Goal: Information Seeking & Learning: Learn about a topic

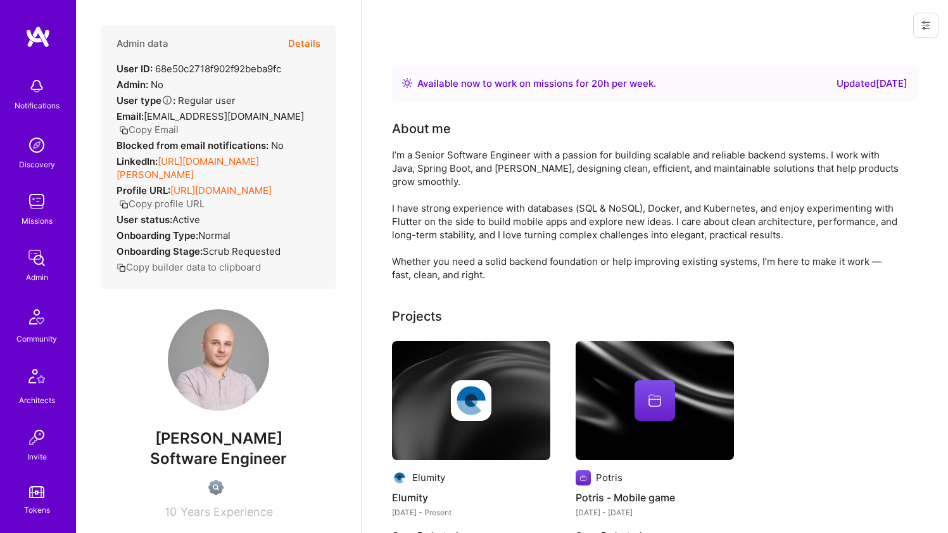
click at [579, 154] on div "I’m a Senior Software Engineer with a passion for building scalable and reliabl…" at bounding box center [645, 214] width 507 height 133
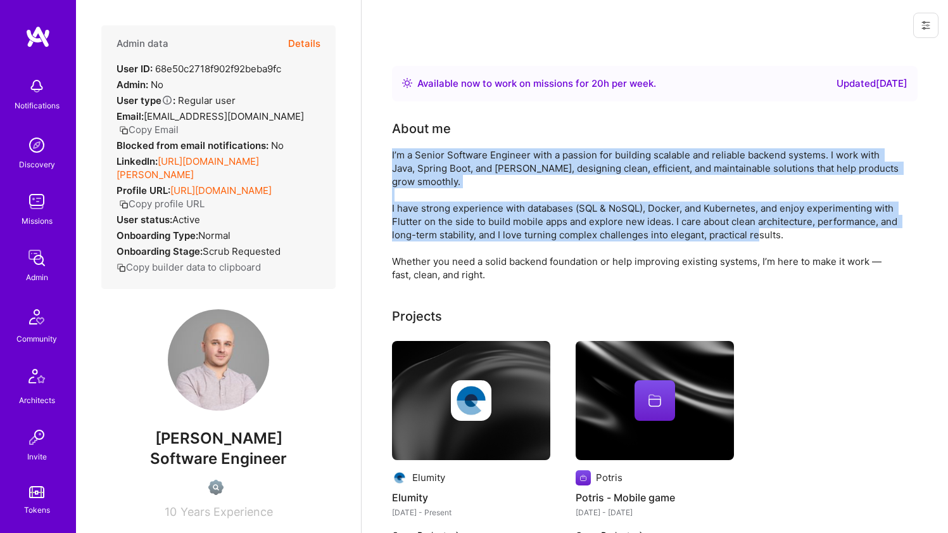
drag, startPoint x: 579, startPoint y: 154, endPoint x: 495, endPoint y: 218, distance: 105.6
click at [496, 218] on div "I’m a Senior Software Engineer with a passion for building scalable and reliabl…" at bounding box center [645, 214] width 507 height 133
click at [495, 218] on div "I’m a Senior Software Engineer with a passion for building scalable and reliabl…" at bounding box center [645, 214] width 507 height 133
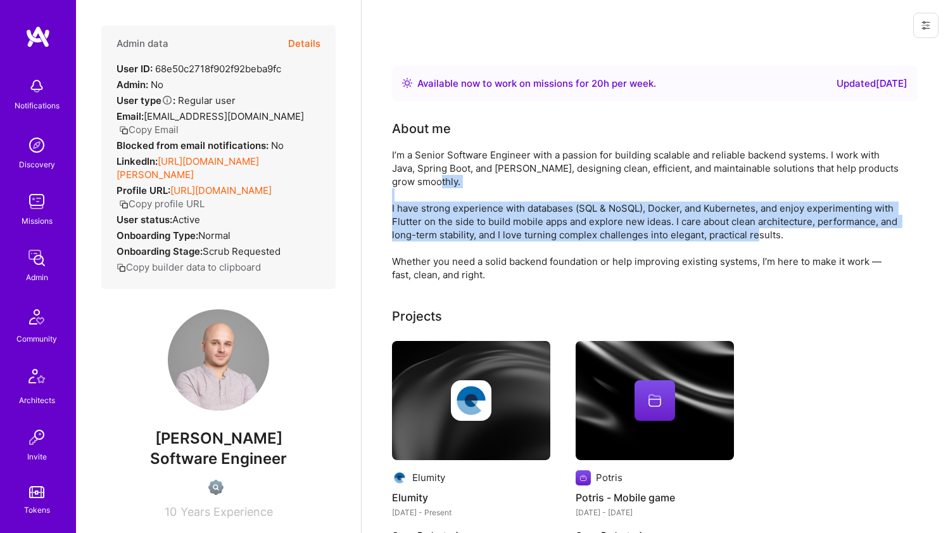
click at [495, 218] on div "I’m a Senior Software Engineer with a passion for building scalable and reliabl…" at bounding box center [645, 214] width 507 height 133
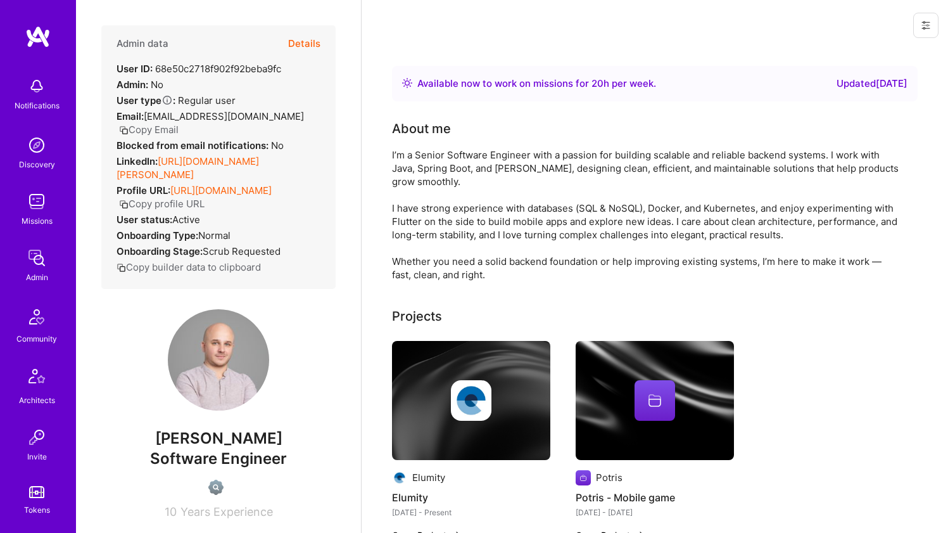
click at [482, 194] on div "I’m a Senior Software Engineer with a passion for building scalable and reliabl…" at bounding box center [645, 214] width 507 height 133
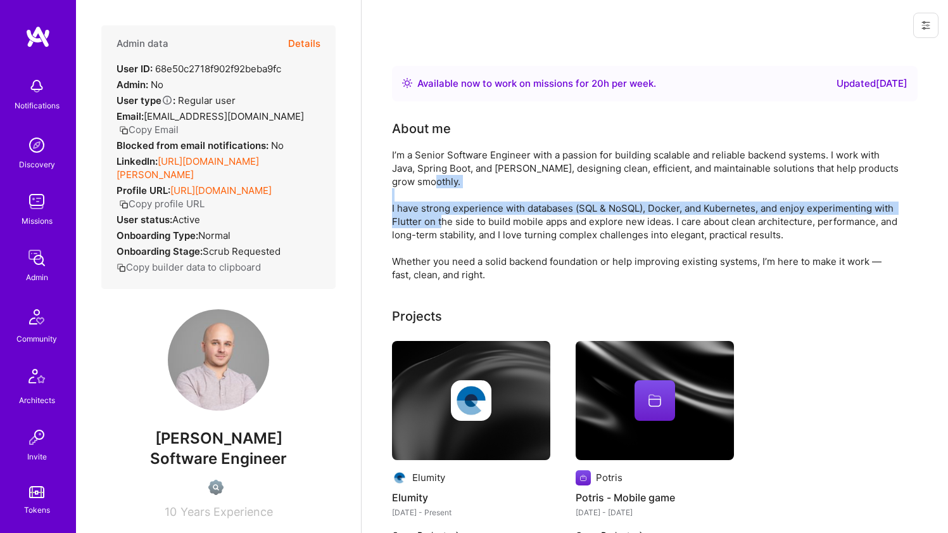
drag, startPoint x: 482, startPoint y: 194, endPoint x: 460, endPoint y: 227, distance: 39.7
click at [460, 227] on div "I’m a Senior Software Engineer with a passion for building scalable and reliabl…" at bounding box center [645, 214] width 507 height 133
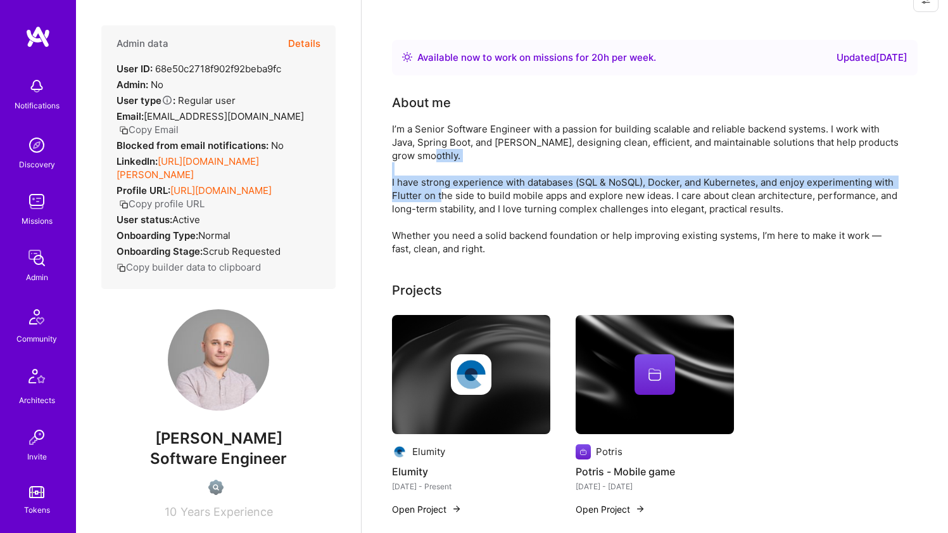
scroll to position [87, 0]
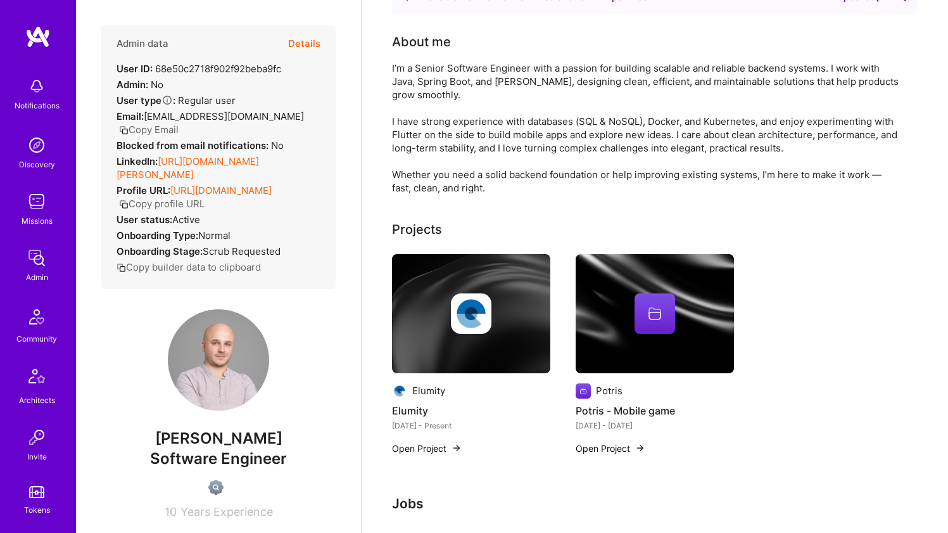
click at [448, 179] on div "I’m a Senior Software Engineer with a passion for building scalable and reliabl…" at bounding box center [645, 127] width 507 height 133
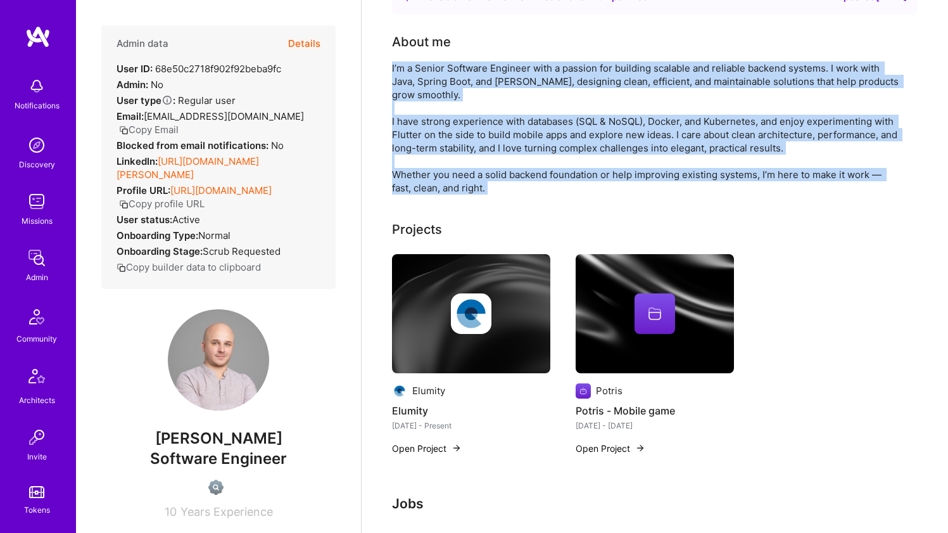
drag, startPoint x: 448, startPoint y: 179, endPoint x: 477, endPoint y: 98, distance: 85.9
click at [477, 98] on div "I’m a Senior Software Engineer with a passion for building scalable and reliabl…" at bounding box center [645, 127] width 507 height 133
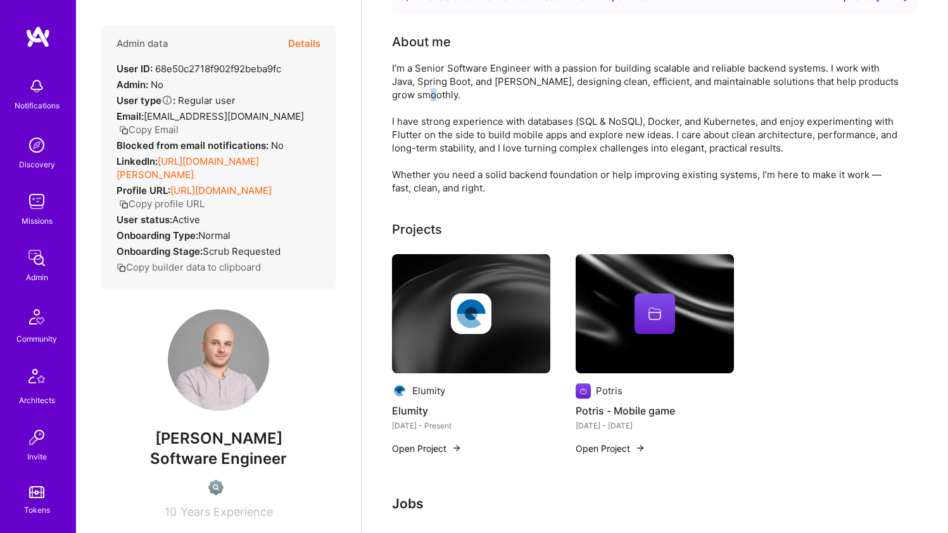
click at [477, 98] on div "I’m a Senior Software Engineer with a passion for building scalable and reliabl…" at bounding box center [645, 127] width 507 height 133
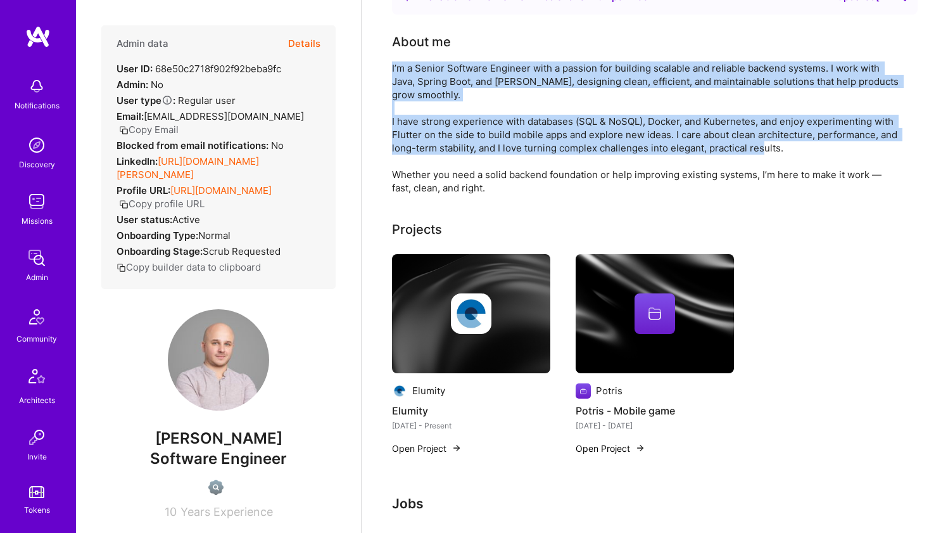
drag, startPoint x: 477, startPoint y: 98, endPoint x: 451, endPoint y: 166, distance: 72.9
click at [451, 166] on div "I’m a Senior Software Engineer with a passion for building scalable and reliabl…" at bounding box center [645, 127] width 507 height 133
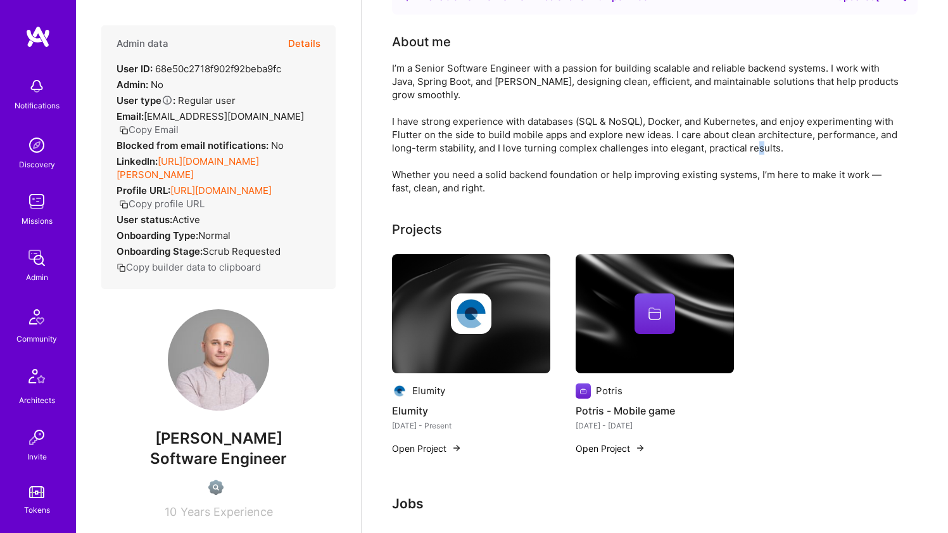
click at [451, 166] on div "I’m a Senior Software Engineer with a passion for building scalable and reliabl…" at bounding box center [645, 127] width 507 height 133
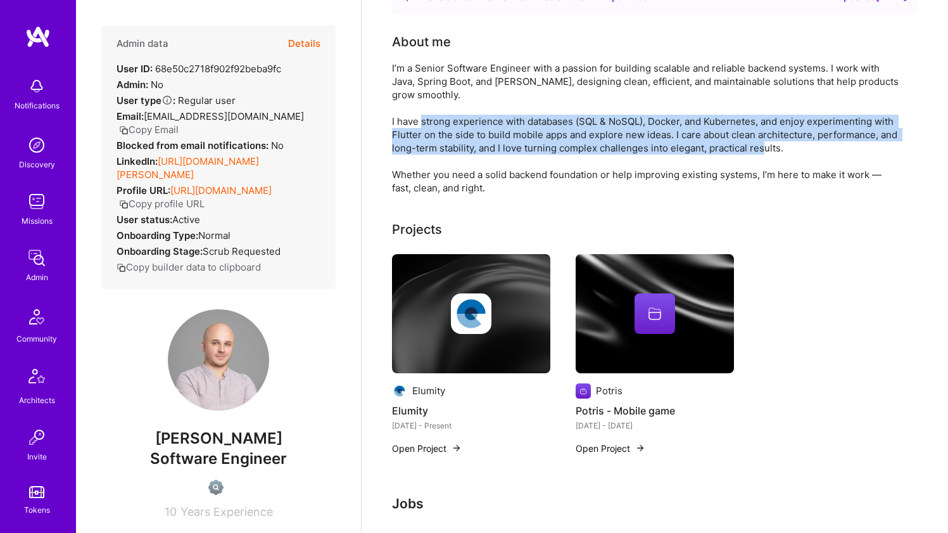
drag, startPoint x: 451, startPoint y: 166, endPoint x: 465, endPoint y: 115, distance: 53.0
click at [464, 116] on div "I’m a Senior Software Engineer with a passion for building scalable and reliabl…" at bounding box center [645, 127] width 507 height 133
click at [465, 115] on div "I’m a Senior Software Engineer with a passion for building scalable and reliabl…" at bounding box center [645, 127] width 507 height 133
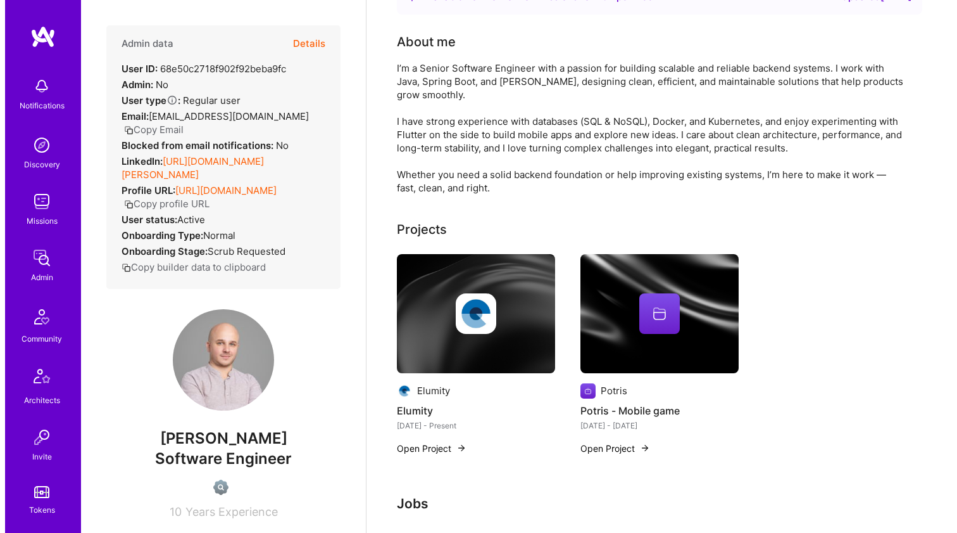
scroll to position [178, 0]
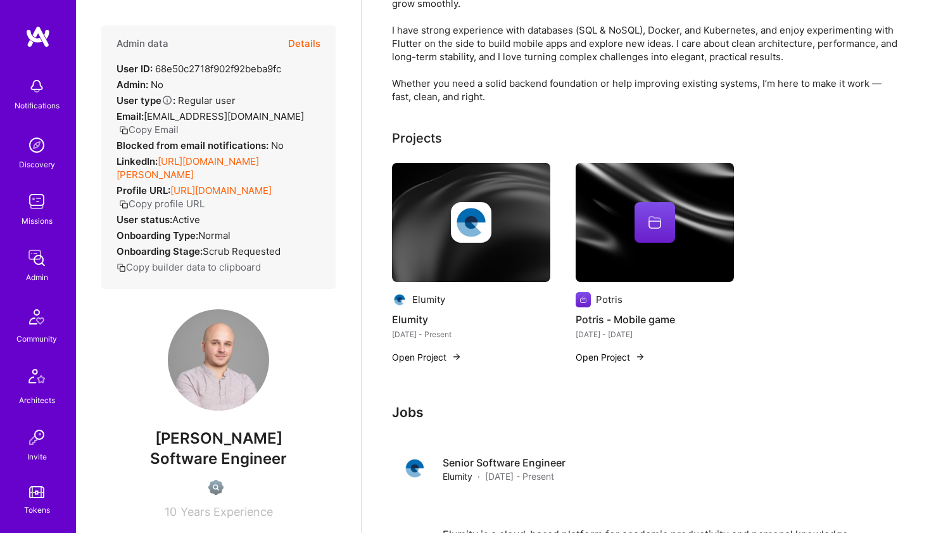
click at [439, 225] on div at bounding box center [471, 222] width 158 height 41
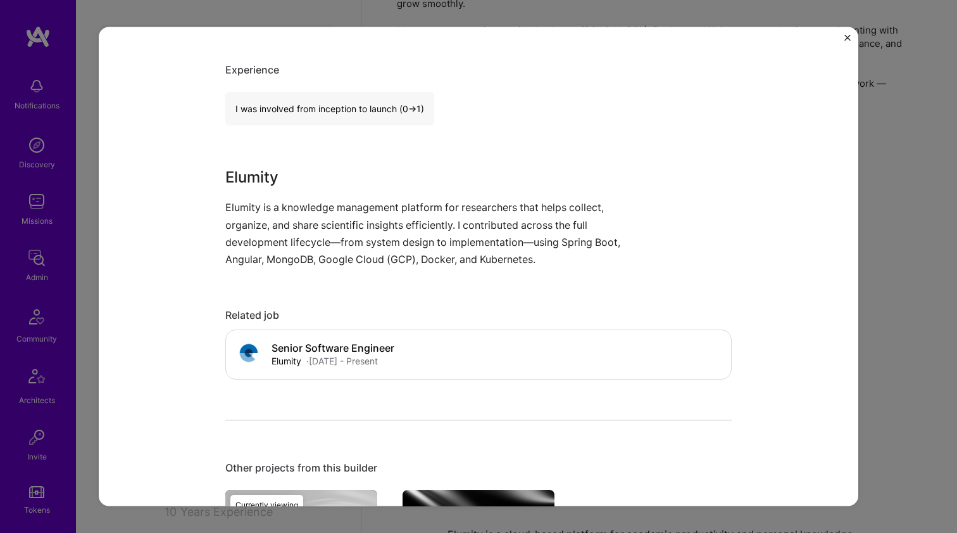
scroll to position [311, 0]
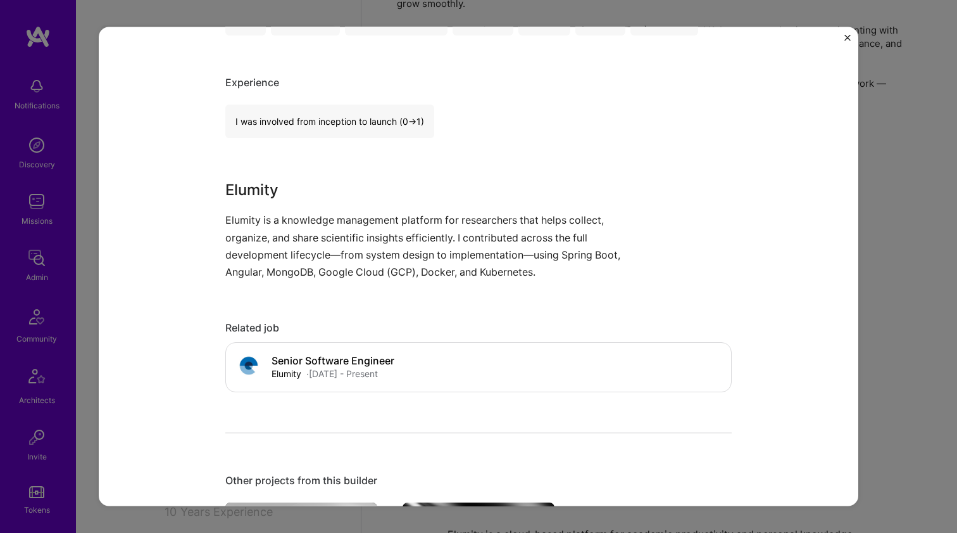
click at [326, 255] on p "Elumity is a knowledge management platform for researchers that helps collect, …" at bounding box center [431, 245] width 412 height 69
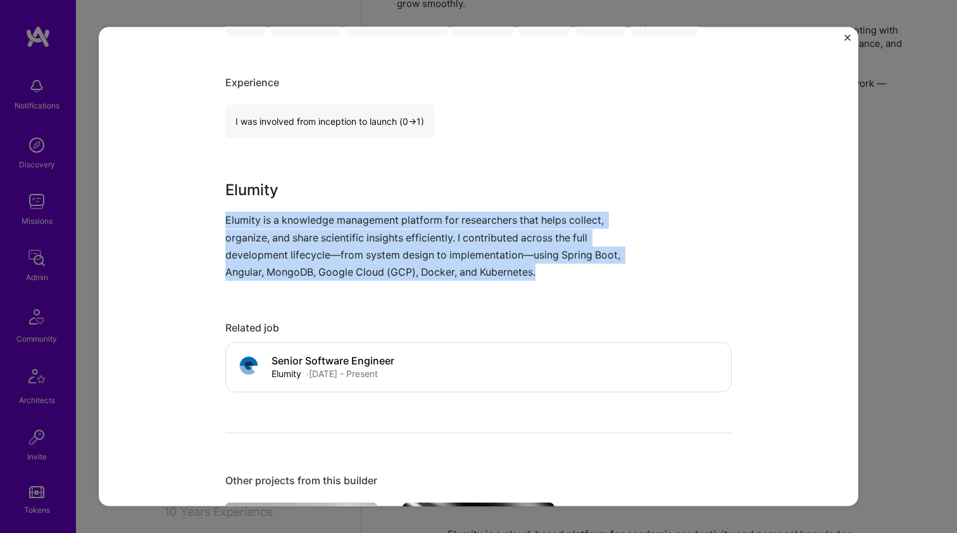
click at [326, 255] on p "Elumity is a knowledge management platform for researchers that helps collect, …" at bounding box center [431, 245] width 412 height 69
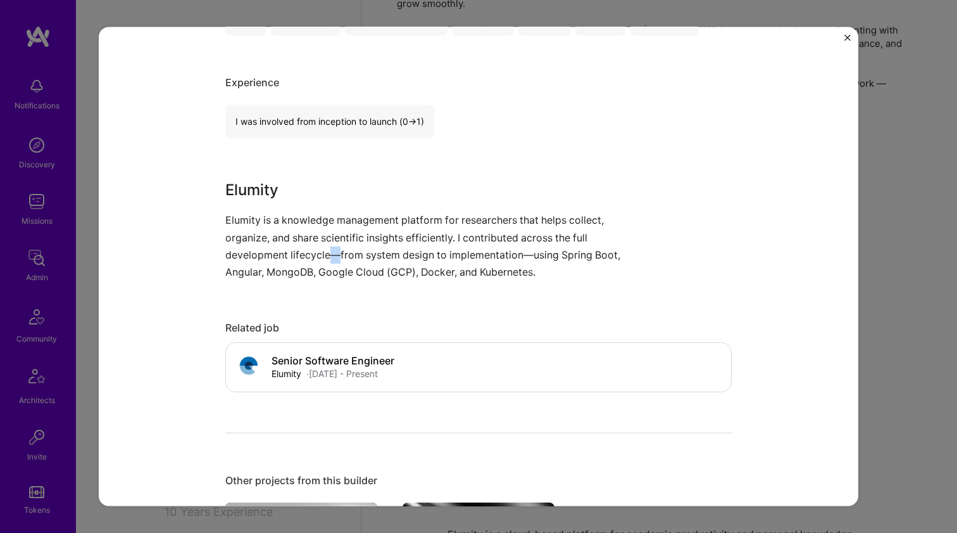
click at [326, 255] on p "Elumity is a knowledge management platform for researchers that helps collect, …" at bounding box center [431, 245] width 412 height 69
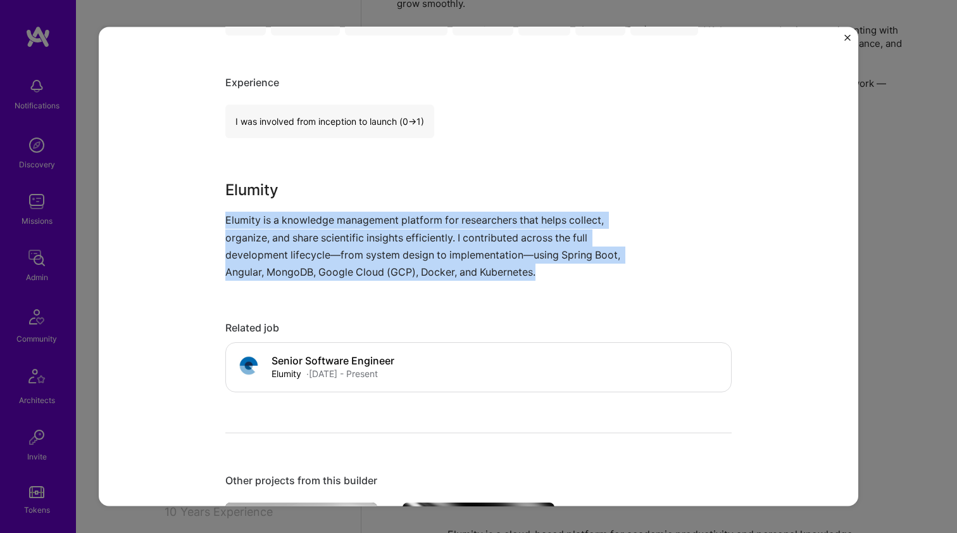
click at [326, 255] on p "Elumity is a knowledge management platform for researchers that helps collect, …" at bounding box center [431, 245] width 412 height 69
click at [322, 260] on p "Elumity is a knowledge management platform for researchers that helps collect, …" at bounding box center [431, 245] width 412 height 69
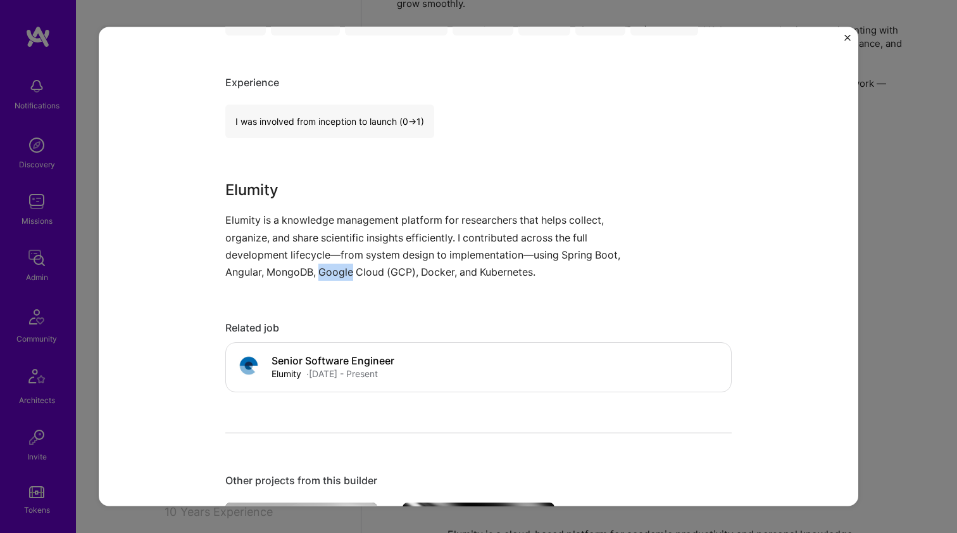
click at [322, 260] on p "Elumity is a knowledge management platform for researchers that helps collect, …" at bounding box center [431, 245] width 412 height 69
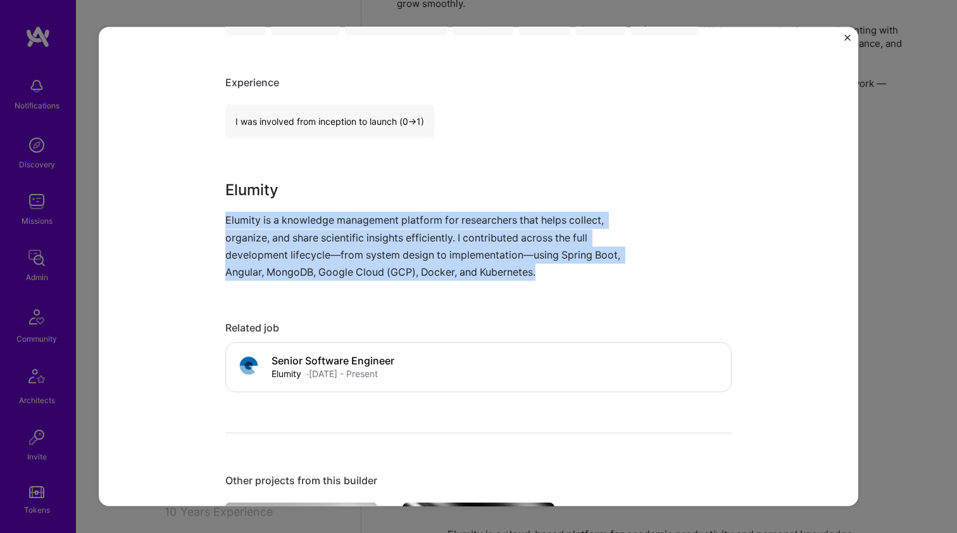
click at [322, 260] on p "Elumity is a knowledge management platform for researchers that helps collect, …" at bounding box center [431, 245] width 412 height 69
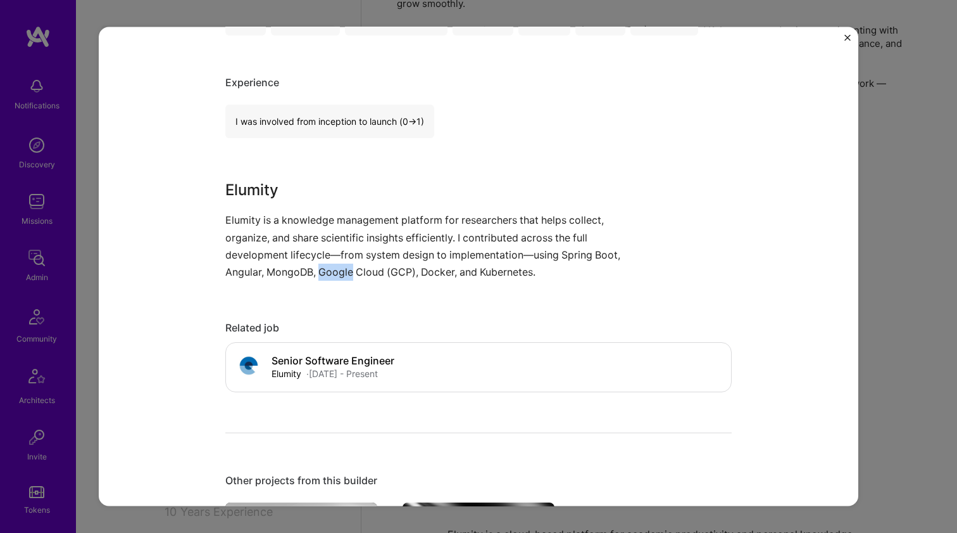
click at [322, 260] on p "Elumity is a knowledge management platform for researchers that helps collect, …" at bounding box center [431, 245] width 412 height 69
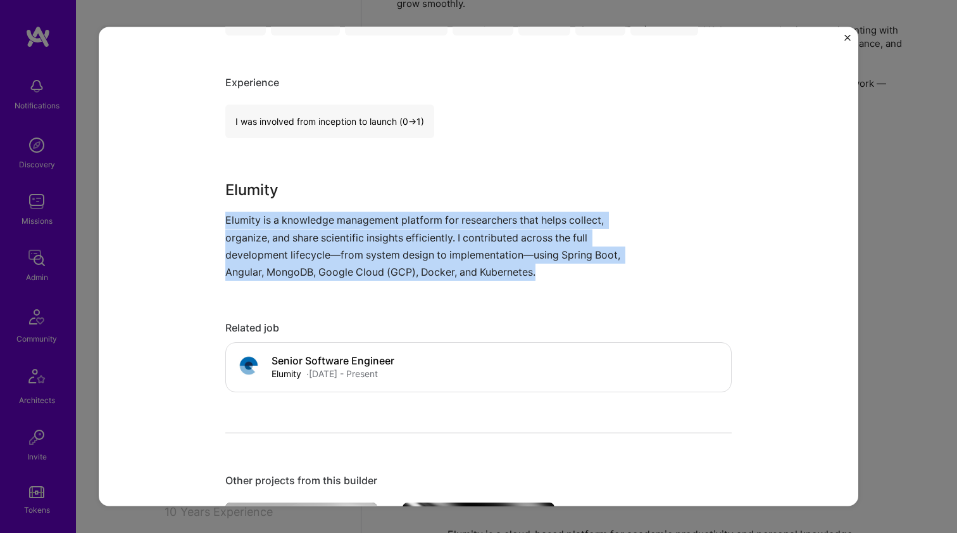
click at [322, 260] on p "Elumity is a knowledge management platform for researchers that helps collect, …" at bounding box center [431, 245] width 412 height 69
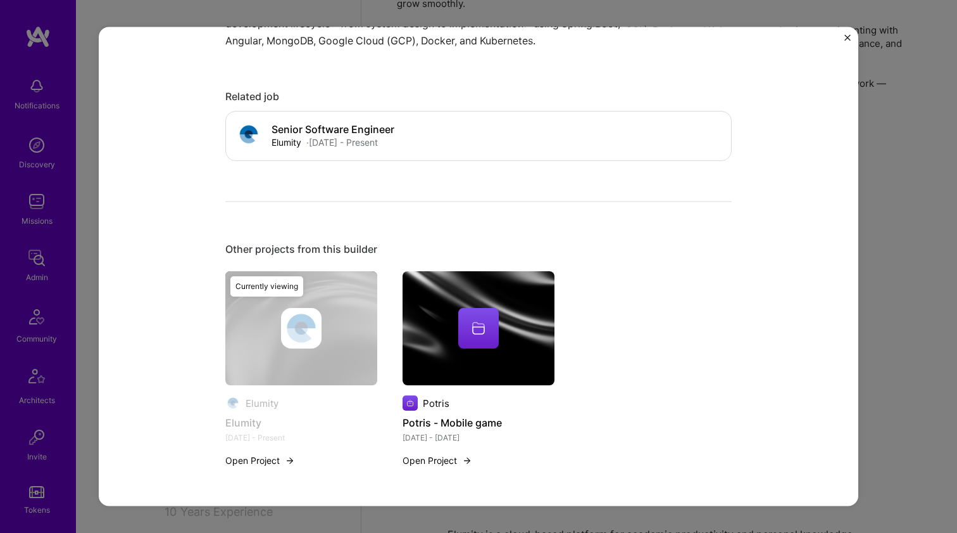
click at [433, 325] on div at bounding box center [479, 328] width 152 height 41
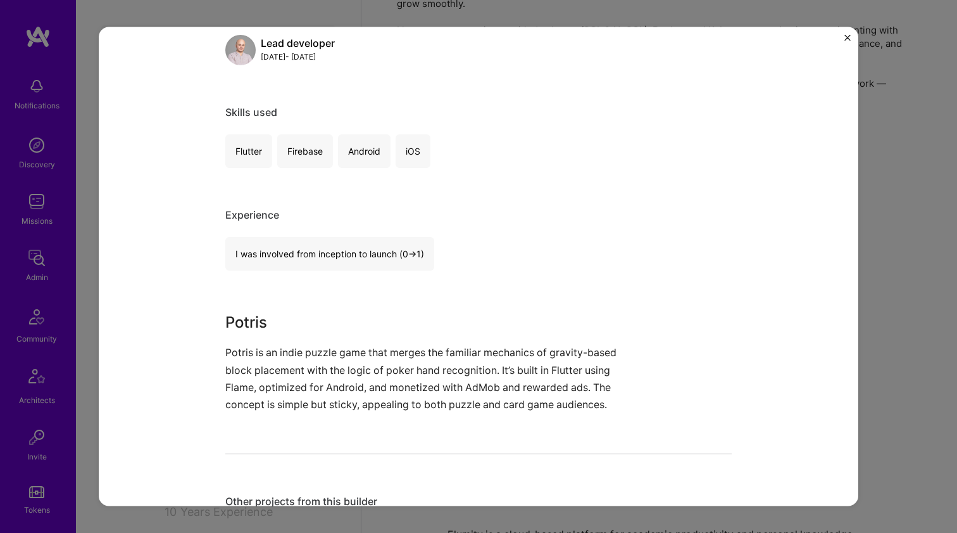
scroll to position [176, 0]
click at [318, 352] on p "Potris is an indie puzzle game that merges the familiar mechanics of gravity-ba…" at bounding box center [431, 380] width 412 height 69
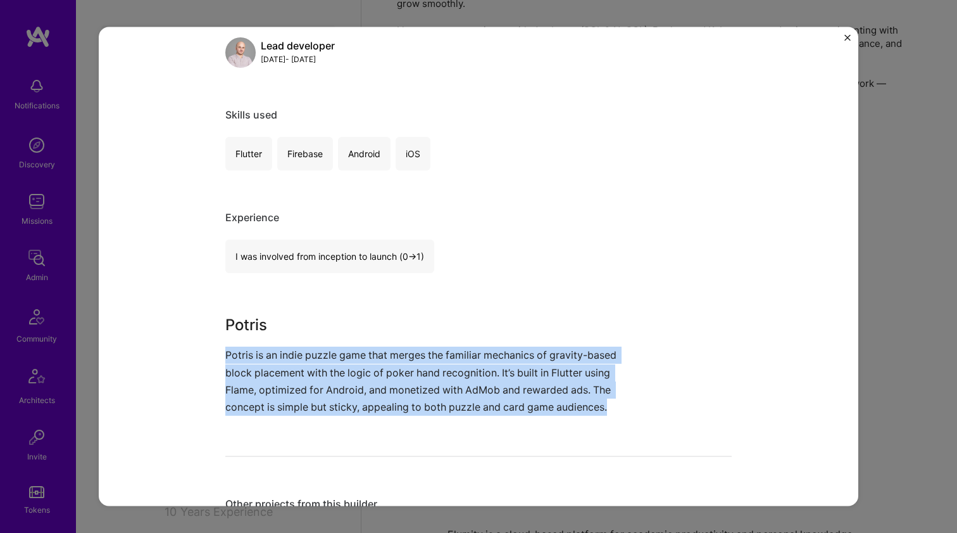
drag, startPoint x: 318, startPoint y: 352, endPoint x: 324, endPoint y: 307, distance: 45.3
click at [324, 307] on div "Potris - Mobile game Potris Gaming & e-Sports Role Lead developer May, 2025 - O…" at bounding box center [478, 306] width 507 height 860
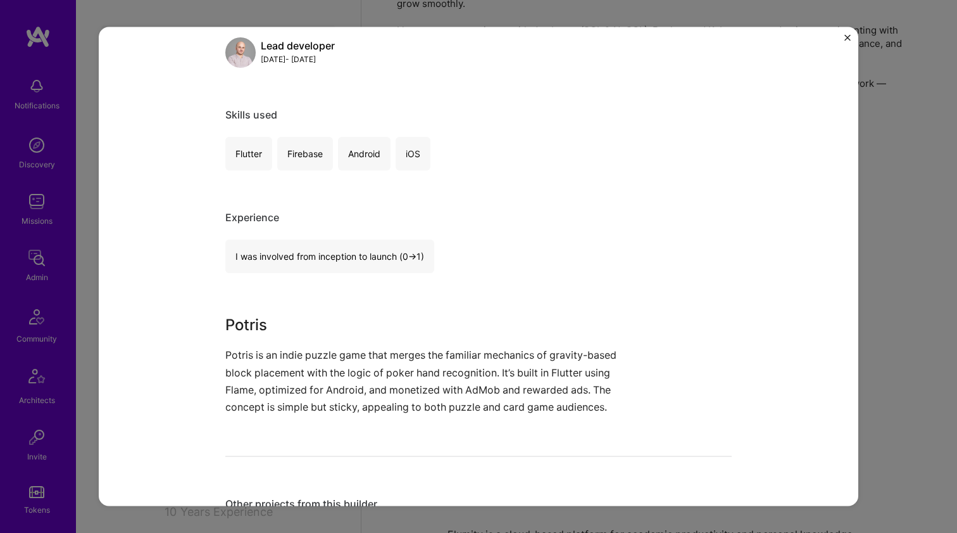
click at [324, 307] on div "Potris - Mobile game Potris Gaming & e-Sports Role Lead developer May, 2025 - O…" at bounding box center [478, 306] width 507 height 860
drag, startPoint x: 324, startPoint y: 307, endPoint x: 320, endPoint y: 316, distance: 9.4
click at [322, 310] on div "Potris - Mobile game Potris Gaming & e-Sports Role Lead developer May, 2025 - O…" at bounding box center [478, 306] width 507 height 860
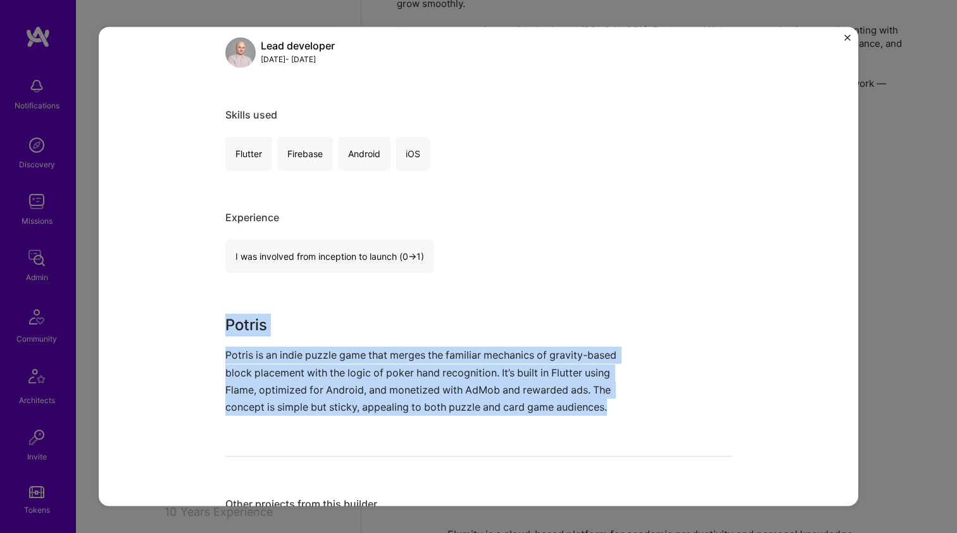
click at [310, 352] on p "Potris is an indie puzzle game that merges the familiar mechanics of gravity-ba…" at bounding box center [431, 380] width 412 height 69
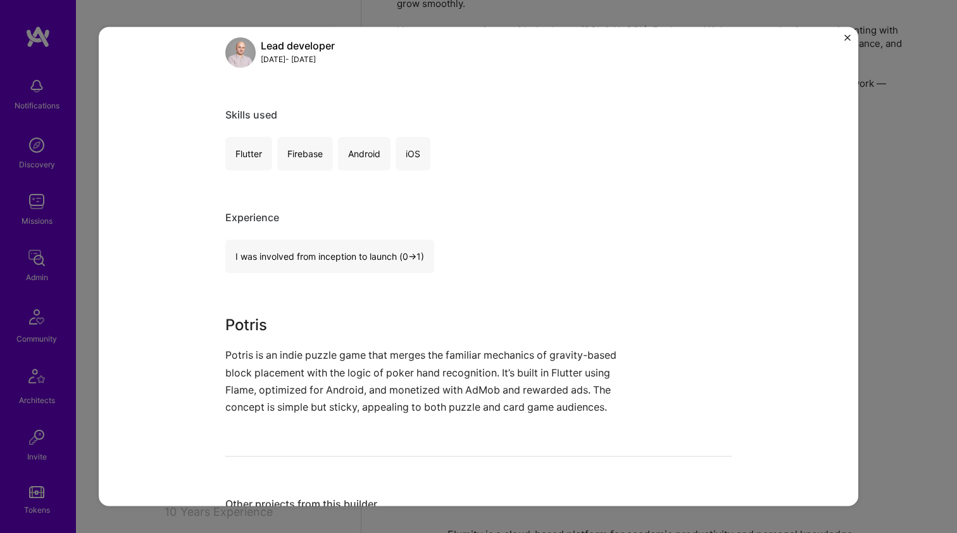
click at [310, 351] on p "Potris is an indie puzzle game that merges the familiar mechanics of gravity-ba…" at bounding box center [431, 380] width 412 height 69
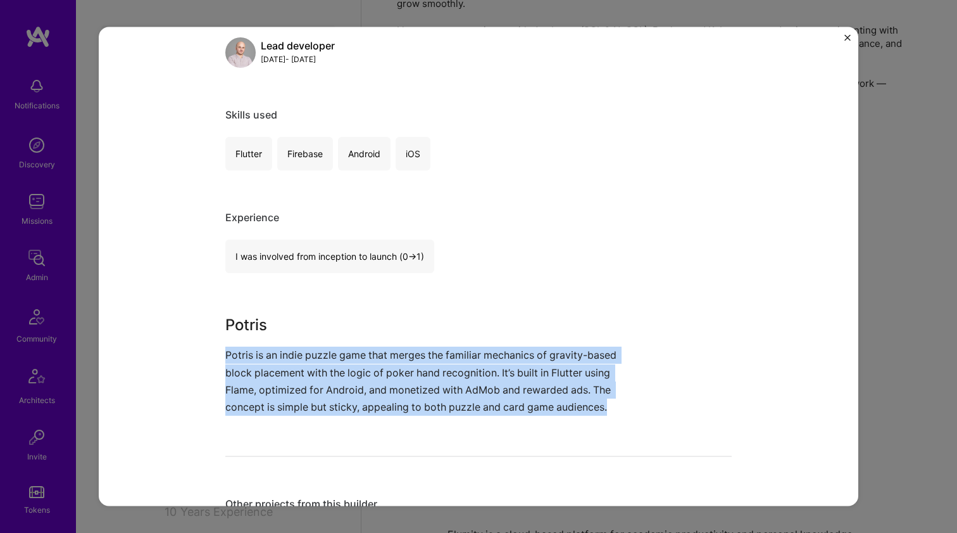
click at [310, 351] on p "Potris is an indie puzzle game that merges the familiar mechanics of gravity-ba…" at bounding box center [431, 380] width 412 height 69
click at [317, 316] on h3 "Potris" at bounding box center [431, 324] width 412 height 23
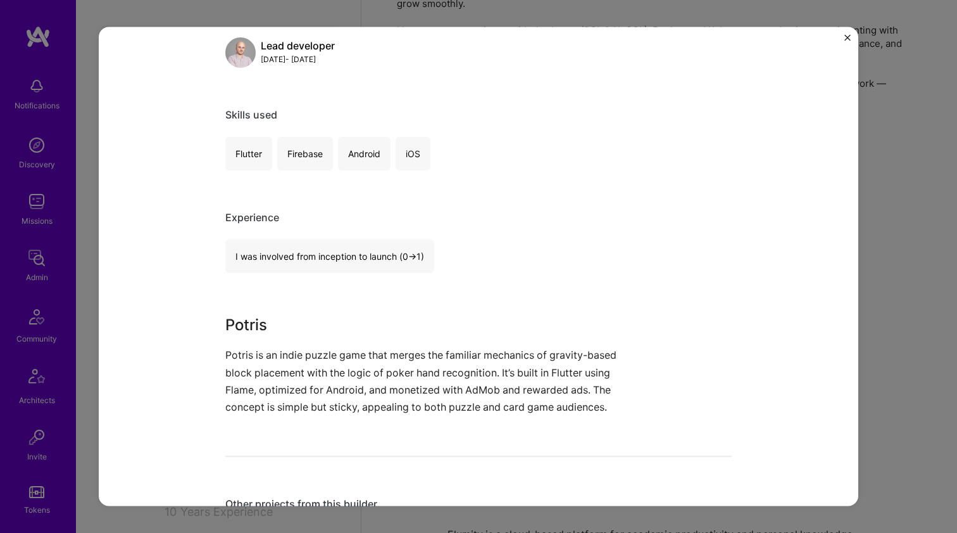
click at [317, 316] on h3 "Potris" at bounding box center [431, 324] width 412 height 23
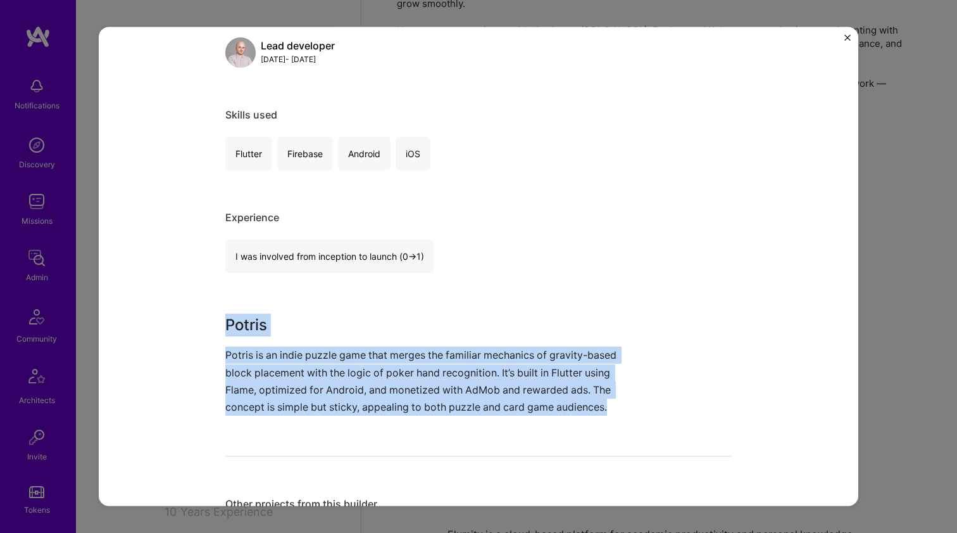
click at [298, 371] on p "Potris is an indie puzzle game that merges the familiar mechanics of gravity-ba…" at bounding box center [431, 380] width 412 height 69
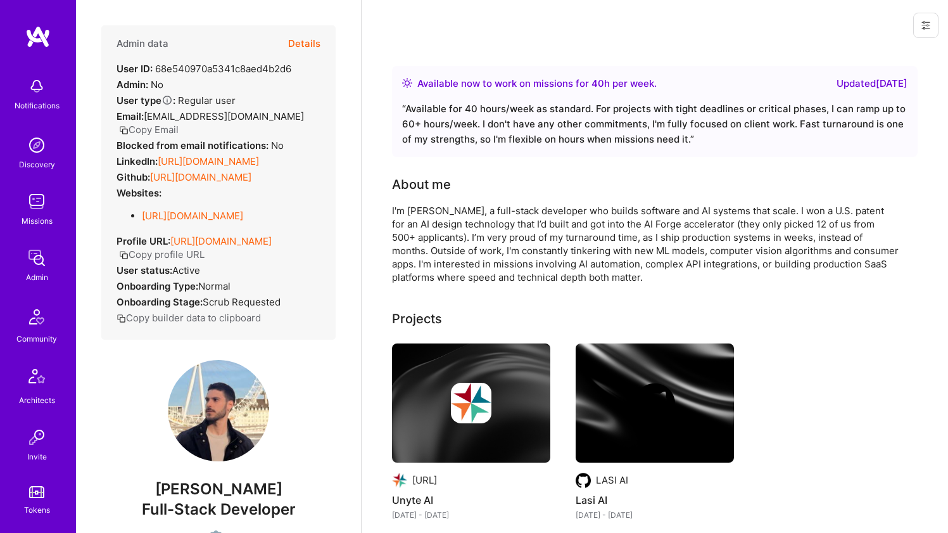
click at [210, 163] on link "[URL][DOMAIN_NAME]" at bounding box center [208, 161] width 101 height 12
click at [193, 183] on link "[URL][DOMAIN_NAME]" at bounding box center [200, 177] width 101 height 12
click at [191, 222] on link "https://www.stavrossymeonidis.dev/" at bounding box center [192, 216] width 101 height 12
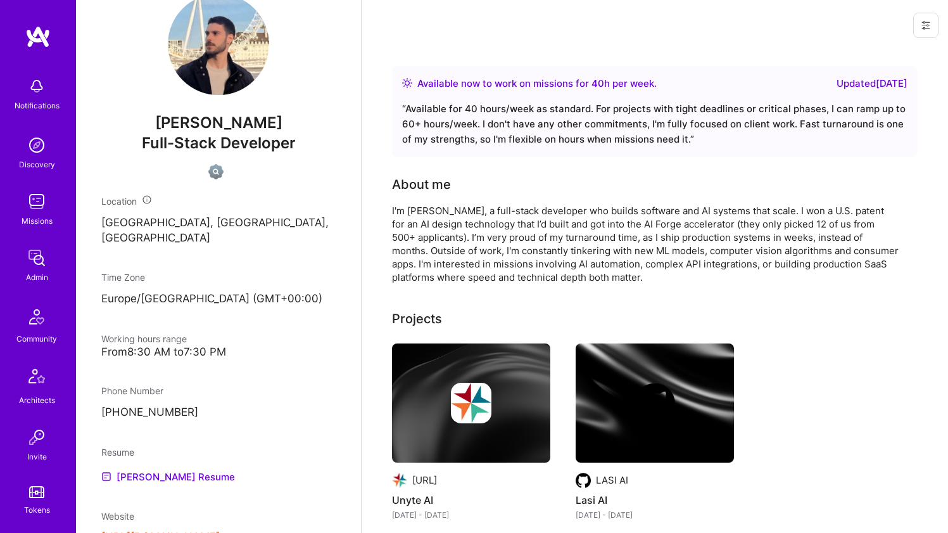
scroll to position [469, 0]
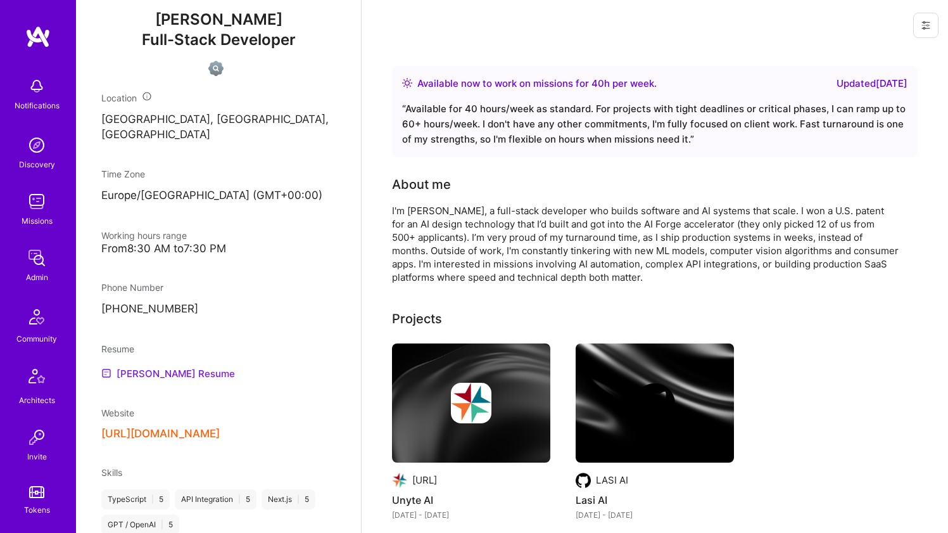
click at [149, 380] on link "Stavros's Resume" at bounding box center [168, 372] width 134 height 15
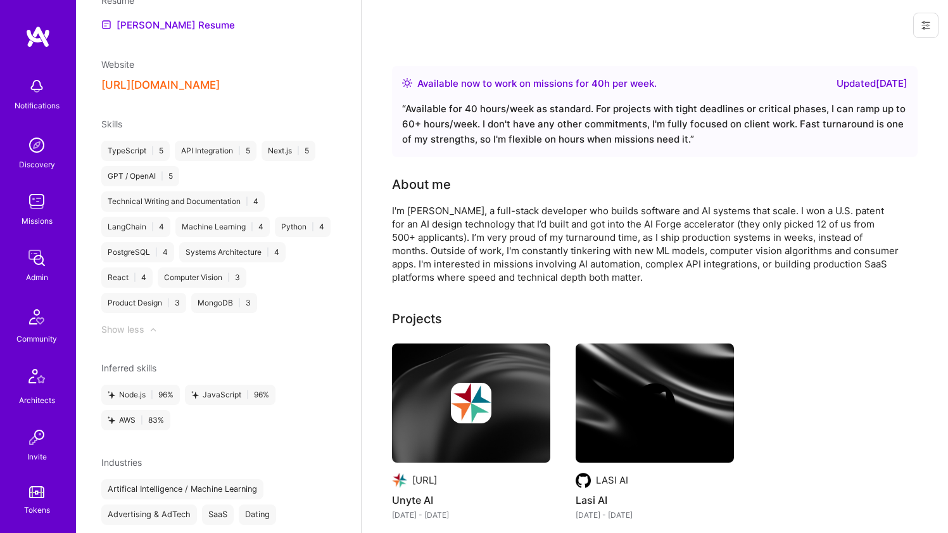
click at [432, 206] on div "I'm Stavros, a full-stack developer who builds software and AI systems that sca…" at bounding box center [645, 244] width 507 height 80
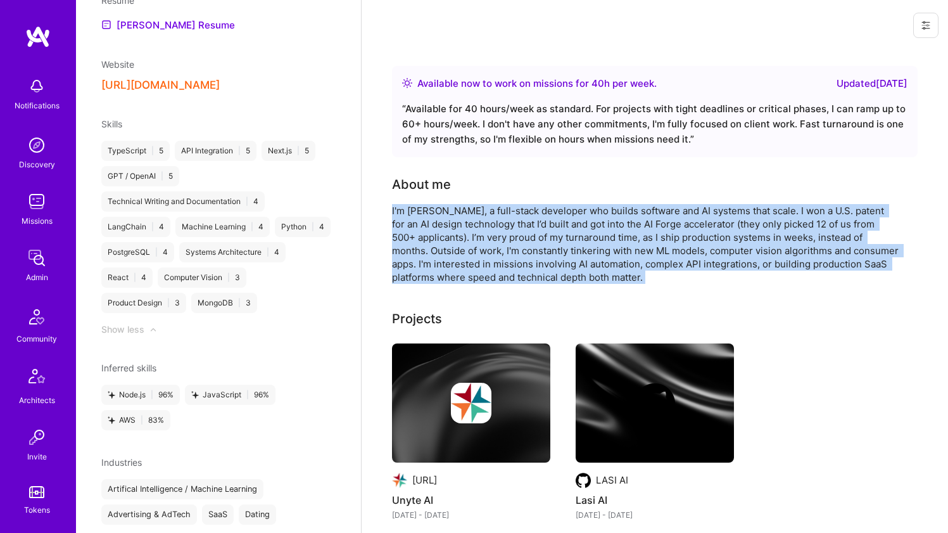
click at [432, 206] on div "I'm Stavros, a full-stack developer who builds software and AI systems that sca…" at bounding box center [645, 244] width 507 height 80
click at [419, 227] on div "I'm Stavros, a full-stack developer who builds software and AI systems that sca…" at bounding box center [645, 244] width 507 height 80
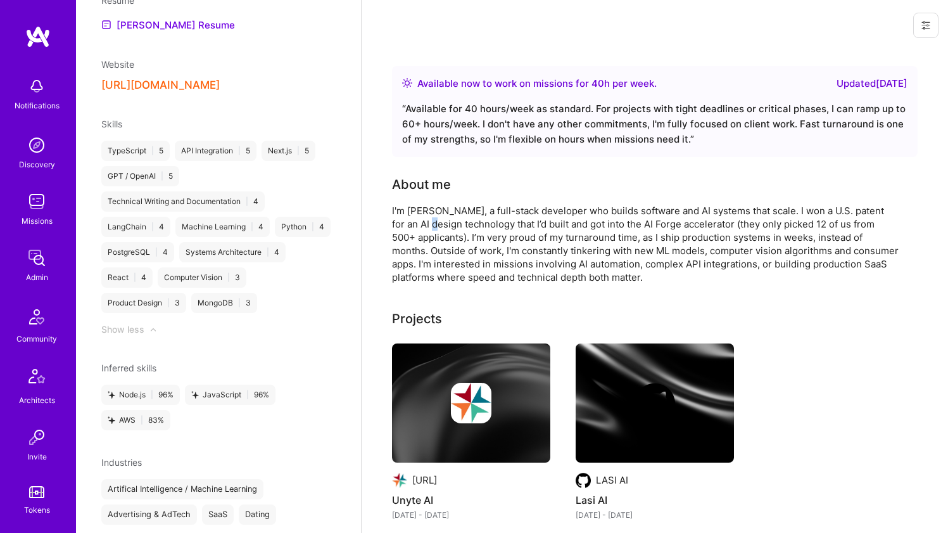
click at [419, 227] on div "I'm Stavros, a full-stack developer who builds software and AI systems that sca…" at bounding box center [645, 244] width 507 height 80
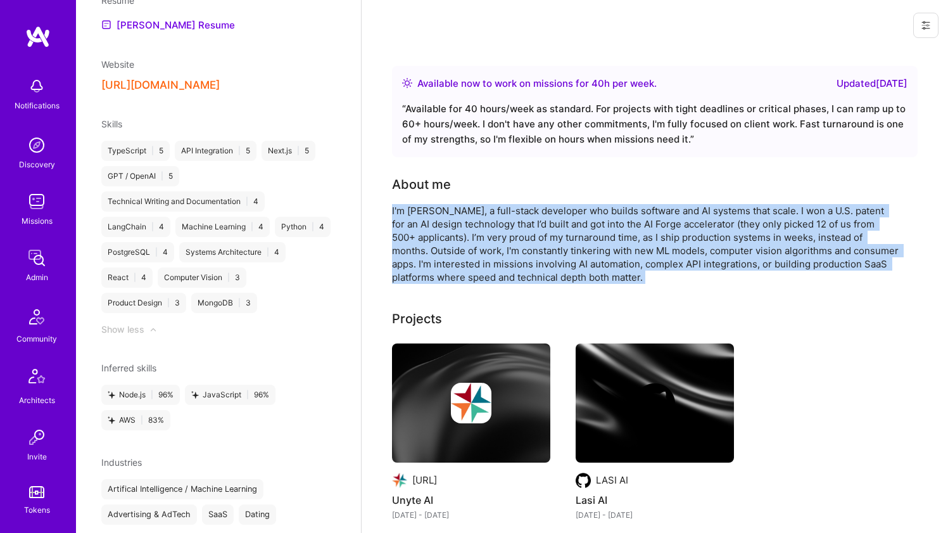
click at [419, 227] on div "I'm Stavros, a full-stack developer who builds software and AI systems that sca…" at bounding box center [645, 244] width 507 height 80
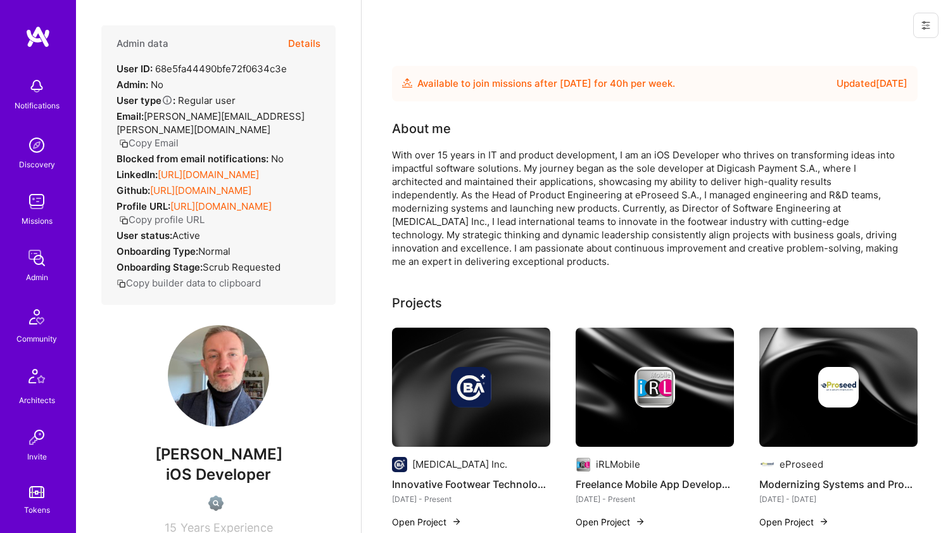
click at [186, 173] on link "https://linkedin.com/in/denismartin" at bounding box center [208, 174] width 101 height 12
click at [174, 188] on link "https://github.com/charlymr" at bounding box center [200, 190] width 101 height 12
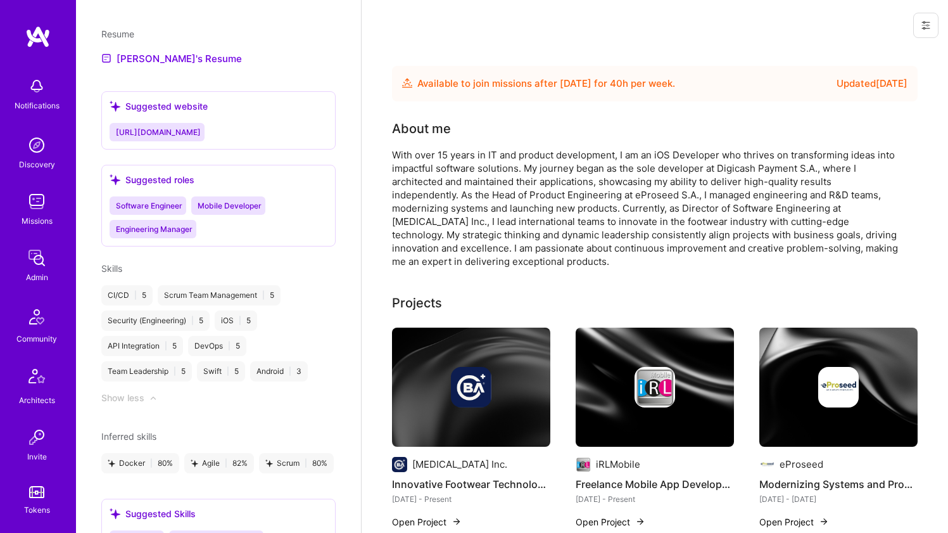
scroll to position [750, 0]
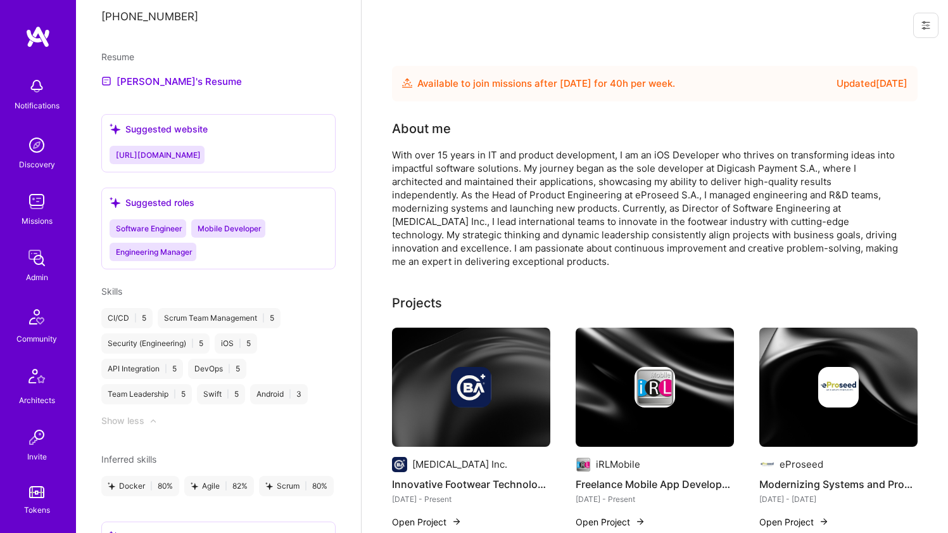
click at [149, 68] on div "Resume Denis's Resume" at bounding box center [218, 69] width 234 height 39
click at [146, 75] on link "Denis's Resume" at bounding box center [171, 80] width 141 height 15
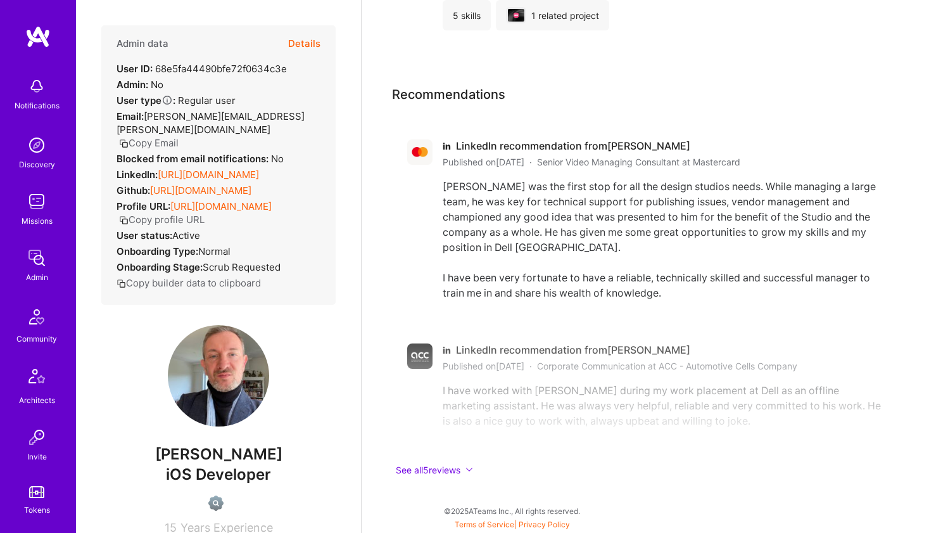
scroll to position [0, 0]
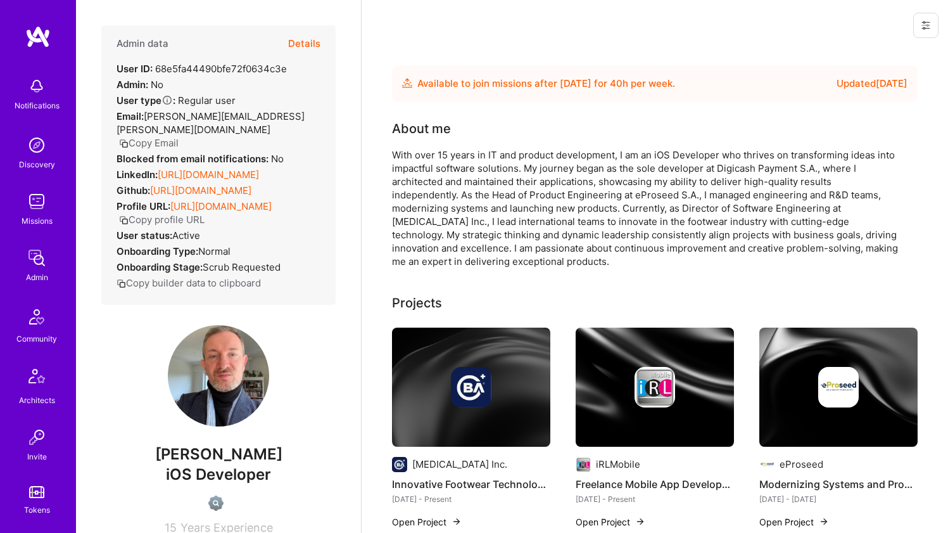
click at [434, 153] on div "With over 15 years in IT and product development, I am an iOS Developer who thr…" at bounding box center [645, 208] width 507 height 120
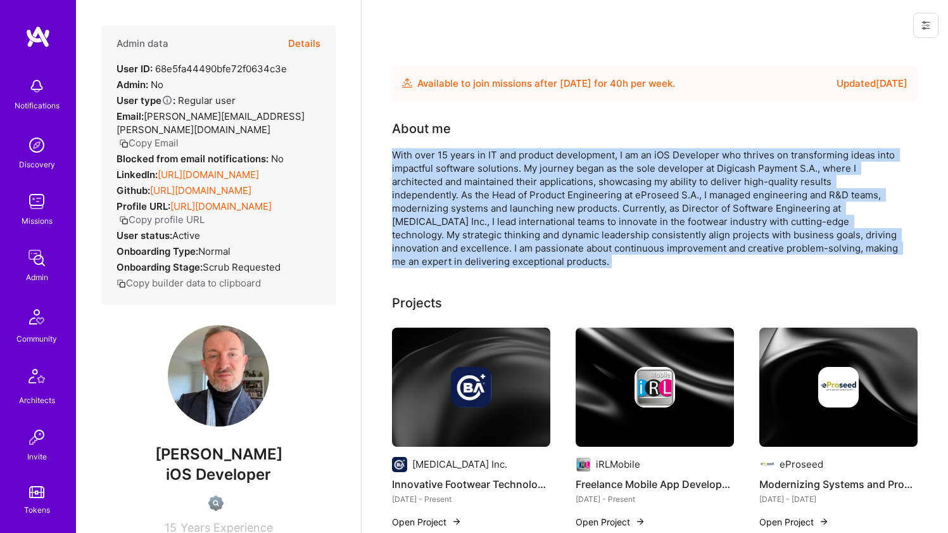
click at [434, 152] on div "With over 15 years in IT and product development, I am an iOS Developer who thr…" at bounding box center [645, 208] width 507 height 120
click at [434, 151] on div "With over 15 years in IT and product development, I am an iOS Developer who thr…" at bounding box center [645, 208] width 507 height 120
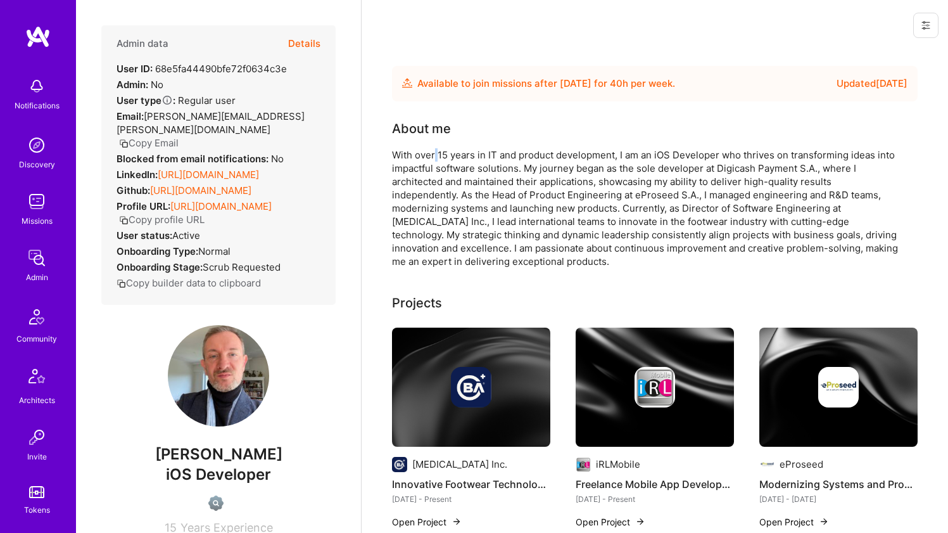
click at [434, 151] on div "With over 15 years in IT and product development, I am an iOS Developer who thr…" at bounding box center [645, 208] width 507 height 120
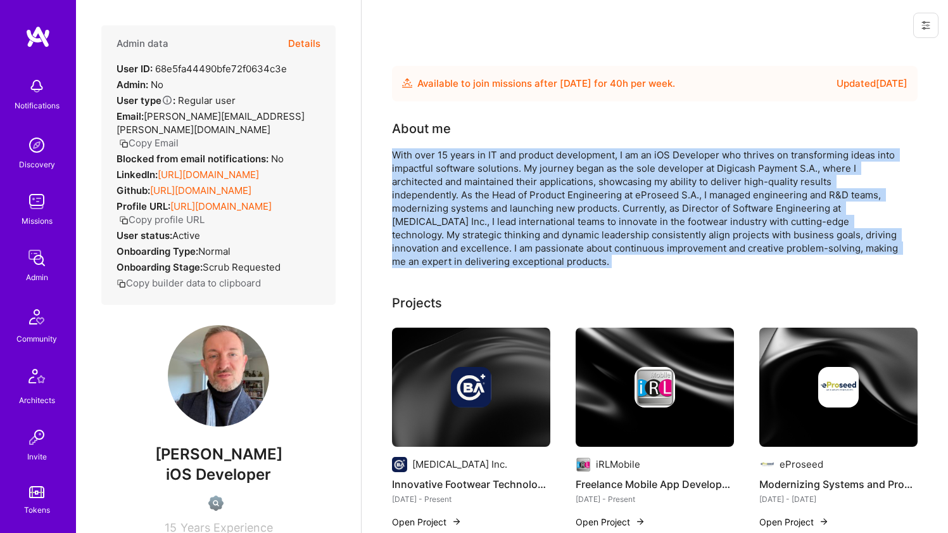
click at [434, 151] on div "With over 15 years in IT and product development, I am an iOS Developer who thr…" at bounding box center [645, 208] width 507 height 120
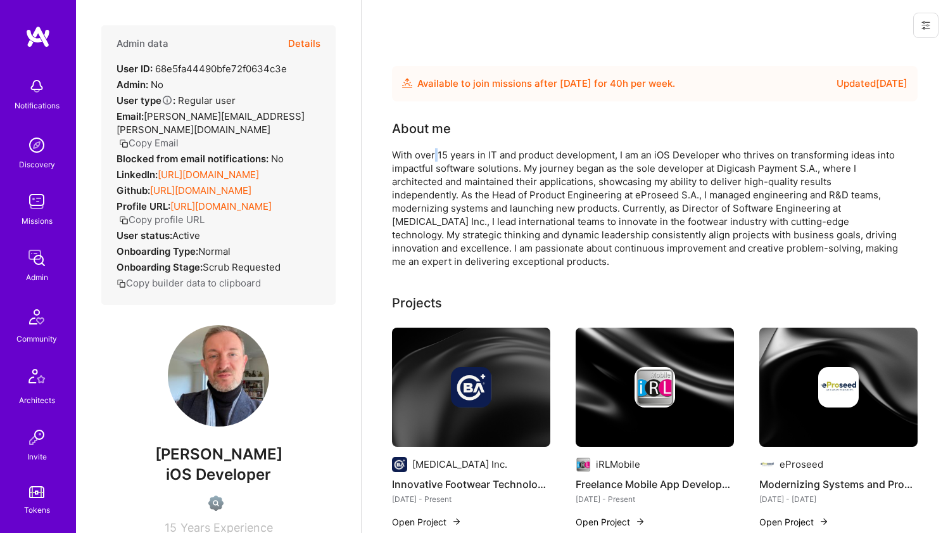
click at [434, 151] on div "With over 15 years in IT and product development, I am an iOS Developer who thr…" at bounding box center [645, 208] width 507 height 120
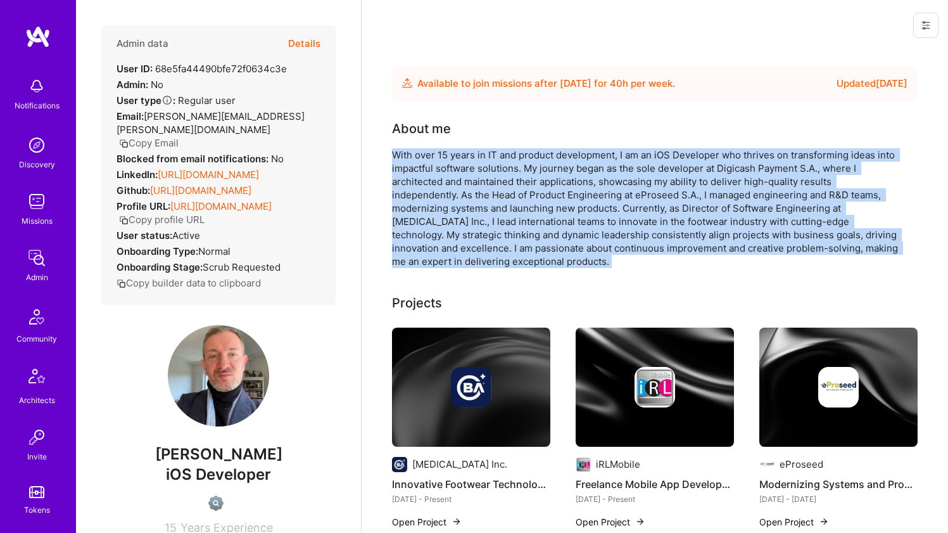
click at [434, 151] on div "With over 15 years in IT and product development, I am an iOS Developer who thr…" at bounding box center [645, 208] width 507 height 120
click at [428, 139] on div "About me With over 15 years in IT and product development, I am an iOS Develope…" at bounding box center [645, 193] width 507 height 149
click at [422, 140] on div "About me With over 15 years in IT and product development, I am an iOS Develope…" at bounding box center [645, 193] width 507 height 149
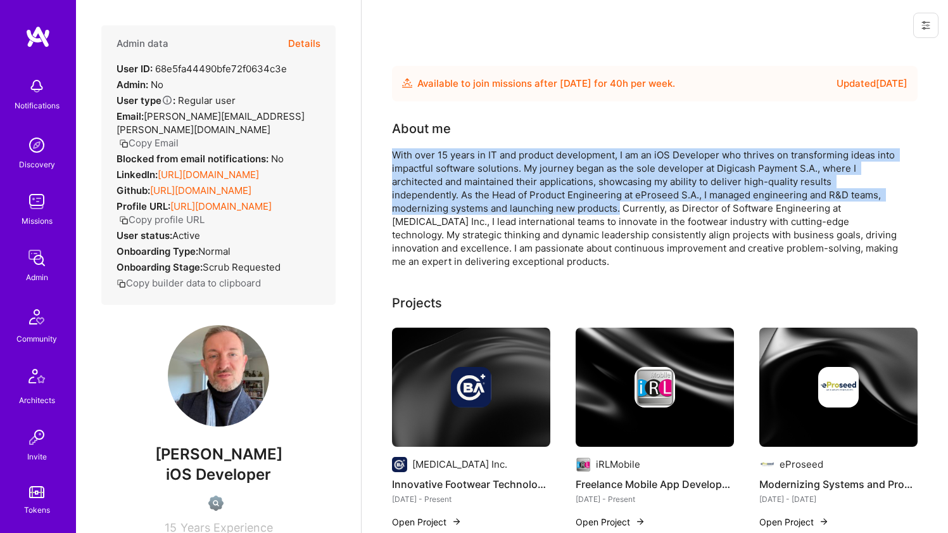
drag, startPoint x: 456, startPoint y: 147, endPoint x: 619, endPoint y: 199, distance: 171.4
click at [619, 199] on div "About me With over 15 years in IT and product development, I am an iOS Develope…" at bounding box center [645, 193] width 507 height 149
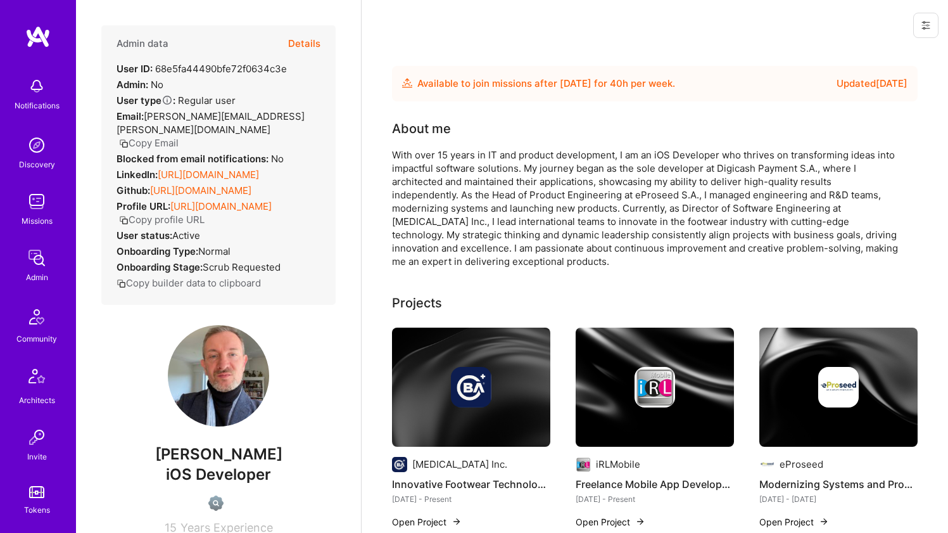
click at [619, 198] on div "With over 15 years in IT and product development, I am an iOS Developer who thr…" at bounding box center [645, 208] width 507 height 120
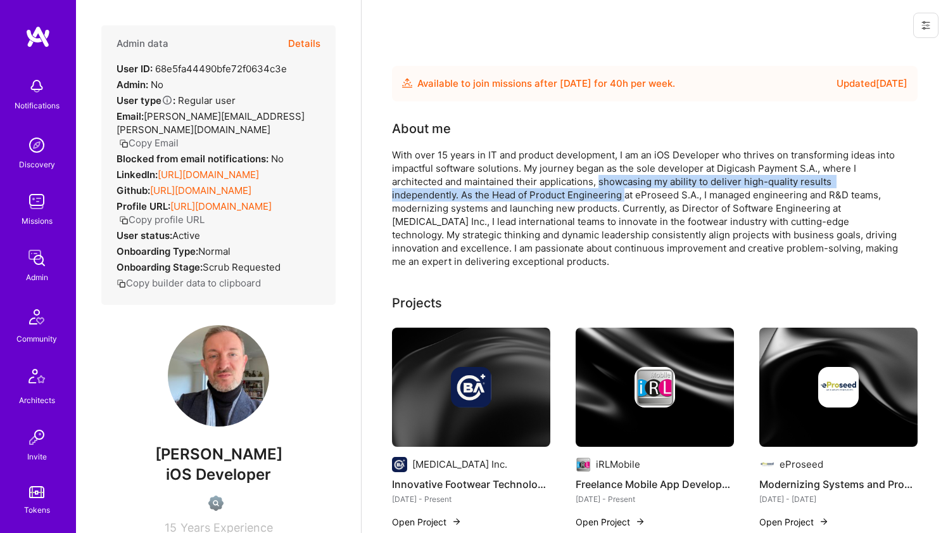
drag, startPoint x: 619, startPoint y: 198, endPoint x: 612, endPoint y: 175, distance: 24.6
click at [612, 175] on div "With over 15 years in IT and product development, I am an iOS Developer who thr…" at bounding box center [645, 208] width 507 height 120
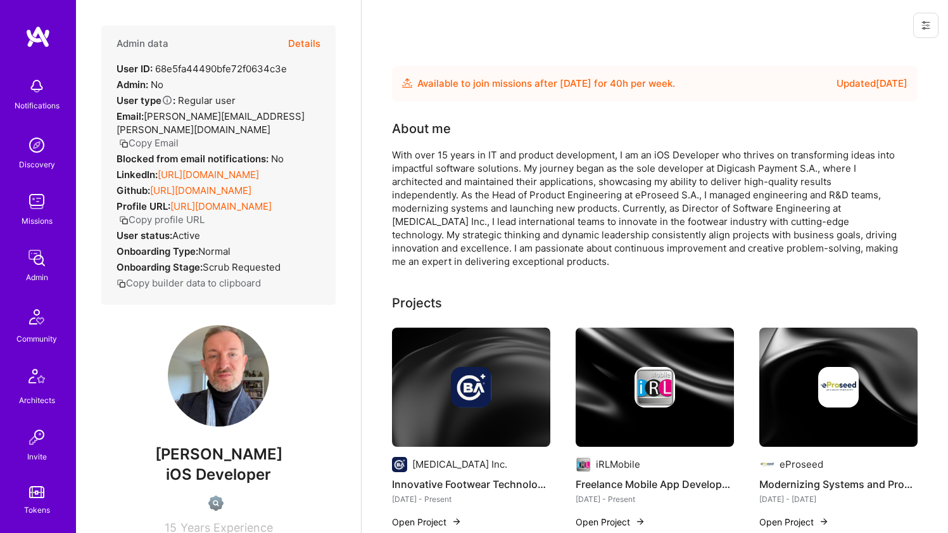
click at [608, 167] on div "With over 15 years in IT and product development, I am an iOS Developer who thr…" at bounding box center [645, 208] width 507 height 120
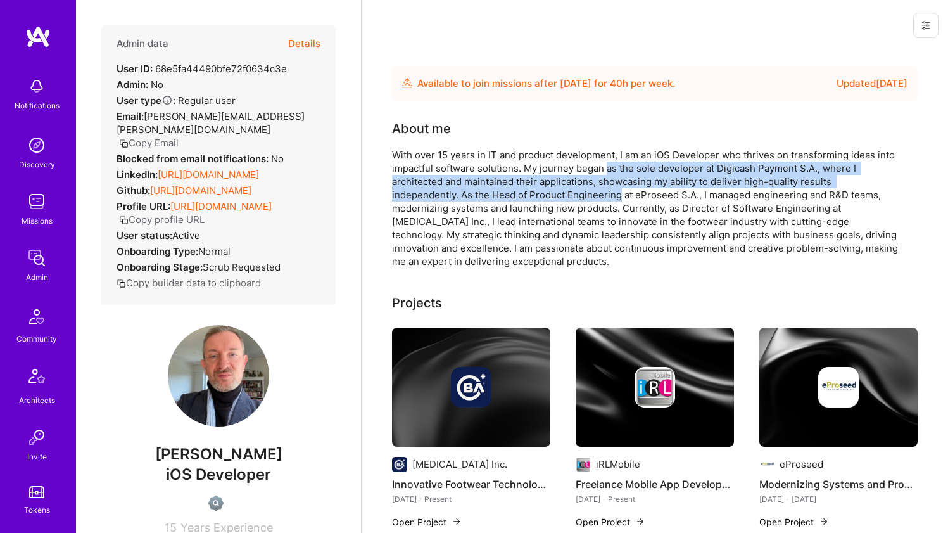
drag, startPoint x: 608, startPoint y: 167, endPoint x: 571, endPoint y: 201, distance: 50.6
click at [572, 201] on div "With over 15 years in IT and product development, I am an iOS Developer who thr…" at bounding box center [645, 208] width 507 height 120
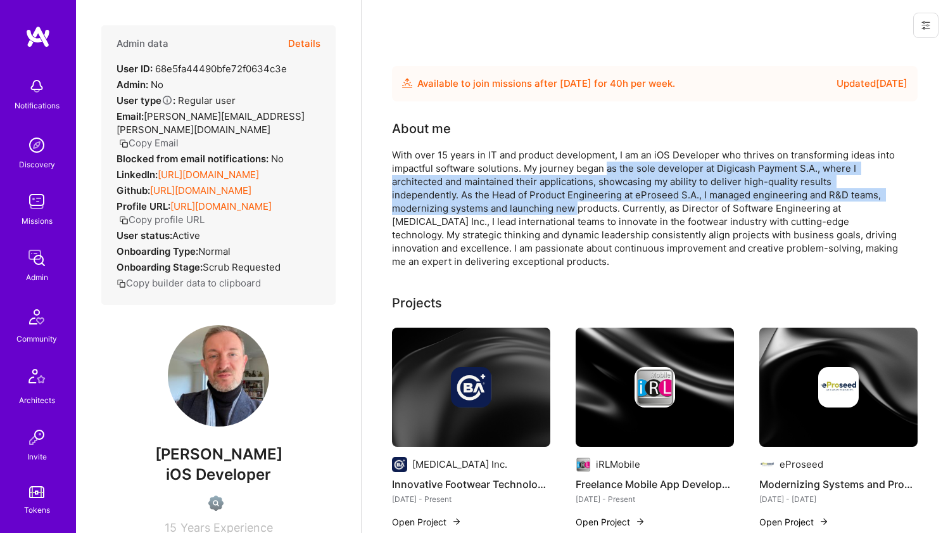
click at [571, 201] on div "With over 15 years in IT and product development, I am an iOS Developer who thr…" at bounding box center [645, 208] width 507 height 120
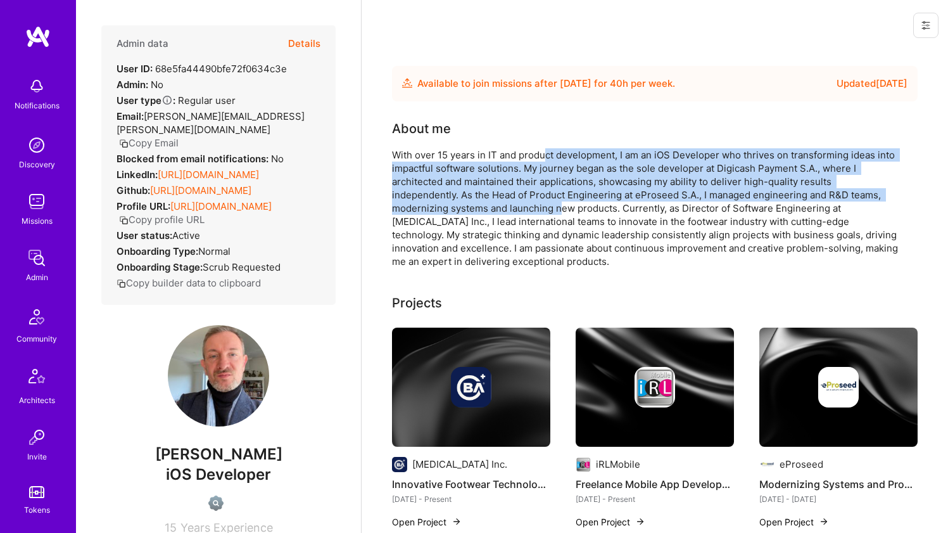
drag, startPoint x: 549, startPoint y: 179, endPoint x: 545, endPoint y: 153, distance: 26.3
click at [545, 153] on div "With over 15 years in IT and product development, I am an iOS Developer who thr…" at bounding box center [645, 208] width 507 height 120
drag, startPoint x: 545, startPoint y: 153, endPoint x: 545, endPoint y: 201, distance: 48.1
click at [545, 201] on div "With over 15 years in IT and product development, I am an iOS Developer who thr…" at bounding box center [645, 208] width 507 height 120
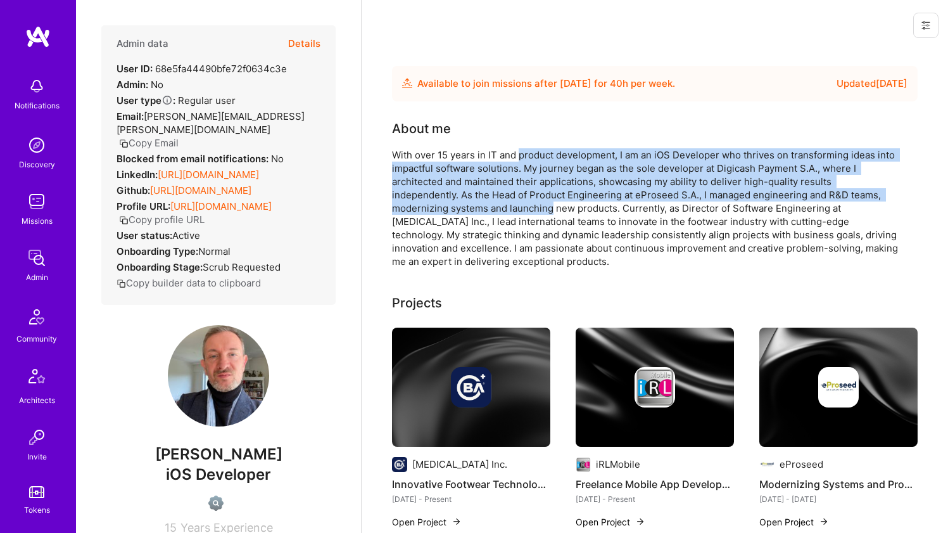
click at [545, 201] on div "With over 15 years in IT and product development, I am an iOS Developer who thr…" at bounding box center [645, 208] width 507 height 120
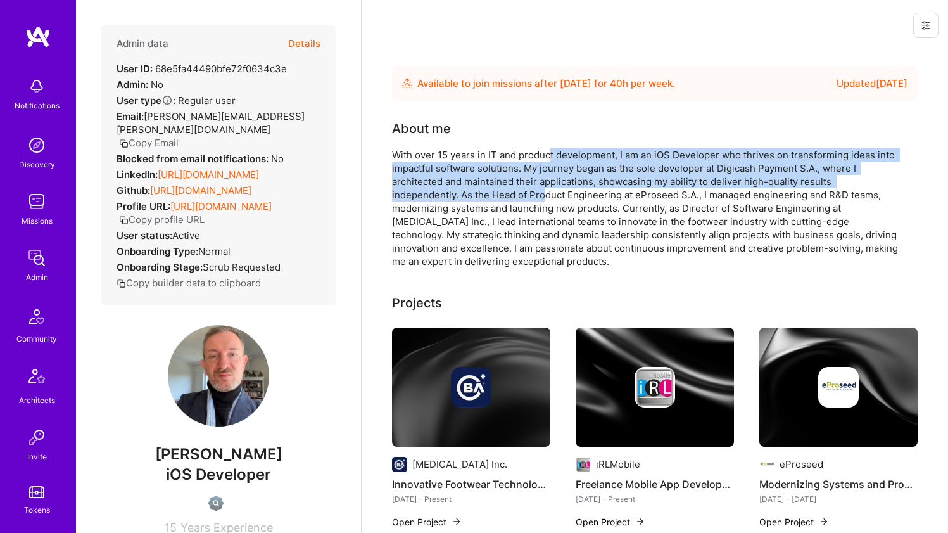
drag, startPoint x: 545, startPoint y: 192, endPoint x: 550, endPoint y: 149, distance: 44.1
click at [550, 149] on div "With over 15 years in IT and product development, I am an iOS Developer who thr…" at bounding box center [645, 208] width 507 height 120
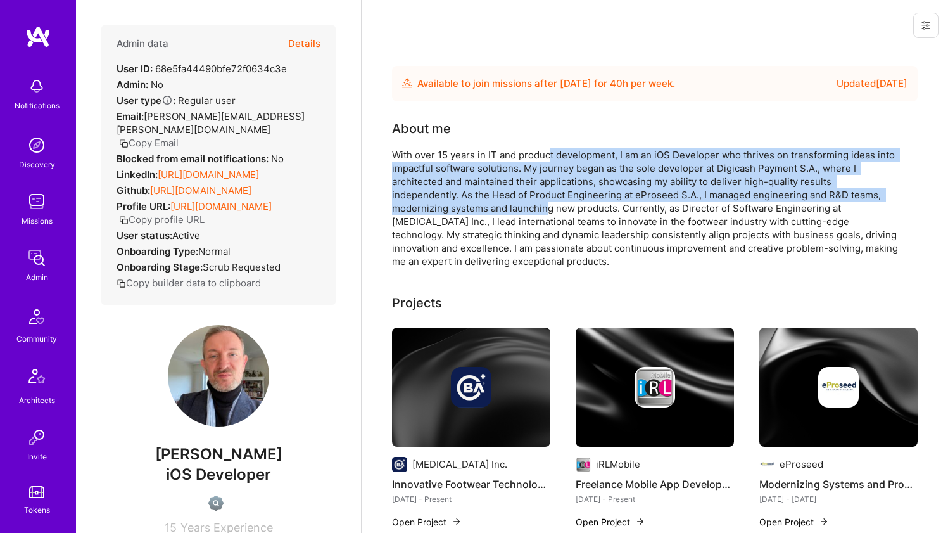
drag, startPoint x: 550, startPoint y: 160, endPoint x: 548, endPoint y: 203, distance: 43.1
click at [548, 203] on div "With over 15 years in IT and product development, I am an iOS Developer who thr…" at bounding box center [645, 208] width 507 height 120
drag, startPoint x: 548, startPoint y: 201, endPoint x: 548, endPoint y: 157, distance: 44.3
click at [548, 157] on div "With over 15 years in IT and product development, I am an iOS Developer who thr…" at bounding box center [645, 208] width 507 height 120
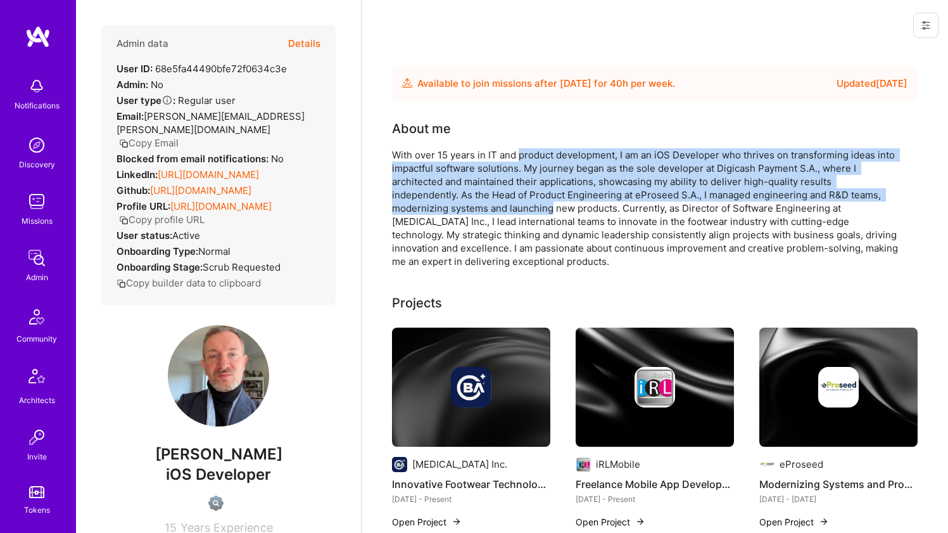
click at [548, 157] on div "With over 15 years in IT and product development, I am an iOS Developer who thr…" at bounding box center [645, 208] width 507 height 120
drag, startPoint x: 548, startPoint y: 157, endPoint x: 539, endPoint y: 201, distance: 45.2
click at [539, 201] on div "With over 15 years in IT and product development, I am an iOS Developer who thr…" at bounding box center [645, 208] width 507 height 120
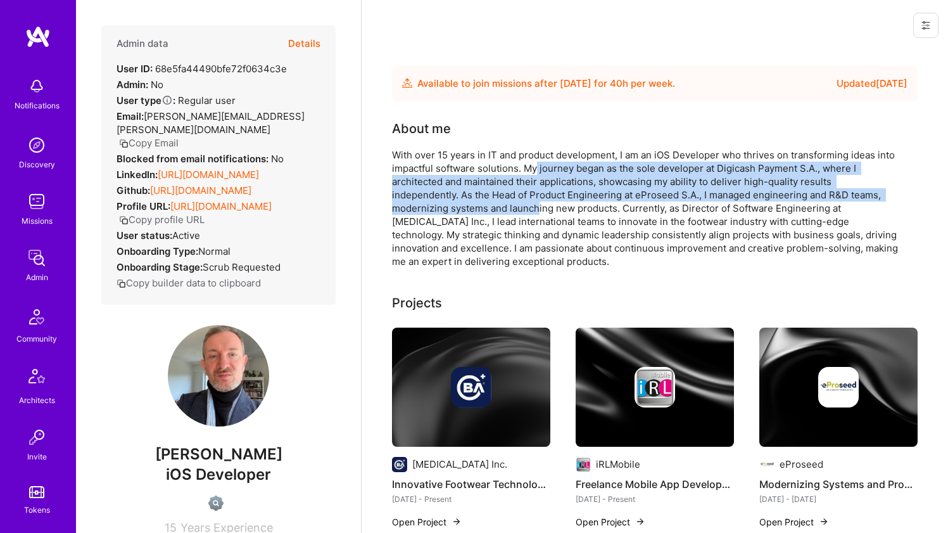
drag, startPoint x: 538, startPoint y: 206, endPoint x: 537, endPoint y: 161, distance: 45.0
click at [537, 161] on div "With over 15 years in IT and product development, I am an iOS Developer who thr…" at bounding box center [645, 208] width 507 height 120
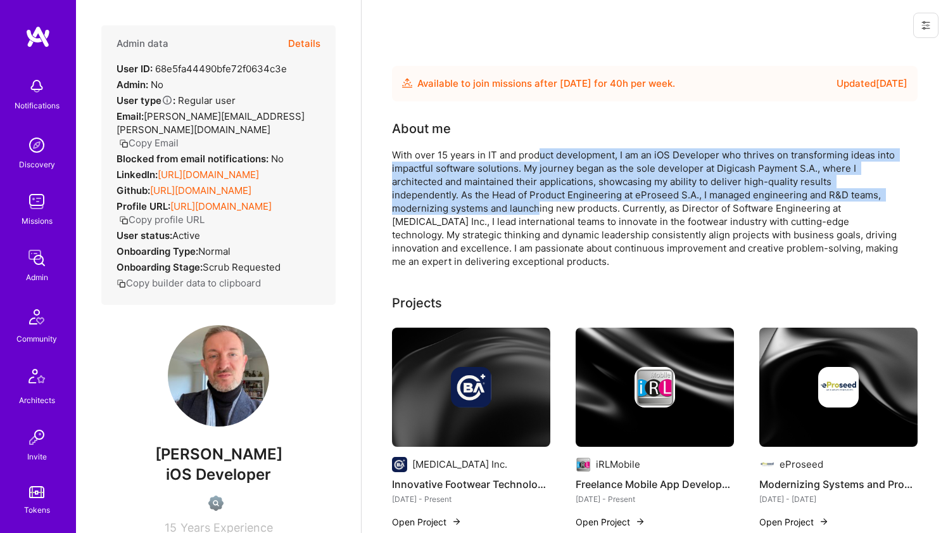
drag, startPoint x: 539, startPoint y: 153, endPoint x: 538, endPoint y: 213, distance: 60.2
click at [538, 213] on div "With over 15 years in IT and product development, I am an iOS Developer who thr…" at bounding box center [645, 208] width 507 height 120
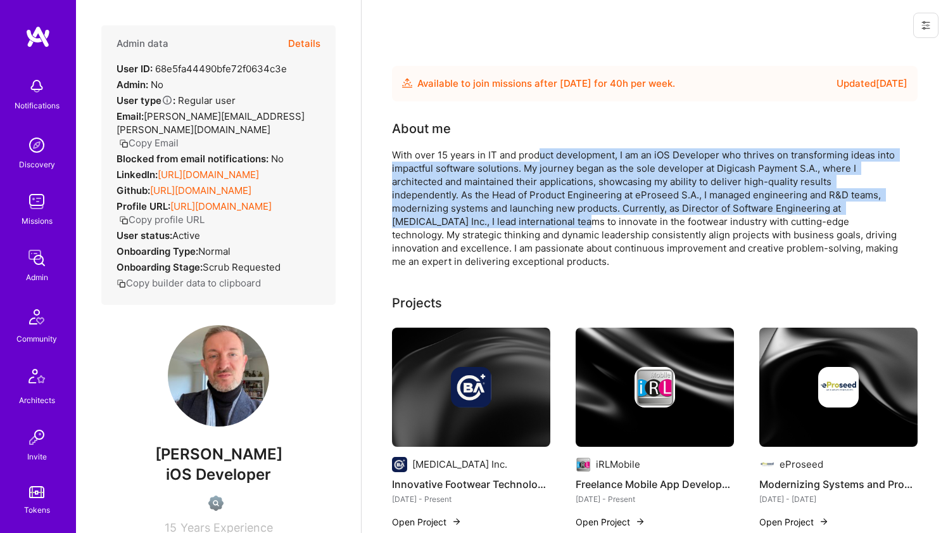
drag, startPoint x: 538, startPoint y: 218, endPoint x: 541, endPoint y: 152, distance: 65.9
click at [541, 152] on div "With over 15 years in IT and product development, I am an iOS Developer who thr…" at bounding box center [645, 208] width 507 height 120
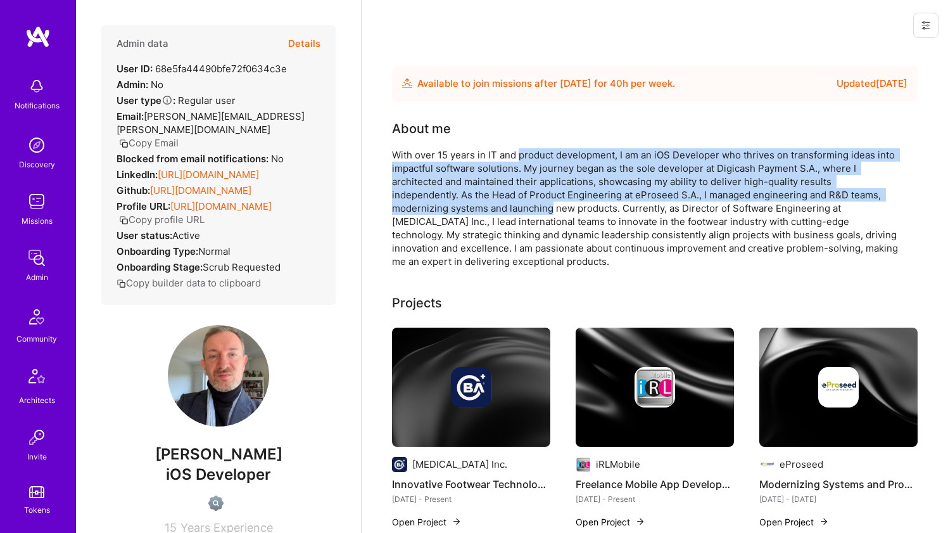
drag, startPoint x: 541, startPoint y: 154, endPoint x: 539, endPoint y: 211, distance: 56.4
click at [539, 210] on div "With over 15 years in IT and product development, I am an iOS Developer who thr…" at bounding box center [645, 208] width 507 height 120
click at [539, 211] on div "With over 15 years in IT and product development, I am an iOS Developer who thr…" at bounding box center [645, 208] width 507 height 120
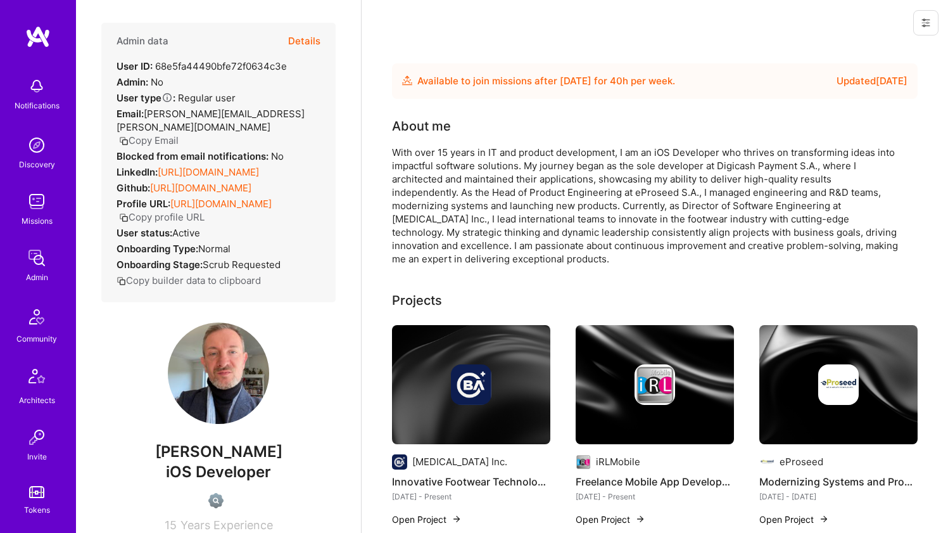
scroll to position [5, 0]
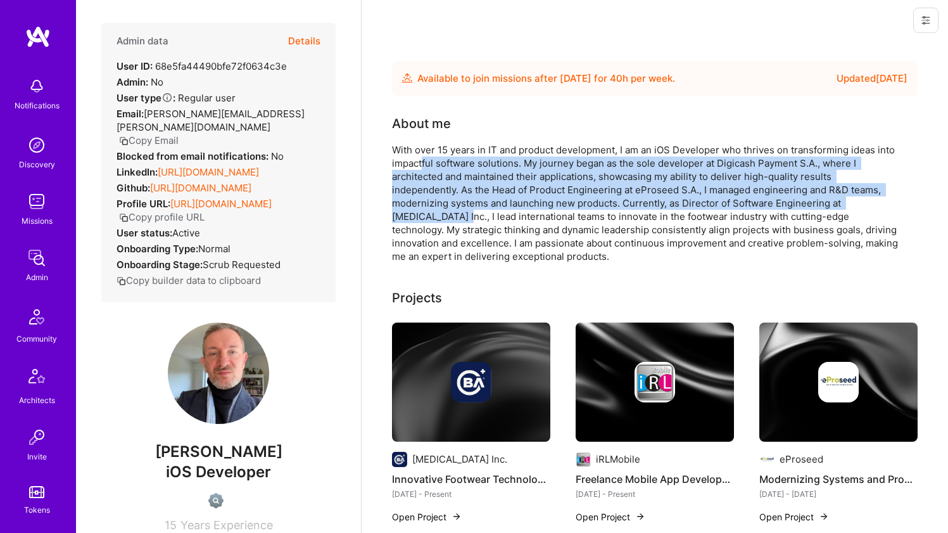
drag, startPoint x: 423, startPoint y: 160, endPoint x: 409, endPoint y: 209, distance: 51.3
click at [409, 209] on div "With over 15 years in IT and product development, I am an iOS Developer who thr…" at bounding box center [645, 203] width 507 height 120
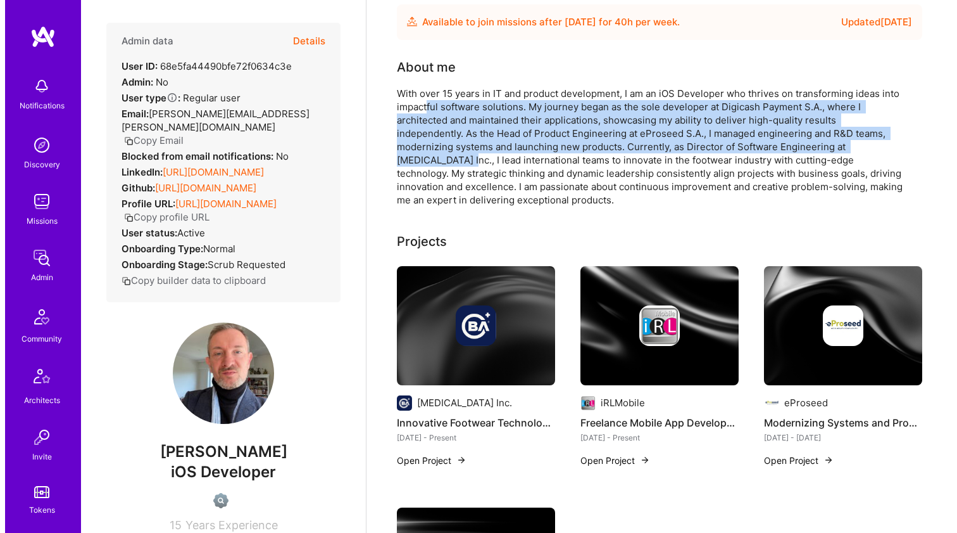
scroll to position [161, 0]
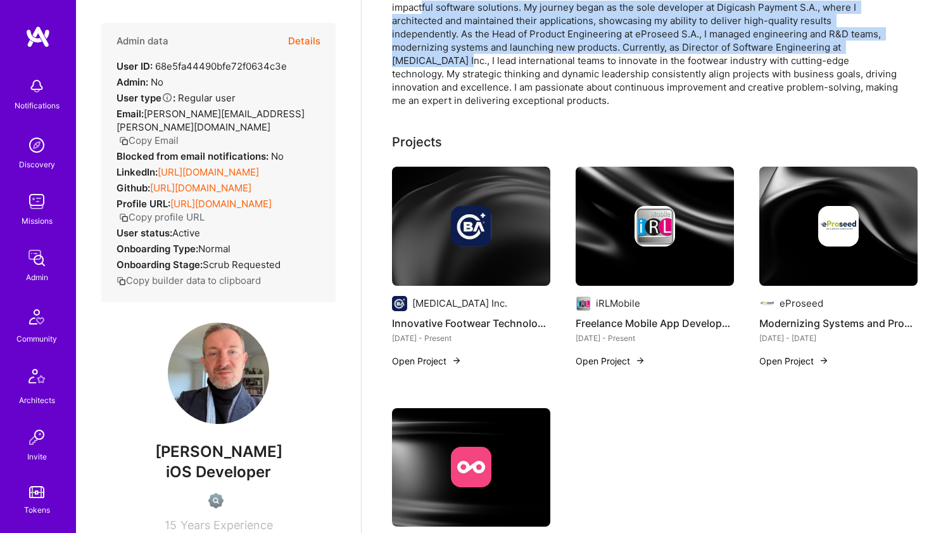
click at [463, 210] on img at bounding box center [471, 226] width 41 height 41
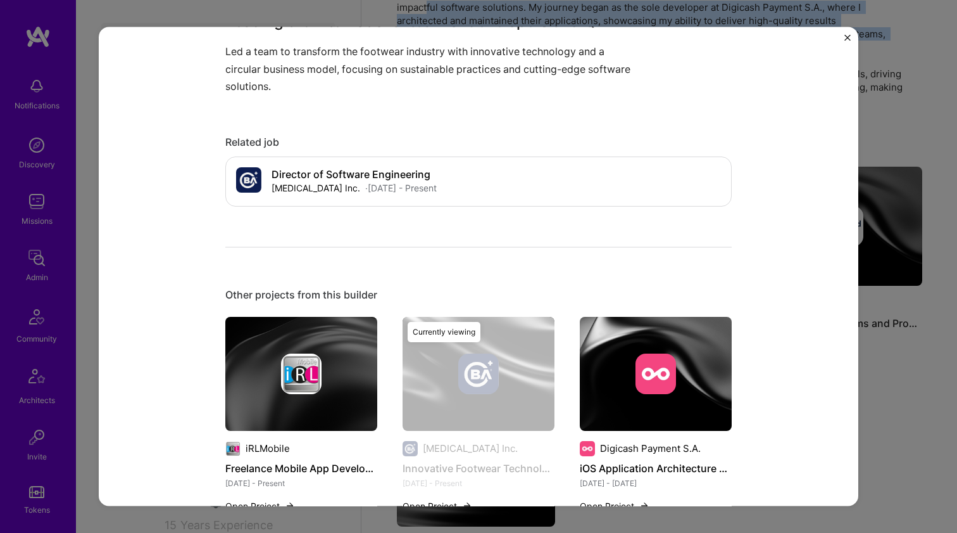
scroll to position [752, 0]
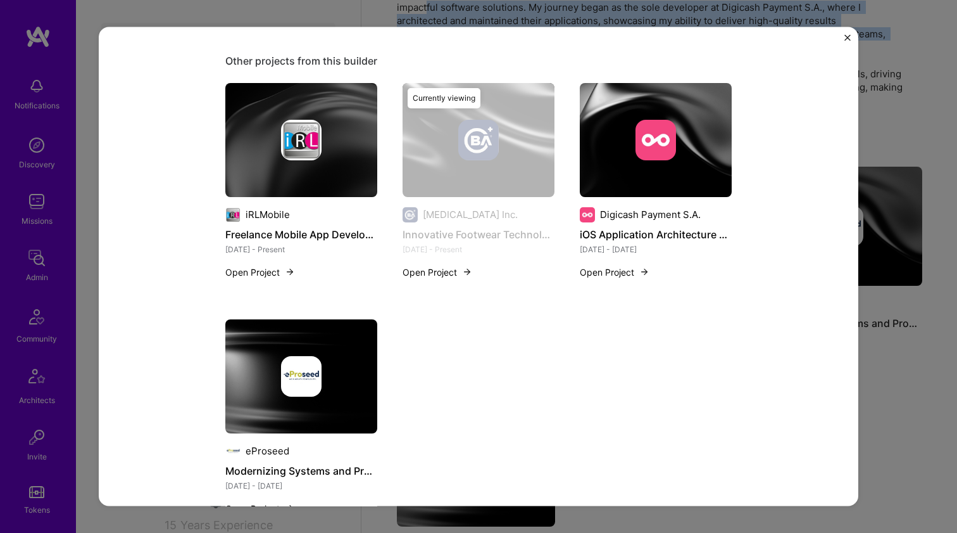
click at [310, 170] on img at bounding box center [301, 139] width 152 height 114
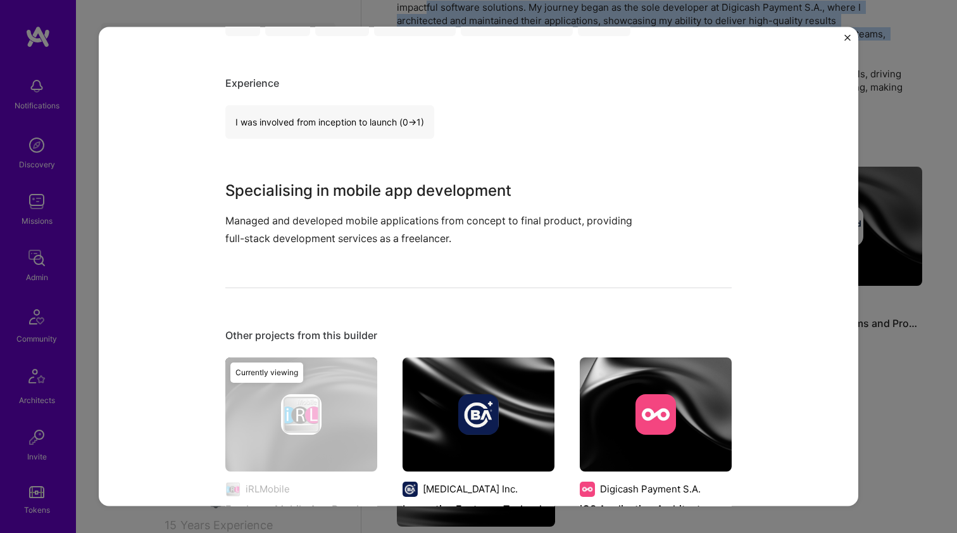
scroll to position [289, 0]
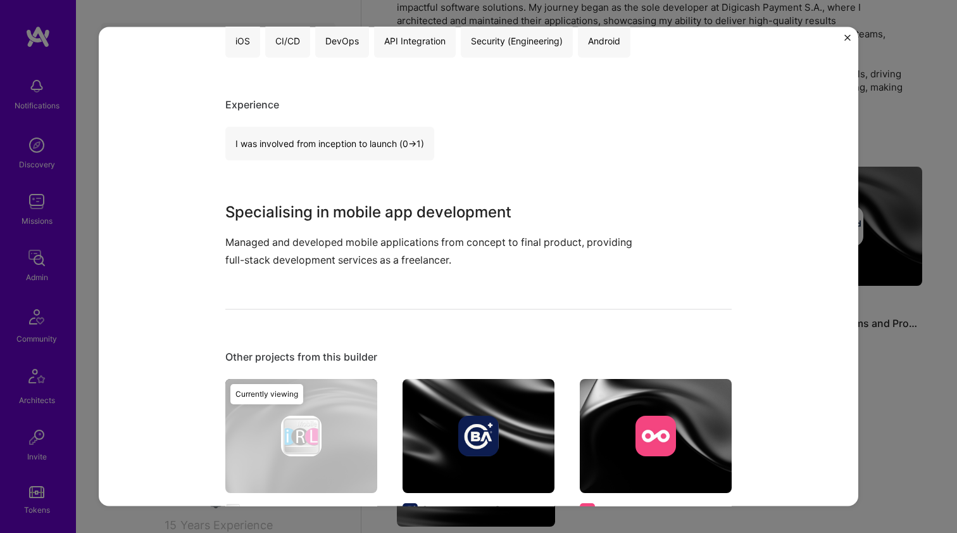
click at [355, 243] on p "Managed and developed mobile applications from concept to final product, provid…" at bounding box center [431, 251] width 412 height 34
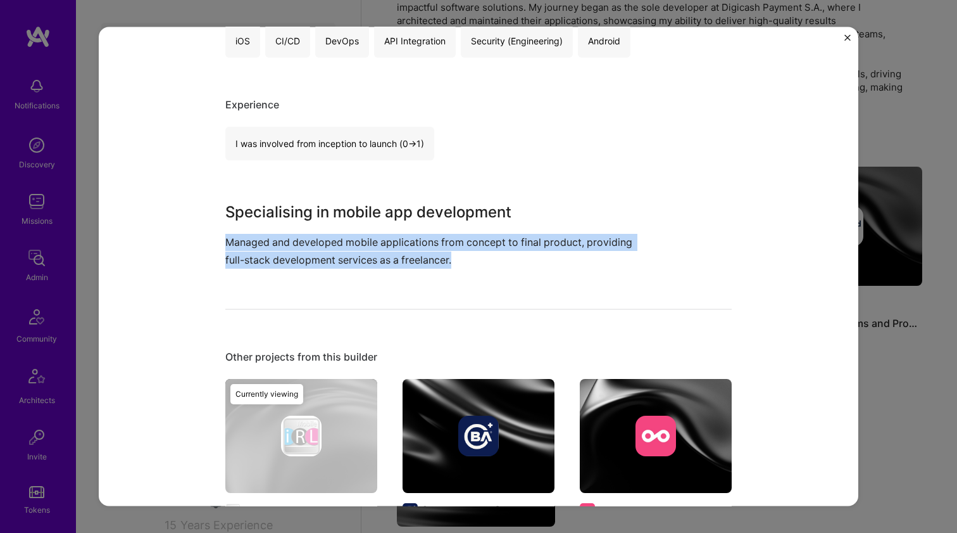
click at [355, 243] on p "Managed and developed mobile applications from concept to final product, provid…" at bounding box center [431, 251] width 412 height 34
click at [356, 243] on p "Managed and developed mobile applications from concept to final product, provid…" at bounding box center [431, 251] width 412 height 34
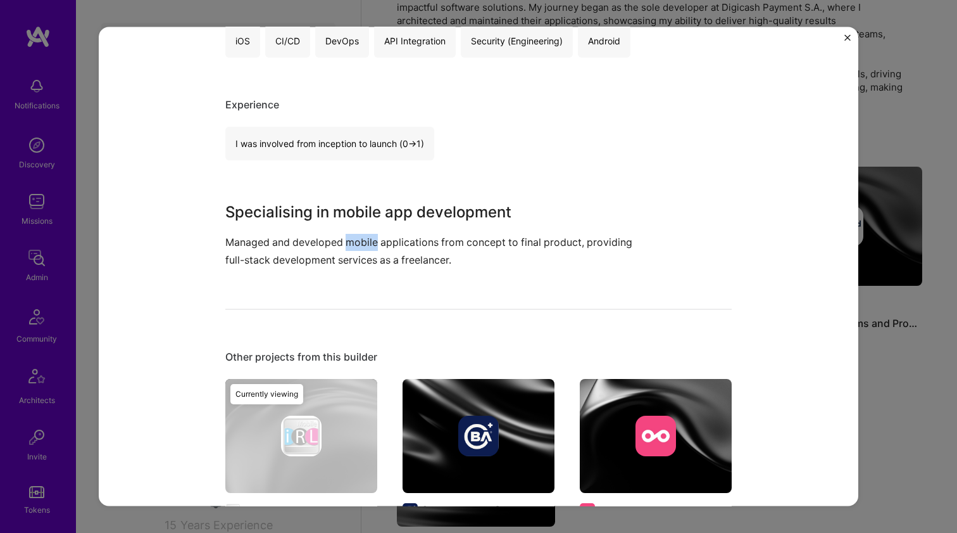
click at [356, 243] on p "Managed and developed mobile applications from concept to final product, provid…" at bounding box center [431, 251] width 412 height 34
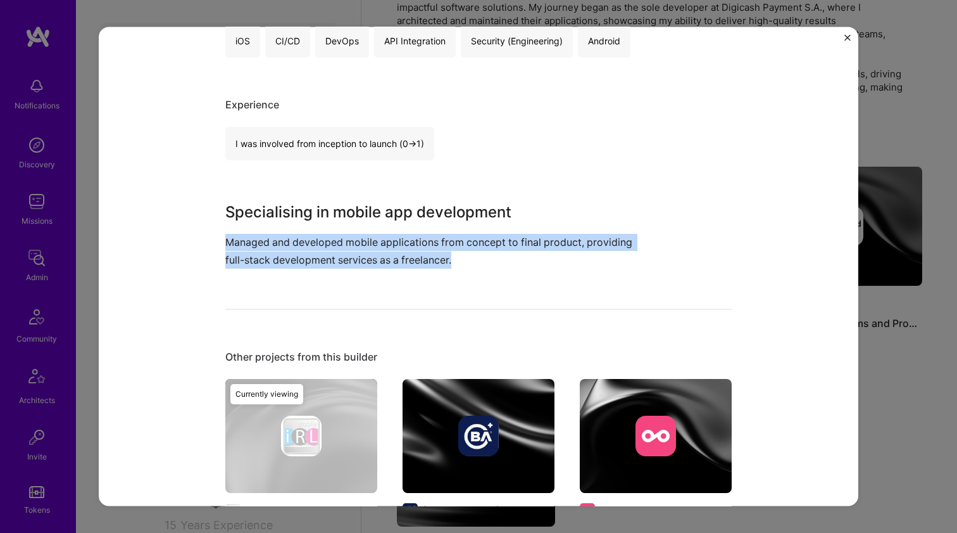
click at [356, 243] on p "Managed and developed mobile applications from concept to final product, provid…" at bounding box center [431, 251] width 412 height 34
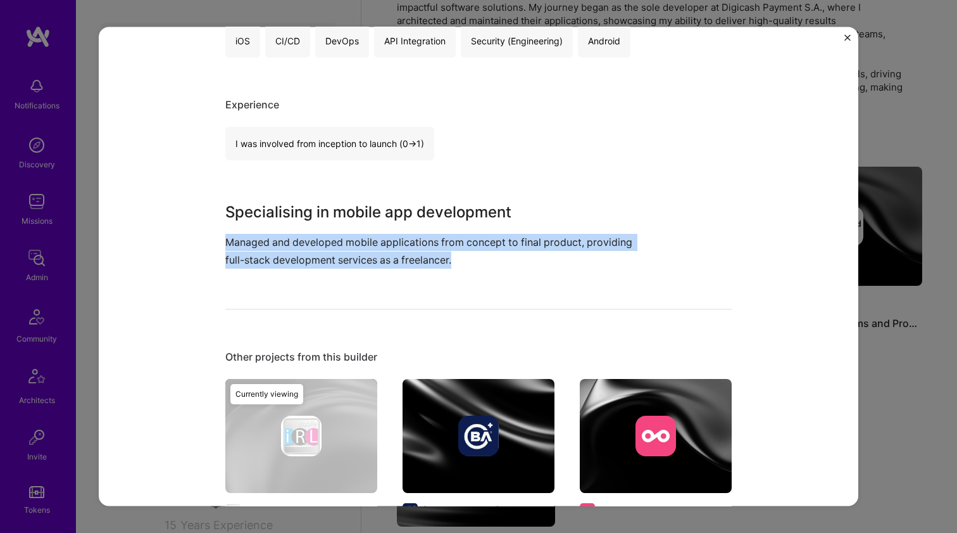
click at [356, 243] on p "Managed and developed mobile applications from concept to final product, provid…" at bounding box center [431, 251] width 412 height 34
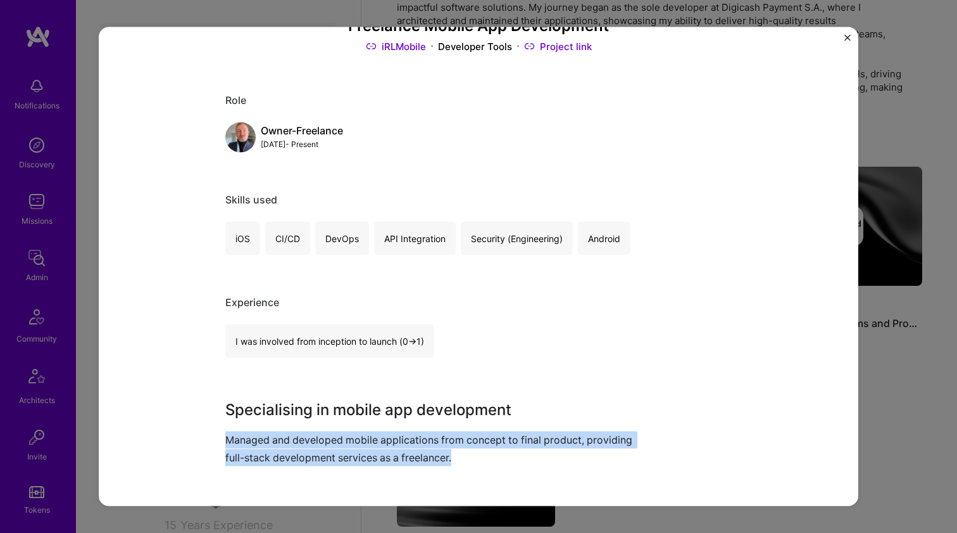
scroll to position [344, 0]
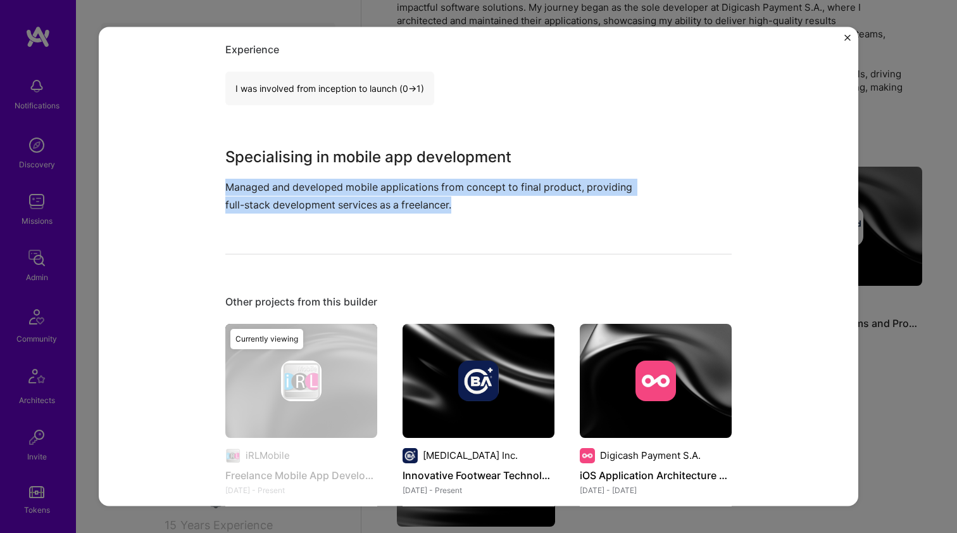
click at [642, 349] on img at bounding box center [656, 380] width 152 height 114
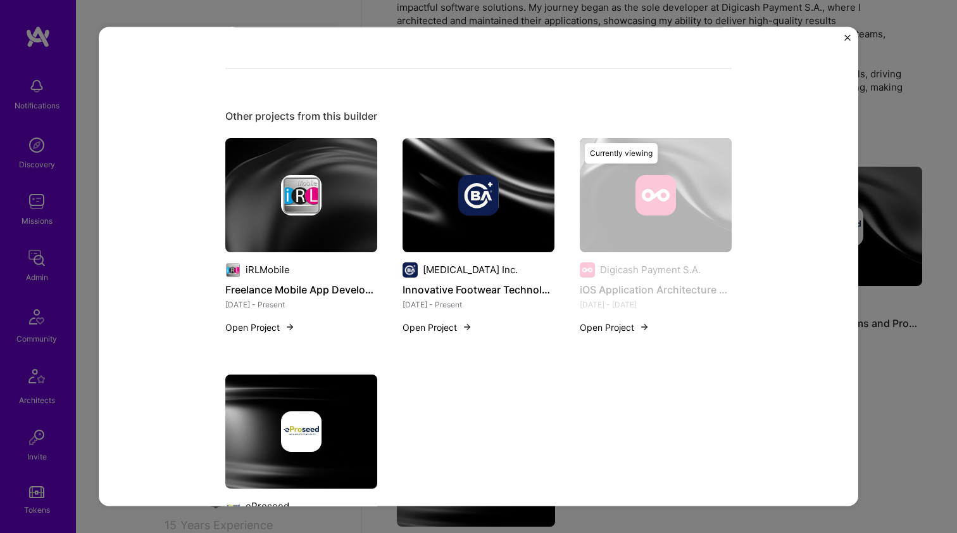
scroll to position [744, 0]
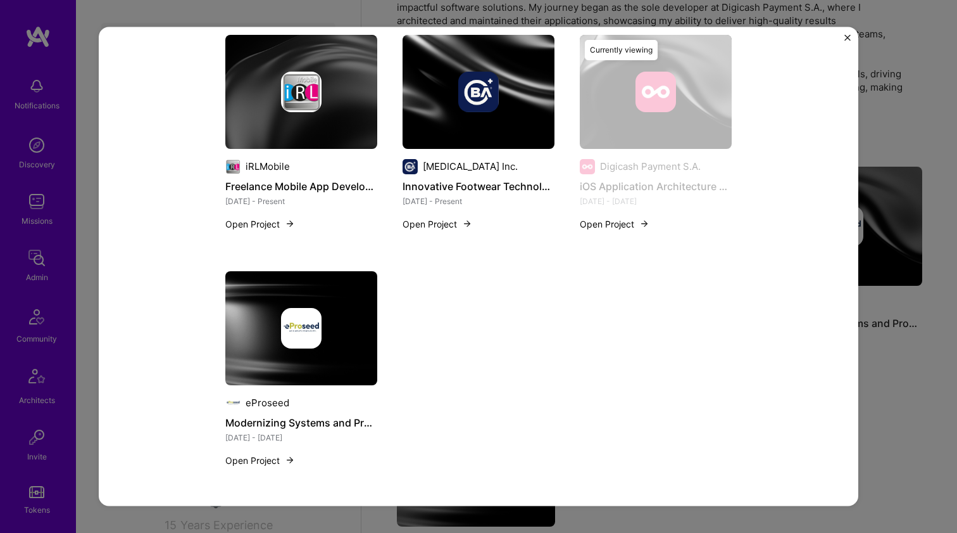
click at [359, 332] on div at bounding box center [301, 327] width 152 height 41
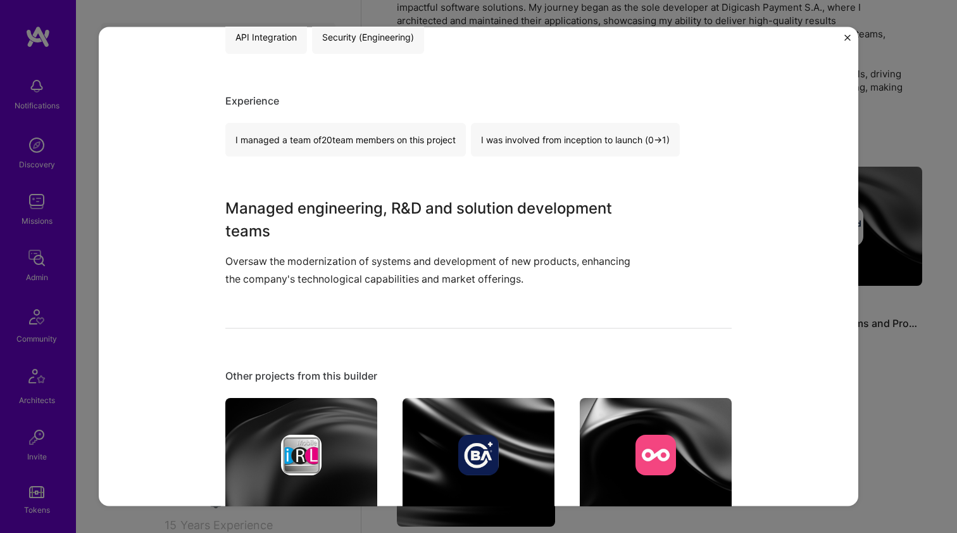
scroll to position [442, 0]
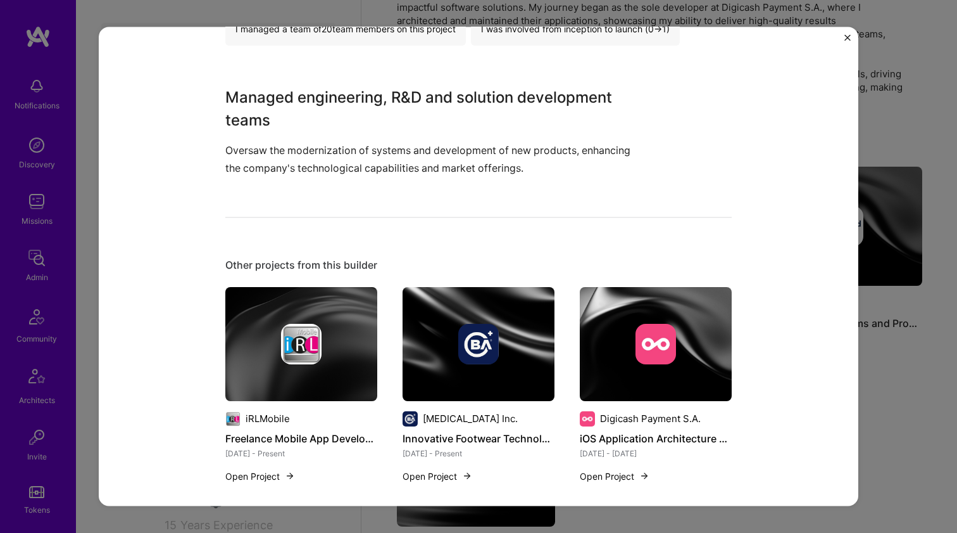
click at [624, 340] on div at bounding box center [656, 343] width 152 height 41
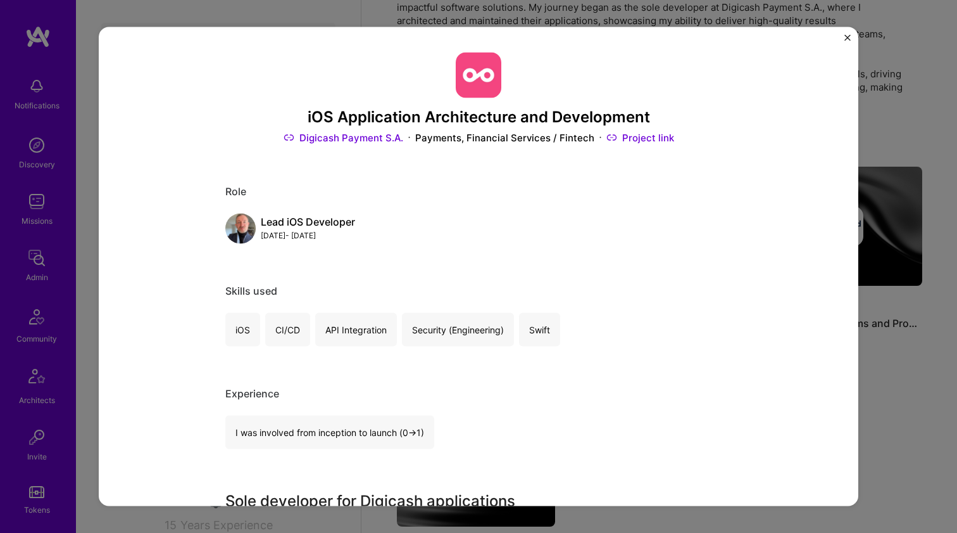
click at [381, 133] on link "Digicash Payment S.A." at bounding box center [344, 137] width 120 height 13
click at [917, 198] on div "iOS Application Architecture and Development Digicash Payment S.A. Payments, Fi…" at bounding box center [478, 266] width 957 height 533
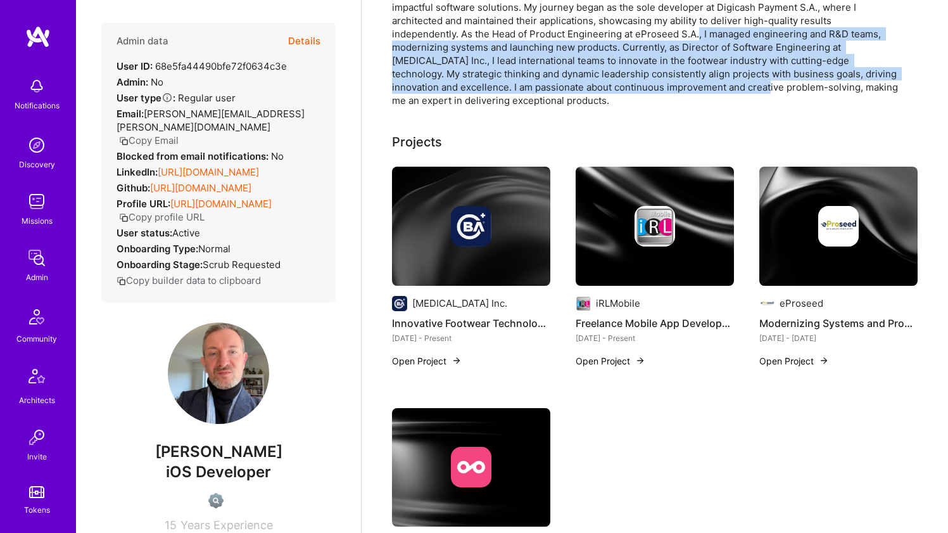
drag, startPoint x: 700, startPoint y: 32, endPoint x: 679, endPoint y: 86, distance: 57.7
click at [679, 86] on div "With over 15 years in IT and product development, I am an iOS Developer who thr…" at bounding box center [645, 47] width 507 height 120
click at [678, 86] on div "With over 15 years in IT and product development, I am an iOS Developer who thr…" at bounding box center [645, 47] width 507 height 120
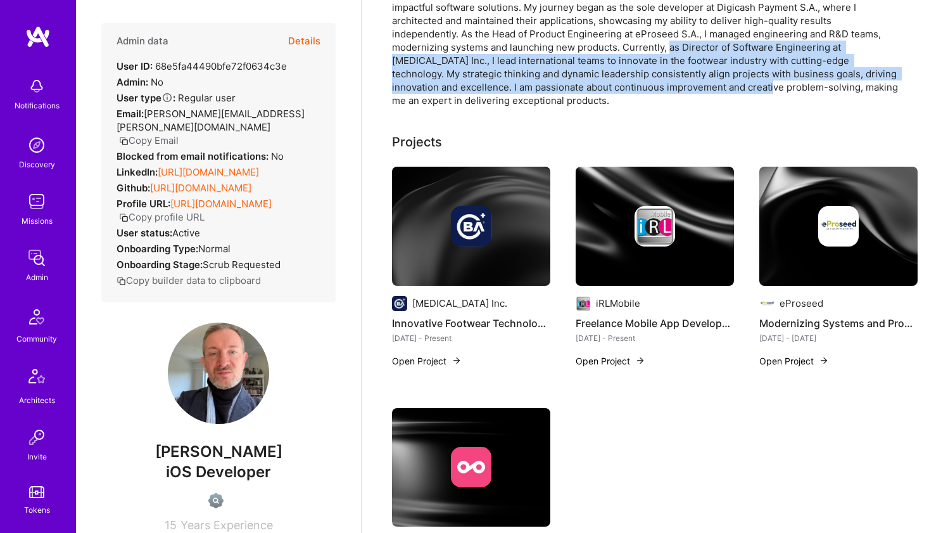
drag, startPoint x: 678, startPoint y: 86, endPoint x: 674, endPoint y: 46, distance: 40.0
click at [674, 46] on div "With over 15 years in IT and product development, I am an iOS Developer who thr…" at bounding box center [645, 47] width 507 height 120
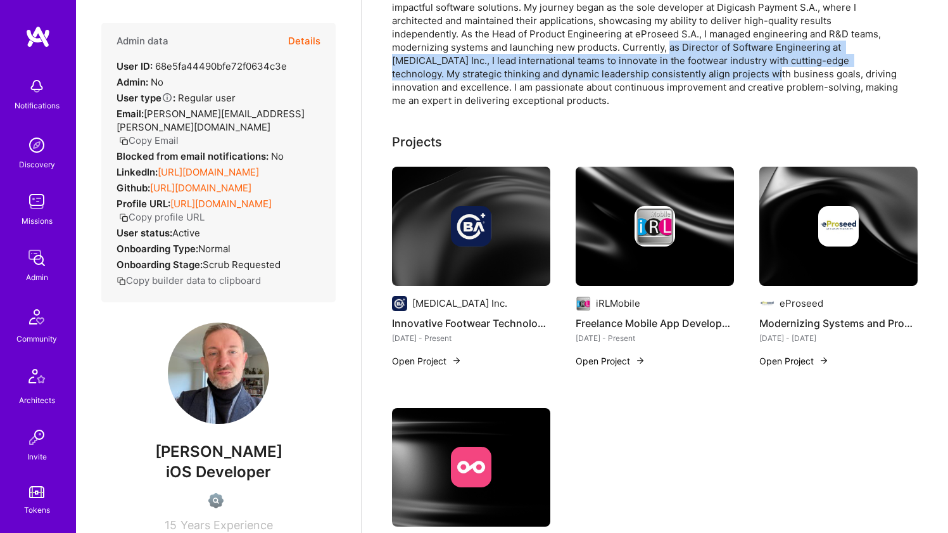
drag, startPoint x: 674, startPoint y: 46, endPoint x: 659, endPoint y: 78, distance: 35.1
click at [659, 78] on div "With over 15 years in IT and product development, I am an iOS Developer who thr…" at bounding box center [645, 47] width 507 height 120
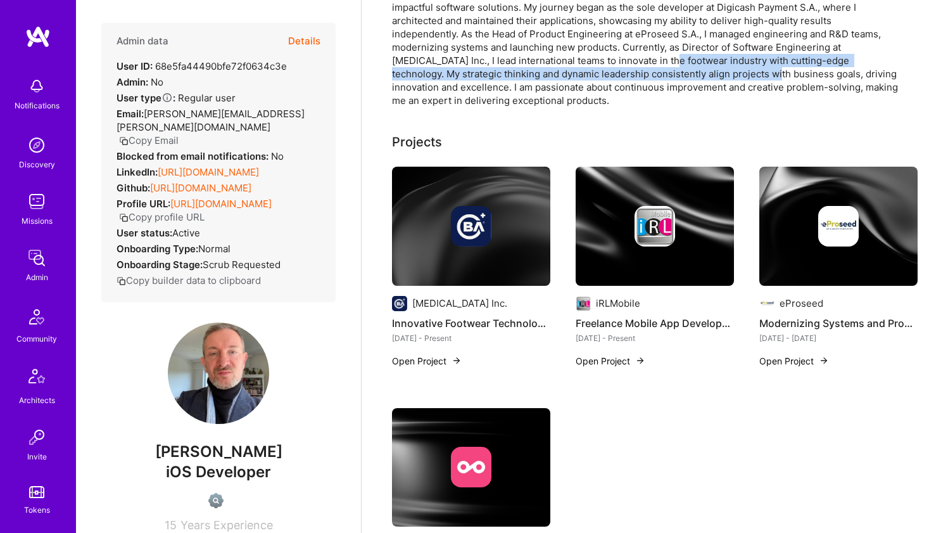
drag, startPoint x: 659, startPoint y: 78, endPoint x: 651, endPoint y: 53, distance: 26.6
click at [651, 53] on div "With over 15 years in IT and product development, I am an iOS Developer who thr…" at bounding box center [645, 47] width 507 height 120
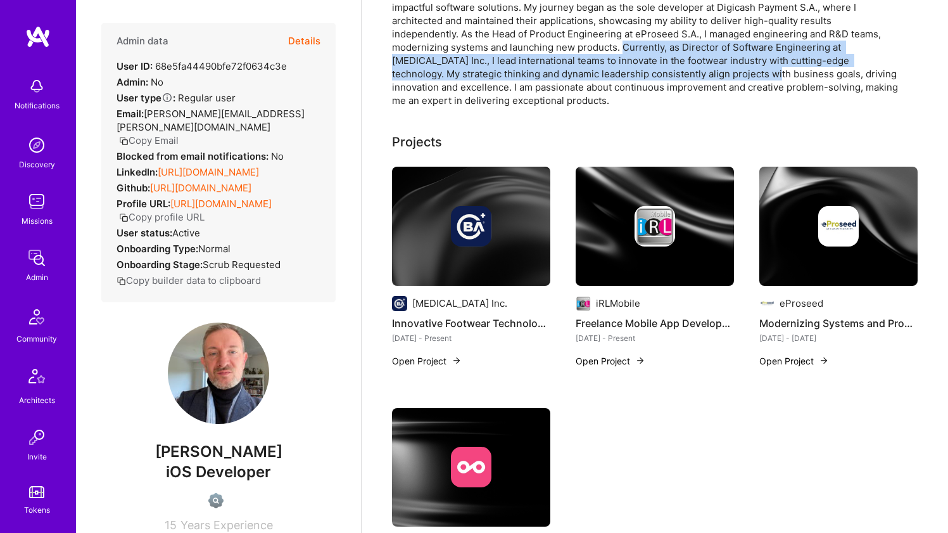
click at [651, 53] on div "With over 15 years in IT and product development, I am an iOS Developer who thr…" at bounding box center [645, 47] width 507 height 120
drag, startPoint x: 651, startPoint y: 53, endPoint x: 638, endPoint y: 76, distance: 26.9
click at [638, 76] on div "With over 15 years in IT and product development, I am an iOS Developer who thr…" at bounding box center [645, 47] width 507 height 120
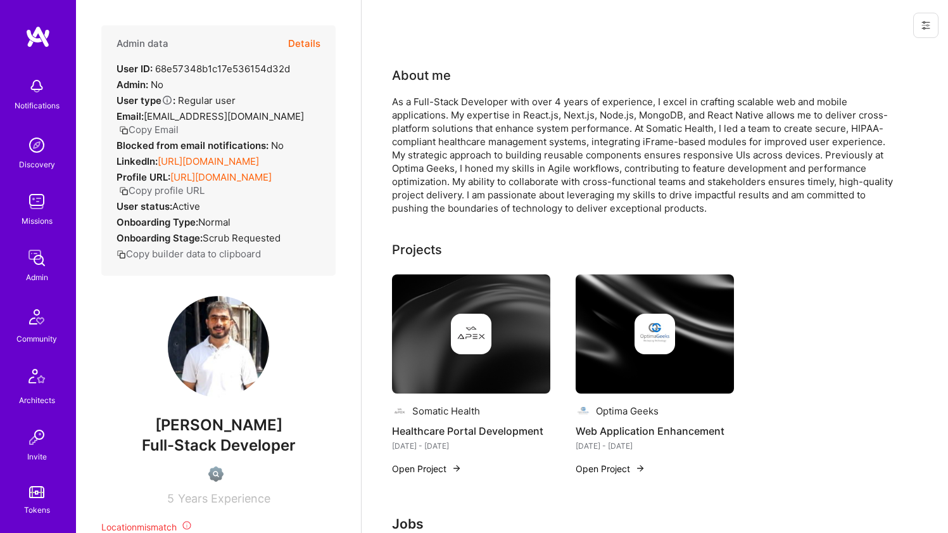
click at [175, 161] on link "[URL][DOMAIN_NAME]" at bounding box center [208, 161] width 101 height 12
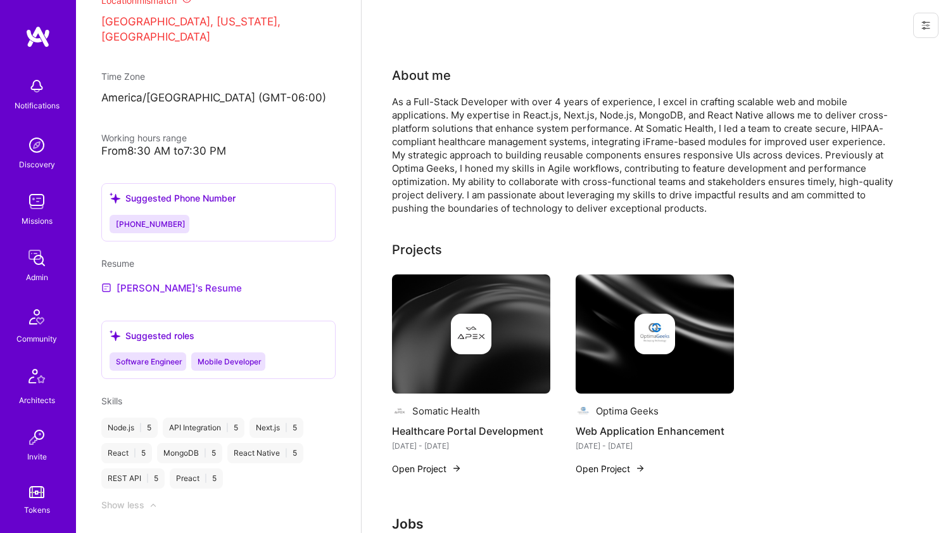
click at [142, 294] on link "[PERSON_NAME]'s Resume" at bounding box center [171, 287] width 141 height 15
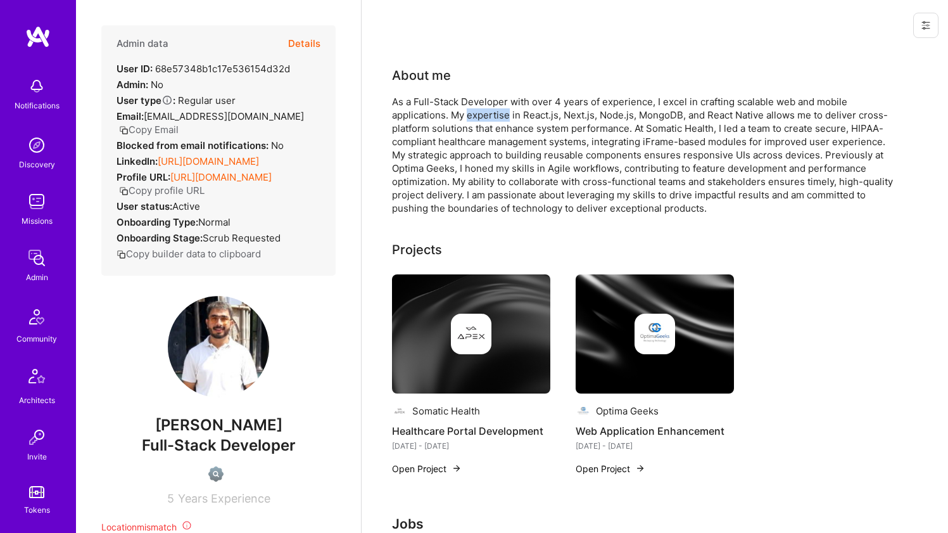
click at [482, 110] on div "As a Full-Stack Developer with over 4 years of experience, I excel in crafting …" at bounding box center [645, 155] width 507 height 120
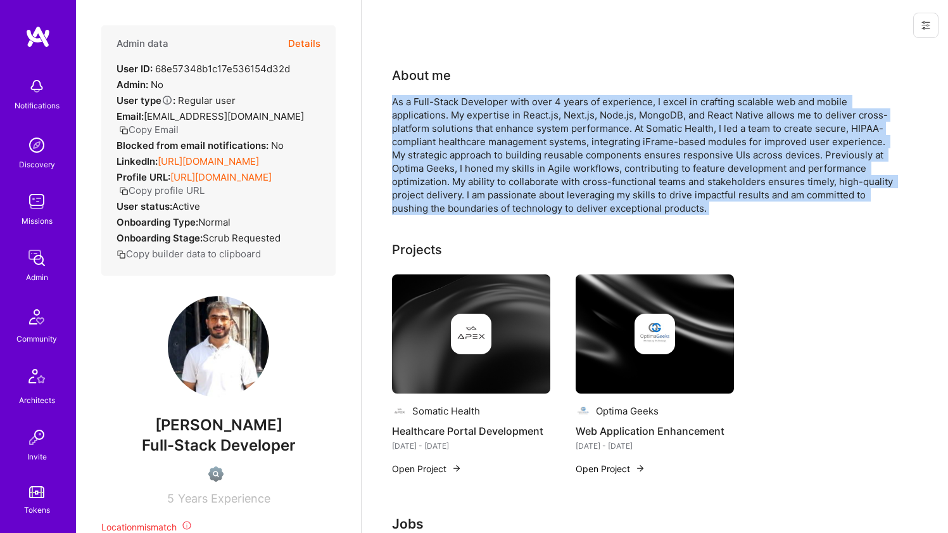
click at [482, 110] on div "As a Full-Stack Developer with over 4 years of experience, I excel in crafting …" at bounding box center [645, 155] width 507 height 120
click at [477, 124] on div "As a Full-Stack Developer with over 4 years of experience, I excel in crafting …" at bounding box center [645, 155] width 507 height 120
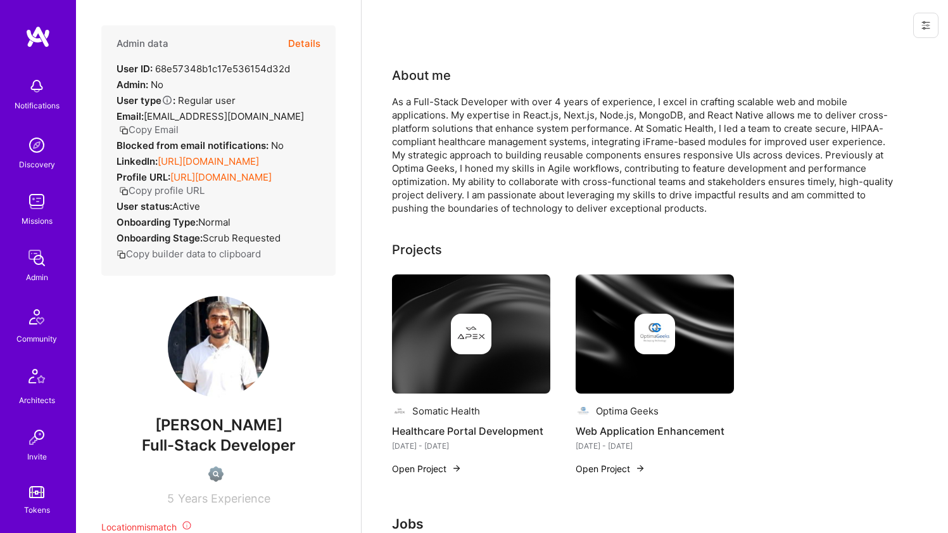
click at [477, 124] on div "As a Full-Stack Developer with over 4 years of experience, I excel in crafting …" at bounding box center [645, 155] width 507 height 120
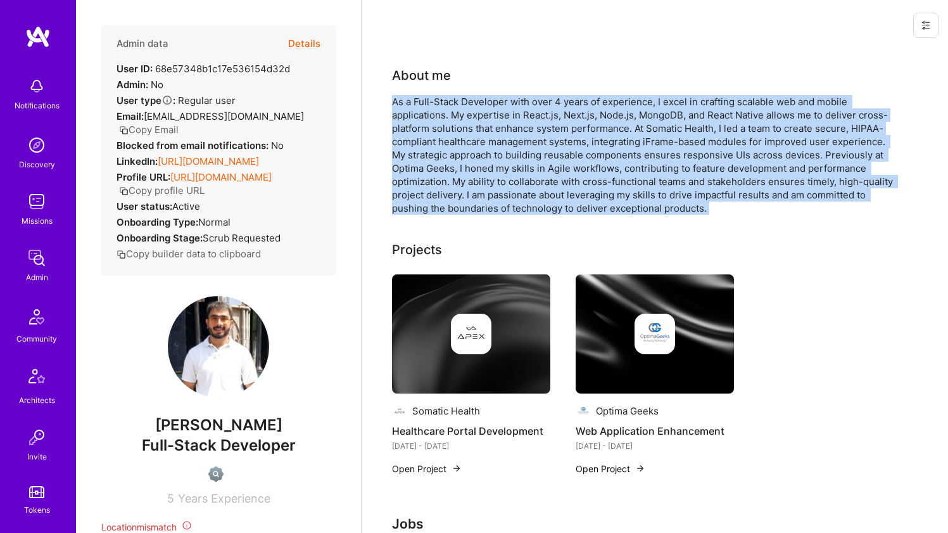
click at [477, 124] on div "As a Full-Stack Developer with over 4 years of experience, I excel in crafting …" at bounding box center [645, 155] width 507 height 120
click at [476, 133] on div "As a Full-Stack Developer with over 4 years of experience, I excel in crafting …" at bounding box center [645, 155] width 507 height 120
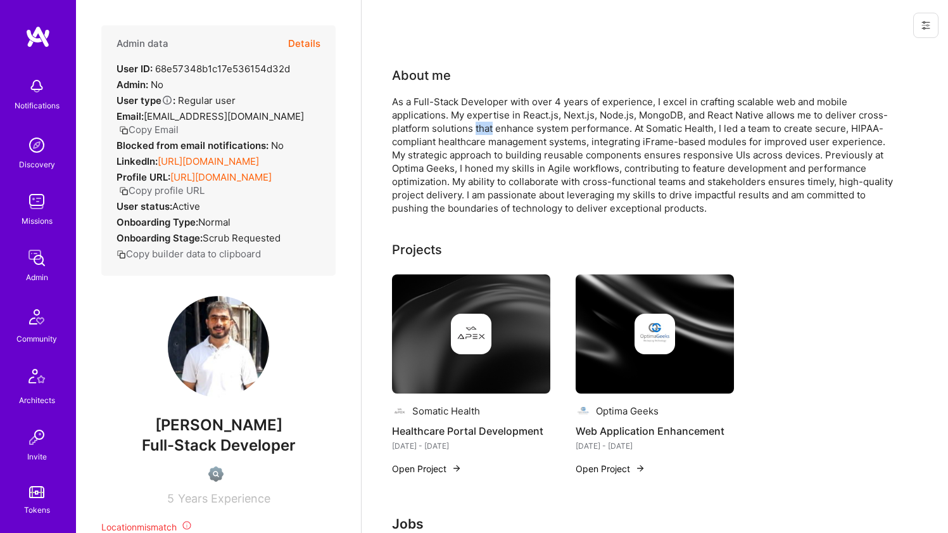
click at [476, 133] on div "As a Full-Stack Developer with over 4 years of experience, I excel in crafting …" at bounding box center [645, 155] width 507 height 120
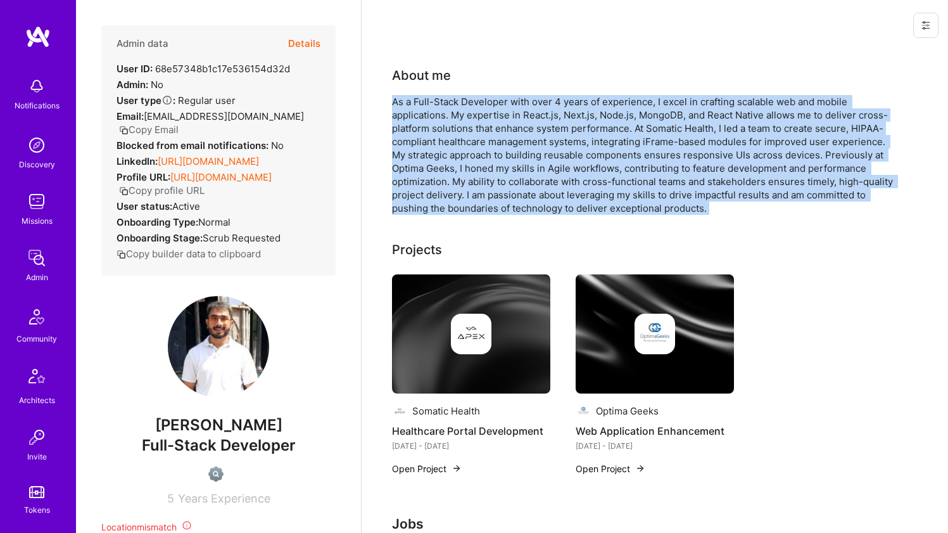
click at [476, 133] on div "As a Full-Stack Developer with over 4 years of experience, I excel in crafting …" at bounding box center [645, 155] width 507 height 120
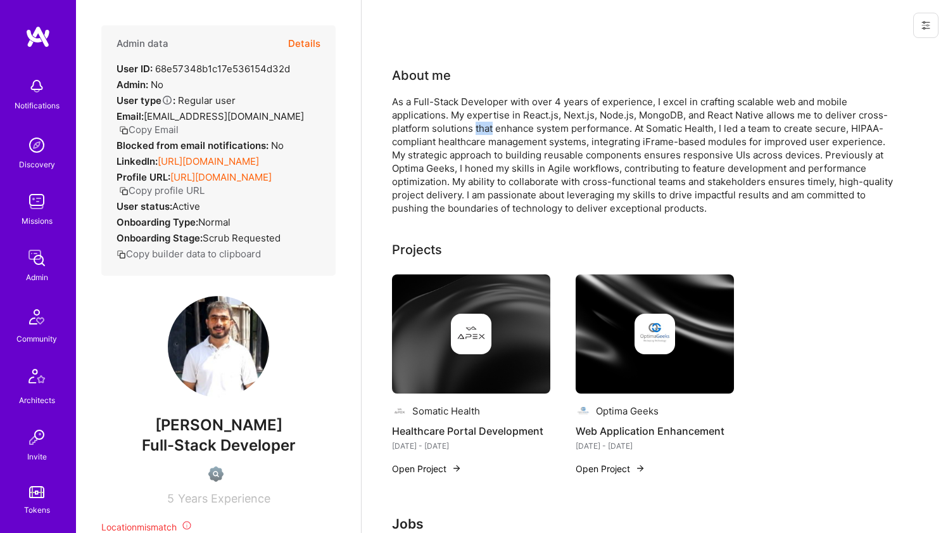
click at [476, 133] on div "As a Full-Stack Developer with over 4 years of experience, I excel in crafting …" at bounding box center [645, 155] width 507 height 120
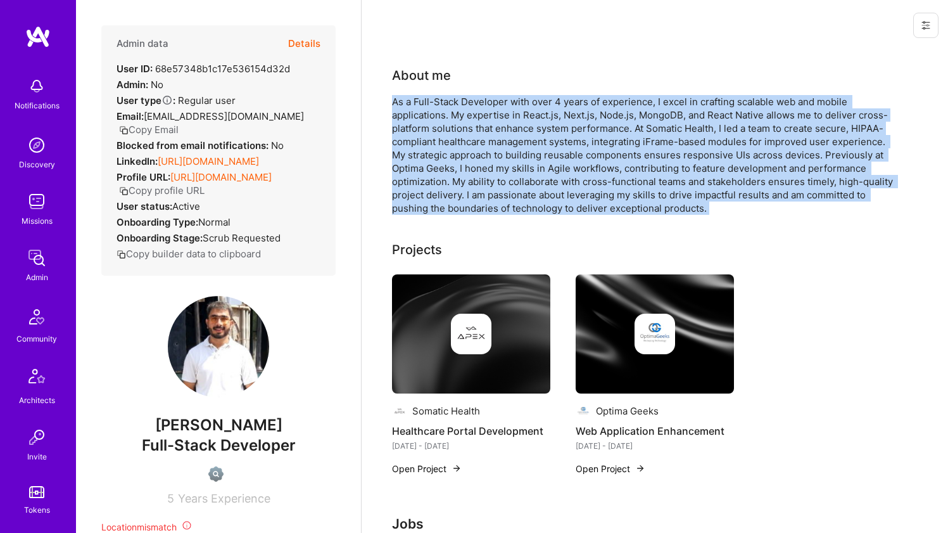
click at [476, 133] on div "As a Full-Stack Developer with over 4 years of experience, I excel in crafting …" at bounding box center [645, 155] width 507 height 120
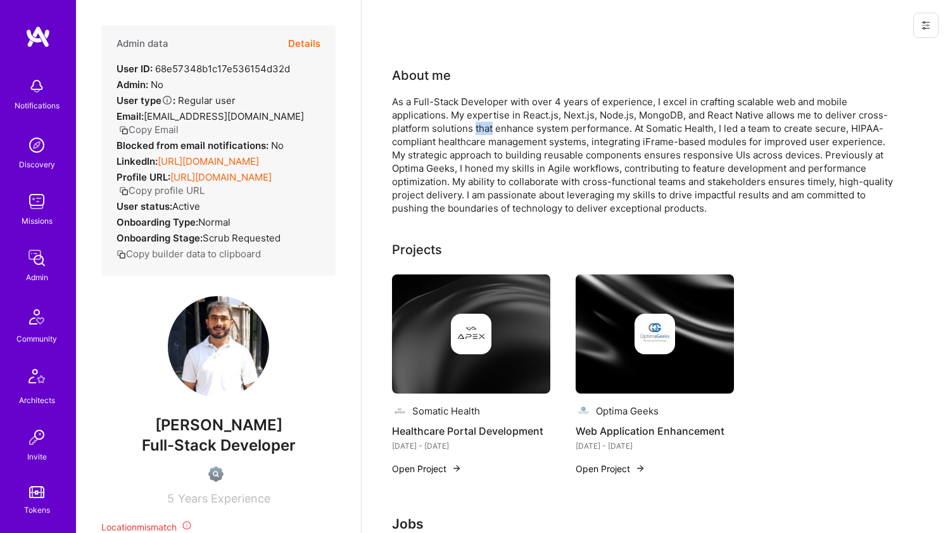
click at [476, 133] on div "As a Full-Stack Developer with over 4 years of experience, I excel in crafting …" at bounding box center [645, 155] width 507 height 120
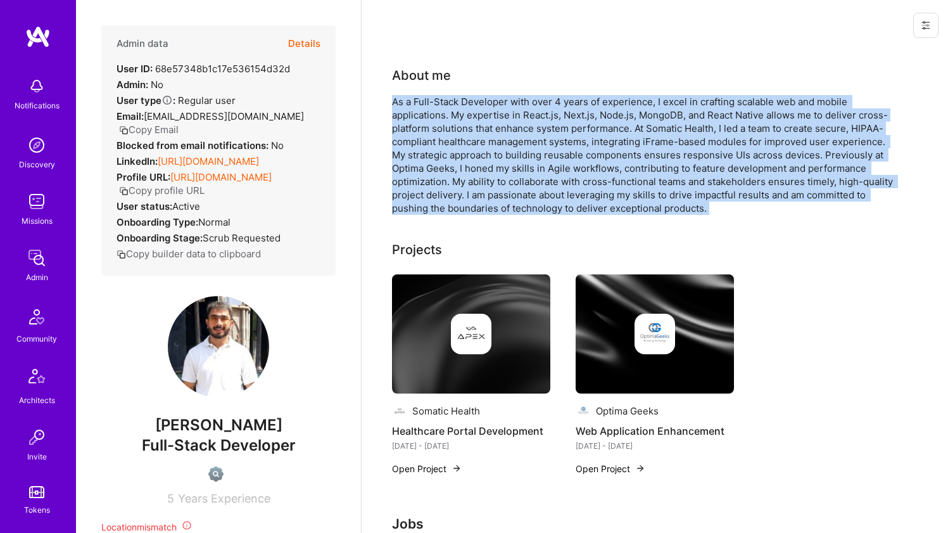
click at [476, 133] on div "As a Full-Stack Developer with over 4 years of experience, I excel in crafting …" at bounding box center [645, 155] width 507 height 120
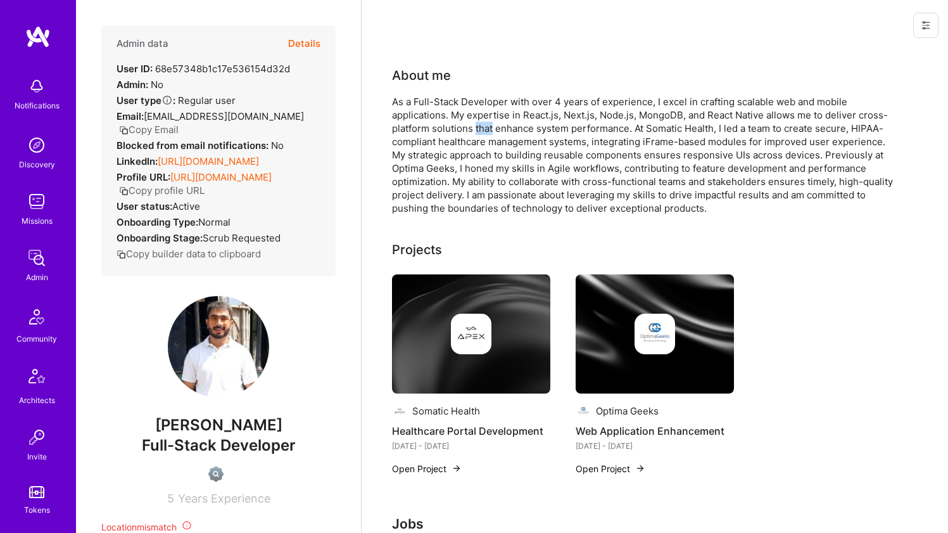
click at [476, 133] on div "As a Full-Stack Developer with over 4 years of experience, I excel in crafting …" at bounding box center [645, 155] width 507 height 120
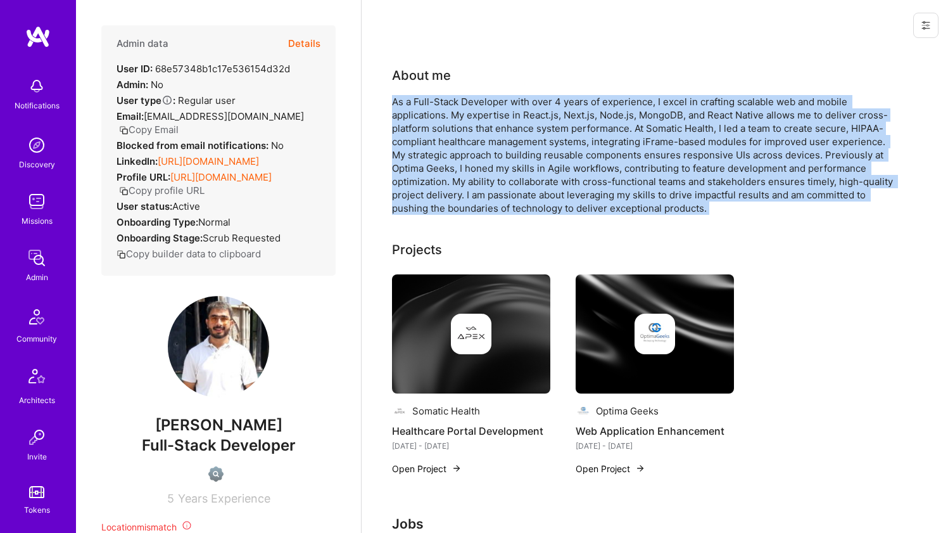
click at [476, 133] on div "As a Full-Stack Developer with over 4 years of experience, I excel in crafting …" at bounding box center [645, 155] width 507 height 120
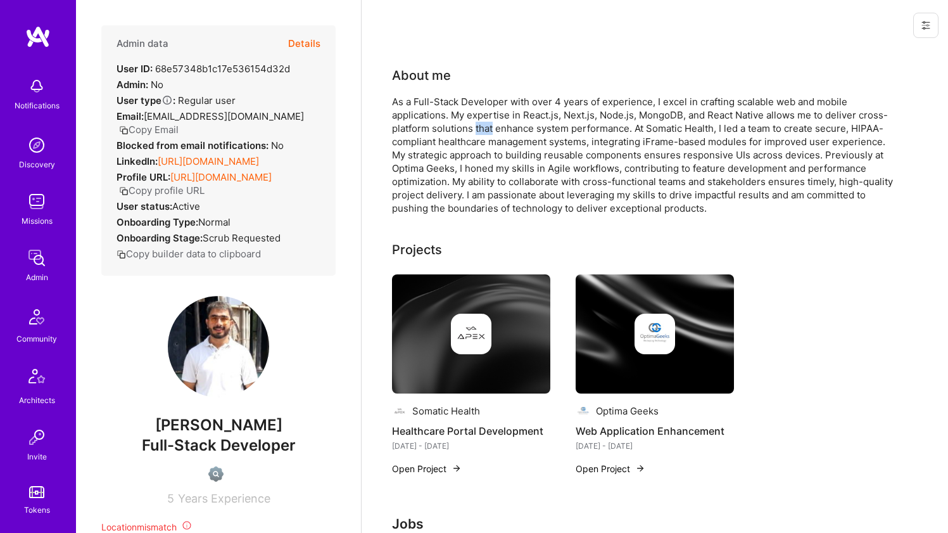
click at [476, 133] on div "As a Full-Stack Developer with over 4 years of experience, I excel in crafting …" at bounding box center [645, 155] width 507 height 120
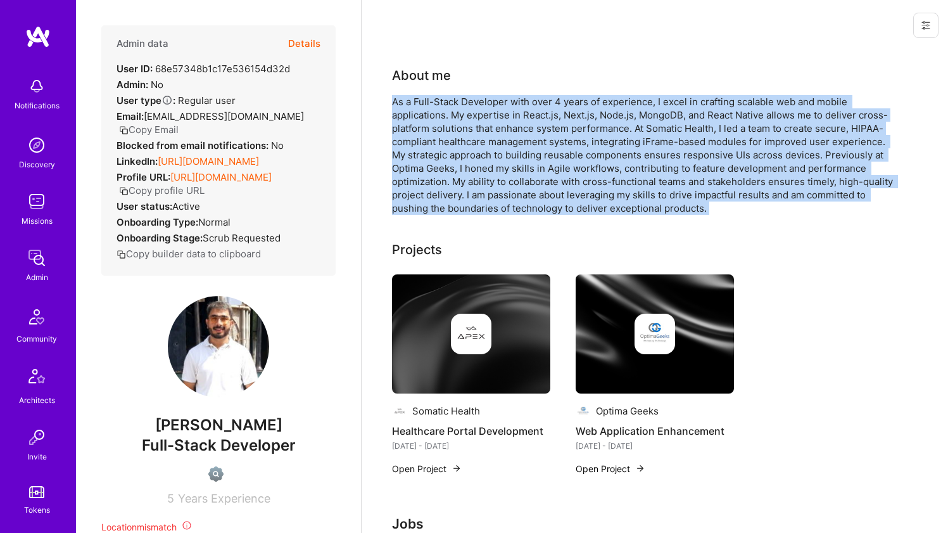
click at [476, 133] on div "As a Full-Stack Developer with over 4 years of experience, I excel in crafting …" at bounding box center [645, 155] width 507 height 120
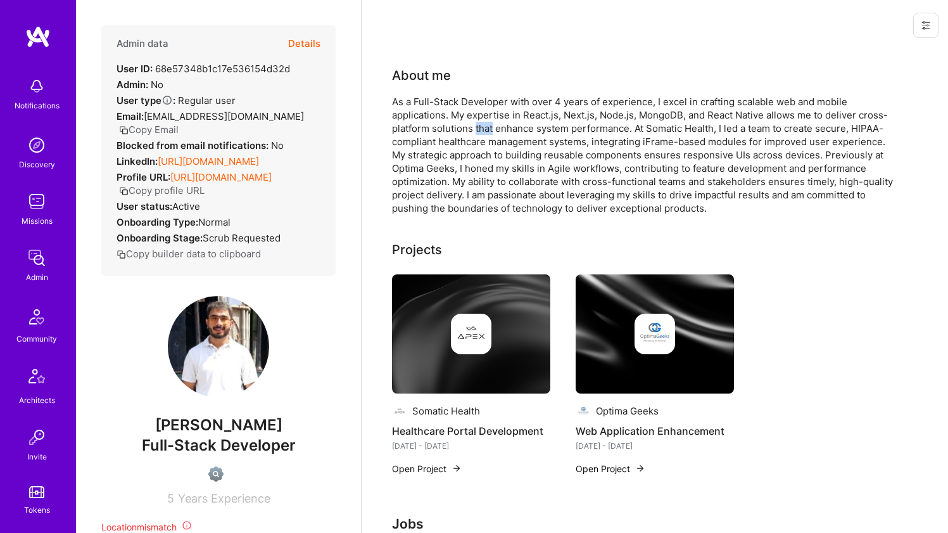
click at [476, 133] on div "As a Full-Stack Developer with over 4 years of experience, I excel in crafting …" at bounding box center [645, 155] width 507 height 120
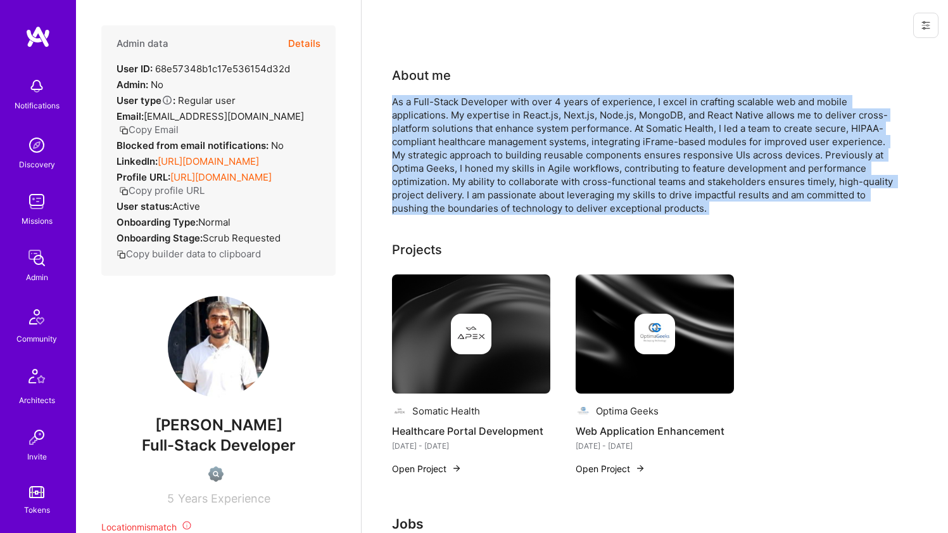
click at [476, 133] on div "As a Full-Stack Developer with over 4 years of experience, I excel in crafting …" at bounding box center [645, 155] width 507 height 120
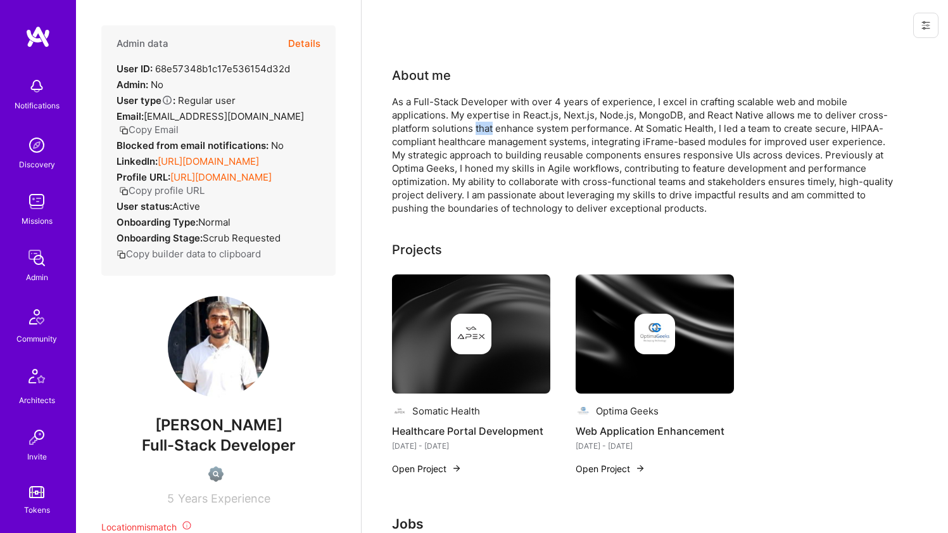
click at [476, 133] on div "As a Full-Stack Developer with over 4 years of experience, I excel in crafting …" at bounding box center [645, 155] width 507 height 120
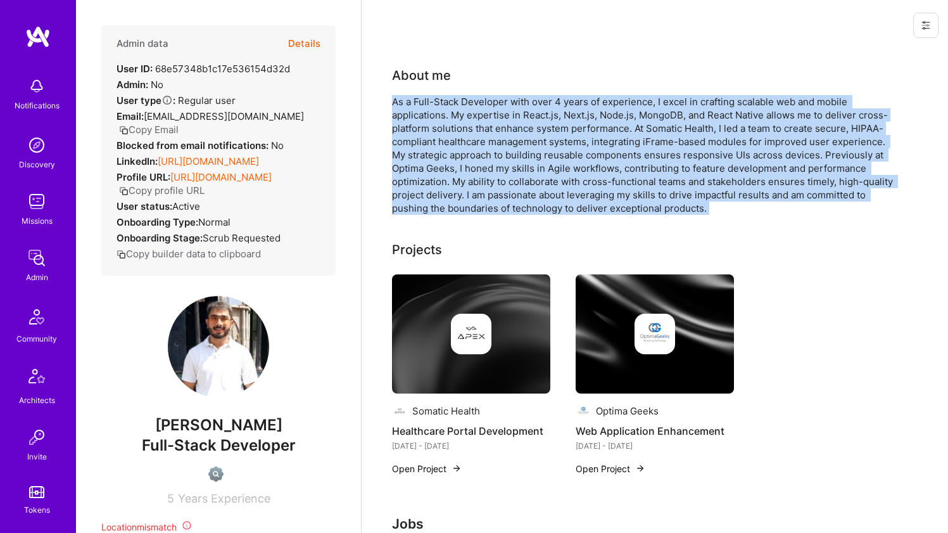
click at [476, 133] on div "As a Full-Stack Developer with over 4 years of experience, I excel in crafting …" at bounding box center [645, 155] width 507 height 120
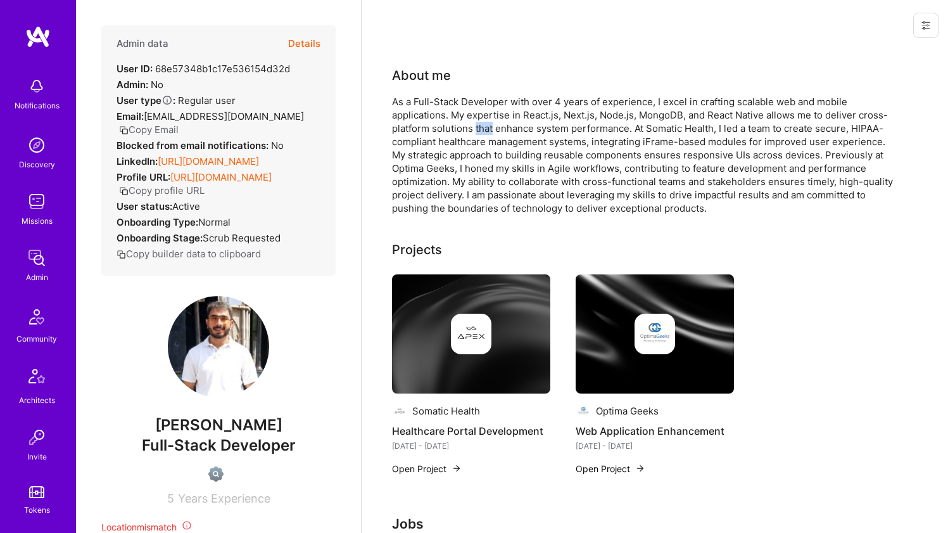
click at [476, 133] on div "As a Full-Stack Developer with over 4 years of experience, I excel in crafting …" at bounding box center [645, 155] width 507 height 120
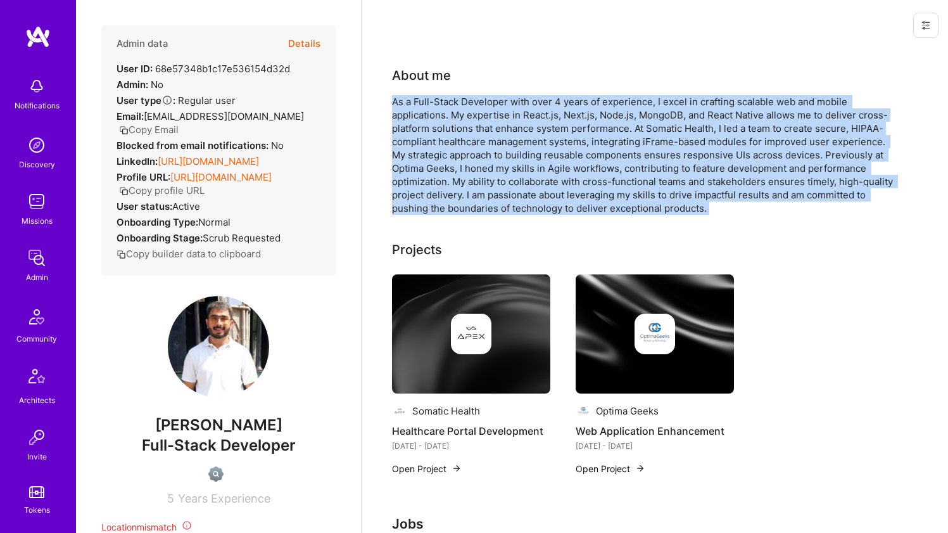
click at [476, 133] on div "As a Full-Stack Developer with over 4 years of experience, I excel in crafting …" at bounding box center [645, 155] width 507 height 120
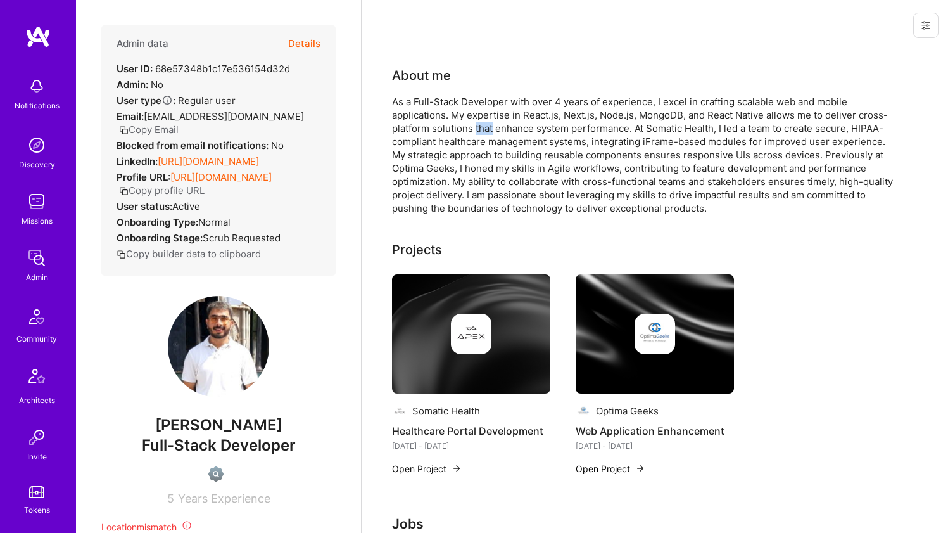
click at [476, 133] on div "As a Full-Stack Developer with over 4 years of experience, I excel in crafting …" at bounding box center [645, 155] width 507 height 120
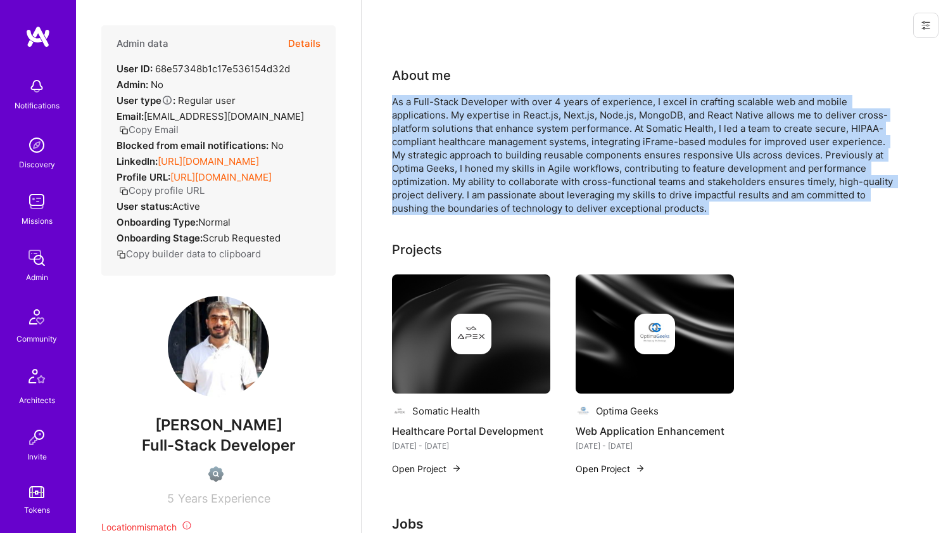
click at [476, 133] on div "As a Full-Stack Developer with over 4 years of experience, I excel in crafting …" at bounding box center [645, 155] width 507 height 120
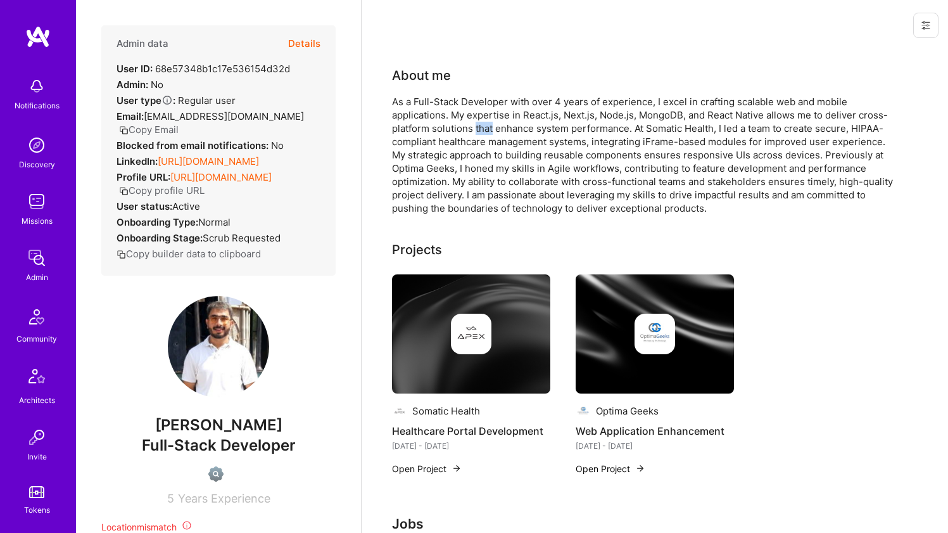
click at [476, 133] on div "As a Full-Stack Developer with over 4 years of experience, I excel in crafting …" at bounding box center [645, 155] width 507 height 120
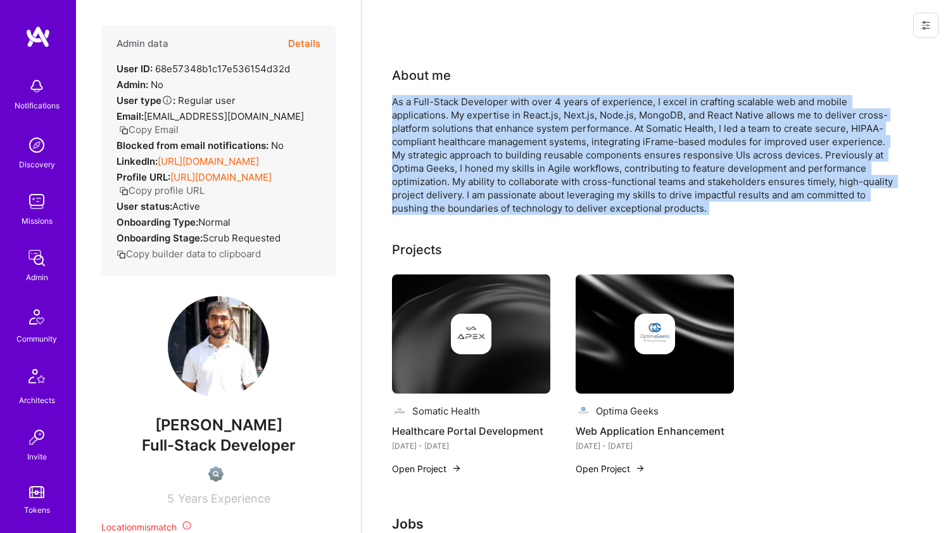
click at [476, 133] on div "As a Full-Stack Developer with over 4 years of experience, I excel in crafting …" at bounding box center [645, 155] width 507 height 120
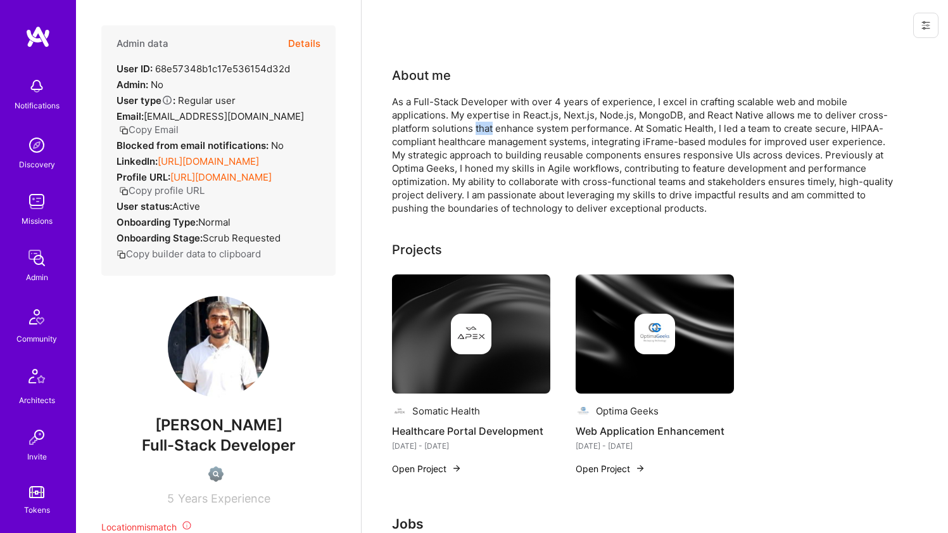
click at [476, 133] on div "As a Full-Stack Developer with over 4 years of experience, I excel in crafting …" at bounding box center [645, 155] width 507 height 120
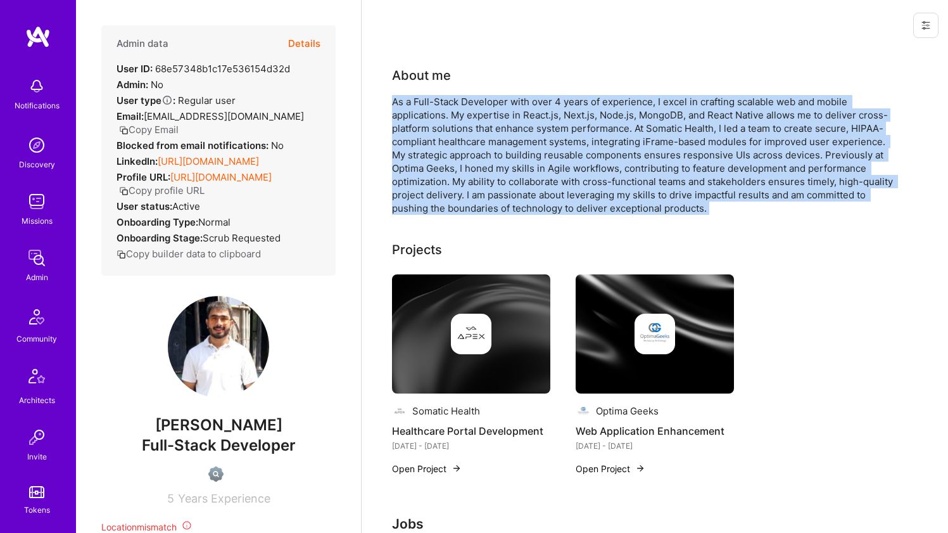
click at [476, 133] on div "As a Full-Stack Developer with over 4 years of experience, I excel in crafting …" at bounding box center [645, 155] width 507 height 120
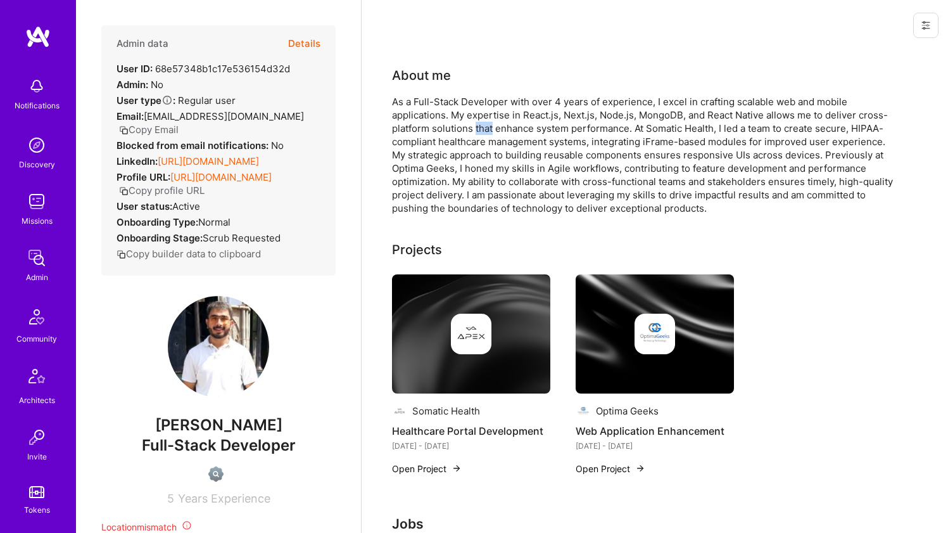
click at [476, 133] on div "As a Full-Stack Developer with over 4 years of experience, I excel in crafting …" at bounding box center [645, 155] width 507 height 120
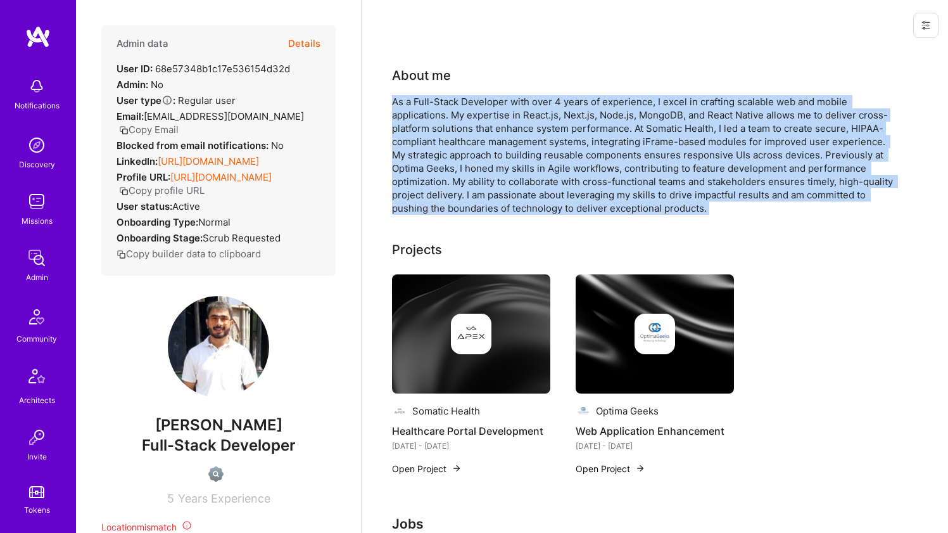
click at [476, 133] on div "As a Full-Stack Developer with over 4 years of experience, I excel in crafting …" at bounding box center [645, 155] width 507 height 120
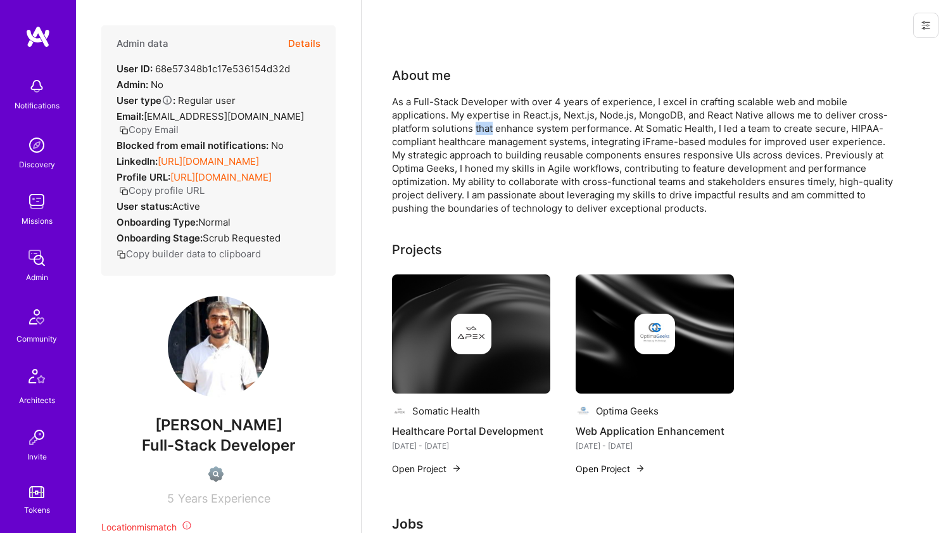
click at [476, 133] on div "As a Full-Stack Developer with over 4 years of experience, I excel in crafting …" at bounding box center [645, 155] width 507 height 120
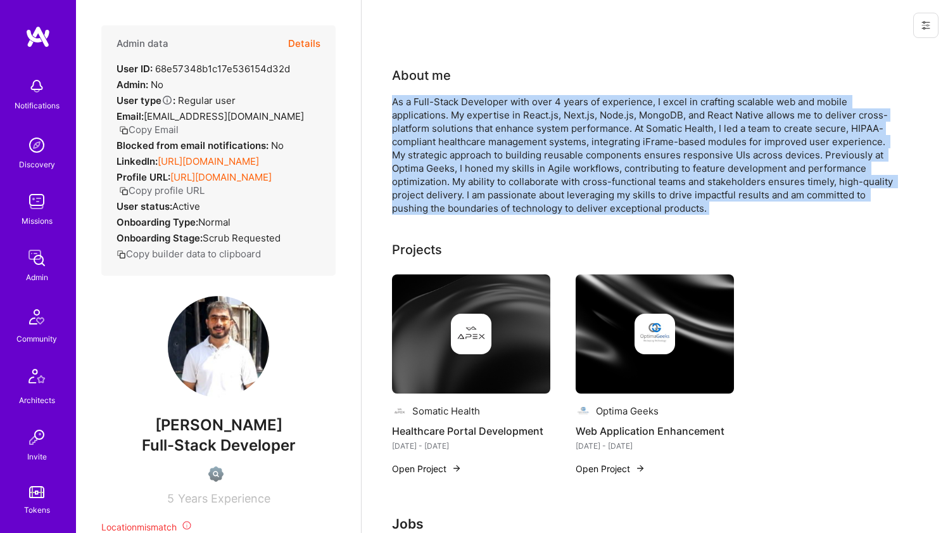
click at [476, 133] on div "As a Full-Stack Developer with over 4 years of experience, I excel in crafting …" at bounding box center [645, 155] width 507 height 120
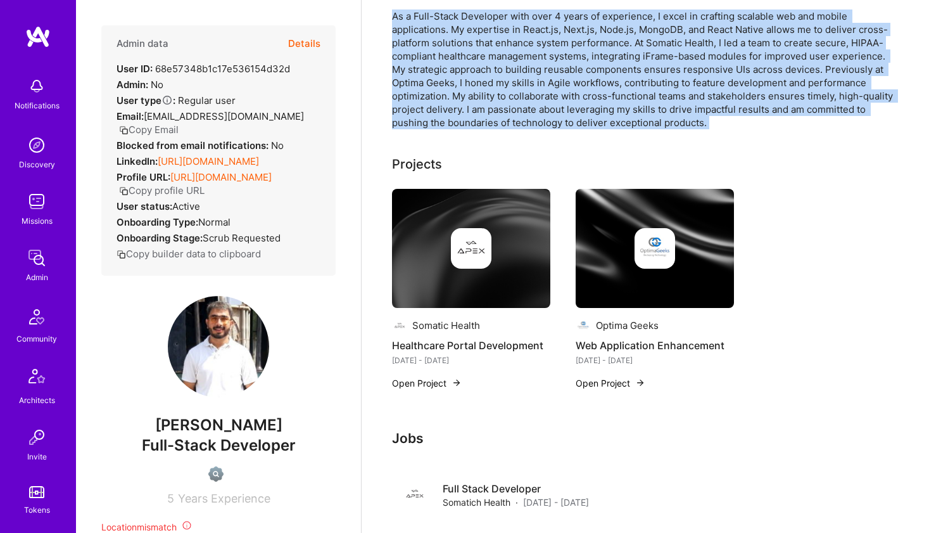
scroll to position [76, 0]
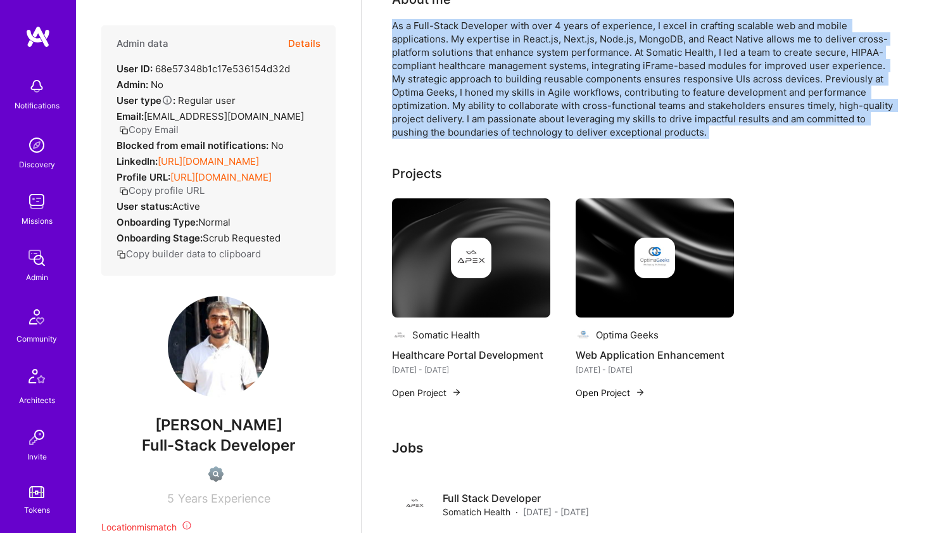
click at [568, 51] on div "As a Full-Stack Developer with over 4 years of experience, I excel in crafting …" at bounding box center [645, 79] width 507 height 120
click at [567, 51] on div "As a Full-Stack Developer with over 4 years of experience, I excel in crafting …" at bounding box center [645, 79] width 507 height 120
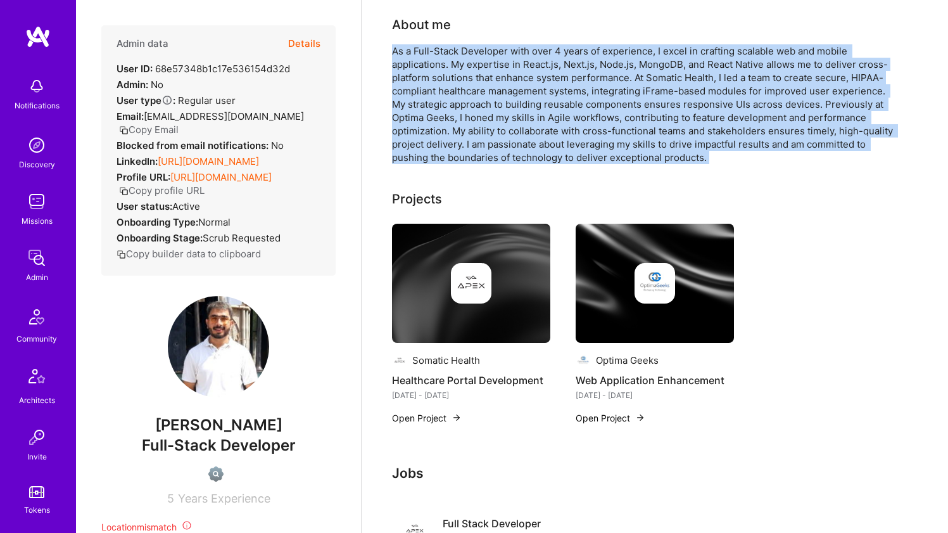
scroll to position [48, 0]
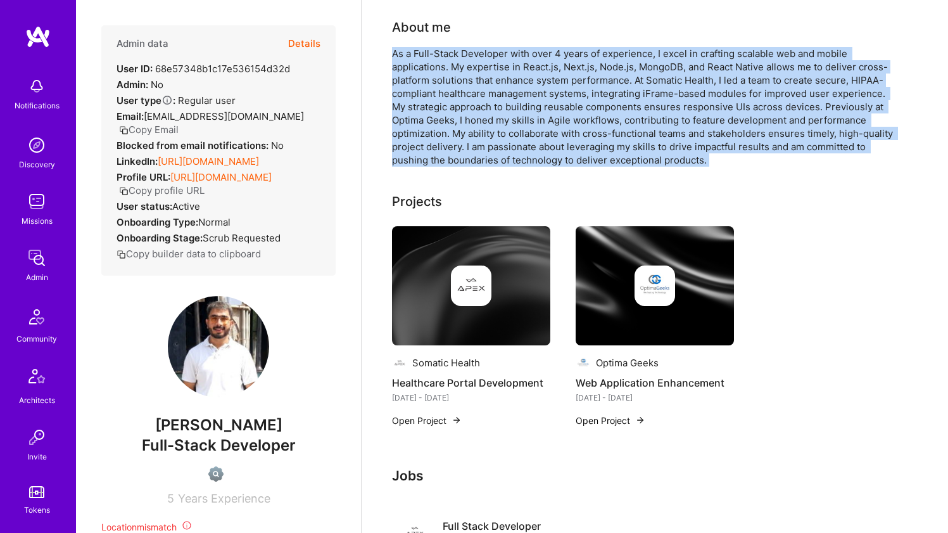
click at [588, 60] on div "As a Full-Stack Developer with over 4 years of experience, I excel in crafting …" at bounding box center [645, 107] width 507 height 120
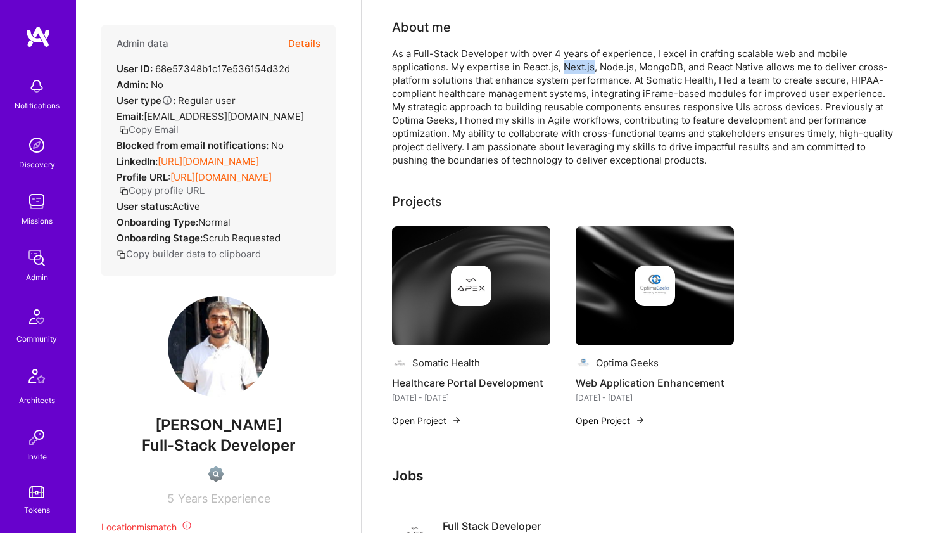
click at [588, 60] on div "As a Full-Stack Developer with over 4 years of experience, I excel in crafting …" at bounding box center [645, 107] width 507 height 120
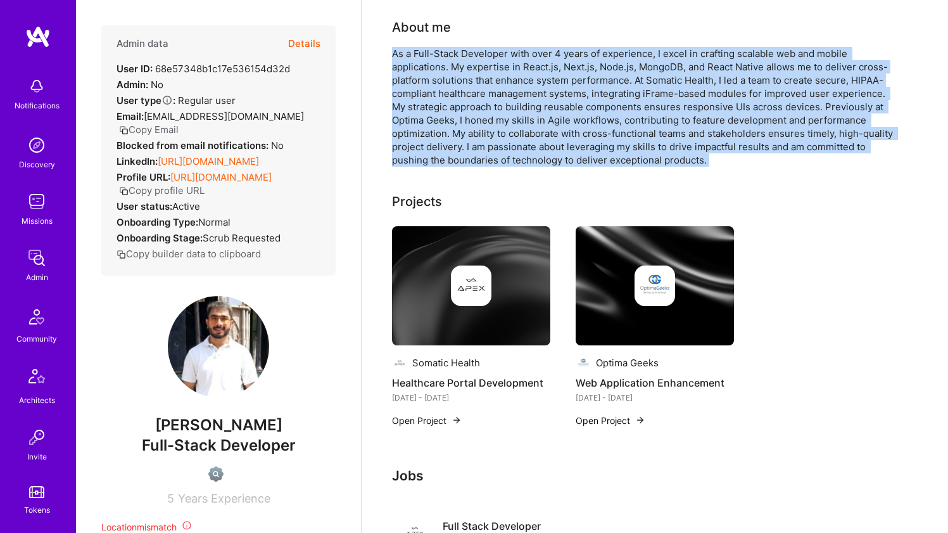
click at [588, 60] on div "As a Full-Stack Developer with over 4 years of experience, I excel in crafting …" at bounding box center [645, 107] width 507 height 120
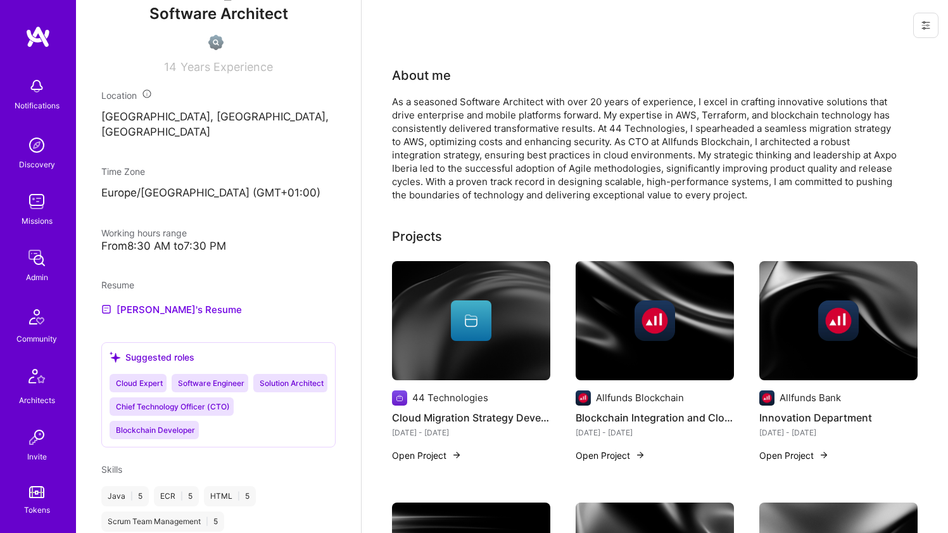
scroll to position [553, 0]
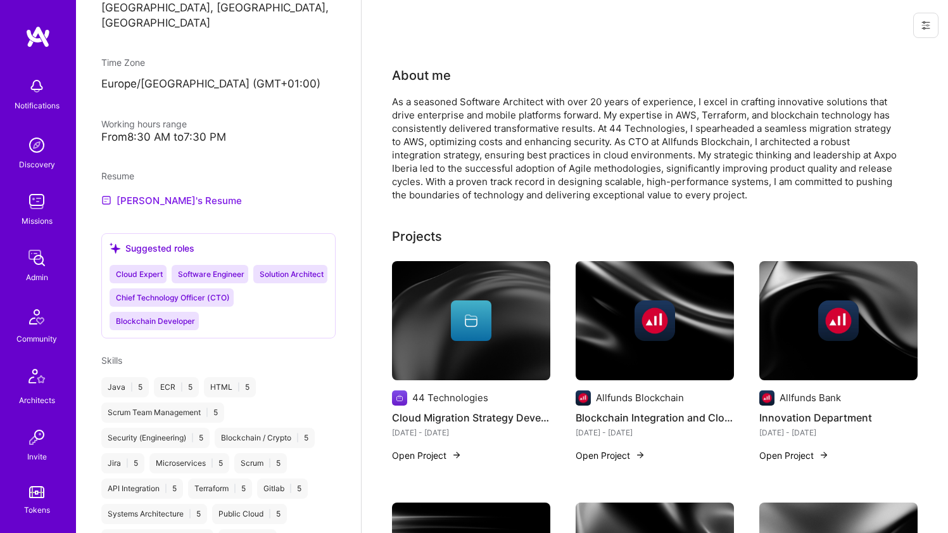
click at [177, 208] on link "[PERSON_NAME]'s Resume" at bounding box center [171, 199] width 141 height 15
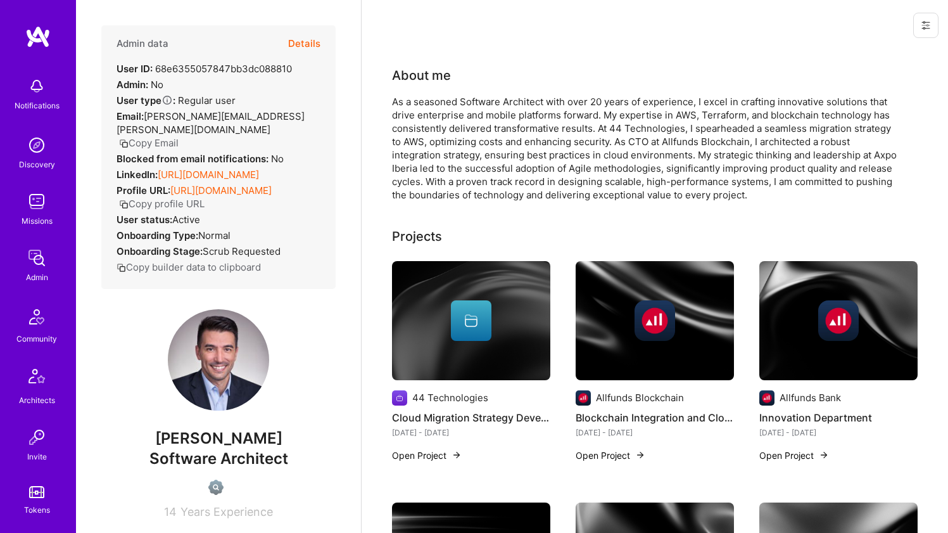
click at [432, 102] on div "As a seasoned Software Architect with over 20 years of experience, I excel in c…" at bounding box center [645, 148] width 507 height 106
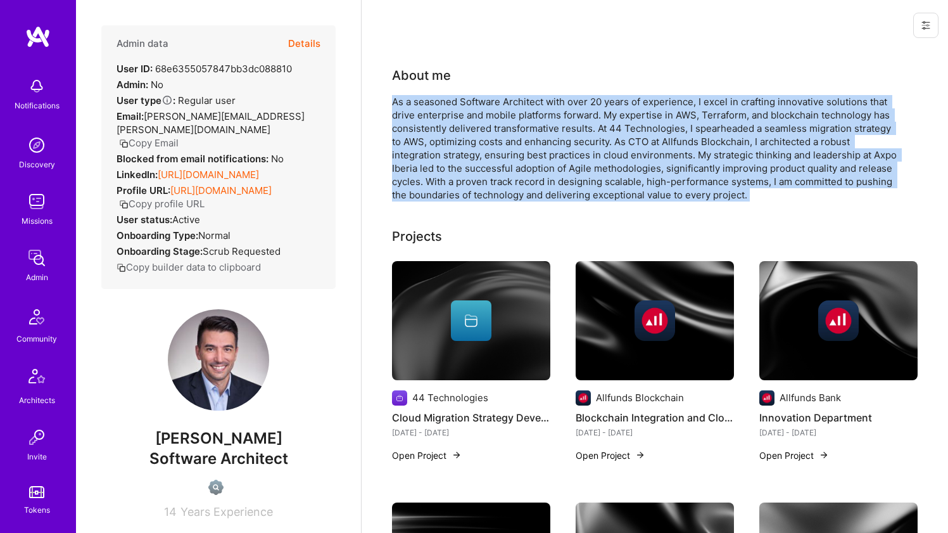
click at [432, 102] on div "As a seasoned Software Architect with over 20 years of experience, I excel in c…" at bounding box center [645, 148] width 507 height 106
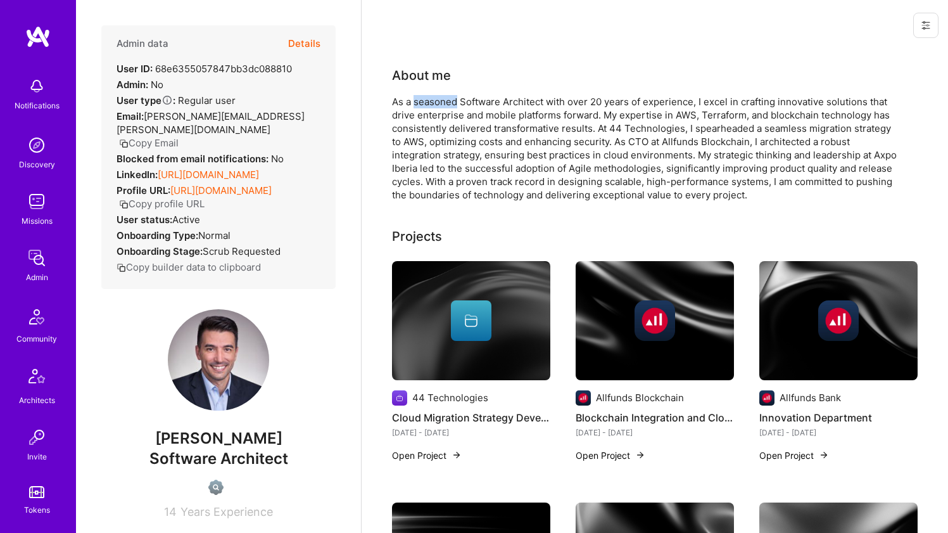
click at [432, 102] on div "As a seasoned Software Architect with over 20 years of experience, I excel in c…" at bounding box center [645, 148] width 507 height 106
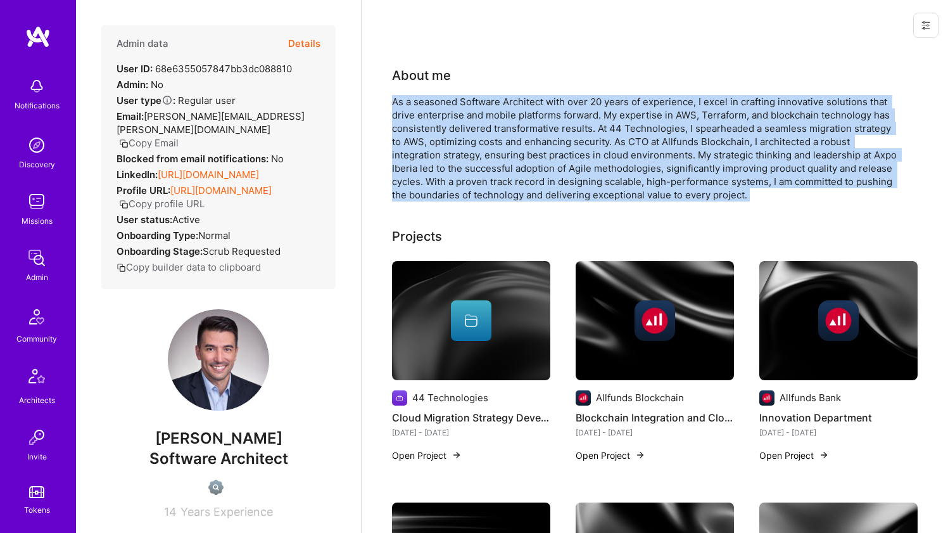
click at [432, 102] on div "As a seasoned Software Architect with over 20 years of experience, I excel in c…" at bounding box center [645, 148] width 507 height 106
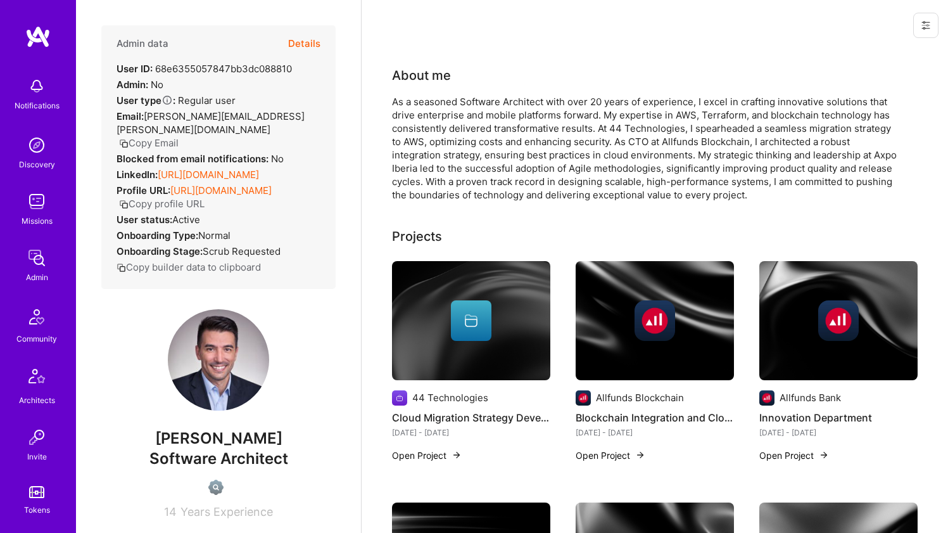
click at [432, 102] on div "As a seasoned Software Architect with over 20 years of experience, I excel in c…" at bounding box center [645, 148] width 507 height 106
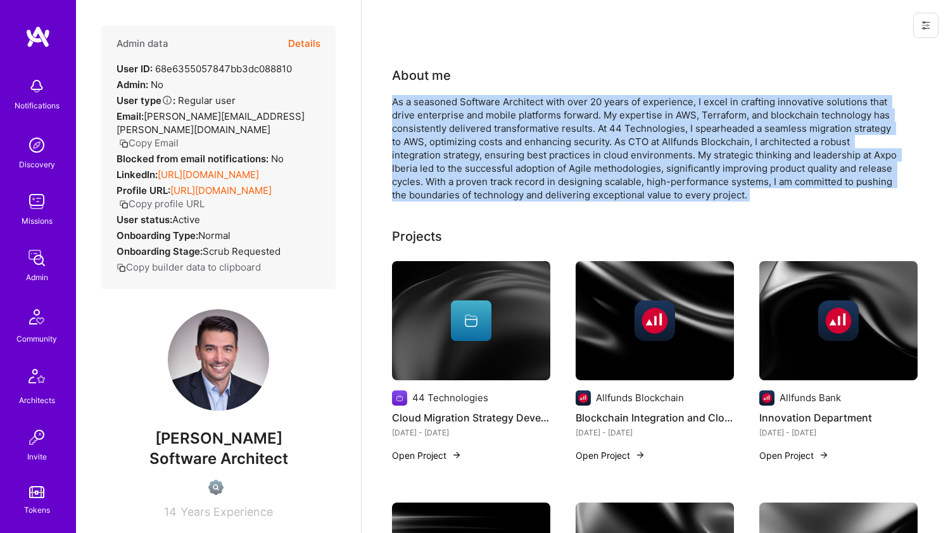
click at [432, 102] on div "As a seasoned Software Architect with over 20 years of experience, I excel in c…" at bounding box center [645, 148] width 507 height 106
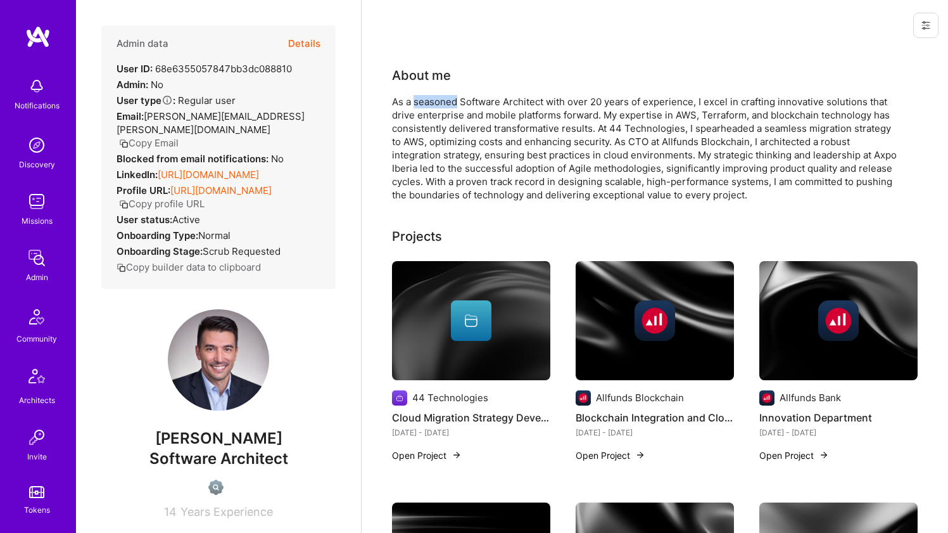
click at [432, 102] on div "As a seasoned Software Architect with over 20 years of experience, I excel in c…" at bounding box center [645, 148] width 507 height 106
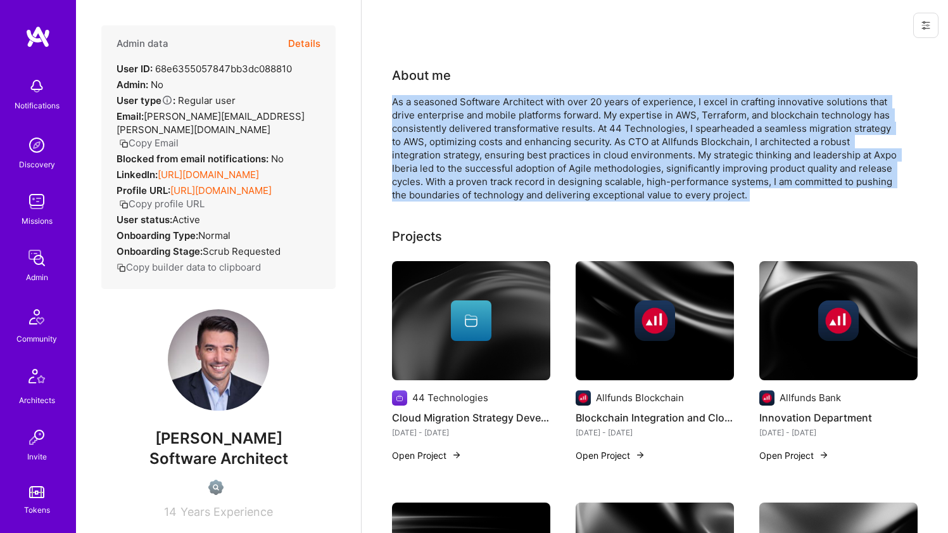
click at [432, 102] on div "As a seasoned Software Architect with over 20 years of experience, I excel in c…" at bounding box center [645, 148] width 507 height 106
click at [595, 127] on div "As a seasoned Software Architect with over 20 years of experience, I excel in c…" at bounding box center [645, 148] width 507 height 106
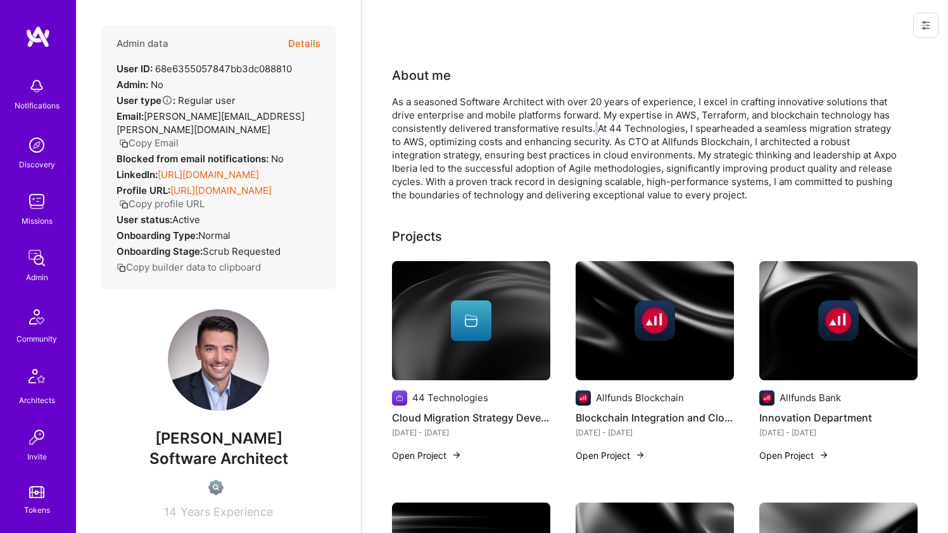
click at [595, 126] on div "As a seasoned Software Architect with over 20 years of experience, I excel in c…" at bounding box center [645, 148] width 507 height 106
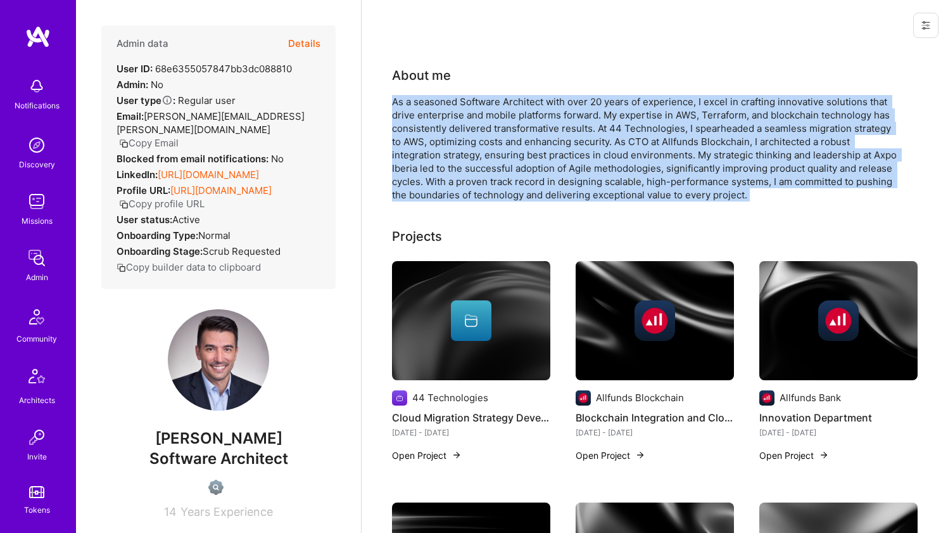
click at [595, 126] on div "As a seasoned Software Architect with over 20 years of experience, I excel in c…" at bounding box center [645, 148] width 507 height 106
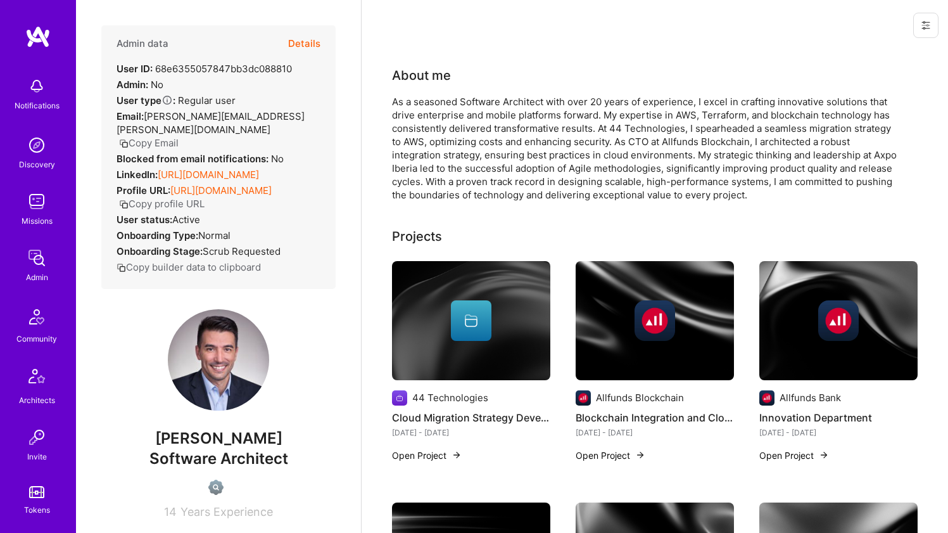
click at [595, 126] on div "As a seasoned Software Architect with over 20 years of experience, I excel in c…" at bounding box center [645, 148] width 507 height 106
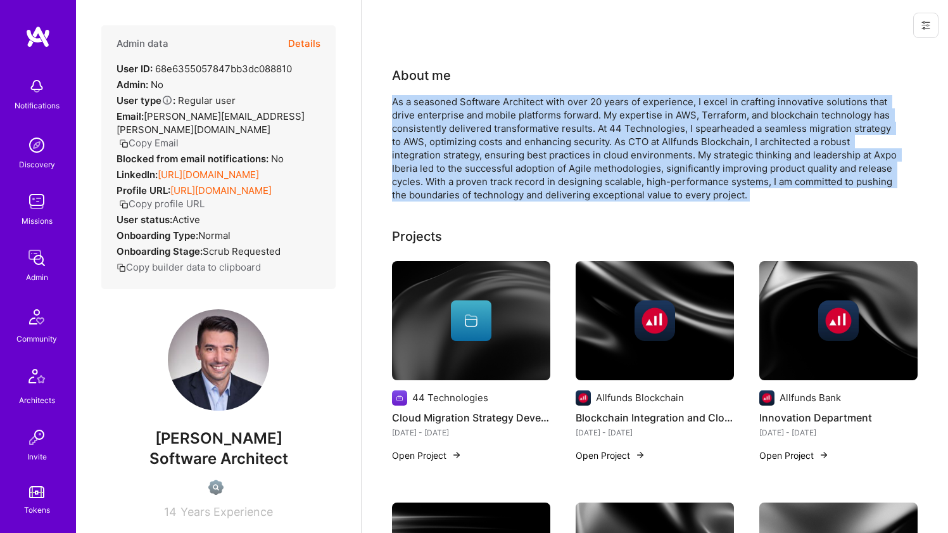
click at [595, 126] on div "As a seasoned Software Architect with over 20 years of experience, I excel in c…" at bounding box center [645, 148] width 507 height 106
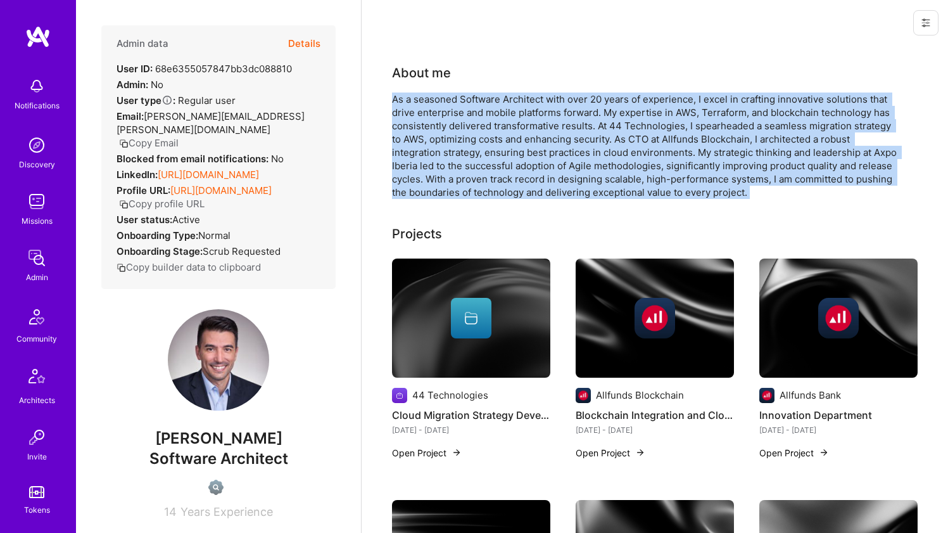
scroll to position [5, 0]
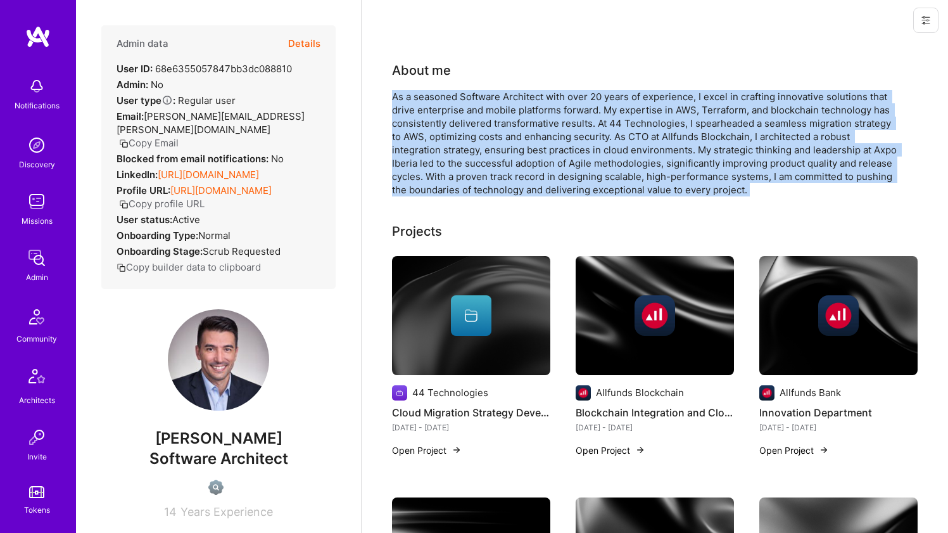
click at [595, 126] on div "As a seasoned Software Architect with over 20 years of experience, I excel in c…" at bounding box center [645, 143] width 507 height 106
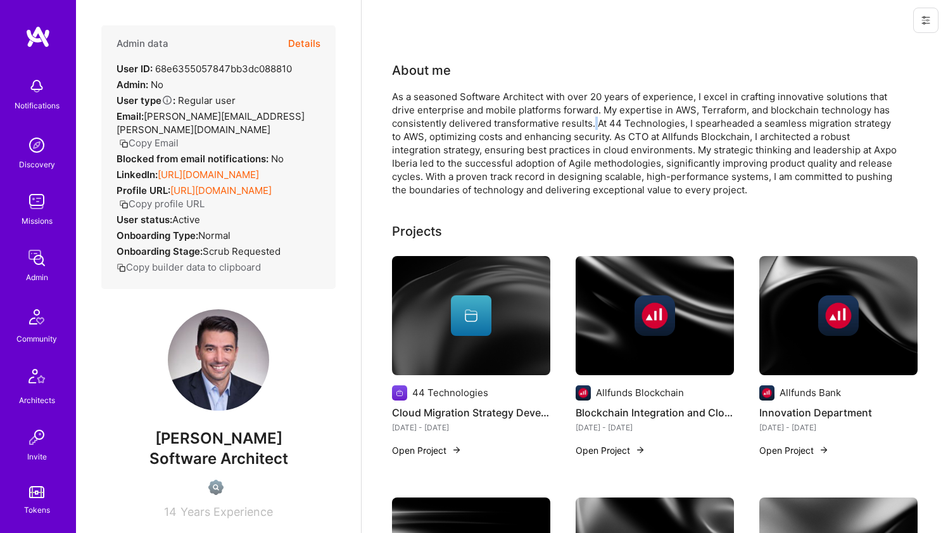
click at [595, 126] on div "As a seasoned Software Architect with over 20 years of experience, I excel in c…" at bounding box center [645, 143] width 507 height 106
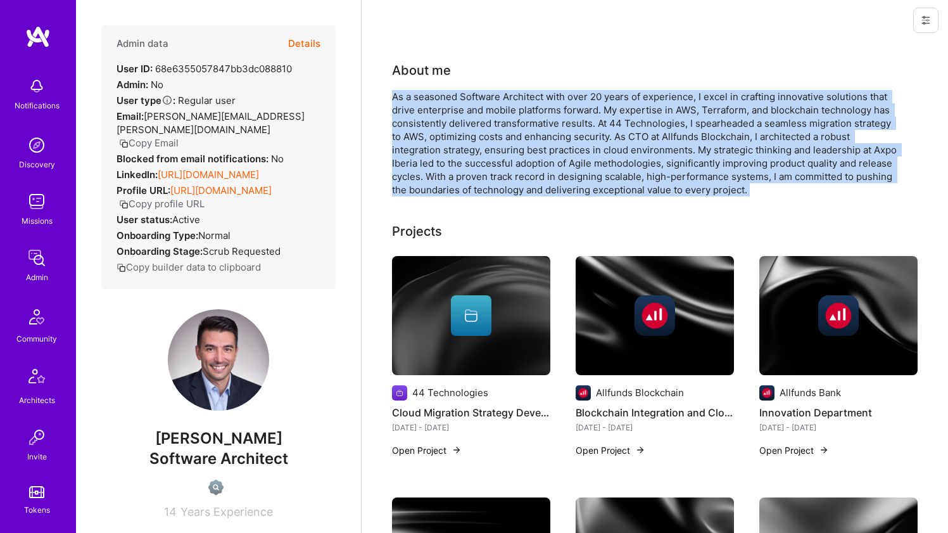
click at [595, 126] on div "As a seasoned Software Architect with over 20 years of experience, I excel in c…" at bounding box center [645, 143] width 507 height 106
click at [532, 132] on div "As a seasoned Software Architect with over 20 years of experience, I excel in c…" at bounding box center [645, 143] width 507 height 106
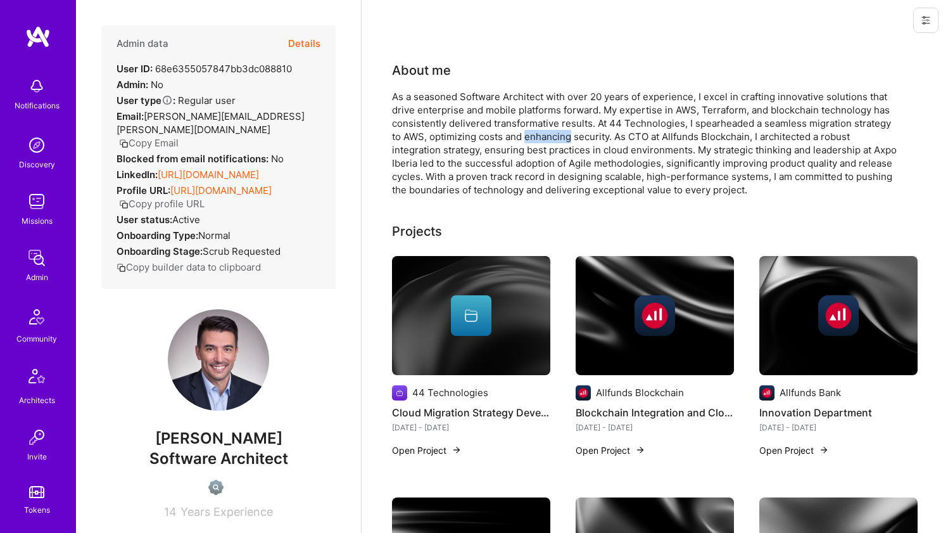
click at [532, 132] on div "As a seasoned Software Architect with over 20 years of experience, I excel in c…" at bounding box center [645, 143] width 507 height 106
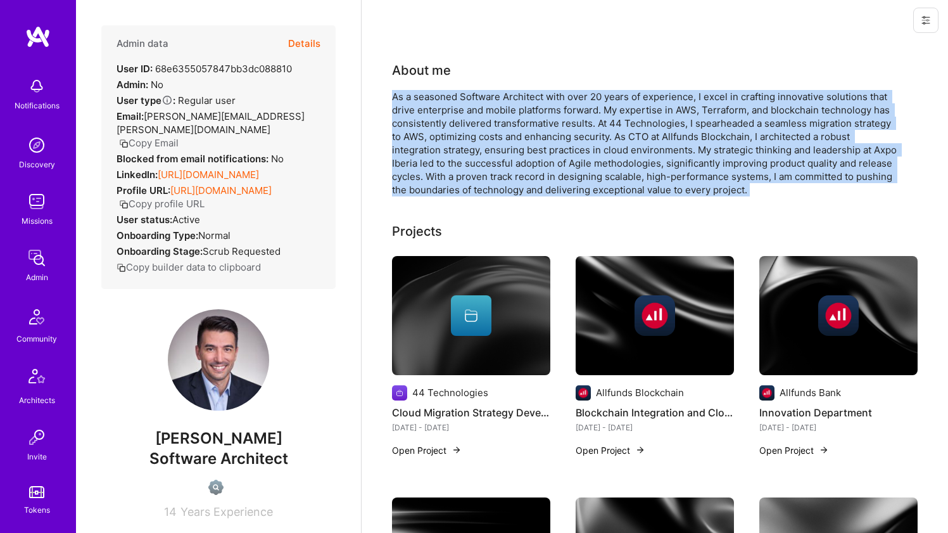
click at [532, 132] on div "As a seasoned Software Architect with over 20 years of experience, I excel in c…" at bounding box center [645, 143] width 507 height 106
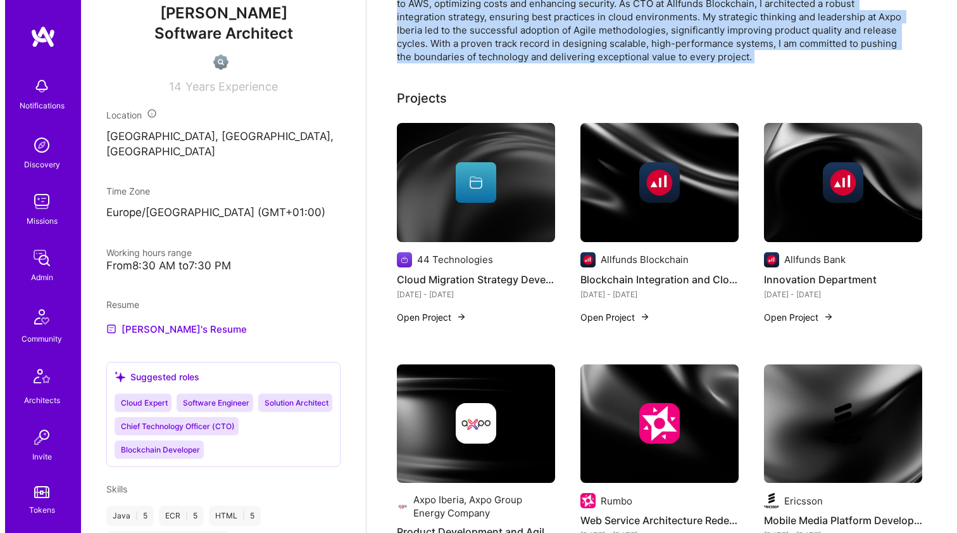
scroll to position [615, 0]
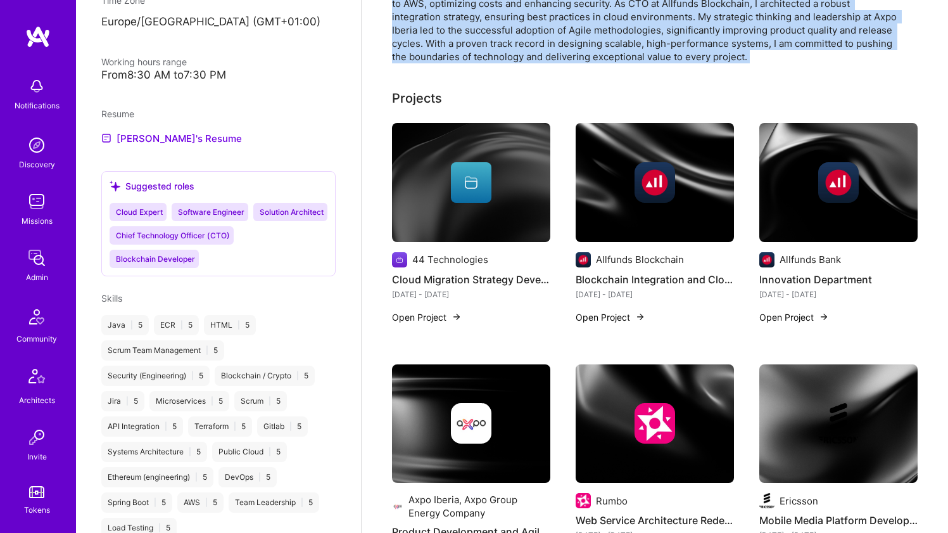
click at [457, 167] on div at bounding box center [471, 182] width 41 height 41
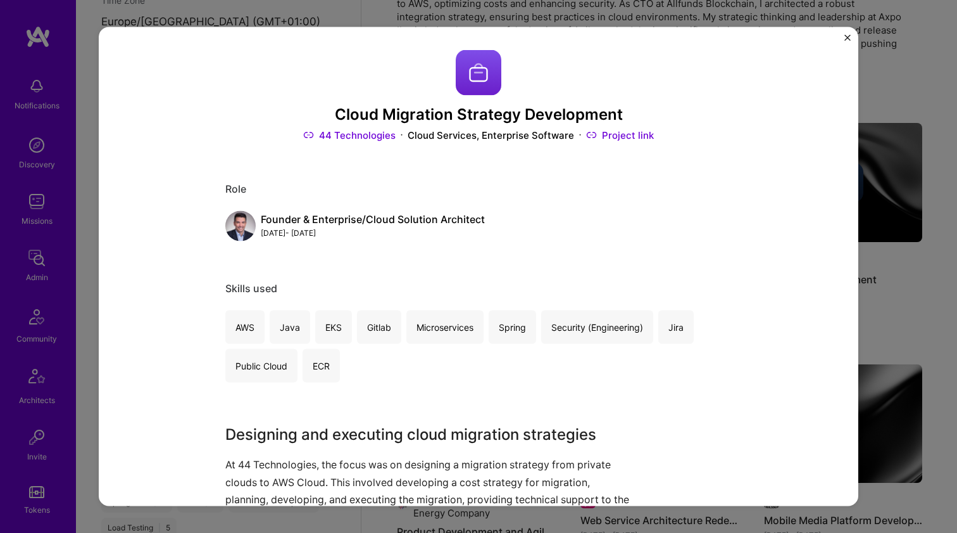
scroll to position [124, 0]
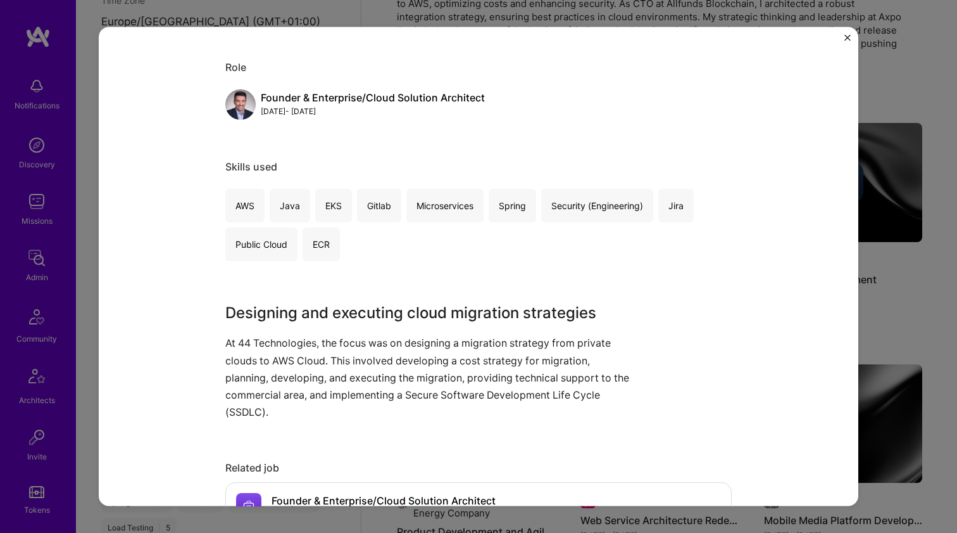
click at [258, 310] on h3 "Designing and executing cloud migration strategies" at bounding box center [431, 312] width 412 height 23
click at [259, 310] on h3 "Designing and executing cloud migration strategies" at bounding box center [431, 312] width 412 height 23
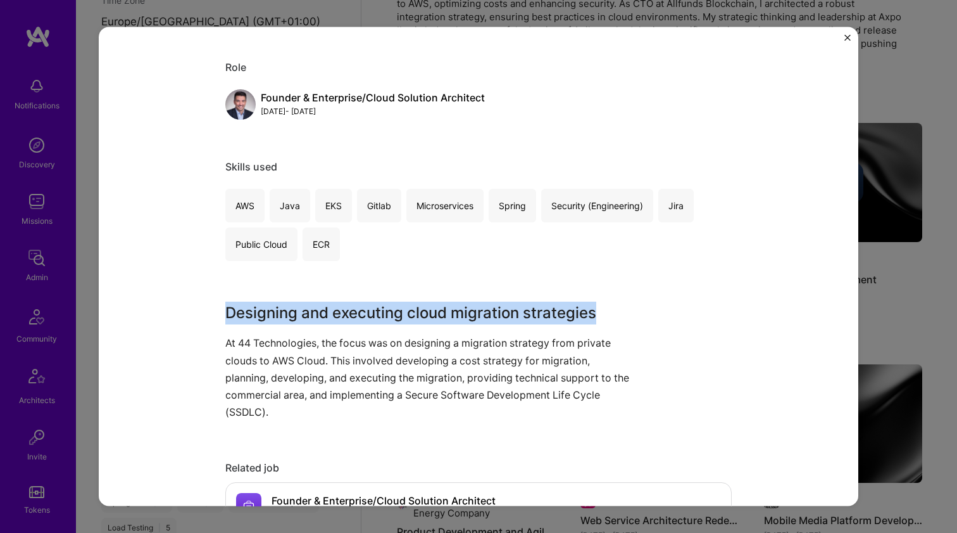
drag, startPoint x: 260, startPoint y: 309, endPoint x: 507, endPoint y: 372, distance: 254.8
click at [507, 372] on div "Designing and executing cloud migration strategies At 44 Technologies, the focu…" at bounding box center [431, 360] width 412 height 119
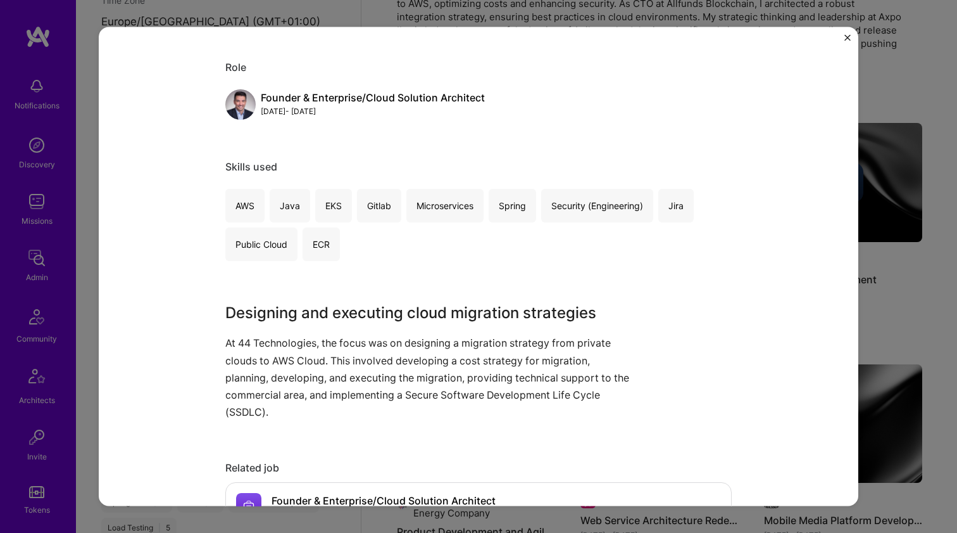
click at [507, 372] on p "At 44 Technologies, the focus was on designing a migration strategy from privat…" at bounding box center [431, 377] width 412 height 86
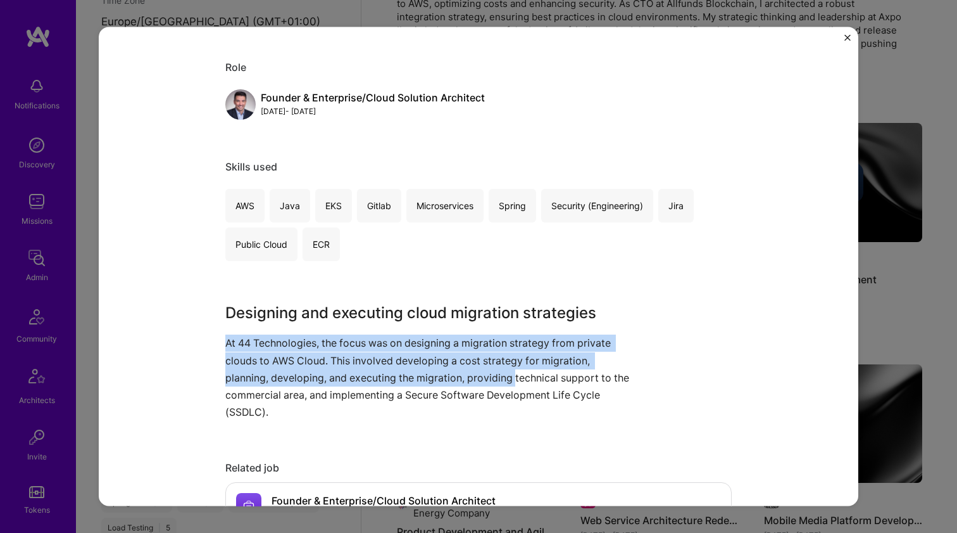
drag, startPoint x: 507, startPoint y: 371, endPoint x: 443, endPoint y: 329, distance: 76.2
click at [443, 329] on div "Designing and executing cloud migration strategies At 44 Technologies, the focu…" at bounding box center [431, 360] width 412 height 119
drag, startPoint x: 427, startPoint y: 322, endPoint x: 410, endPoint y: 381, distance: 60.9
click at [410, 381] on div "Designing and executing cloud migration strategies At 44 Technologies, the focu…" at bounding box center [431, 360] width 412 height 119
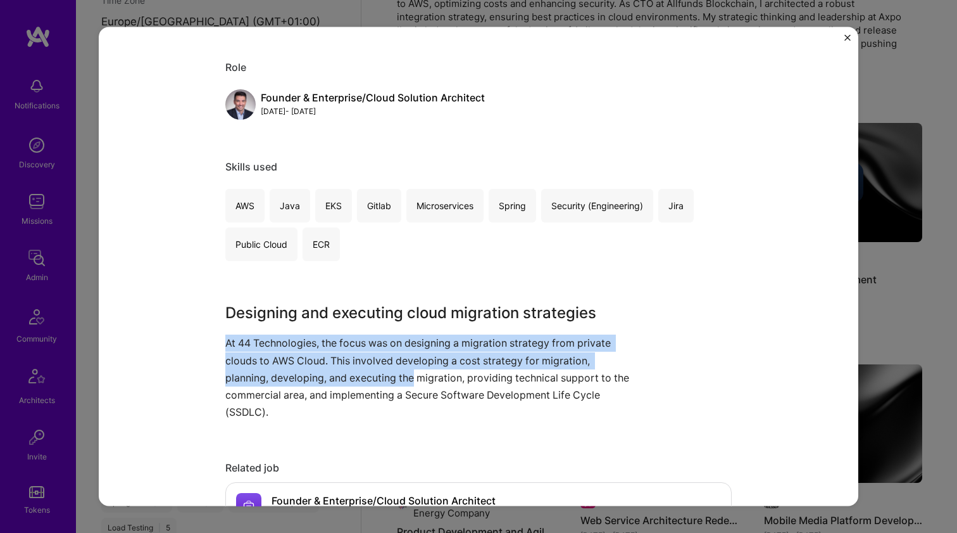
click at [409, 381] on p "At 44 Technologies, the focus was on designing a migration strategy from privat…" at bounding box center [431, 377] width 412 height 86
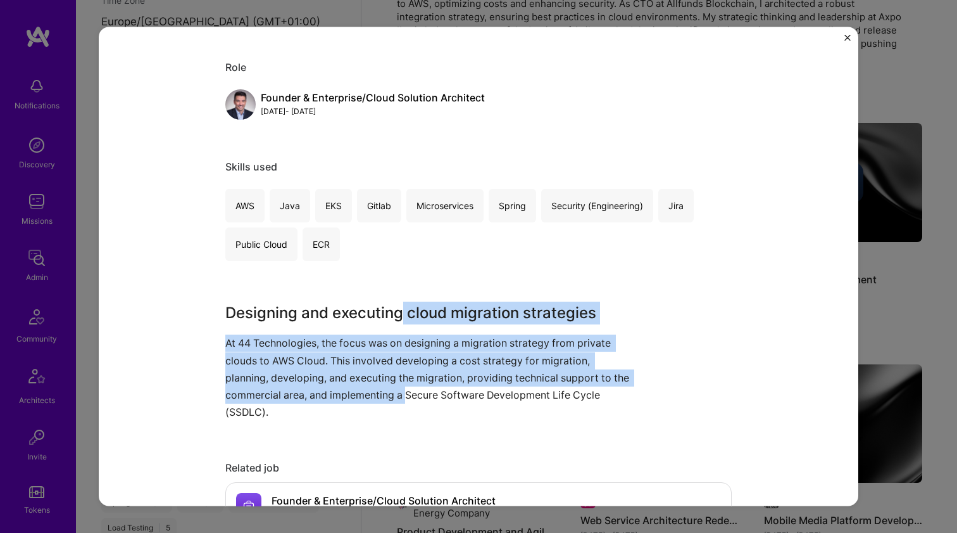
drag, startPoint x: 401, startPoint y: 389, endPoint x: 396, endPoint y: 318, distance: 71.1
click at [396, 318] on div "Designing and executing cloud migration strategies At 44 Technologies, the focu…" at bounding box center [431, 360] width 412 height 119
click at [394, 318] on h3 "Designing and executing cloud migration strategies" at bounding box center [431, 312] width 412 height 23
drag, startPoint x: 391, startPoint y: 333, endPoint x: 373, endPoint y: 382, distance: 52.7
click at [373, 382] on div "Designing and executing cloud migration strategies At 44 Technologies, the focu…" at bounding box center [431, 360] width 412 height 119
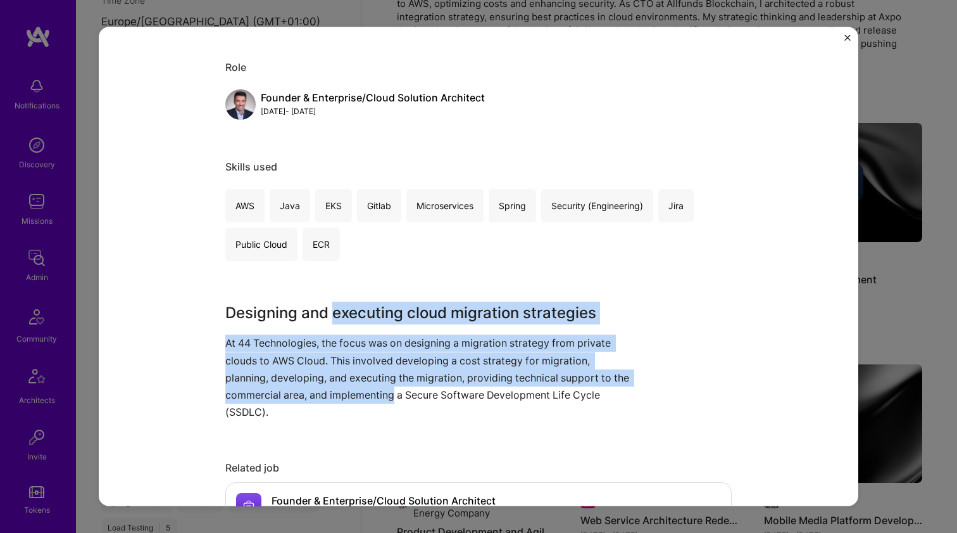
click at [373, 382] on p "At 44 Technologies, the focus was on designing a migration strategy from privat…" at bounding box center [431, 377] width 412 height 86
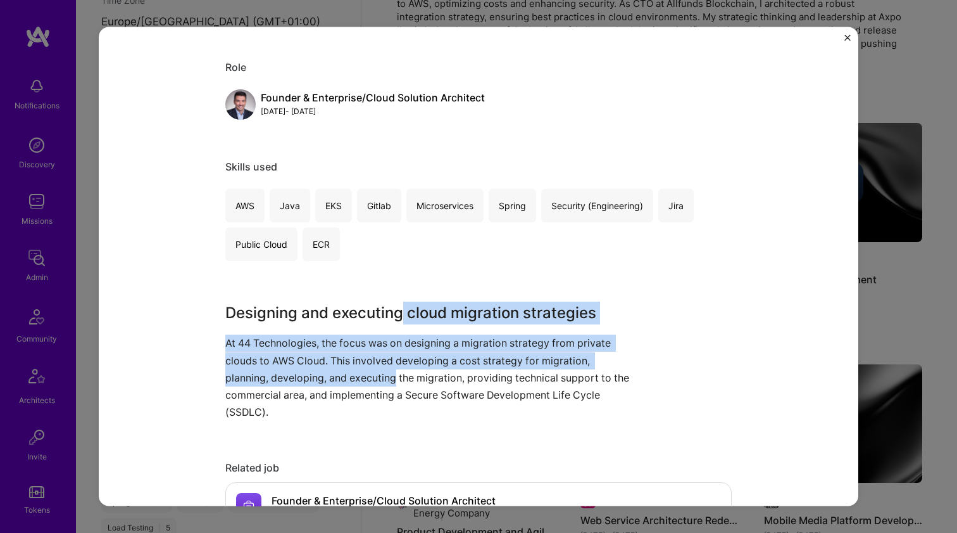
drag, startPoint x: 375, startPoint y: 374, endPoint x: 398, endPoint y: 311, distance: 66.7
click at [398, 311] on div "Designing and executing cloud migration strategies At 44 Technologies, the focu…" at bounding box center [431, 360] width 412 height 119
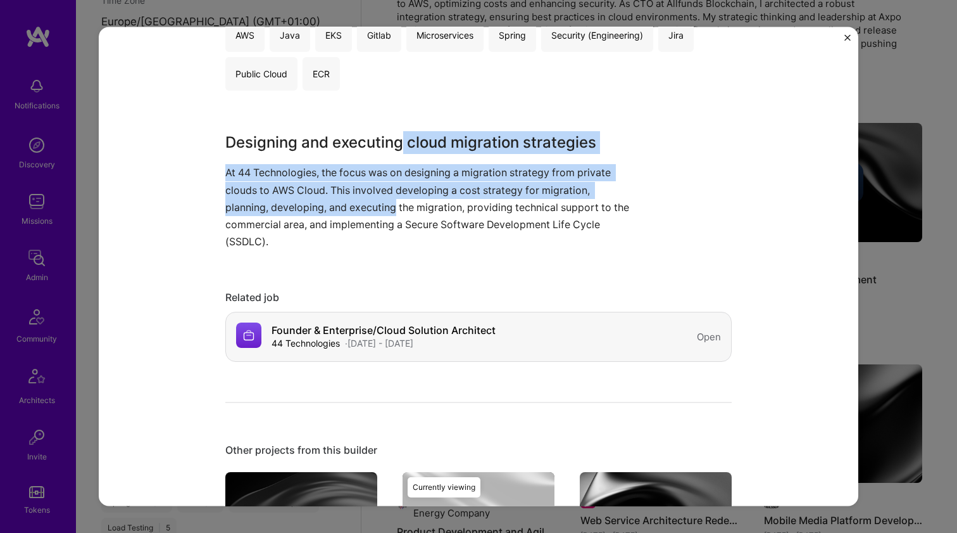
scroll to position [534, 0]
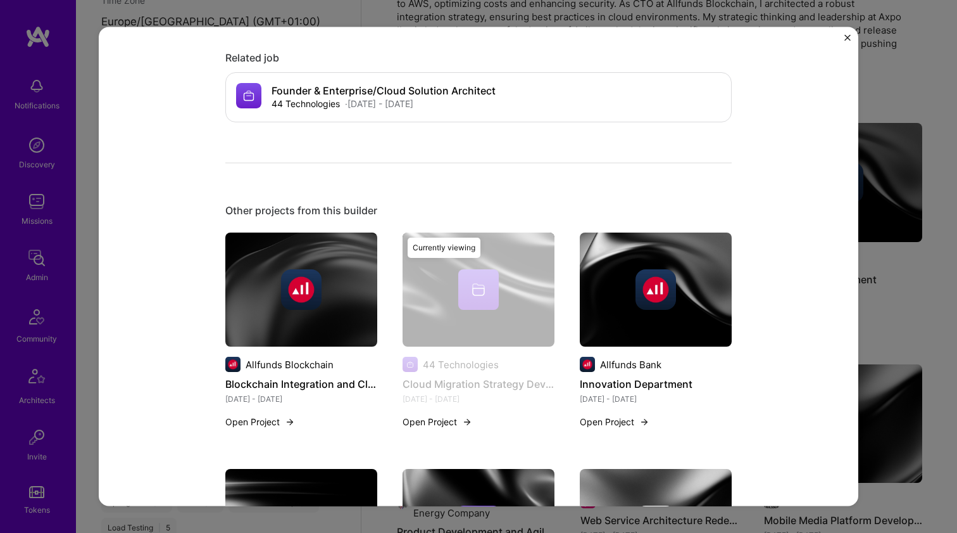
click at [371, 310] on img at bounding box center [301, 289] width 152 height 114
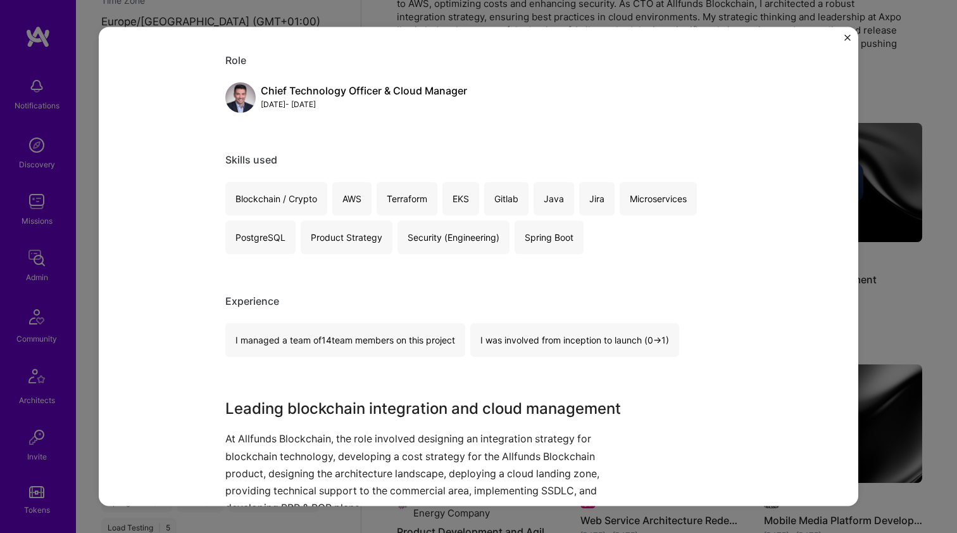
scroll to position [293, 0]
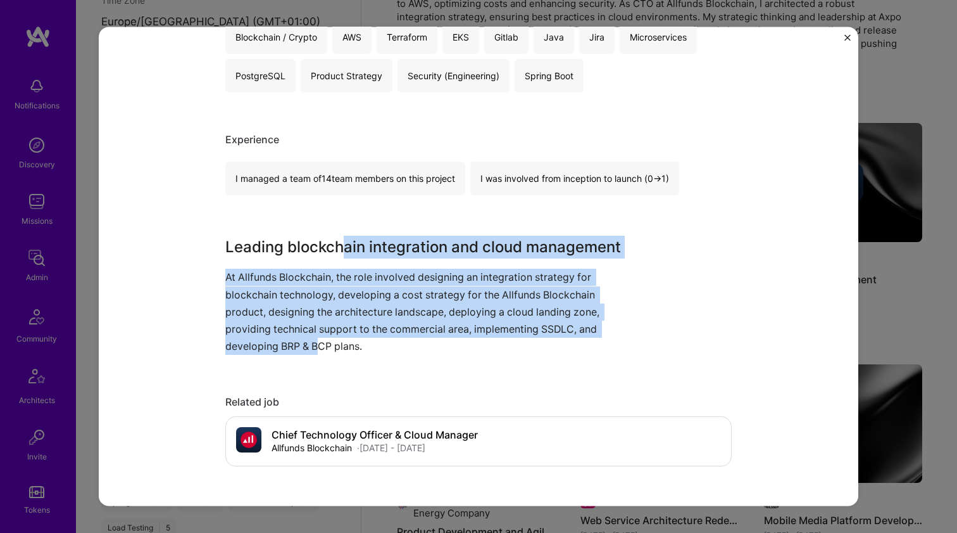
drag, startPoint x: 344, startPoint y: 248, endPoint x: 317, endPoint y: 336, distance: 92.1
click at [317, 336] on div "Leading blockchain integration and cloud management At Allfunds Blockchain, the…" at bounding box center [431, 295] width 412 height 119
click at [317, 336] on p "At Allfunds Blockchain, the role involved designing an integration strategy for…" at bounding box center [431, 311] width 412 height 86
drag, startPoint x: 317, startPoint y: 335, endPoint x: 356, endPoint y: 253, distance: 91.5
click at [356, 253] on div "Leading blockchain integration and cloud management At Allfunds Blockchain, the…" at bounding box center [431, 295] width 412 height 119
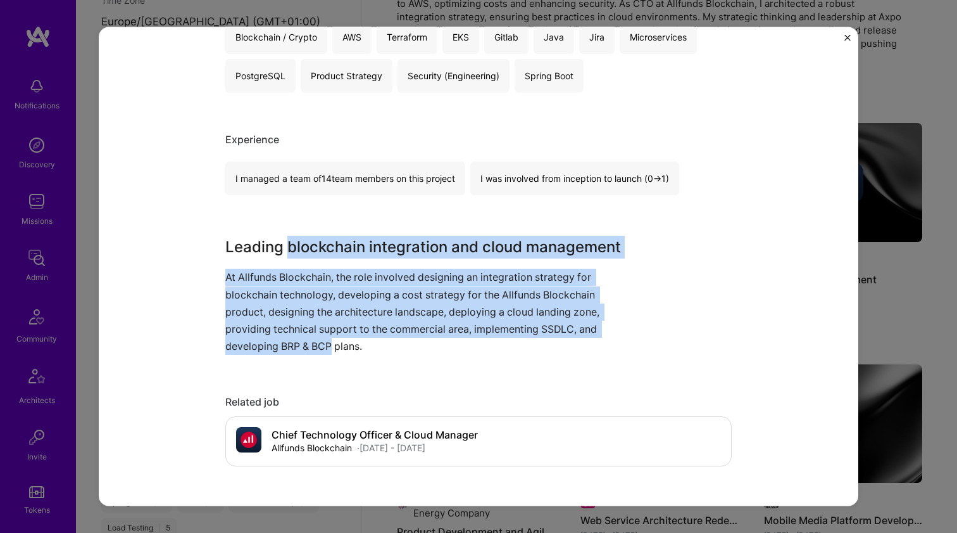
click at [356, 253] on h3 "Leading blockchain integration and cloud management" at bounding box center [431, 247] width 412 height 23
drag, startPoint x: 356, startPoint y: 253, endPoint x: 299, endPoint y: 337, distance: 102.0
click at [299, 337] on div "Leading blockchain integration and cloud management At Allfunds Blockchain, the…" at bounding box center [431, 295] width 412 height 119
click at [299, 337] on p "At Allfunds Blockchain, the role involved designing an integration strategy for…" at bounding box center [431, 311] width 412 height 86
drag, startPoint x: 294, startPoint y: 343, endPoint x: 318, endPoint y: 249, distance: 96.3
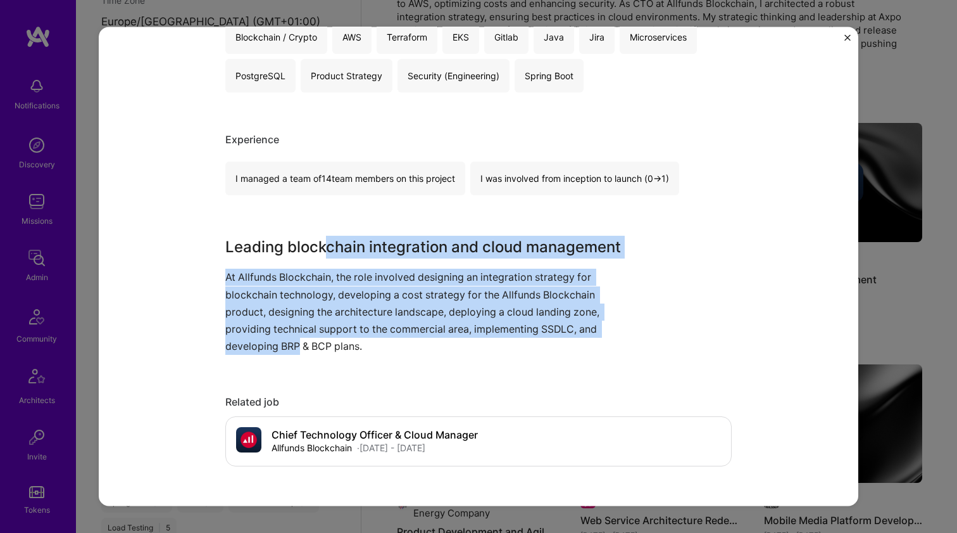
click at [318, 249] on div "Leading blockchain integration and cloud management At Allfunds Blockchain, the…" at bounding box center [431, 295] width 412 height 119
click at [318, 249] on h3 "Leading blockchain integration and cloud management" at bounding box center [431, 247] width 412 height 23
drag, startPoint x: 303, startPoint y: 286, endPoint x: 275, endPoint y: 337, distance: 57.8
click at [275, 337] on div "Leading blockchain integration and cloud management At Allfunds Blockchain, the…" at bounding box center [431, 295] width 412 height 119
click at [275, 337] on p "At Allfunds Blockchain, the role involved designing an integration strategy for…" at bounding box center [431, 311] width 412 height 86
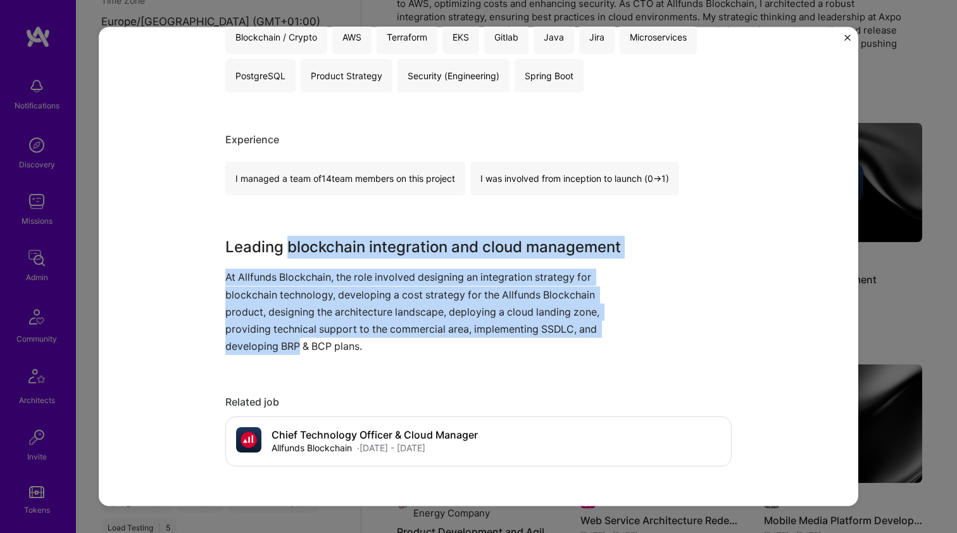
drag, startPoint x: 276, startPoint y: 336, endPoint x: 330, endPoint y: 251, distance: 100.5
click at [330, 251] on div "Leading blockchain integration and cloud management At Allfunds Blockchain, the…" at bounding box center [431, 295] width 412 height 119
click at [330, 251] on h3 "Leading blockchain integration and cloud management" at bounding box center [431, 247] width 412 height 23
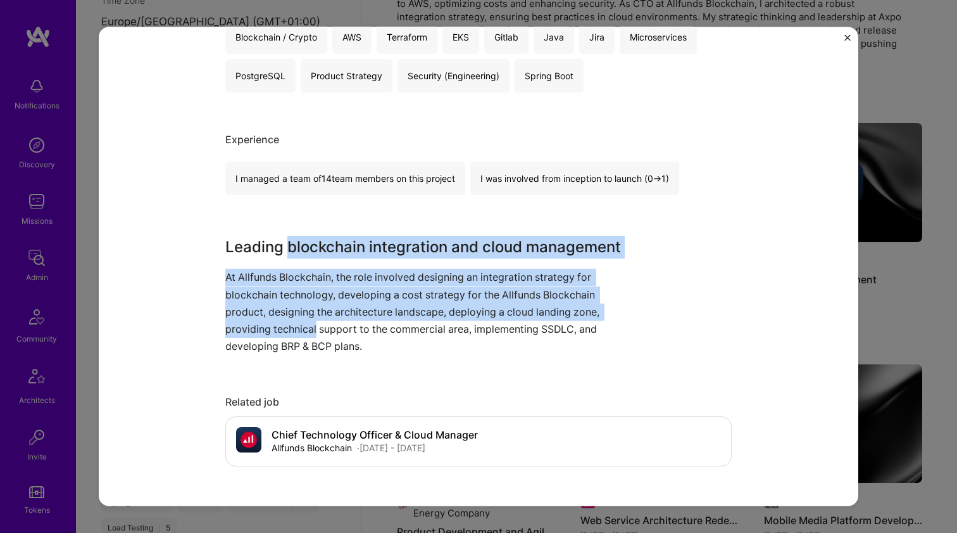
drag, startPoint x: 330, startPoint y: 251, endPoint x: 299, endPoint y: 329, distance: 83.6
click at [299, 329] on div "Leading blockchain integration and cloud management At Allfunds Blockchain, the…" at bounding box center [431, 295] width 412 height 119
click at [299, 329] on p "At Allfunds Blockchain, the role involved designing an integration strategy for…" at bounding box center [431, 311] width 412 height 86
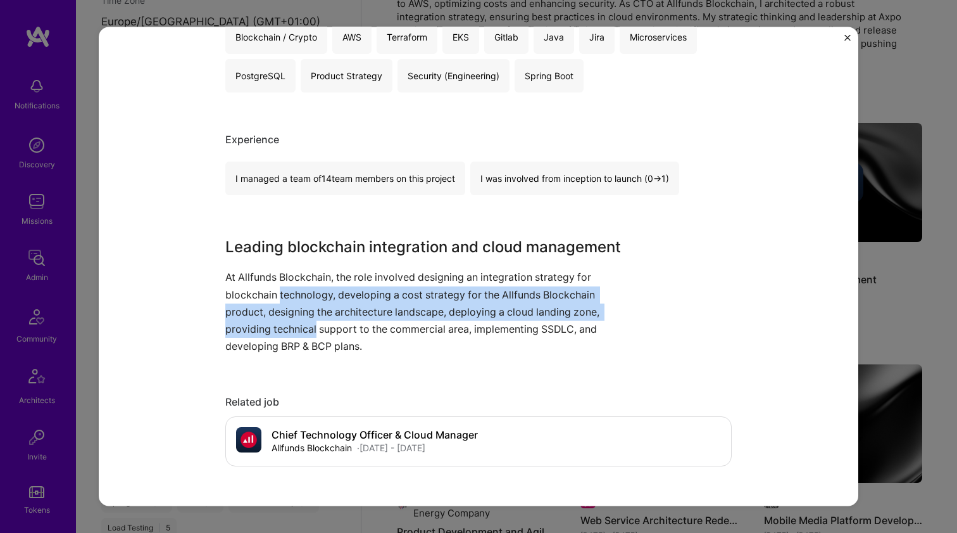
drag, startPoint x: 305, startPoint y: 312, endPoint x: 317, endPoint y: 289, distance: 25.8
click at [317, 289] on p "At Allfunds Blockchain, the role involved designing an integration strategy for…" at bounding box center [431, 311] width 412 height 86
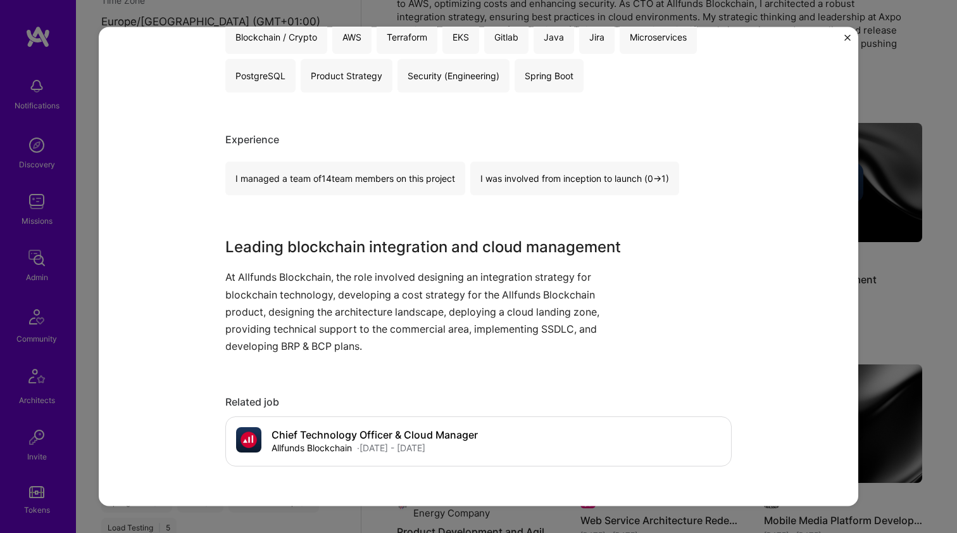
click at [297, 278] on p "At Allfunds Blockchain, the role involved designing an integration strategy for…" at bounding box center [431, 311] width 412 height 86
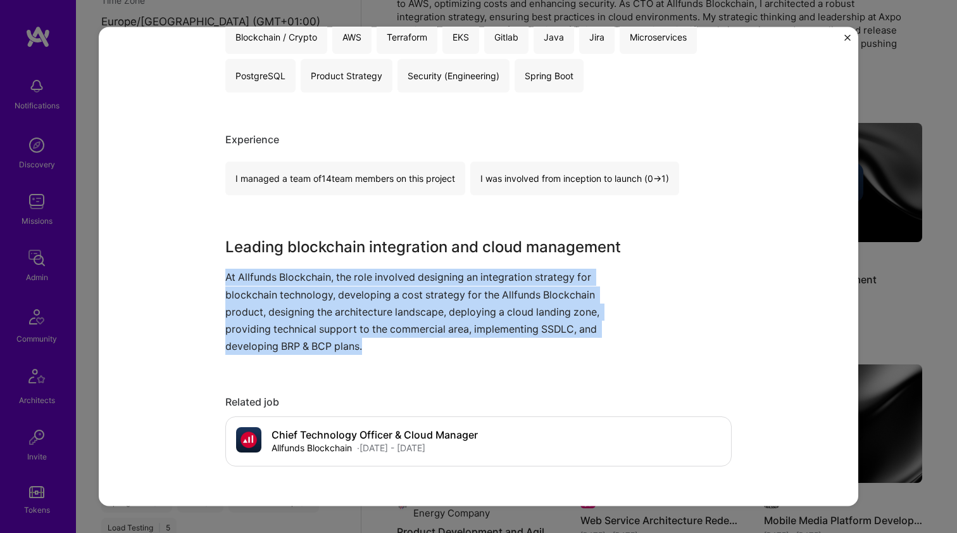
click at [297, 278] on p "At Allfunds Blockchain, the role involved designing an integration strategy for…" at bounding box center [431, 311] width 412 height 86
click at [298, 258] on div "Leading blockchain integration and cloud management At Allfunds Blockchain, the…" at bounding box center [431, 295] width 412 height 119
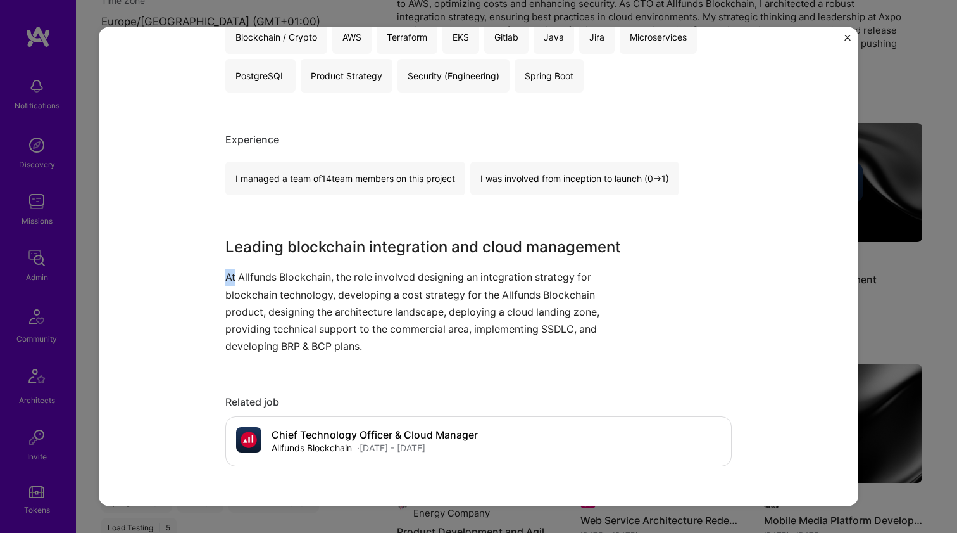
click at [298, 258] on div "Leading blockchain integration and cloud management At Allfunds Blockchain, the…" at bounding box center [431, 295] width 412 height 119
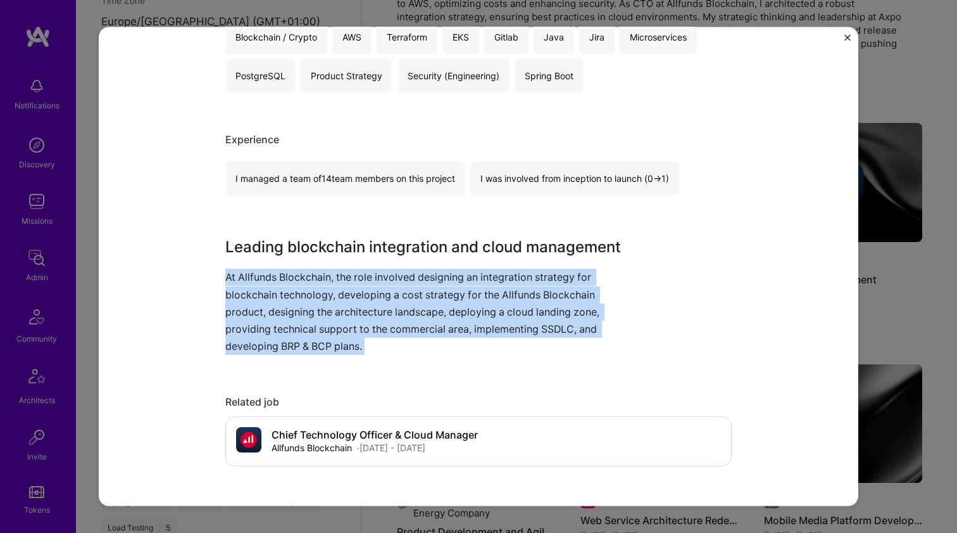
click at [298, 258] on div "Leading blockchain integration and cloud management At Allfunds Blockchain, the…" at bounding box center [431, 295] width 412 height 119
click at [274, 284] on p "At Allfunds Blockchain, the role involved designing an integration strategy for…" at bounding box center [431, 311] width 412 height 86
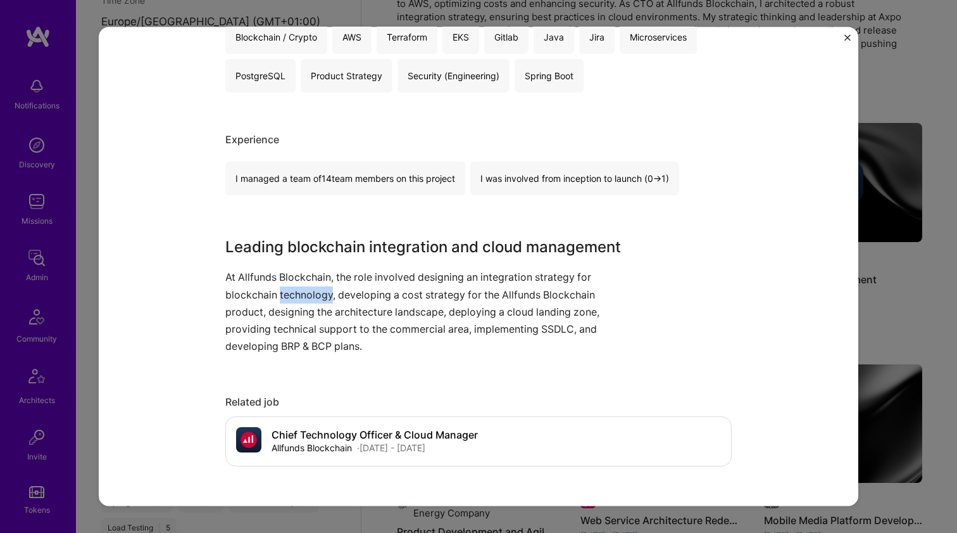
click at [274, 284] on p "At Allfunds Blockchain, the role involved designing an integration strategy for…" at bounding box center [431, 311] width 412 height 86
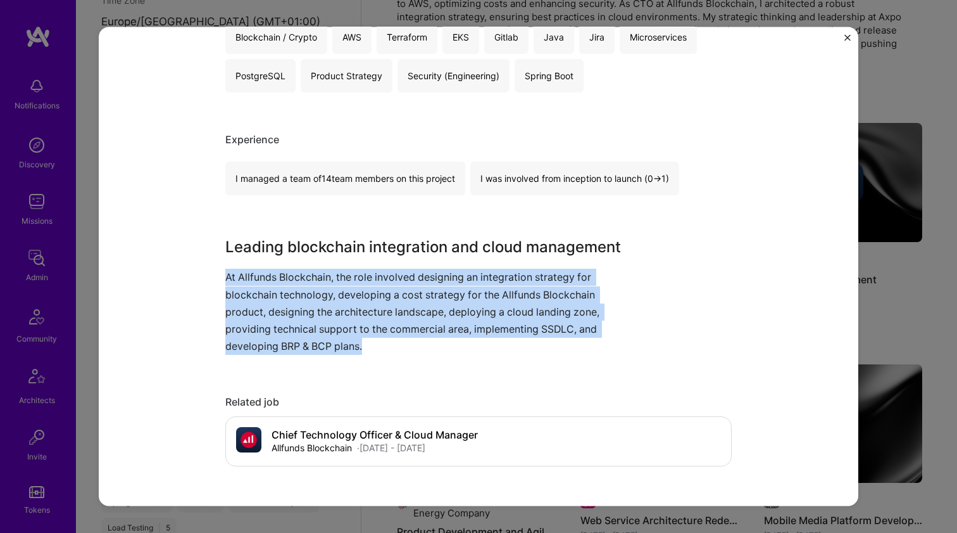
click at [274, 284] on p "At Allfunds Blockchain, the role involved designing an integration strategy for…" at bounding box center [431, 311] width 412 height 86
click at [274, 283] on p "At Allfunds Blockchain, the role involved designing an integration strategy for…" at bounding box center [431, 311] width 412 height 86
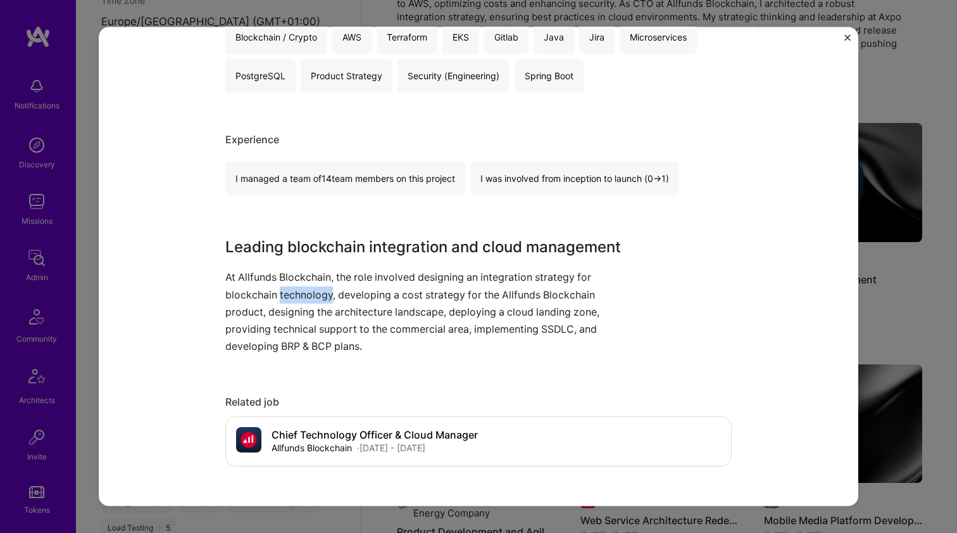
click at [274, 283] on p "At Allfunds Blockchain, the role involved designing an integration strategy for…" at bounding box center [431, 311] width 412 height 86
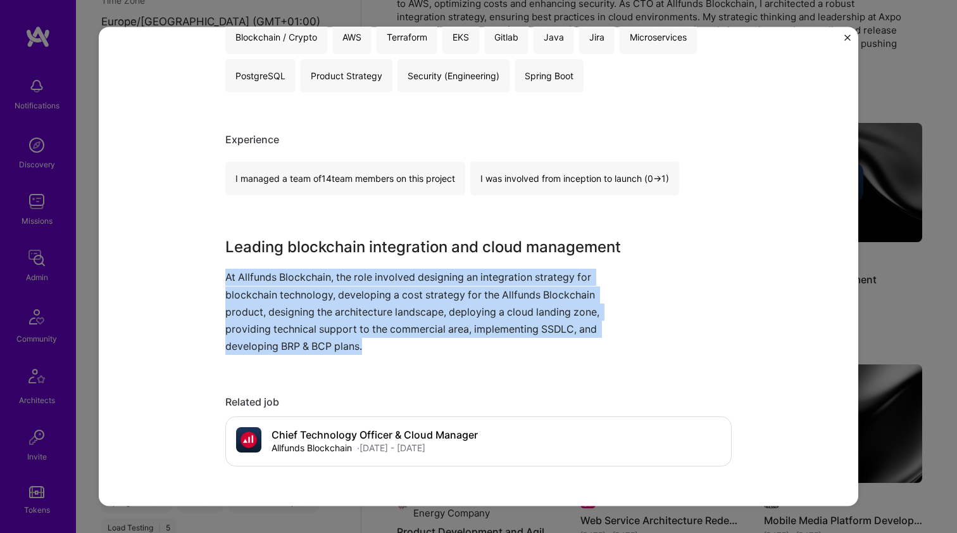
click at [274, 283] on p "At Allfunds Blockchain, the role involved designing an integration strategy for…" at bounding box center [431, 311] width 412 height 86
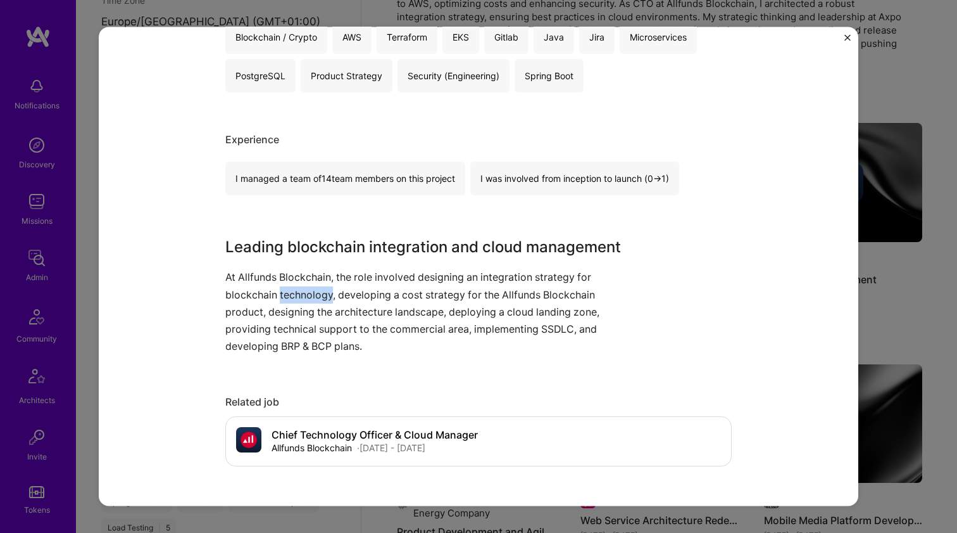
click at [274, 283] on p "At Allfunds Blockchain, the role involved designing an integration strategy for…" at bounding box center [431, 311] width 412 height 86
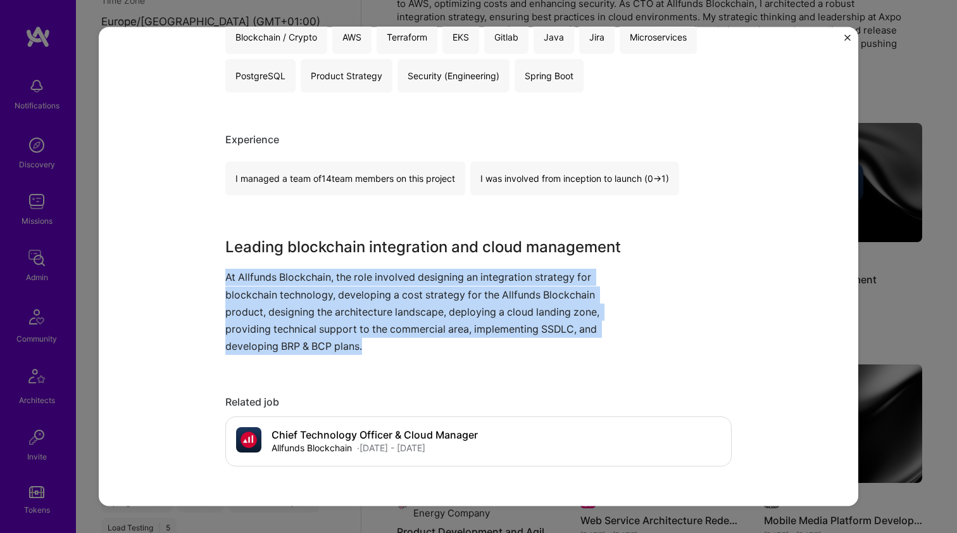
click at [274, 283] on p "At Allfunds Blockchain, the role involved designing an integration strategy for…" at bounding box center [431, 311] width 412 height 86
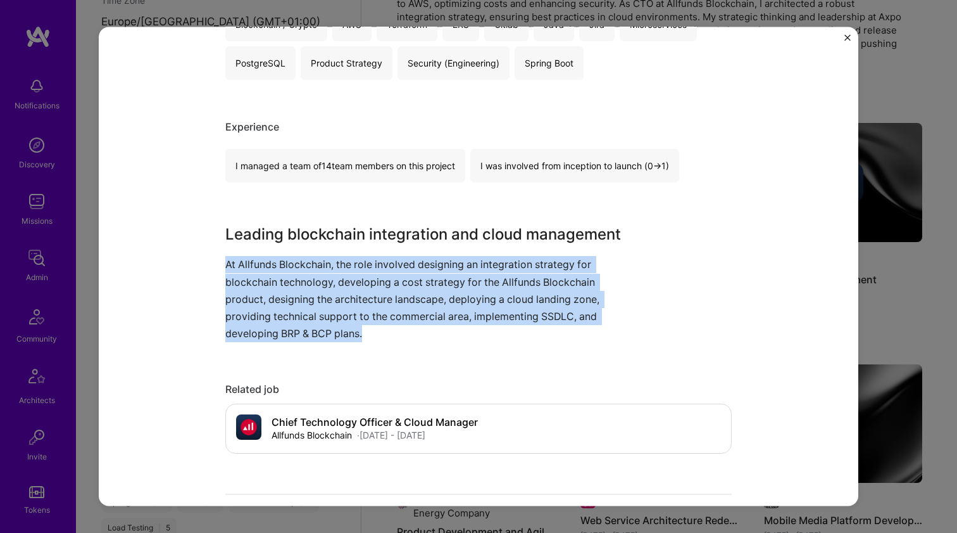
scroll to position [310, 0]
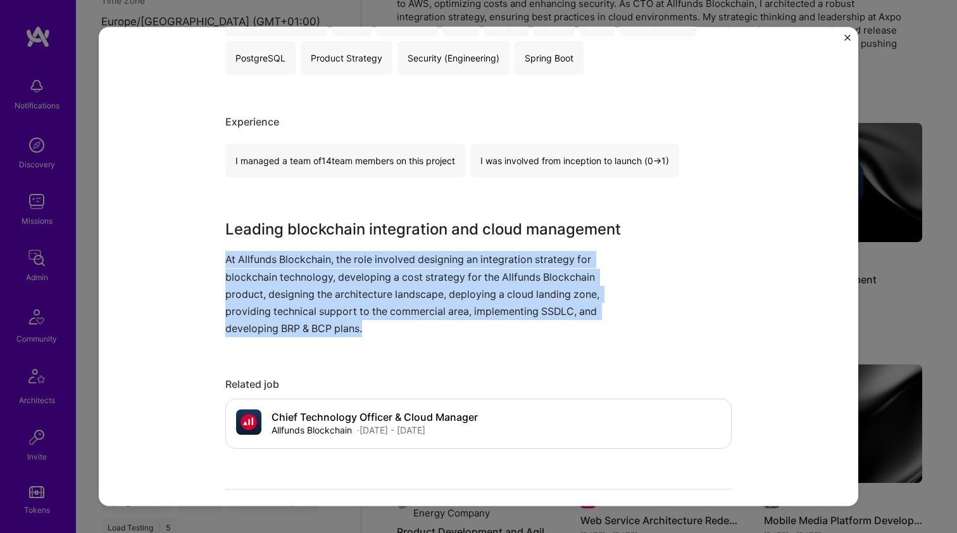
click at [299, 260] on p "At Allfunds Blockchain, the role involved designing an integration strategy for…" at bounding box center [431, 294] width 412 height 86
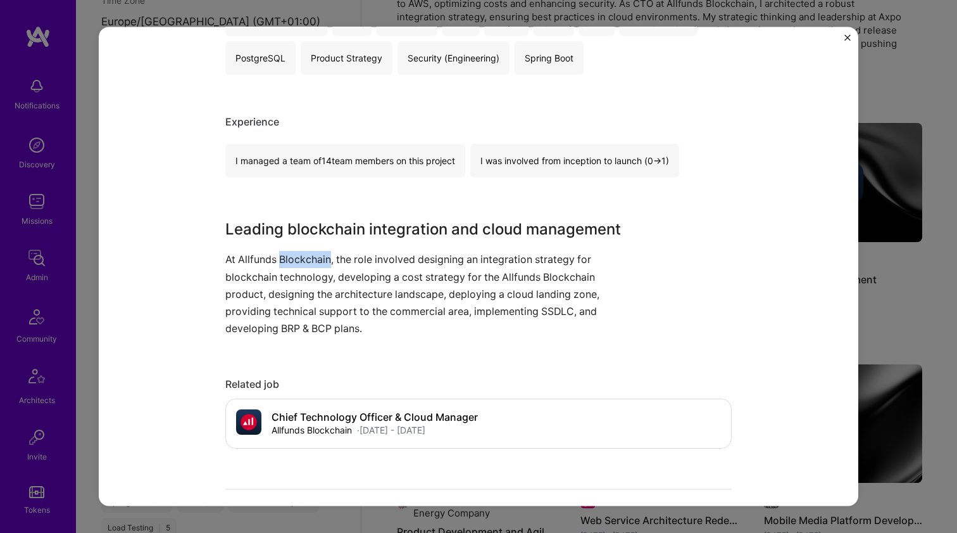
click at [299, 260] on p "At Allfunds Blockchain, the role involved designing an integration strategy for…" at bounding box center [431, 294] width 412 height 86
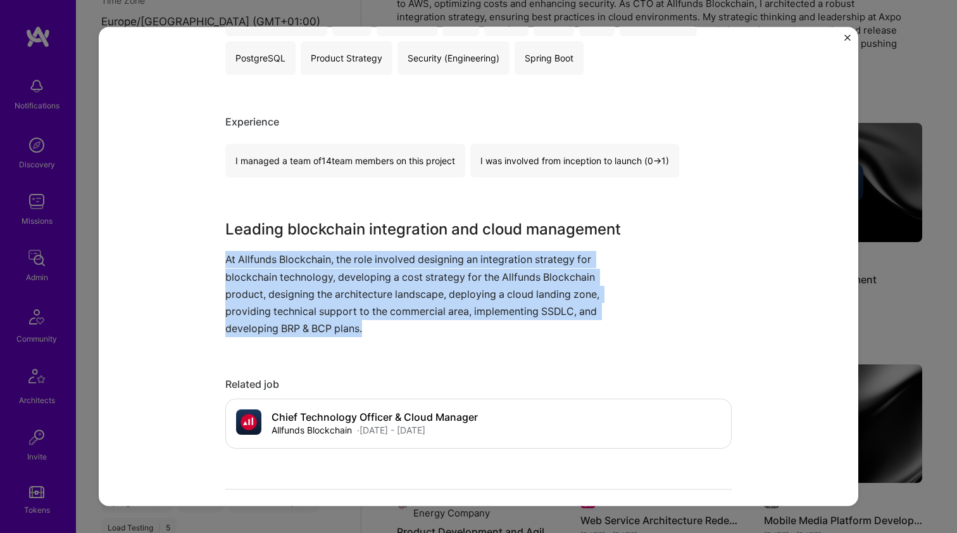
click at [299, 260] on p "At Allfunds Blockchain, the role involved designing an integration strategy for…" at bounding box center [431, 294] width 412 height 86
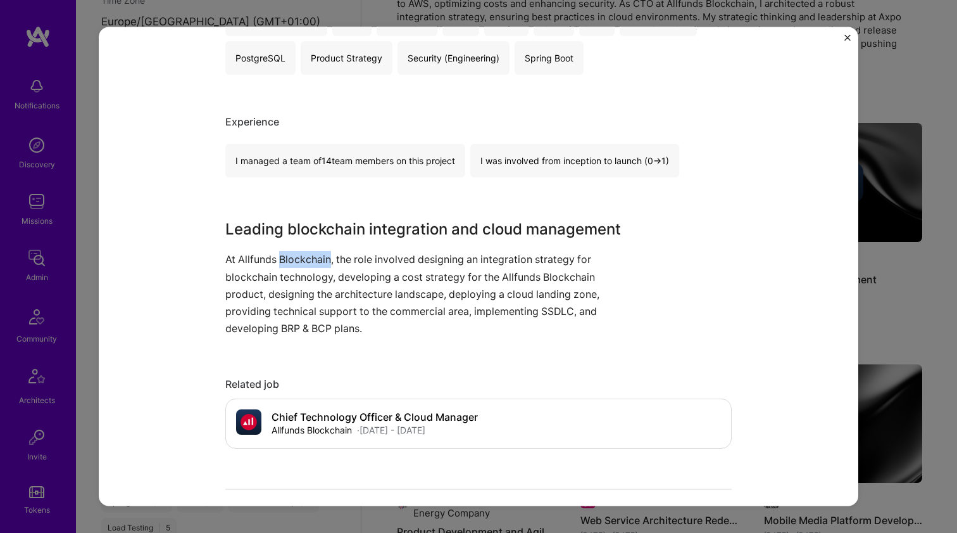
click at [299, 260] on p "At Allfunds Blockchain, the role involved designing an integration strategy for…" at bounding box center [431, 294] width 412 height 86
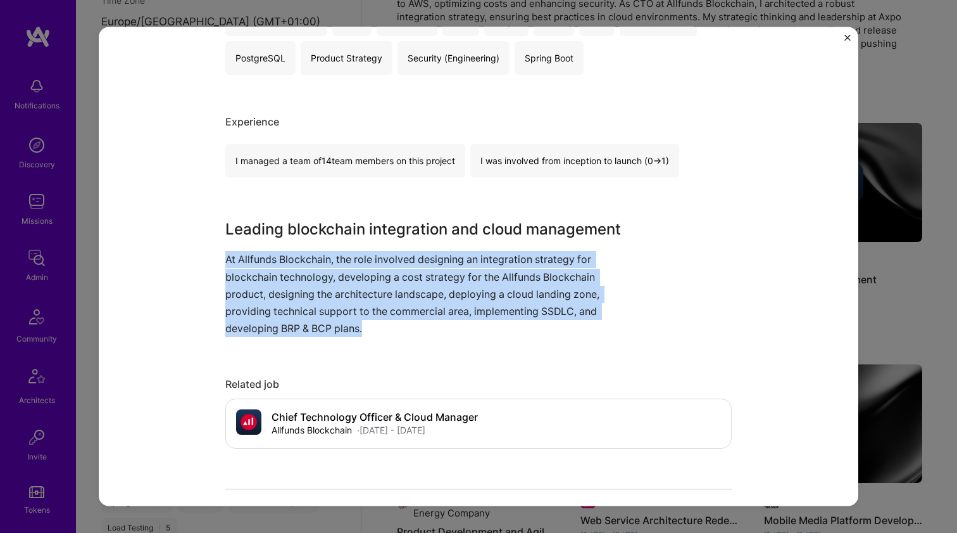
click at [299, 260] on p "At Allfunds Blockchain, the role involved designing an integration strategy for…" at bounding box center [431, 294] width 412 height 86
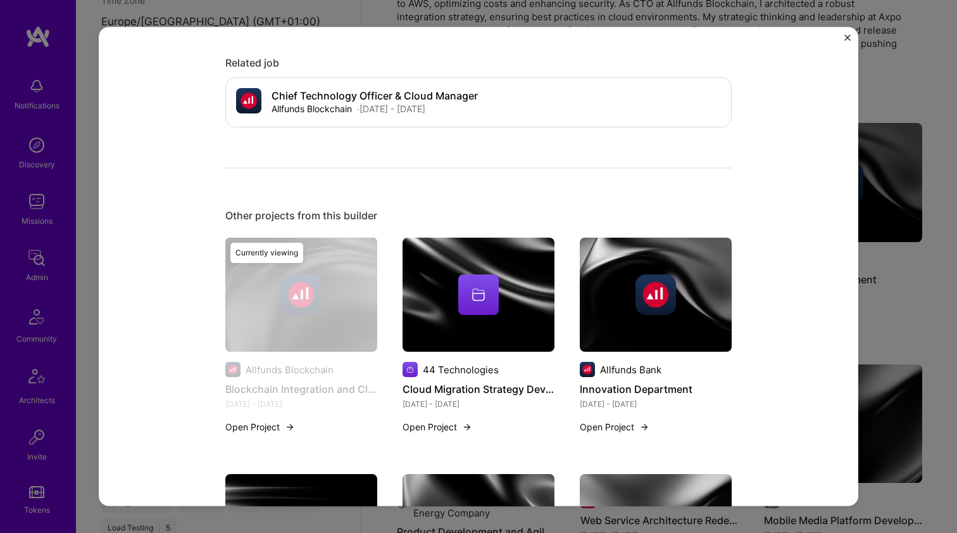
scroll to position [733, 0]
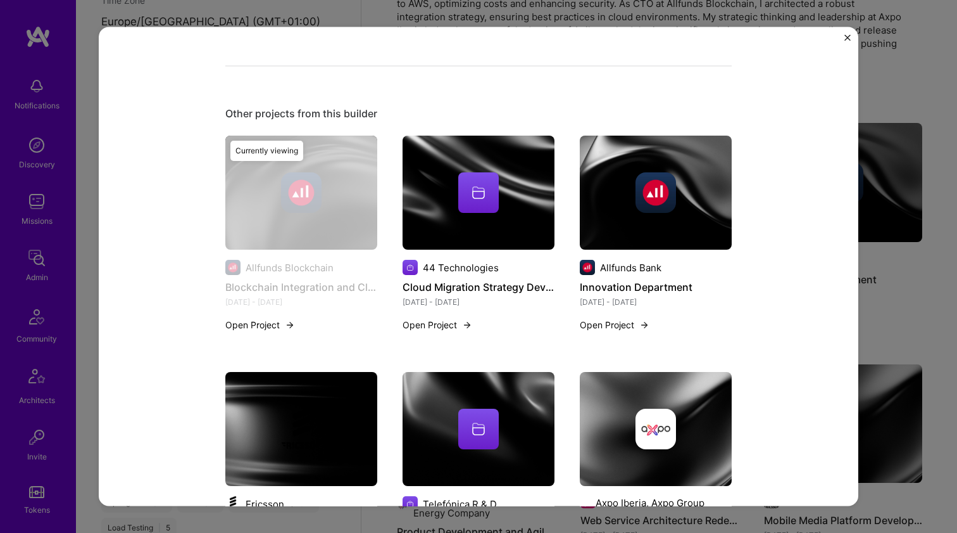
click at [473, 223] on img at bounding box center [479, 193] width 152 height 114
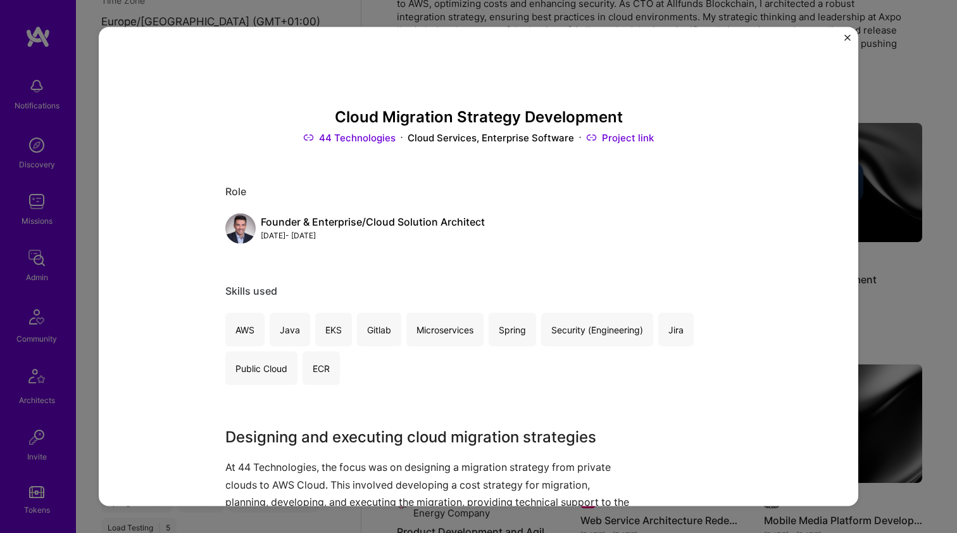
scroll to position [235, 0]
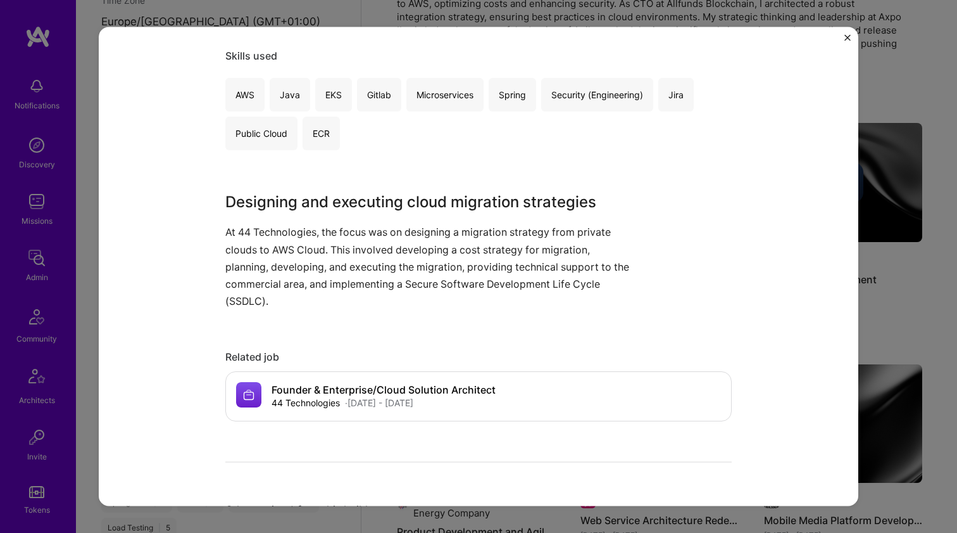
click at [374, 270] on p "At 44 Technologies, the focus was on designing a migration strategy from privat…" at bounding box center [431, 267] width 412 height 86
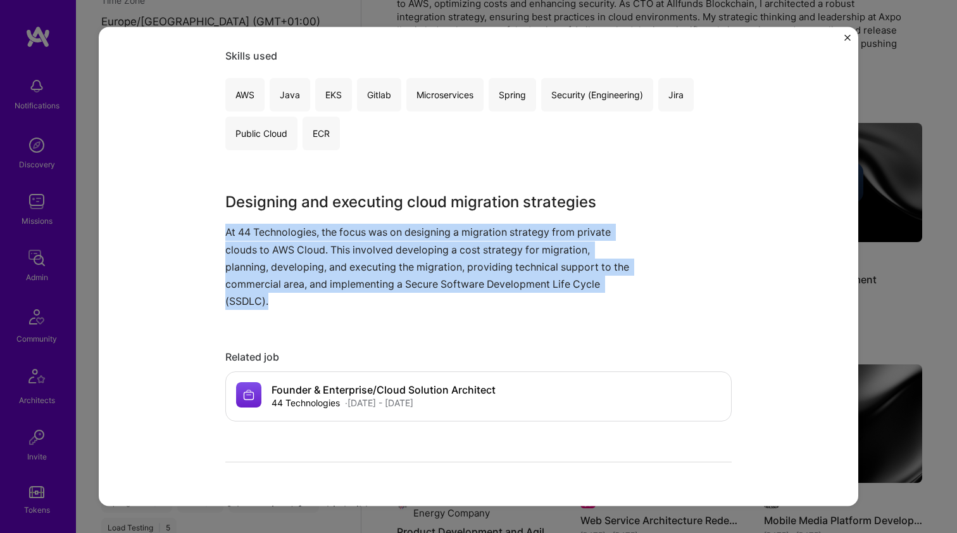
click at [374, 270] on p "At 44 Technologies, the focus was on designing a migration strategy from privat…" at bounding box center [431, 267] width 412 height 86
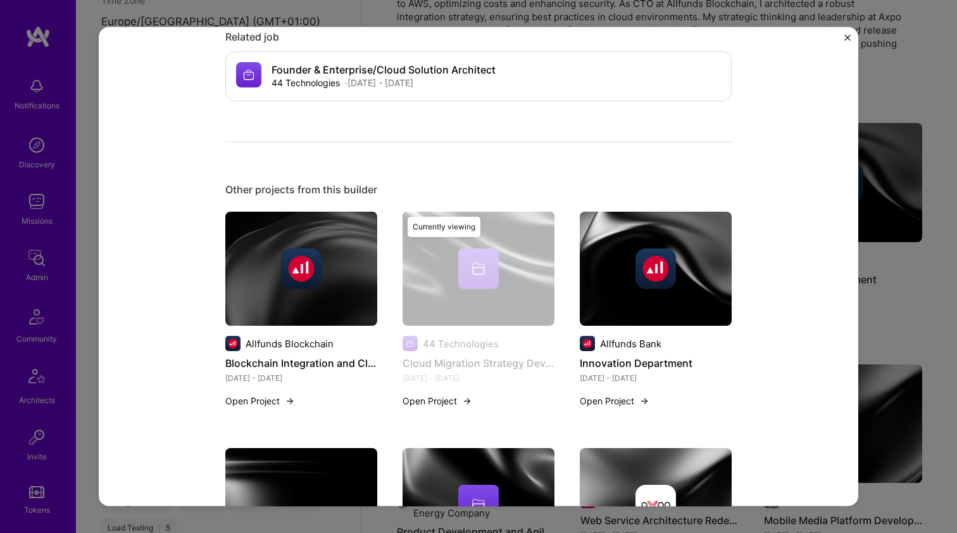
click at [580, 265] on div at bounding box center [656, 268] width 152 height 41
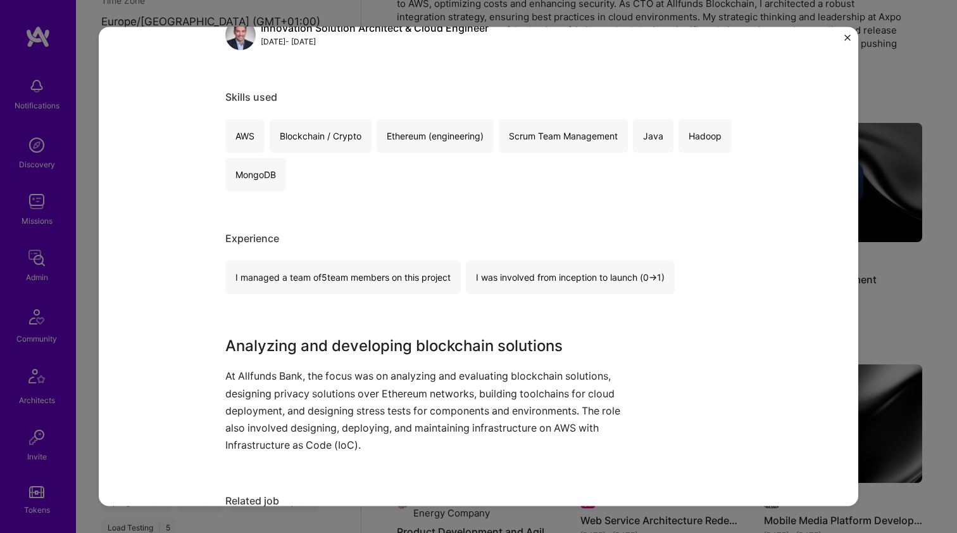
scroll to position [305, 0]
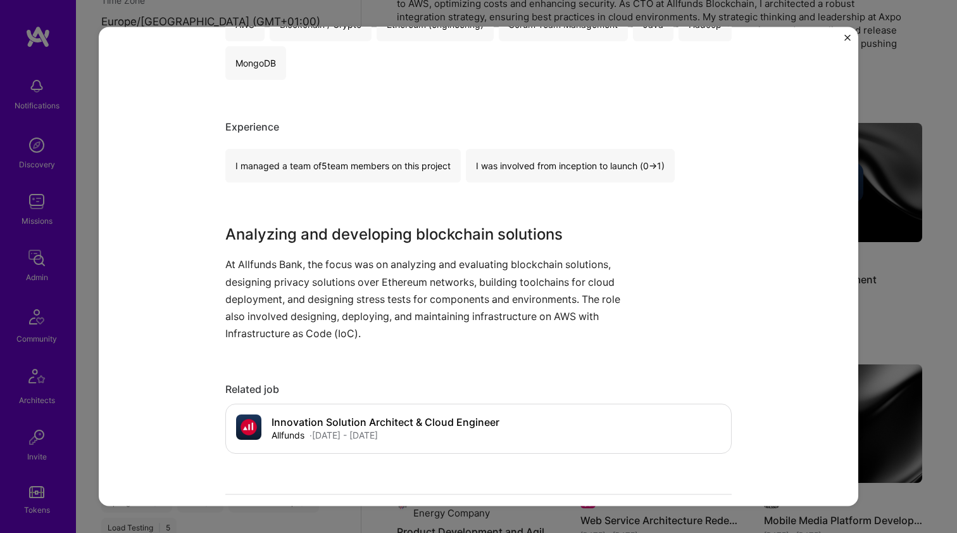
click at [471, 274] on p "At Allfunds Bank, the focus was on analyzing and evaluating blockchain solution…" at bounding box center [431, 299] width 412 height 86
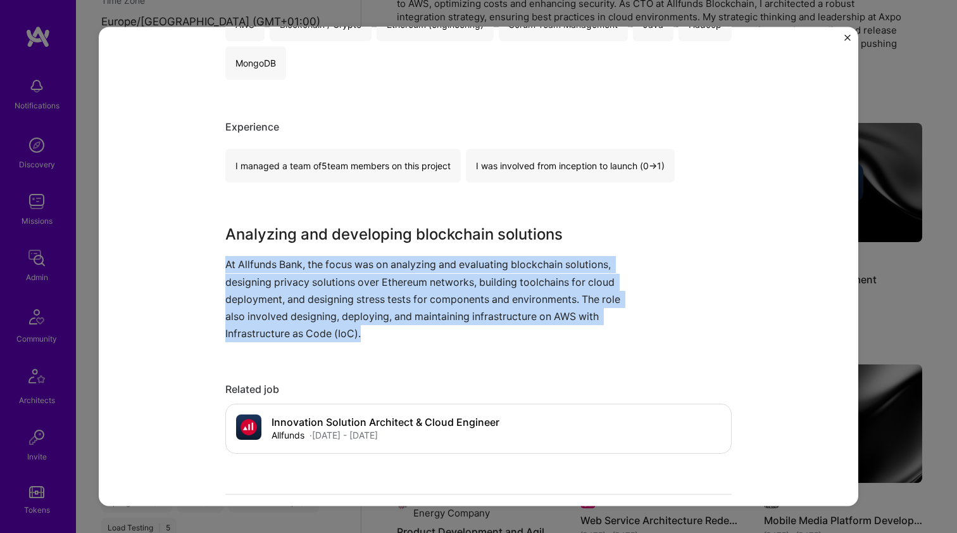
click at [471, 273] on p "At Allfunds Bank, the focus was on analyzing and evaluating blockchain solution…" at bounding box center [431, 299] width 412 height 86
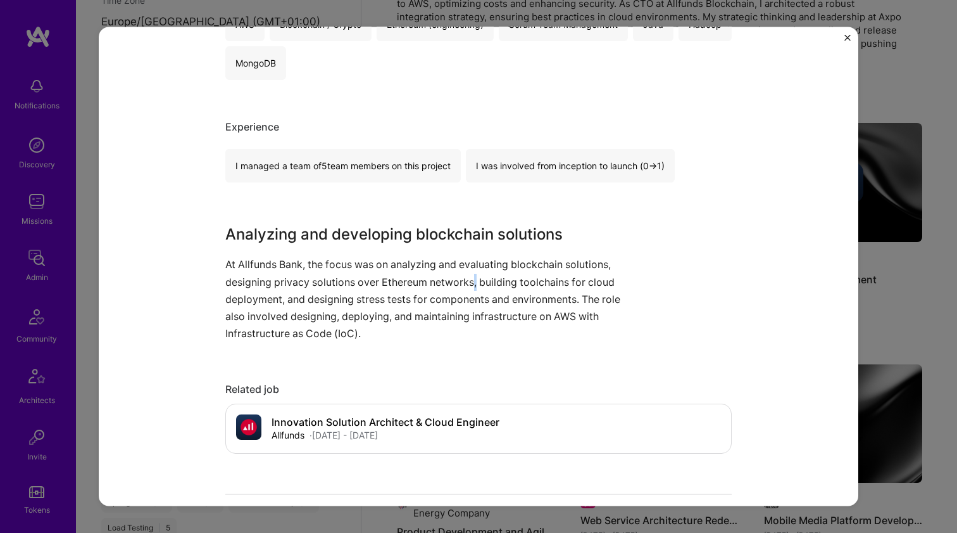
click at [471, 273] on p "At Allfunds Bank, the focus was on analyzing and evaluating blockchain solution…" at bounding box center [431, 299] width 412 height 86
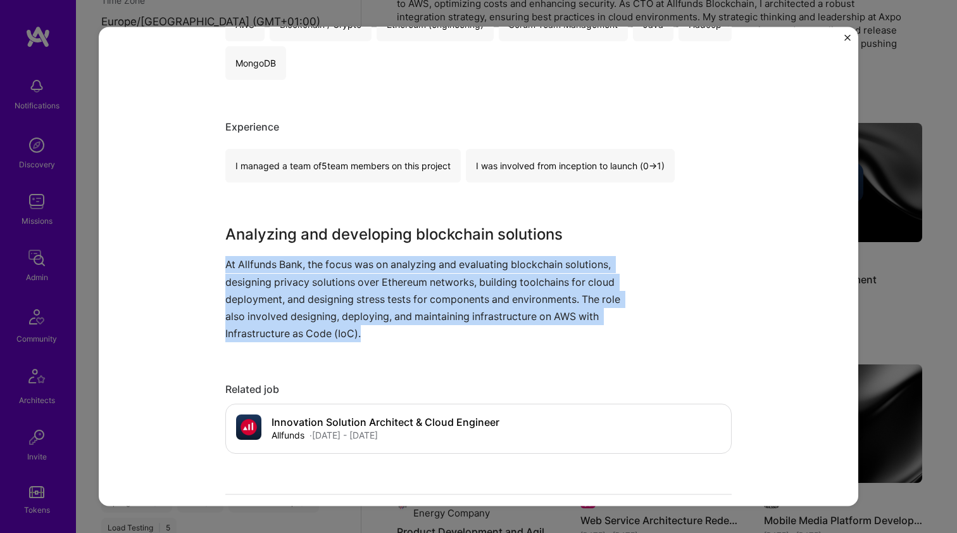
click at [471, 273] on p "At Allfunds Bank, the focus was on analyzing and evaluating blockchain solution…" at bounding box center [431, 299] width 412 height 86
click at [472, 265] on p "At Allfunds Bank, the focus was on analyzing and evaluating blockchain solution…" at bounding box center [431, 299] width 412 height 86
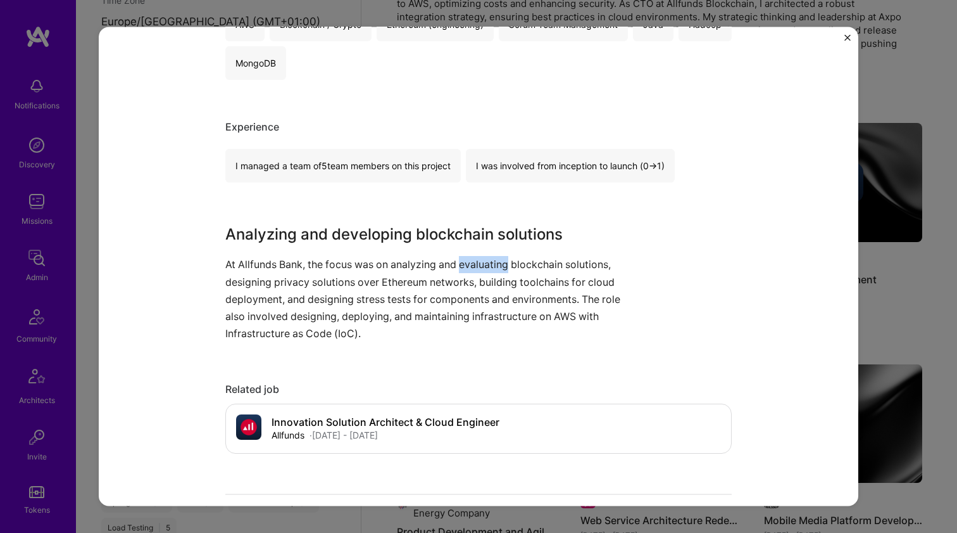
click at [472, 265] on p "At Allfunds Bank, the focus was on analyzing and evaluating blockchain solution…" at bounding box center [431, 299] width 412 height 86
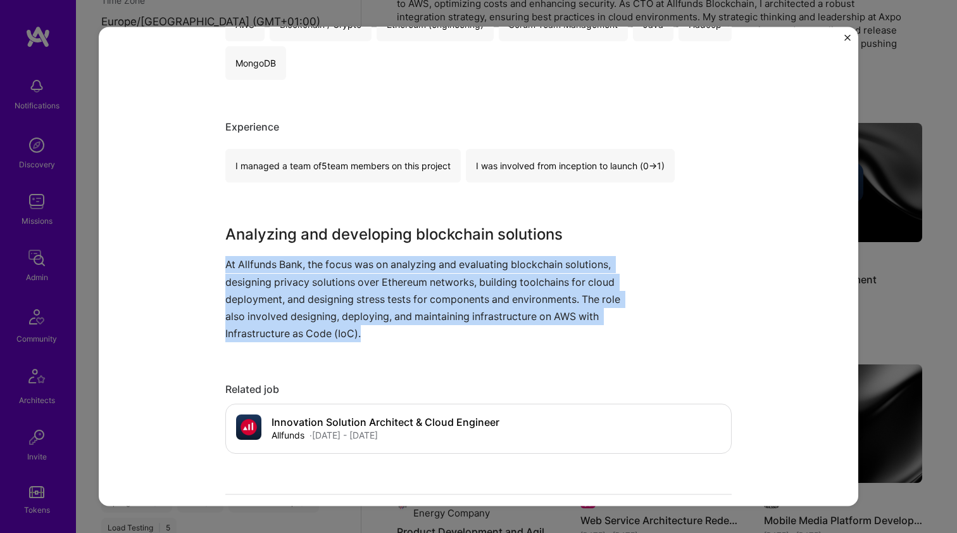
click at [472, 265] on p "At Allfunds Bank, the focus was on analyzing and evaluating blockchain solution…" at bounding box center [431, 299] width 412 height 86
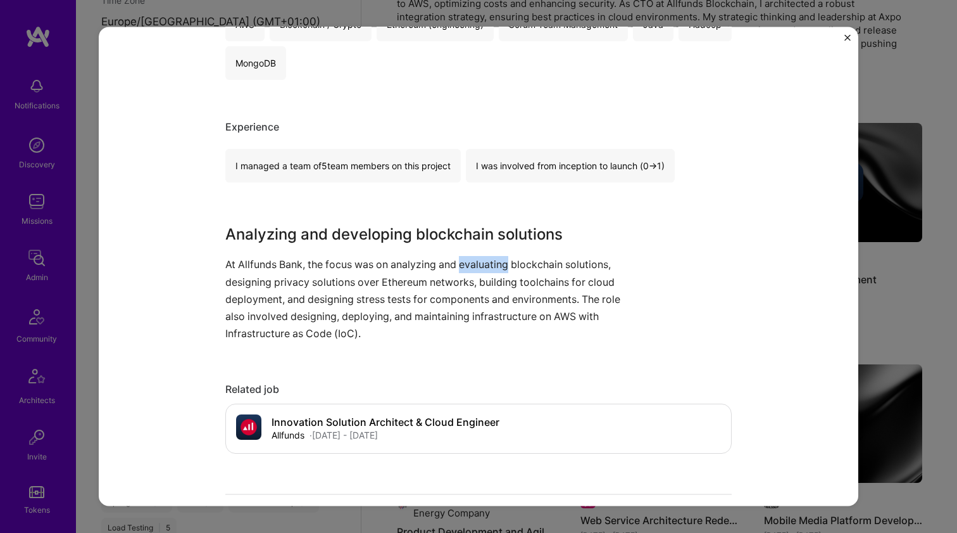
click at [472, 265] on p "At Allfunds Bank, the focus was on analyzing and evaluating blockchain solution…" at bounding box center [431, 299] width 412 height 86
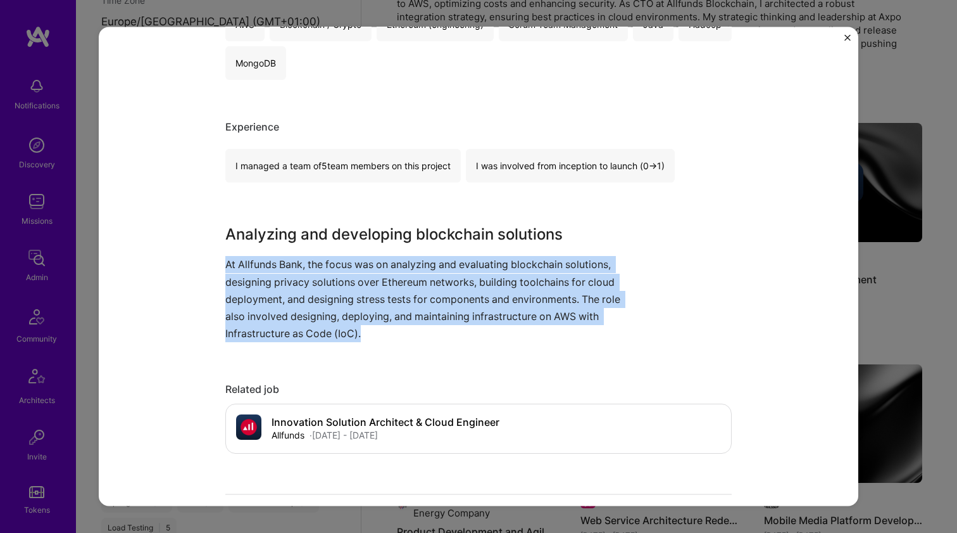
click at [472, 265] on p "At Allfunds Bank, the focus was on analyzing and evaluating blockchain solution…" at bounding box center [431, 299] width 412 height 86
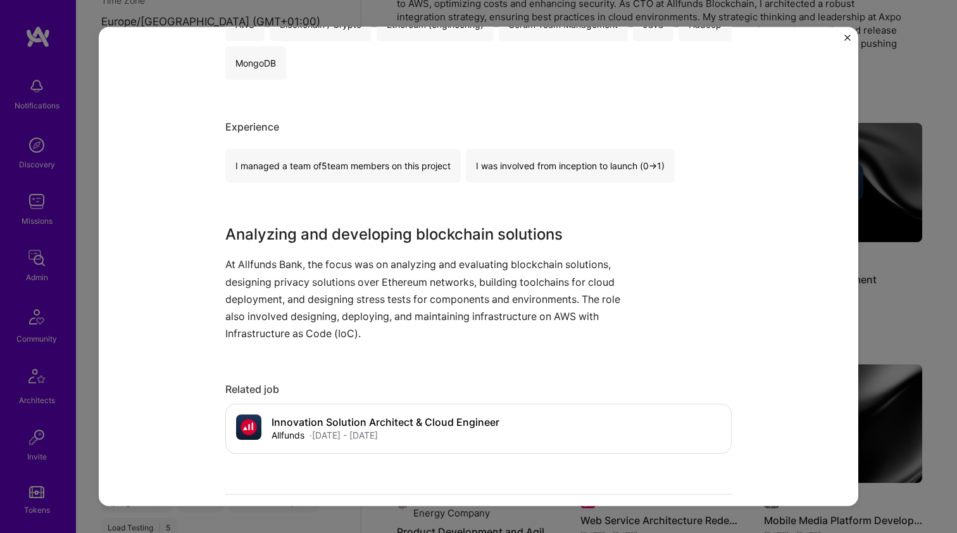
click at [478, 243] on h3 "Analyzing and developing blockchain solutions" at bounding box center [431, 234] width 412 height 23
click at [467, 263] on p "At Allfunds Bank, the focus was on analyzing and evaluating blockchain solution…" at bounding box center [431, 299] width 412 height 86
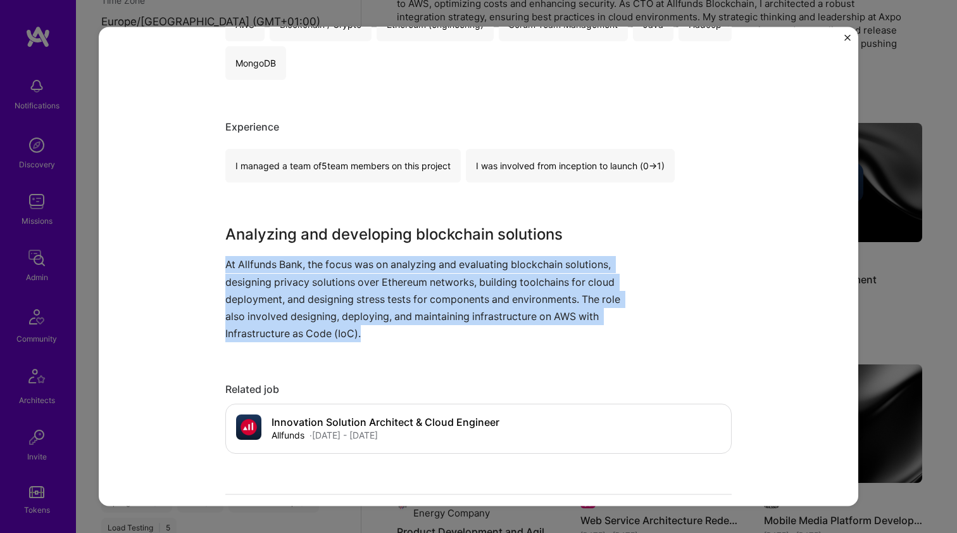
click at [467, 263] on p "At Allfunds Bank, the focus was on analyzing and evaluating blockchain solution…" at bounding box center [431, 299] width 412 height 86
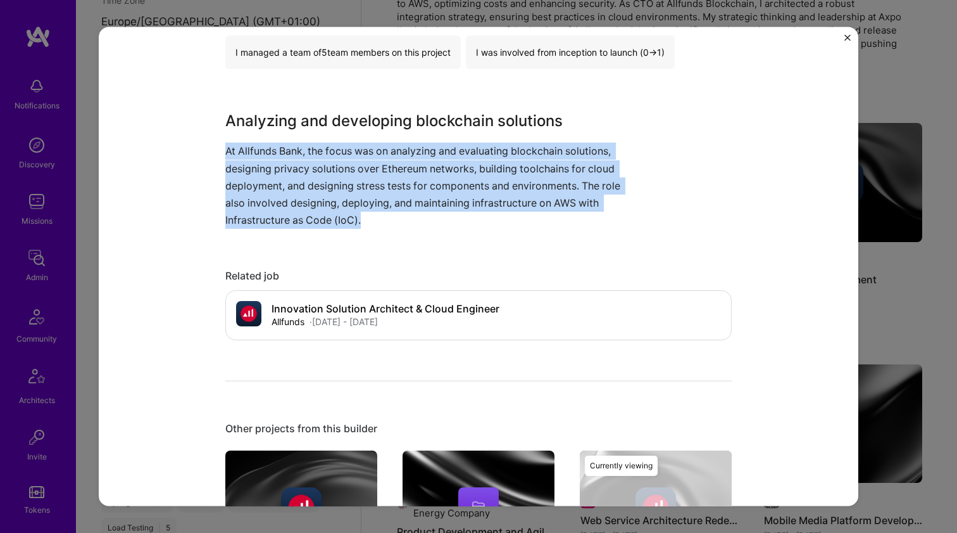
scroll to position [826, 0]
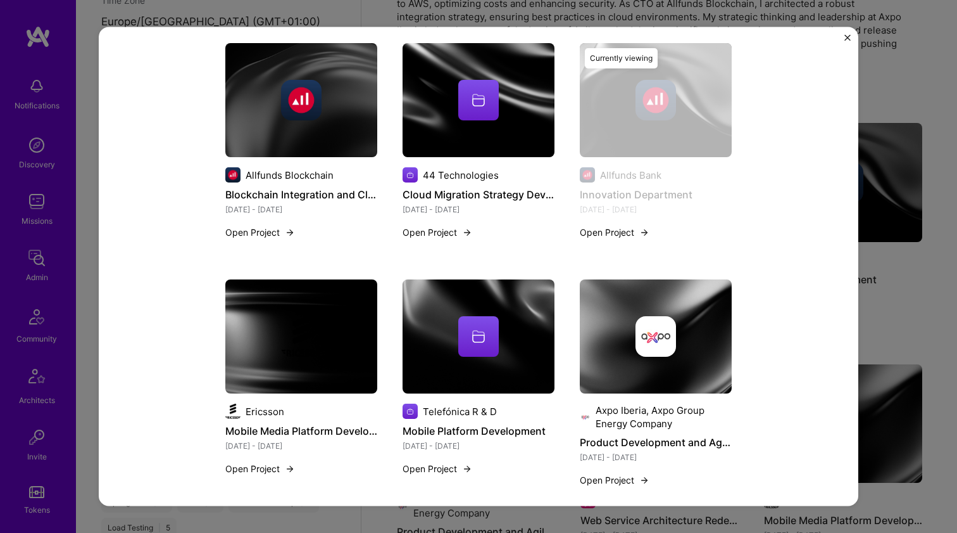
click at [324, 309] on img at bounding box center [301, 336] width 152 height 114
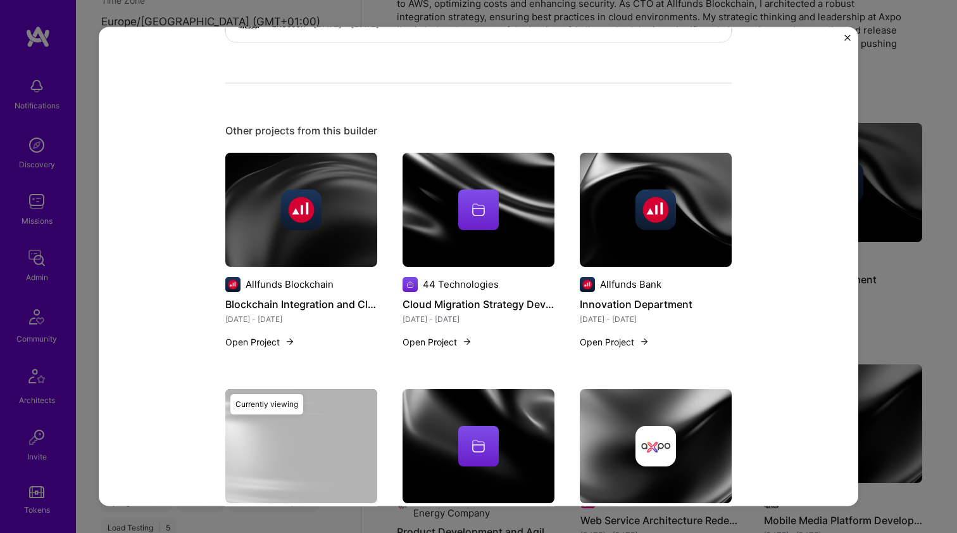
scroll to position [1009, 0]
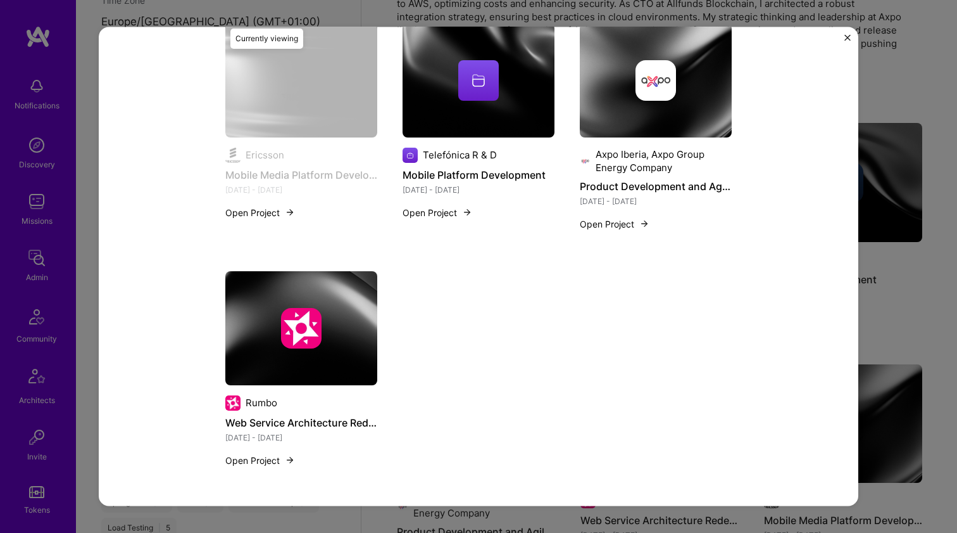
click at [481, 103] on img at bounding box center [479, 80] width 152 height 114
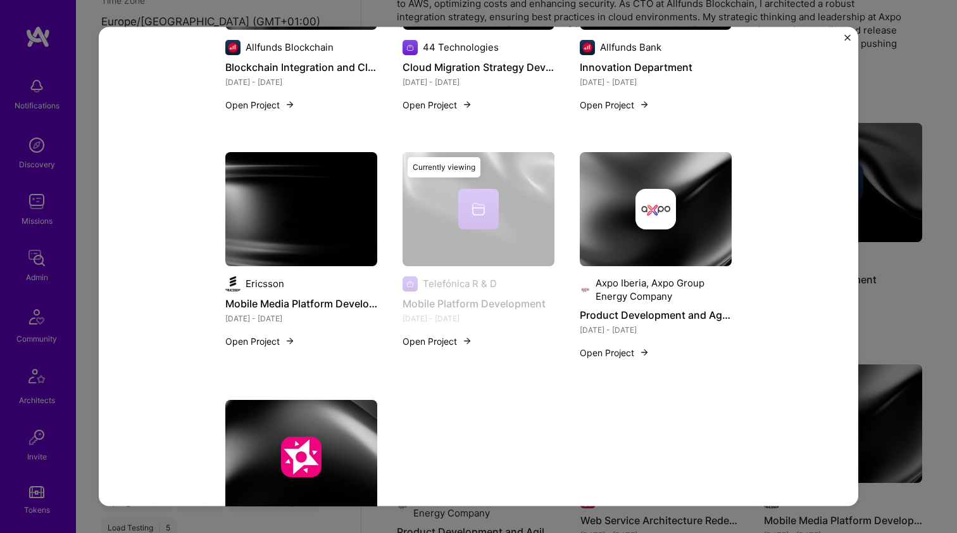
scroll to position [795, 0]
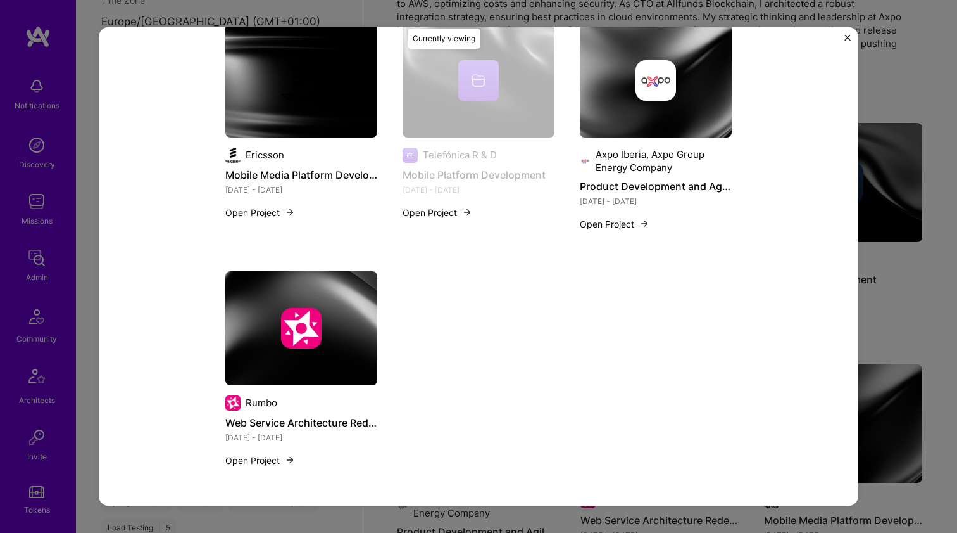
click at [617, 132] on img at bounding box center [656, 80] width 152 height 114
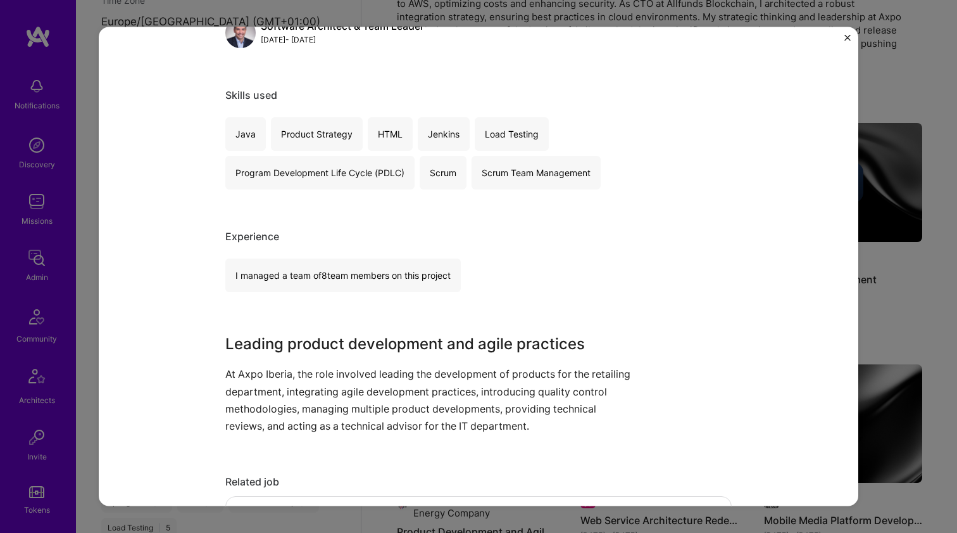
scroll to position [290, 0]
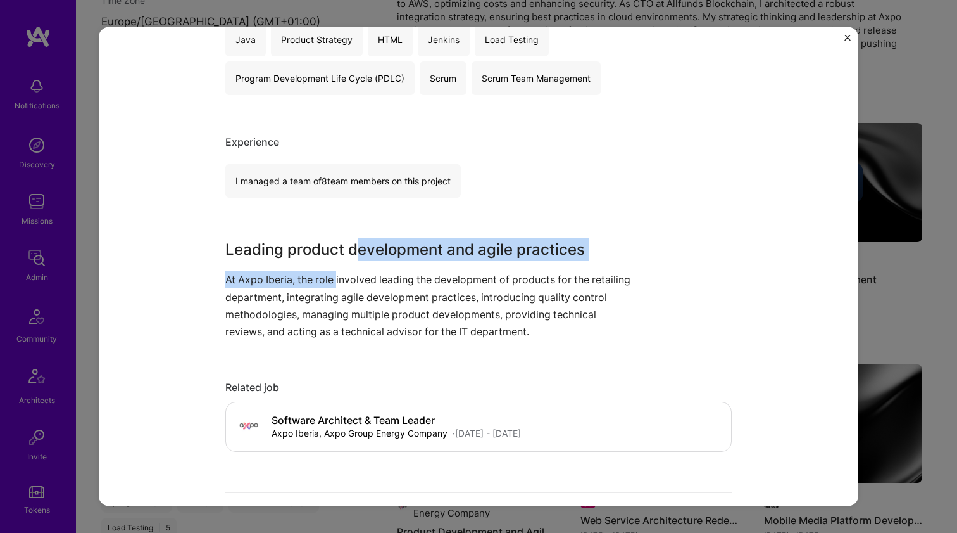
drag, startPoint x: 350, startPoint y: 246, endPoint x: 333, endPoint y: 275, distance: 33.5
click at [333, 275] on div "Leading product development and agile practices At Axpo Iberia, the role involv…" at bounding box center [431, 289] width 412 height 102
click at [333, 275] on p "At Axpo Iberia, the role involved leading the development of products for the r…" at bounding box center [431, 305] width 412 height 69
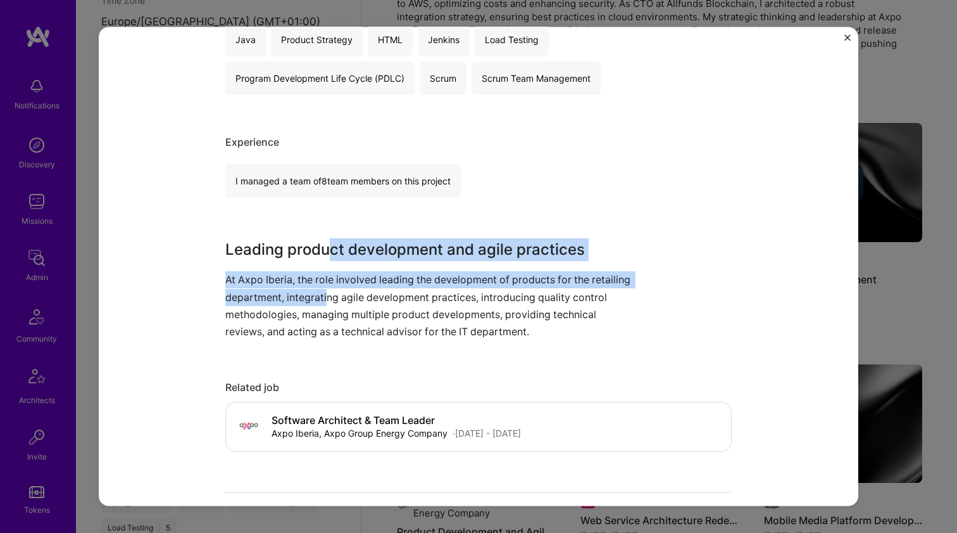
drag, startPoint x: 324, startPoint y: 293, endPoint x: 328, endPoint y: 251, distance: 42.0
click at [328, 251] on div "Leading product development and agile practices At Axpo Iberia, the role involv…" at bounding box center [431, 289] width 412 height 102
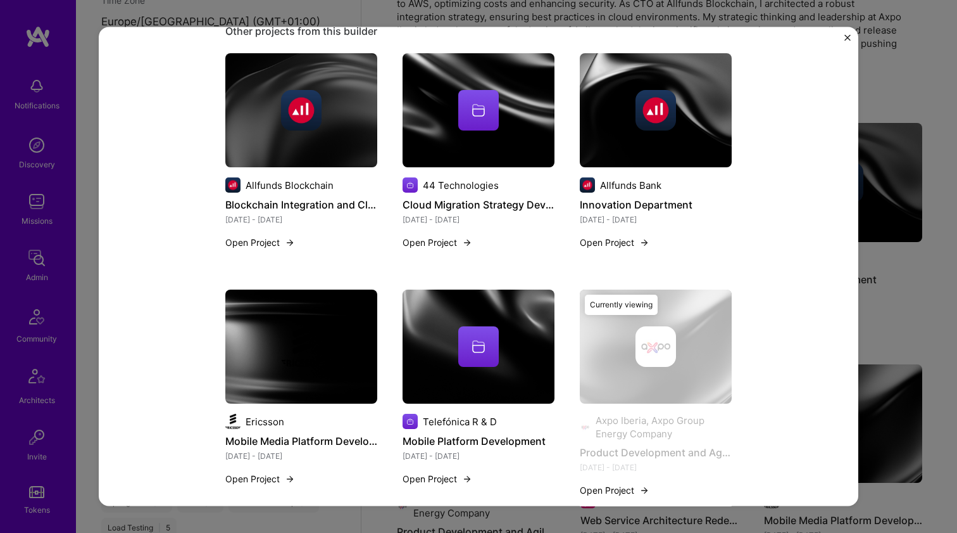
scroll to position [1064, 0]
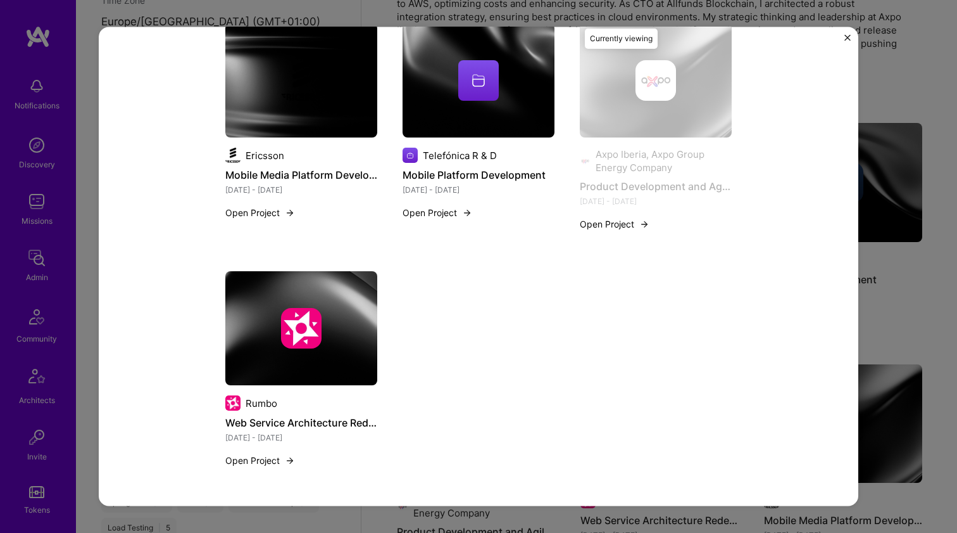
click at [284, 330] on img at bounding box center [301, 328] width 41 height 41
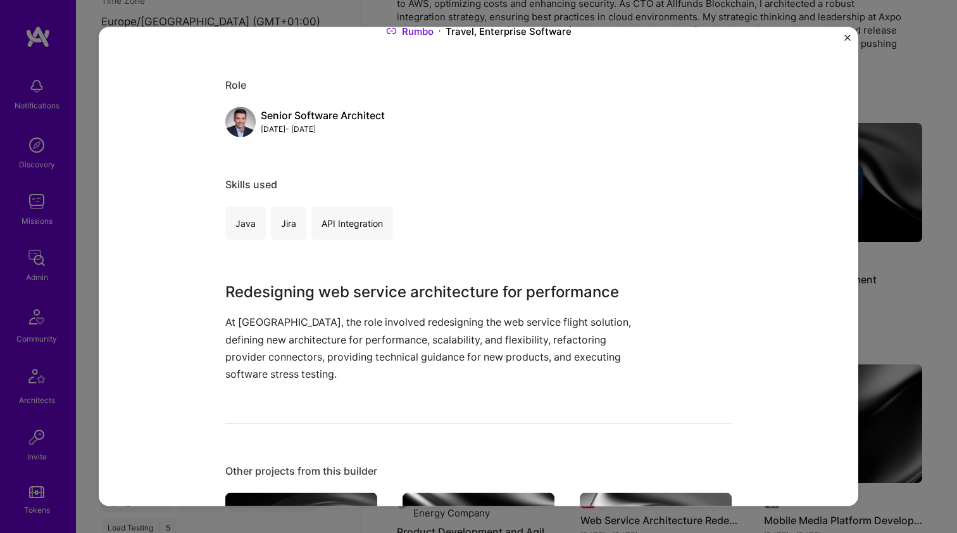
scroll to position [322, 0]
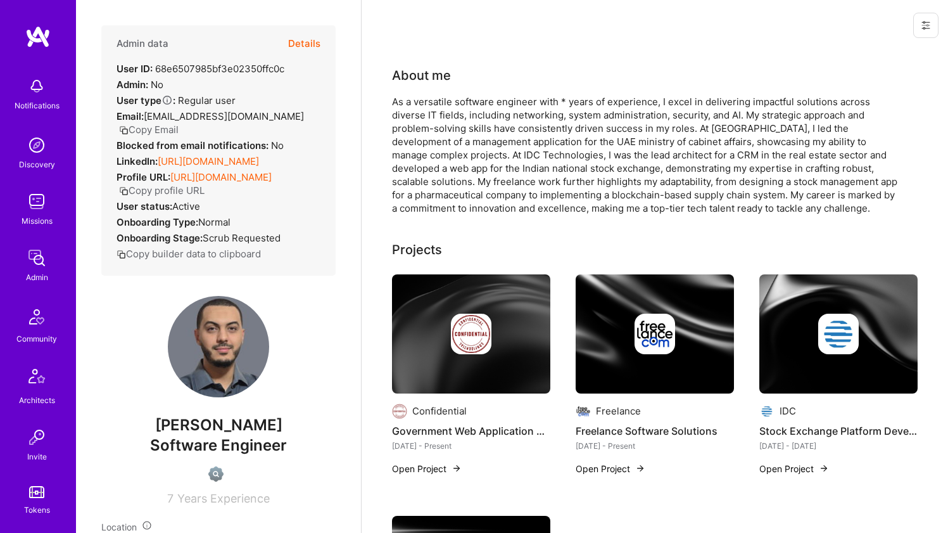
click at [203, 158] on link "[URL][DOMAIN_NAME]" at bounding box center [208, 161] width 101 height 12
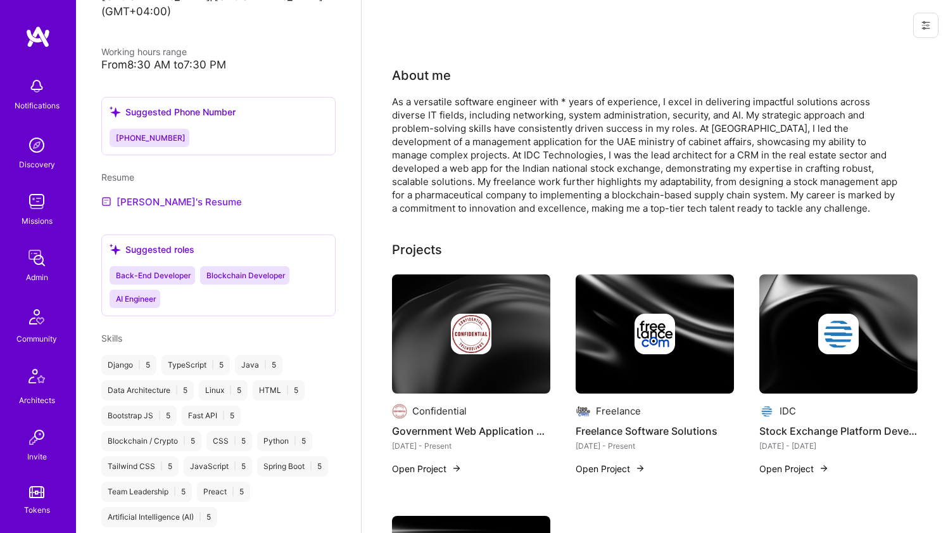
click at [149, 194] on link "[PERSON_NAME]'s Resume" at bounding box center [171, 201] width 141 height 15
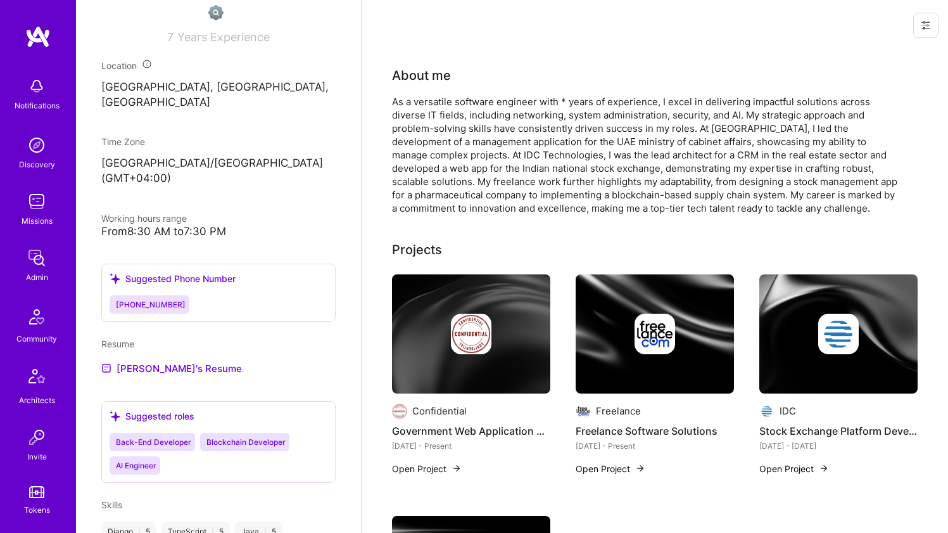
scroll to position [191, 0]
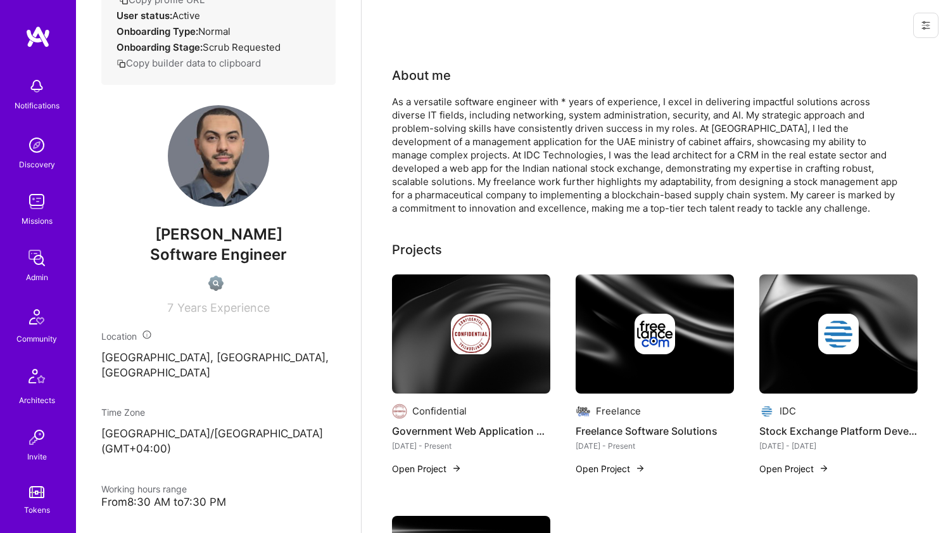
click at [451, 108] on div "As a versatile software engineer with * years of experience, I excel in deliver…" at bounding box center [645, 155] width 507 height 120
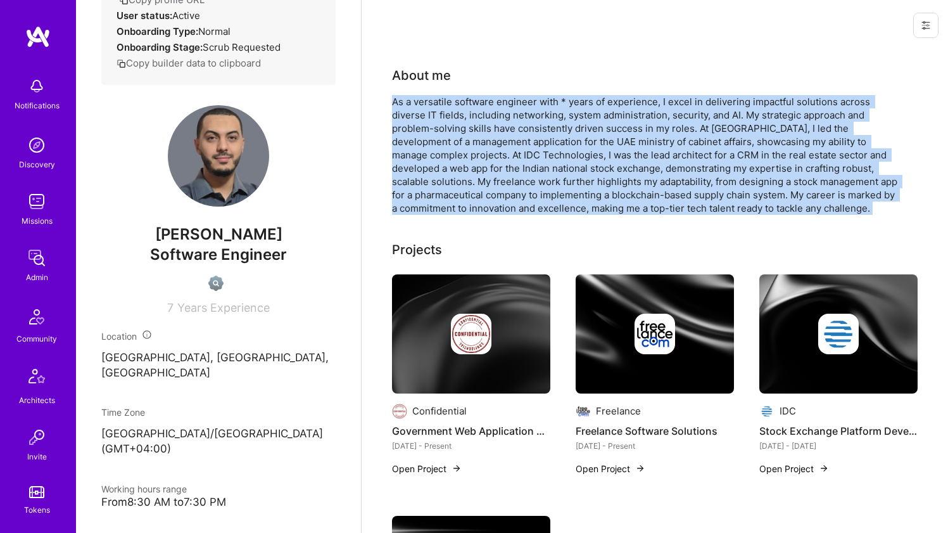
click at [451, 108] on div "As a versatile software engineer with * years of experience, I excel in deliver…" at bounding box center [645, 155] width 507 height 120
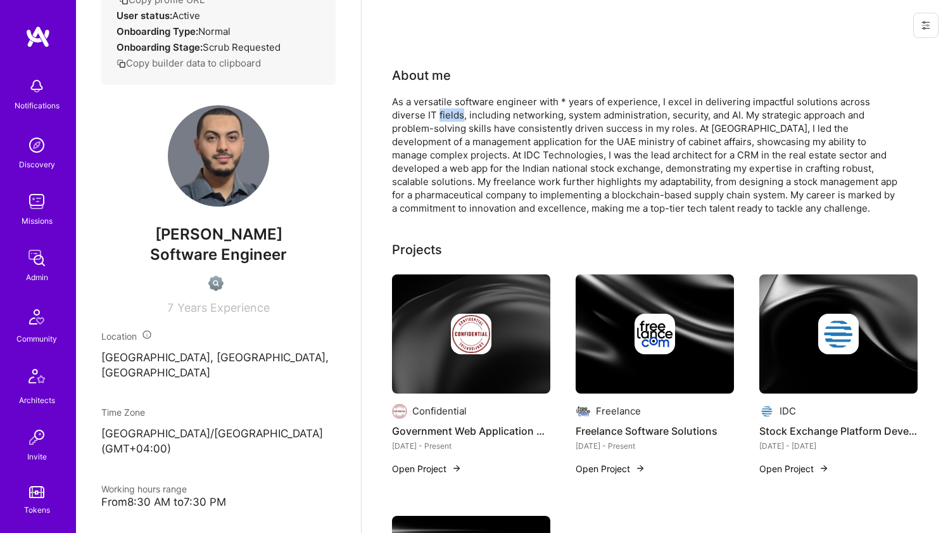
click at [451, 108] on div "As a versatile software engineer with * years of experience, I excel in deliver…" at bounding box center [645, 155] width 507 height 120
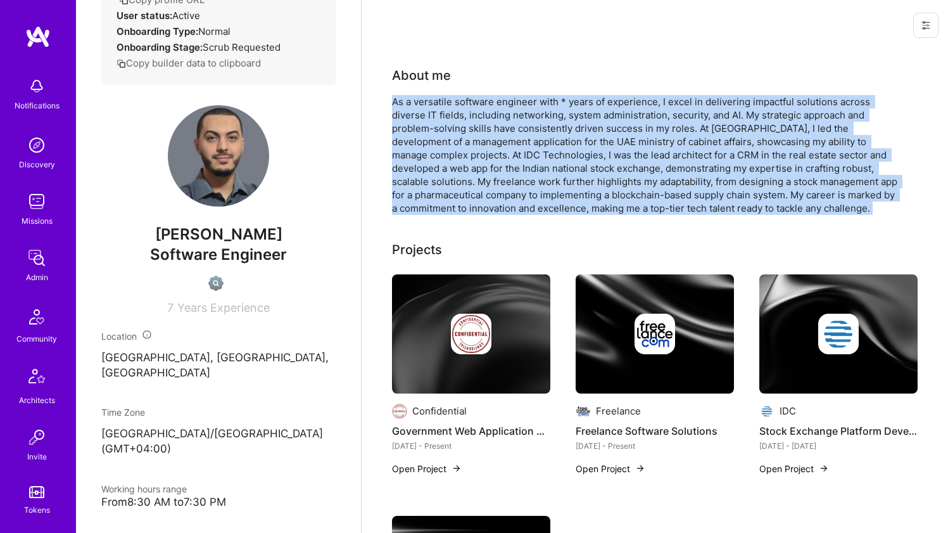
click at [451, 108] on div "As a versatile software engineer with * years of experience, I excel in deliver…" at bounding box center [645, 155] width 507 height 120
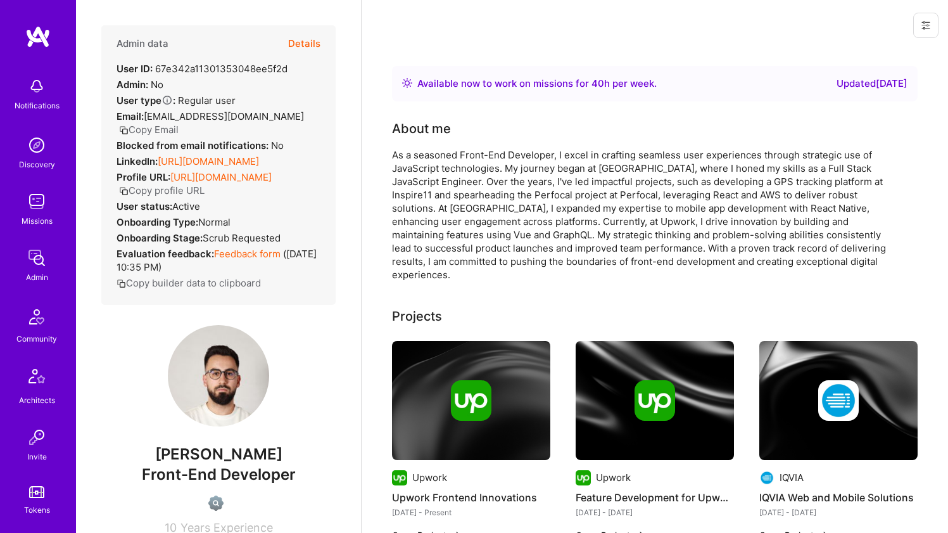
click at [189, 167] on link "[URL][DOMAIN_NAME]" at bounding box center [208, 161] width 101 height 12
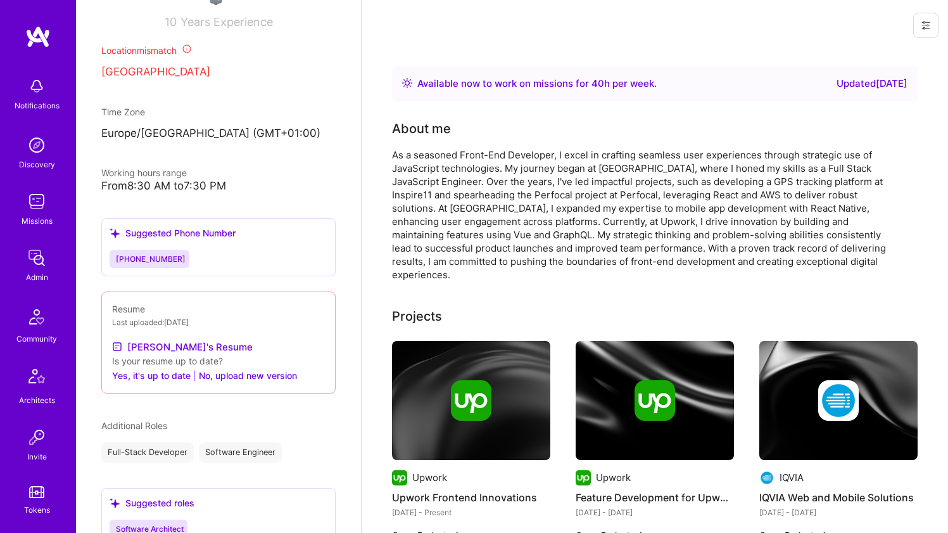
scroll to position [612, 0]
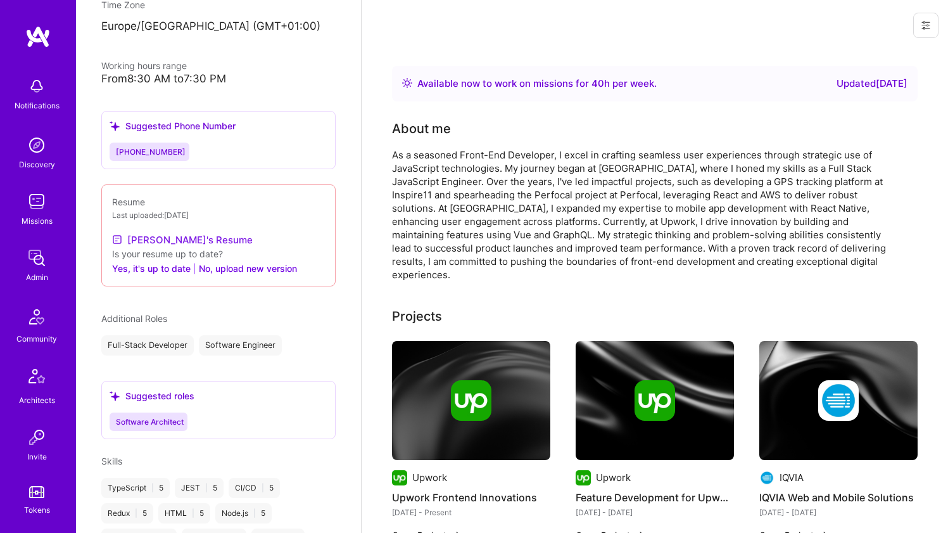
click at [178, 247] on link "Jeton's Resume" at bounding box center [182, 239] width 141 height 15
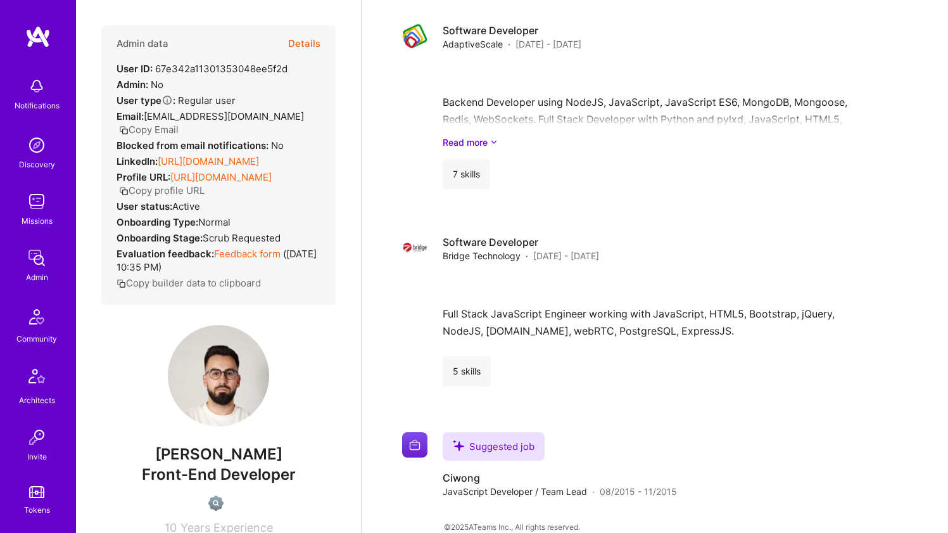
scroll to position [0, 0]
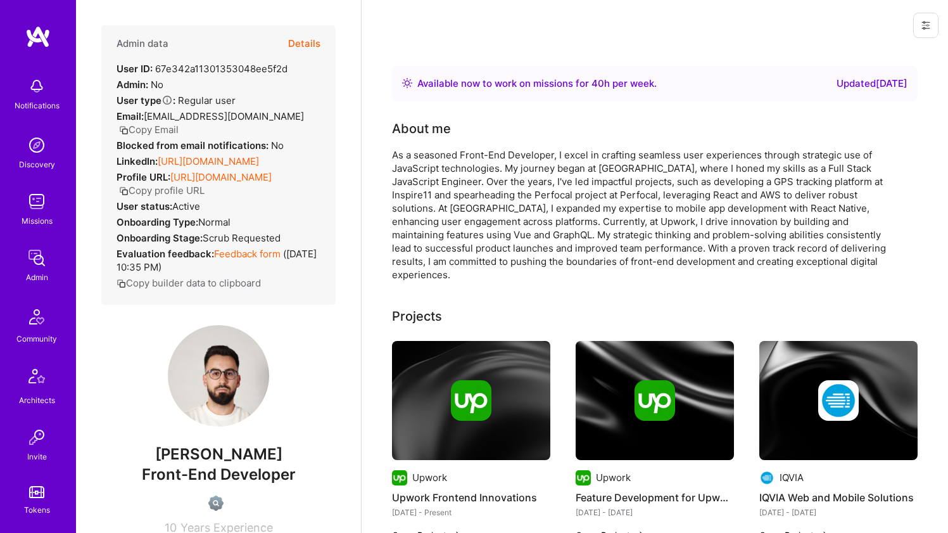
click at [408, 196] on div "As a seasoned Front-End Developer, I excel in crafting seamless user experience…" at bounding box center [645, 214] width 507 height 133
click at [453, 173] on div "As a seasoned Front-End Developer, I excel in crafting seamless user experience…" at bounding box center [645, 214] width 507 height 133
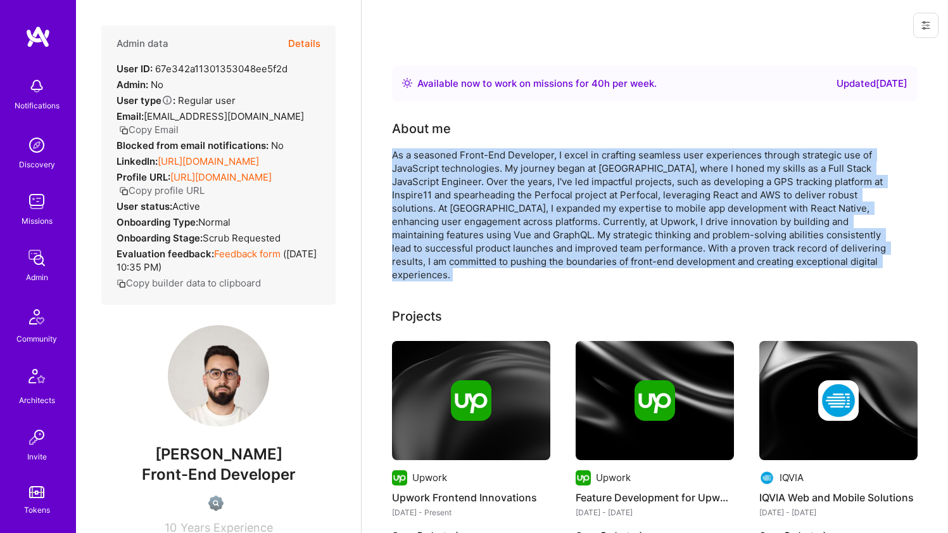
click at [453, 173] on div "As a seasoned Front-End Developer, I excel in crafting seamless user experience…" at bounding box center [645, 214] width 507 height 133
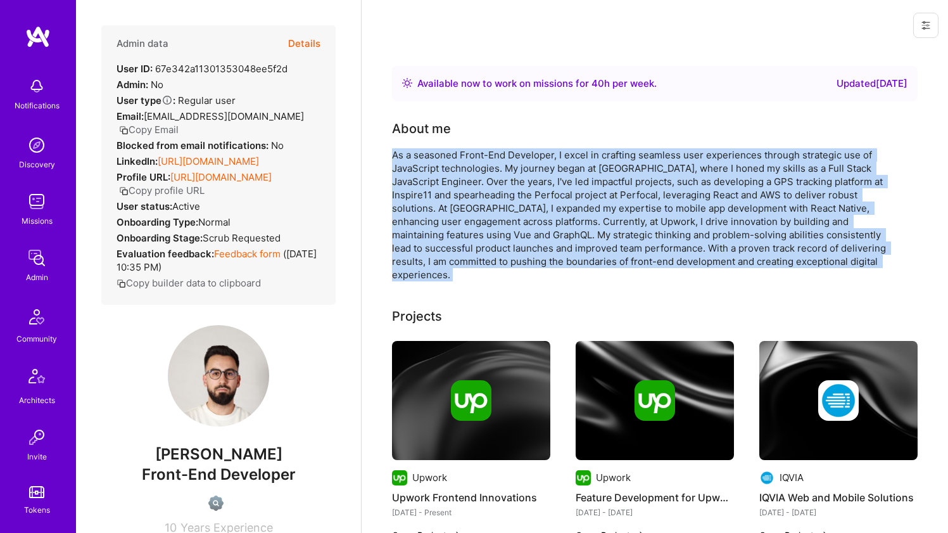
click at [548, 189] on div "As a seasoned Front-End Developer, I excel in crafting seamless user experience…" at bounding box center [645, 214] width 507 height 133
click at [547, 189] on div "As a seasoned Front-End Developer, I excel in crafting seamless user experience…" at bounding box center [645, 214] width 507 height 133
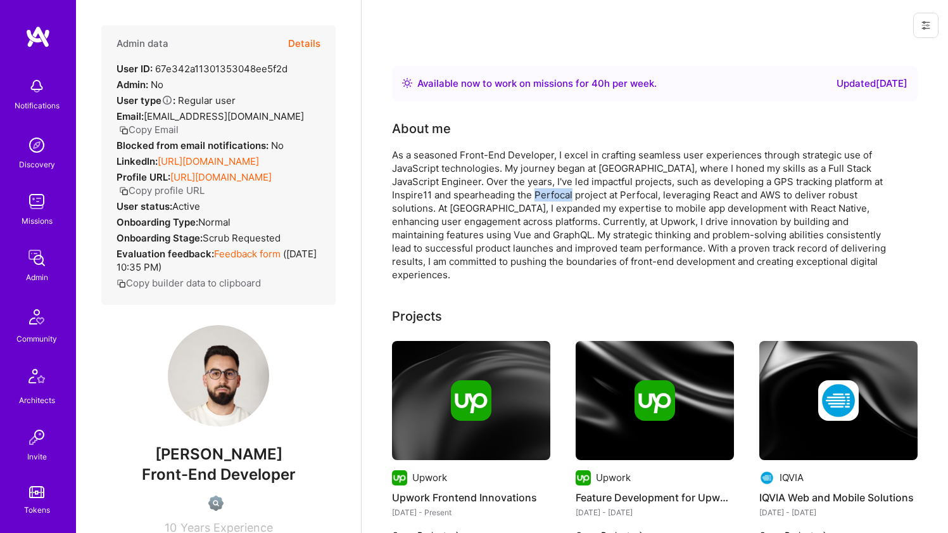
click at [547, 189] on div "As a seasoned Front-End Developer, I excel in crafting seamless user experience…" at bounding box center [645, 214] width 507 height 133
click at [550, 158] on div "As a seasoned Front-End Developer, I excel in crafting seamless user experience…" at bounding box center [645, 214] width 507 height 133
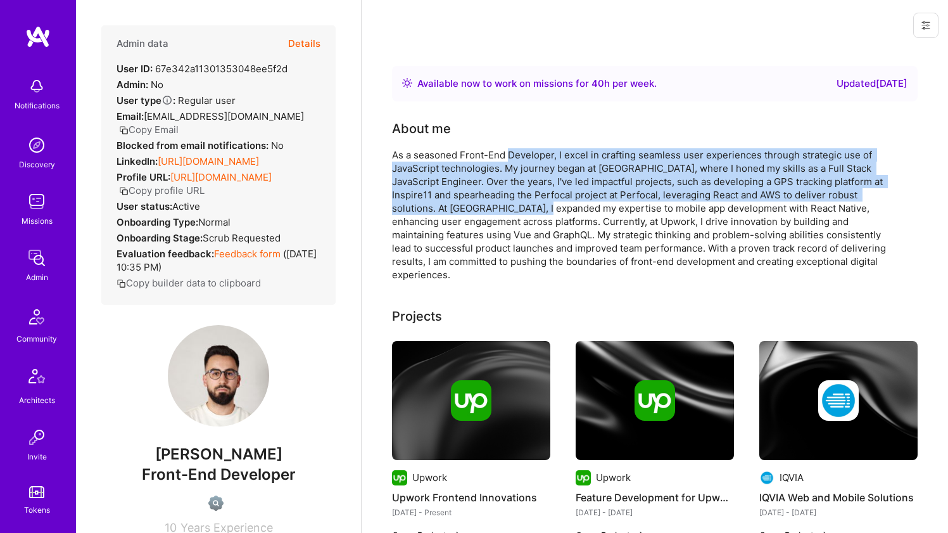
drag, startPoint x: 550, startPoint y: 158, endPoint x: 542, endPoint y: 206, distance: 49.4
click at [542, 206] on div "As a seasoned Front-End Developer, I excel in crafting seamless user experience…" at bounding box center [645, 214] width 507 height 133
drag, startPoint x: 541, startPoint y: 205, endPoint x: 537, endPoint y: 153, distance: 52.7
click at [537, 153] on div "As a seasoned Front-End Developer, I excel in crafting seamless user experience…" at bounding box center [645, 214] width 507 height 133
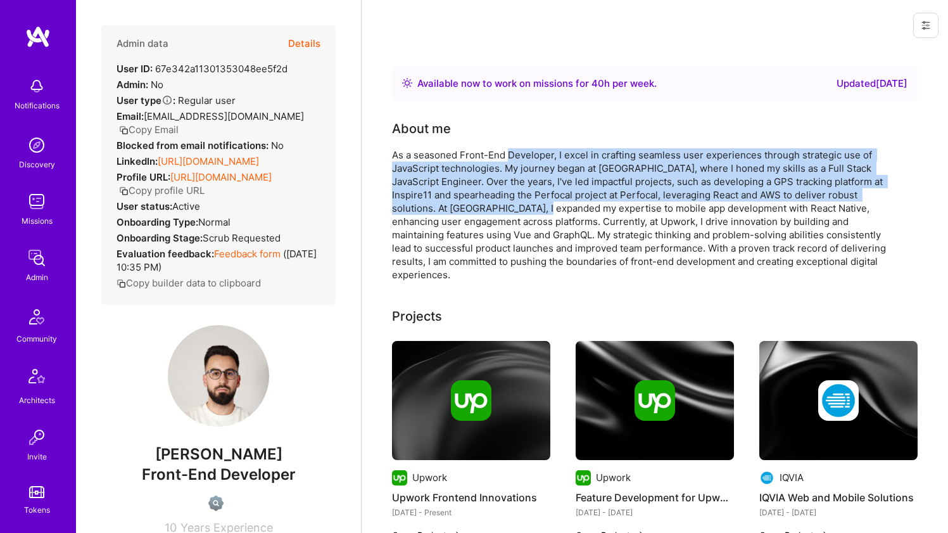
click at [537, 153] on div "As a seasoned Front-End Developer, I excel in crafting seamless user experience…" at bounding box center [645, 214] width 507 height 133
drag, startPoint x: 537, startPoint y: 153, endPoint x: 526, endPoint y: 206, distance: 54.4
click at [526, 206] on div "As a seasoned Front-End Developer, I excel in crafting seamless user experience…" at bounding box center [645, 214] width 507 height 133
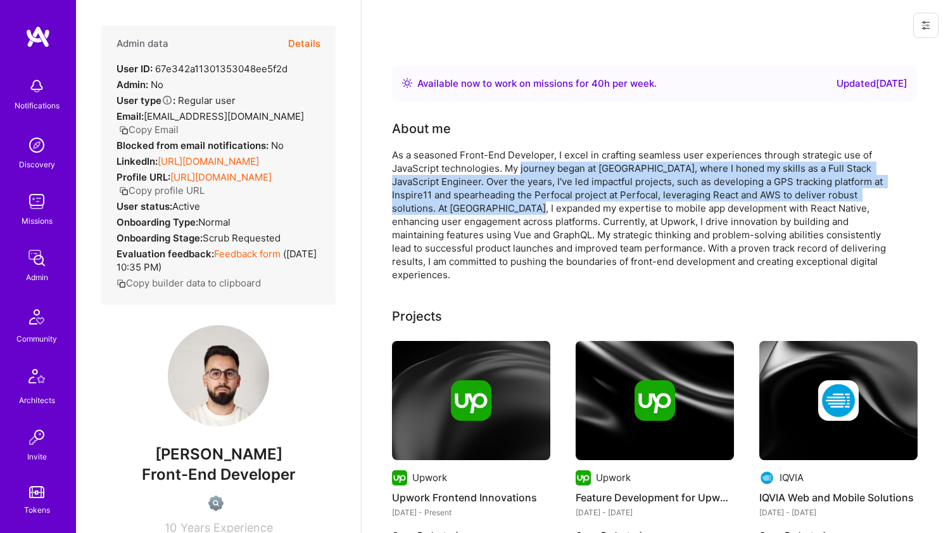
drag, startPoint x: 526, startPoint y: 206, endPoint x: 522, endPoint y: 163, distance: 43.2
click at [522, 163] on div "As a seasoned Front-End Developer, I excel in crafting seamless user experience…" at bounding box center [645, 214] width 507 height 133
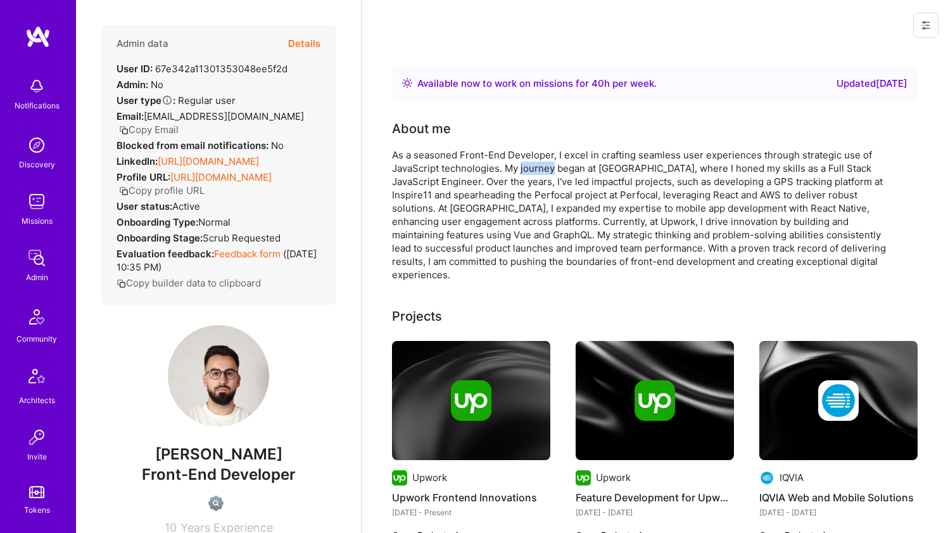
click at [522, 163] on div "As a seasoned Front-End Developer, I excel in crafting seamless user experience…" at bounding box center [645, 214] width 507 height 133
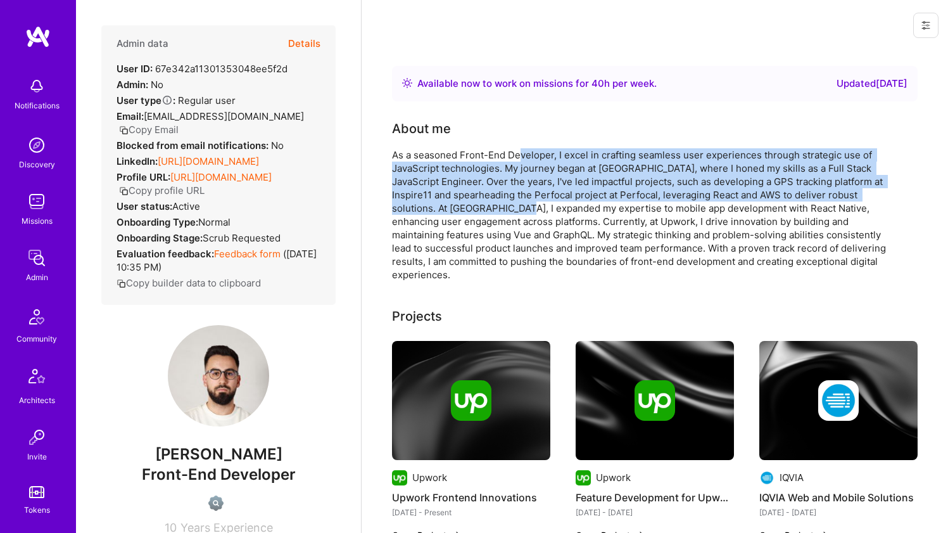
drag, startPoint x: 522, startPoint y: 158, endPoint x: 520, endPoint y: 211, distance: 53.2
click at [520, 211] on div "As a seasoned Front-End Developer, I excel in crafting seamless user experience…" at bounding box center [645, 214] width 507 height 133
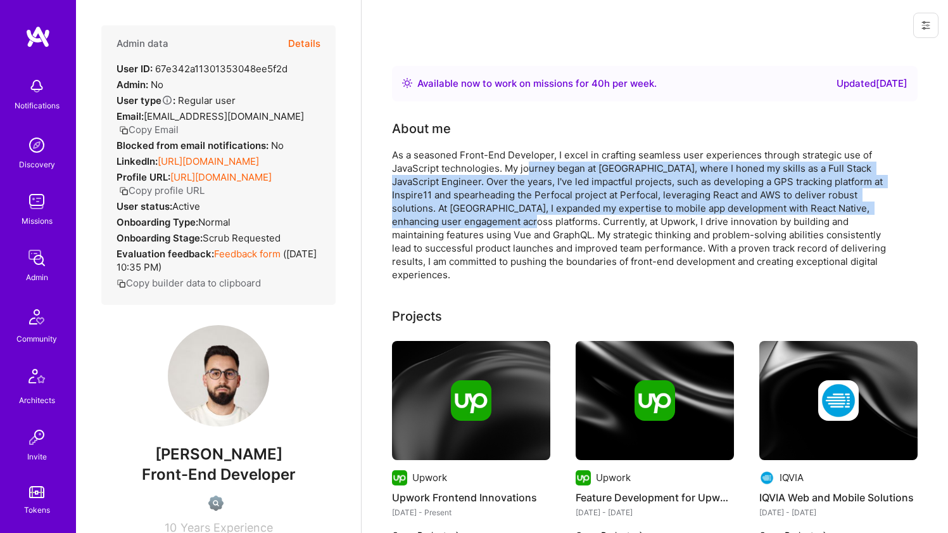
drag, startPoint x: 526, startPoint y: 184, endPoint x: 527, endPoint y: 160, distance: 24.7
click at [527, 160] on div "As a seasoned Front-End Developer, I excel in crafting seamless user experience…" at bounding box center [645, 214] width 507 height 133
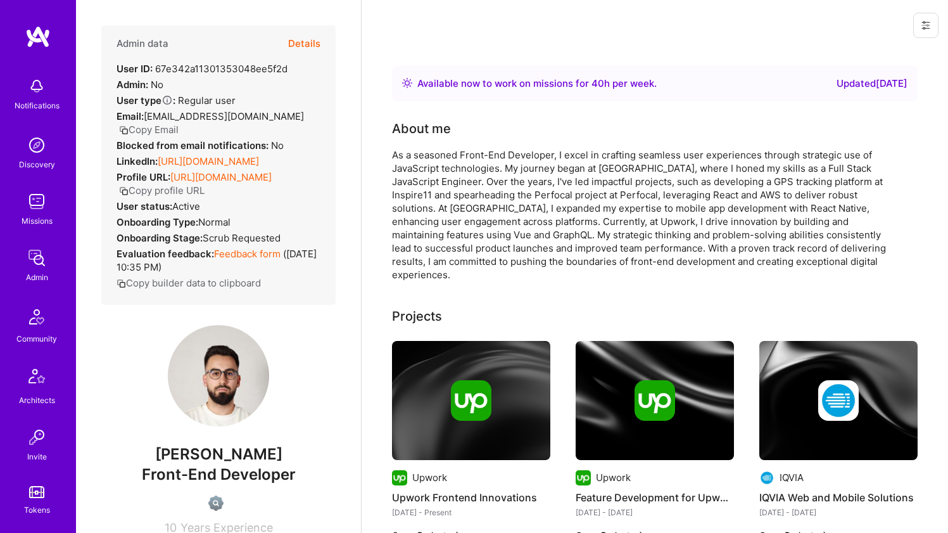
click at [527, 158] on div "As a seasoned Front-End Developer, I excel in crafting seamless user experience…" at bounding box center [645, 214] width 507 height 133
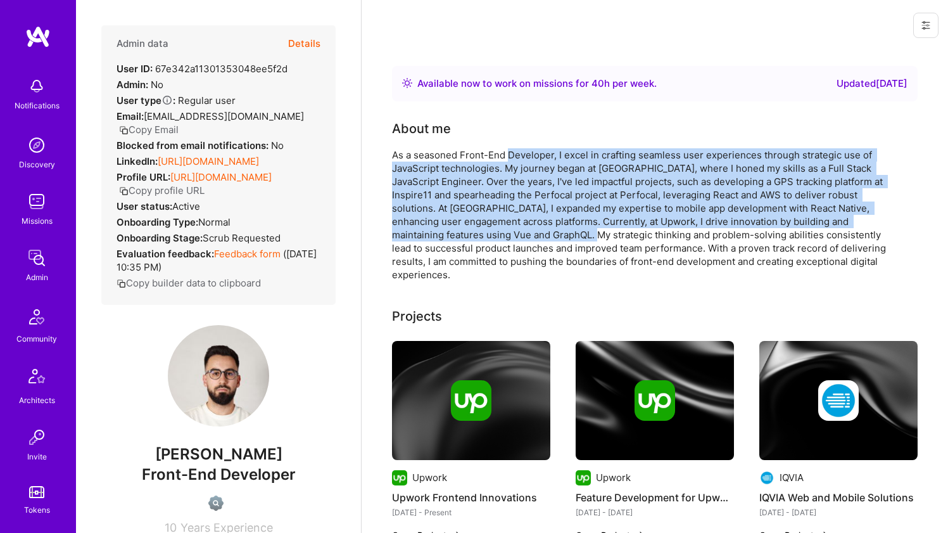
drag, startPoint x: 527, startPoint y: 158, endPoint x: 522, endPoint y: 238, distance: 80.0
click at [522, 237] on div "As a seasoned Front-End Developer, I excel in crafting seamless user experience…" at bounding box center [645, 214] width 507 height 133
click at [522, 238] on div "As a seasoned Front-End Developer, I excel in crafting seamless user experience…" at bounding box center [645, 214] width 507 height 133
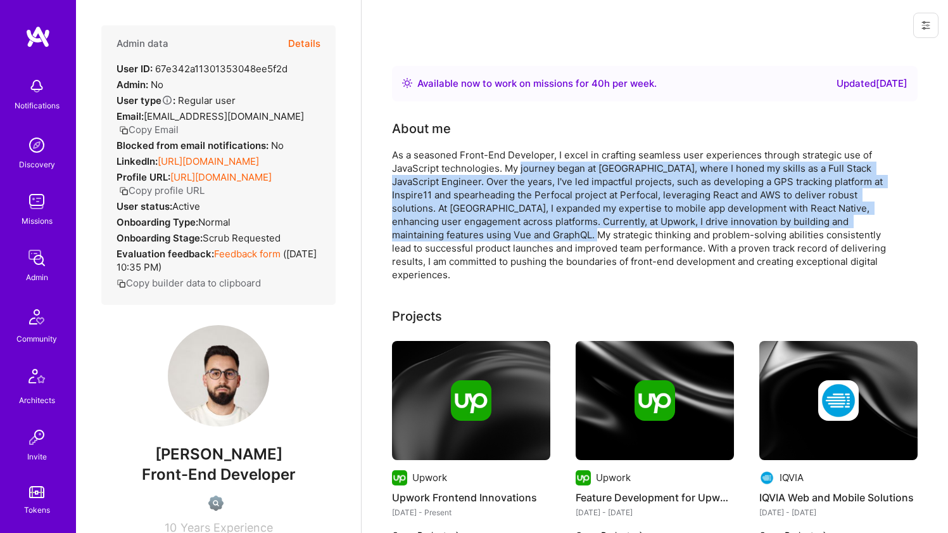
drag, startPoint x: 522, startPoint y: 230, endPoint x: 528, endPoint y: 164, distance: 66.7
click at [528, 164] on div "As a seasoned Front-End Developer, I excel in crafting seamless user experience…" at bounding box center [645, 214] width 507 height 133
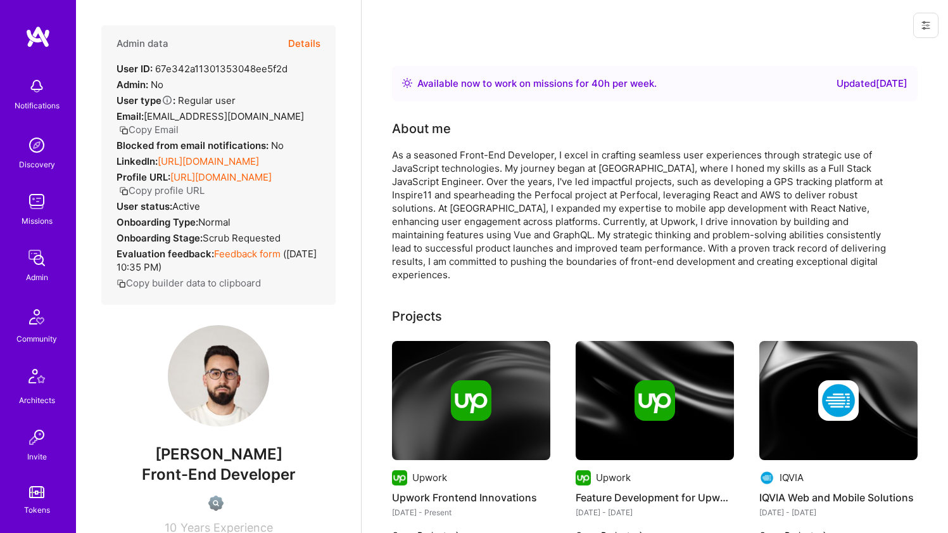
click at [531, 159] on div "As a seasoned Front-End Developer, I excel in crafting seamless user experience…" at bounding box center [645, 214] width 507 height 133
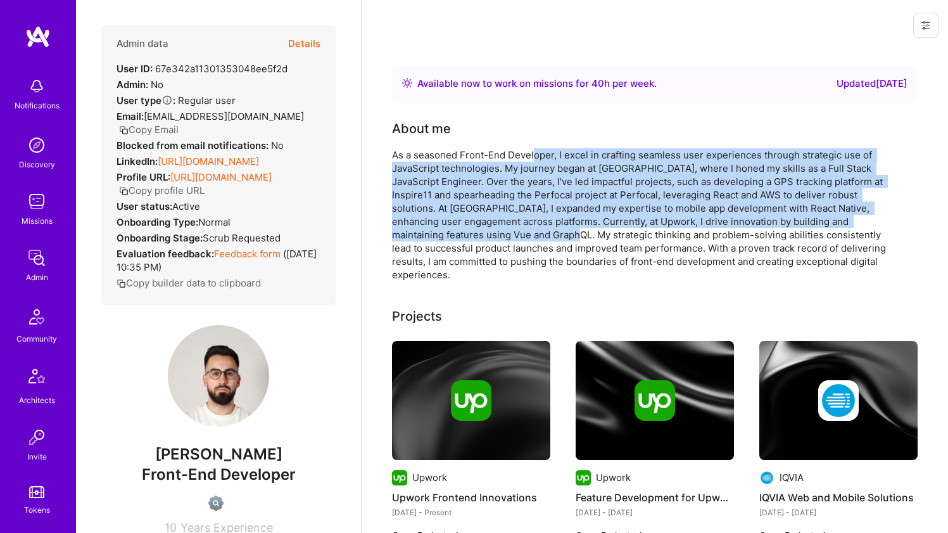
drag, startPoint x: 533, startPoint y: 156, endPoint x: 514, endPoint y: 234, distance: 80.8
click at [514, 234] on div "As a seasoned Front-End Developer, I excel in crafting seamless user experience…" at bounding box center [645, 214] width 507 height 133
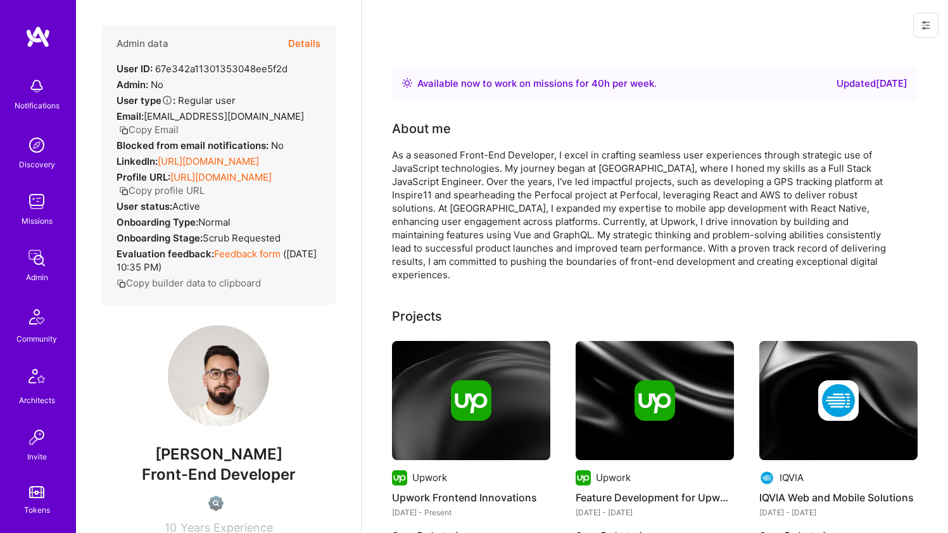
click at [514, 235] on div "As a seasoned Front-End Developer, I excel in crafting seamless user experience…" at bounding box center [645, 214] width 507 height 133
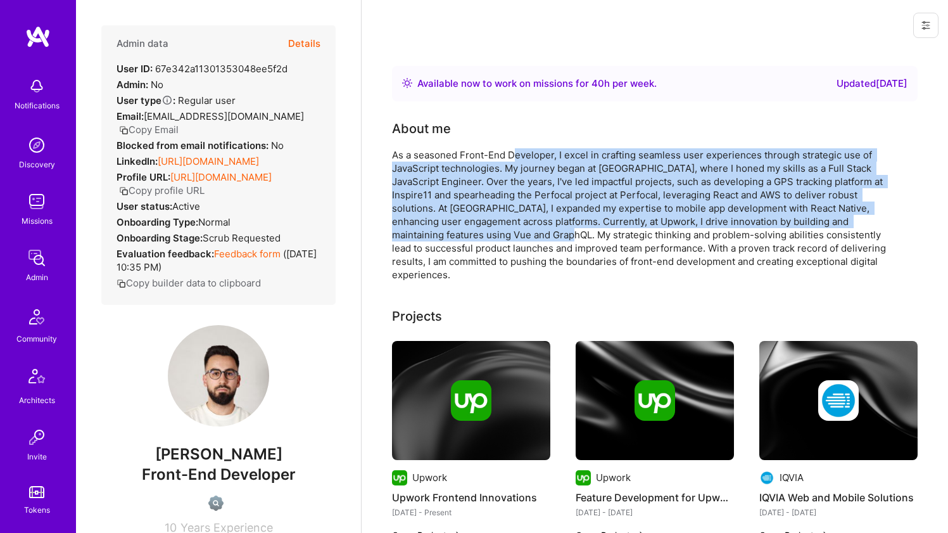
drag, startPoint x: 510, startPoint y: 234, endPoint x: 513, endPoint y: 153, distance: 81.1
click at [513, 153] on div "As a seasoned Front-End Developer, I excel in crafting seamless user experience…" at bounding box center [645, 214] width 507 height 133
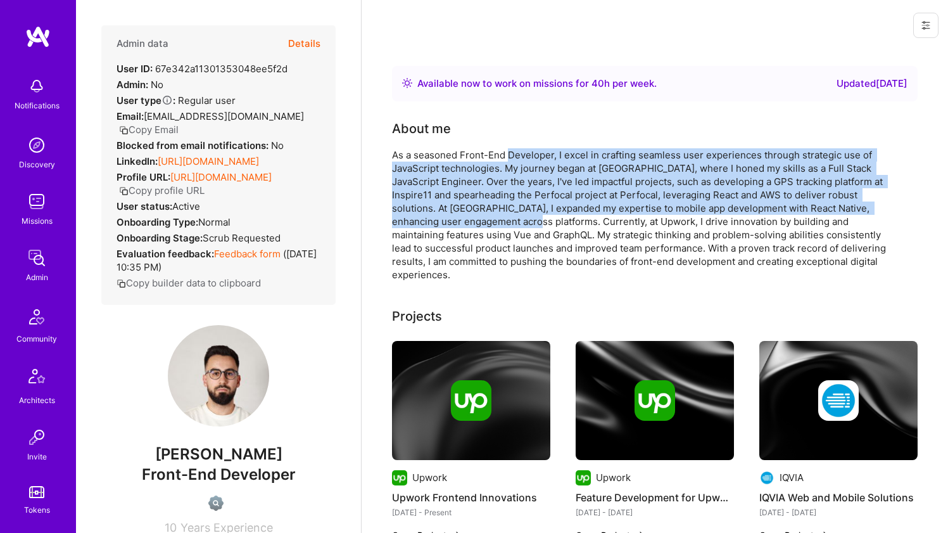
drag, startPoint x: 513, startPoint y: 153, endPoint x: 505, endPoint y: 222, distance: 69.4
click at [505, 222] on div "As a seasoned Front-End Developer, I excel in crafting seamless user experience…" at bounding box center [645, 214] width 507 height 133
drag, startPoint x: 505, startPoint y: 222, endPoint x: 508, endPoint y: 158, distance: 64.0
click at [508, 158] on div "As a seasoned Front-End Developer, I excel in crafting seamless user experience…" at bounding box center [645, 214] width 507 height 133
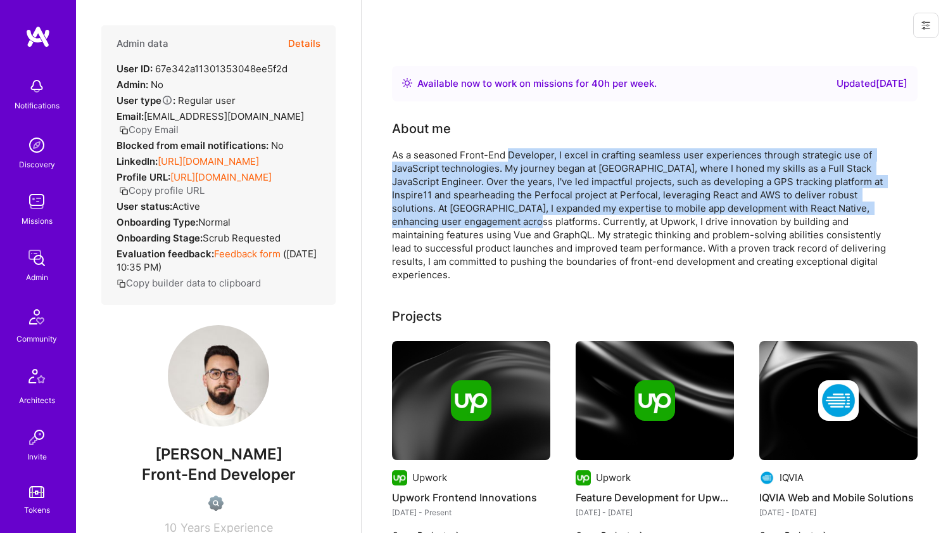
click at [508, 158] on div "As a seasoned Front-End Developer, I excel in crafting seamless user experience…" at bounding box center [645, 214] width 507 height 133
drag, startPoint x: 508, startPoint y: 158, endPoint x: 503, endPoint y: 225, distance: 66.7
click at [503, 225] on div "As a seasoned Front-End Developer, I excel in crafting seamless user experience…" at bounding box center [645, 214] width 507 height 133
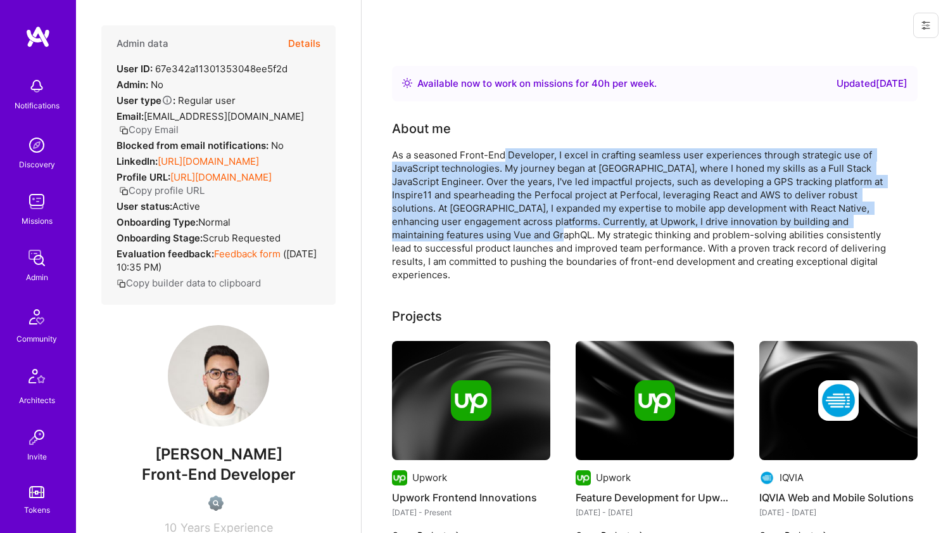
drag, startPoint x: 502, startPoint y: 229, endPoint x: 505, endPoint y: 158, distance: 71.0
click at [505, 158] on div "As a seasoned Front-End Developer, I excel in crafting seamless user experience…" at bounding box center [645, 214] width 507 height 133
drag, startPoint x: 505, startPoint y: 219, endPoint x: 503, endPoint y: 230, distance: 11.6
click at [503, 230] on div "As a seasoned Front-End Developer, I excel in crafting seamless user experience…" at bounding box center [645, 214] width 507 height 133
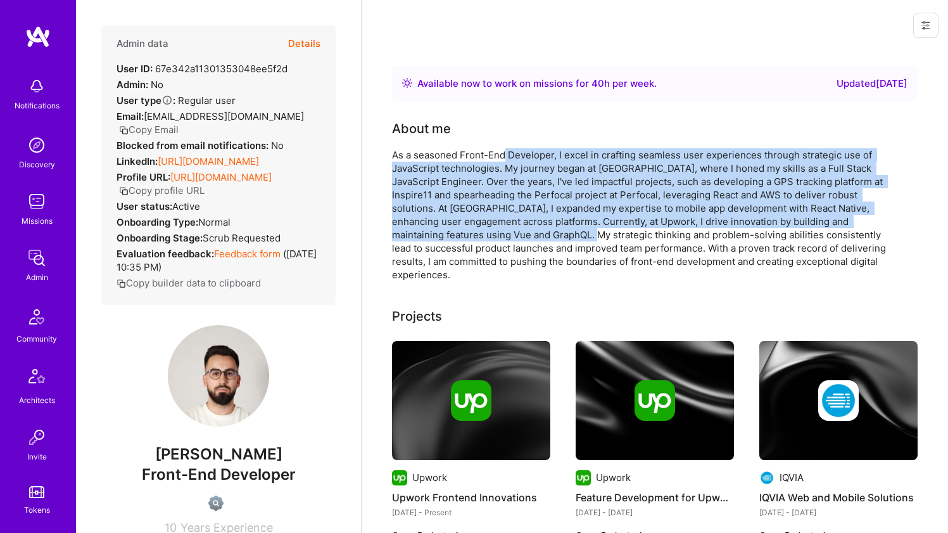
click at [503, 231] on div "As a seasoned Front-End Developer, I excel in crafting seamless user experience…" at bounding box center [645, 214] width 507 height 133
drag, startPoint x: 503, startPoint y: 232, endPoint x: 517, endPoint y: 160, distance: 72.9
click at [517, 160] on div "As a seasoned Front-End Developer, I excel in crafting seamless user experience…" at bounding box center [645, 214] width 507 height 133
click at [517, 161] on div "As a seasoned Front-End Developer, I excel in crafting seamless user experience…" at bounding box center [645, 214] width 507 height 133
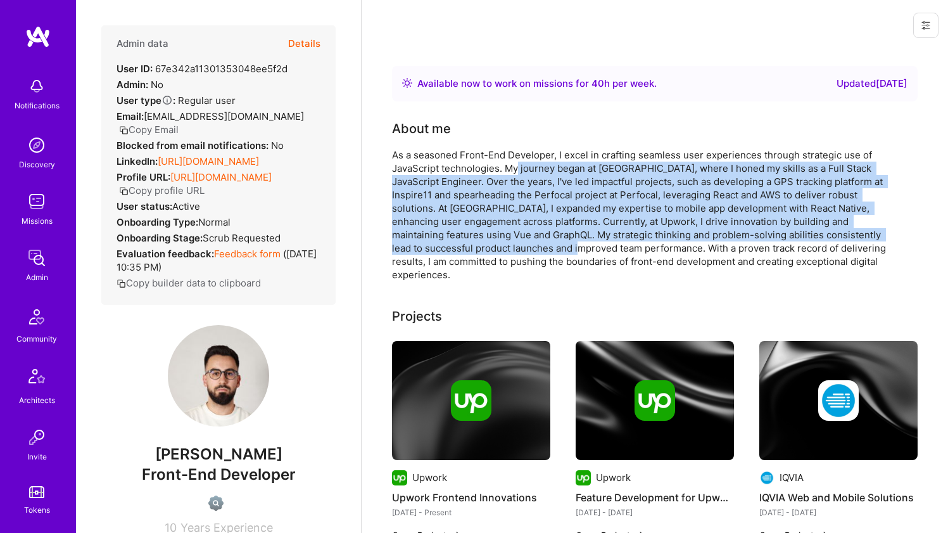
drag, startPoint x: 517, startPoint y: 161, endPoint x: 504, endPoint y: 244, distance: 83.9
click at [504, 244] on div "As a seasoned Front-End Developer, I excel in crafting seamless user experience…" at bounding box center [645, 214] width 507 height 133
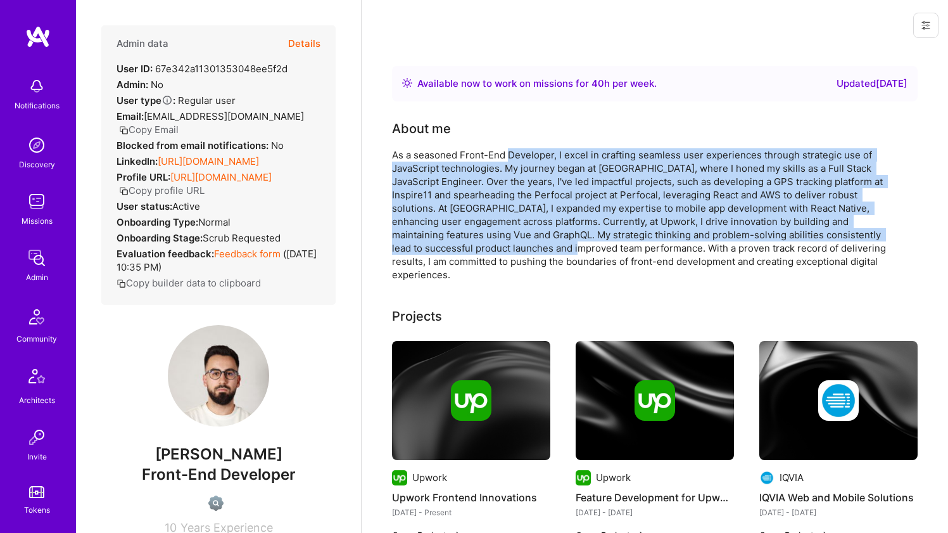
drag, startPoint x: 504, startPoint y: 236, endPoint x: 512, endPoint y: 158, distance: 78.3
click at [512, 158] on div "As a seasoned Front-End Developer, I excel in crafting seamless user experience…" at bounding box center [645, 214] width 507 height 133
click at [508, 160] on div "As a seasoned Front-End Developer, I excel in crafting seamless user experience…" at bounding box center [645, 214] width 507 height 133
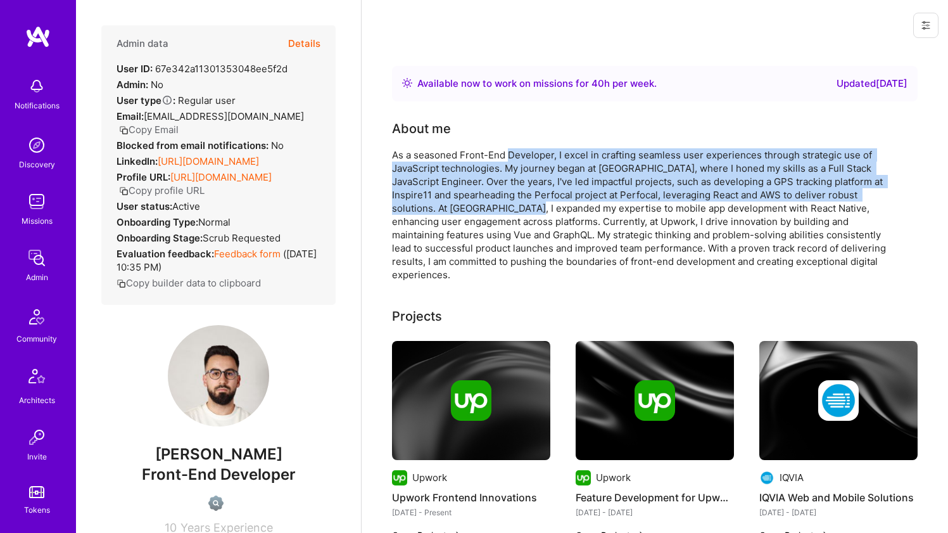
drag, startPoint x: 508, startPoint y: 160, endPoint x: 504, endPoint y: 201, distance: 40.8
click at [504, 201] on div "As a seasoned Front-End Developer, I excel in crafting seamless user experience…" at bounding box center [645, 214] width 507 height 133
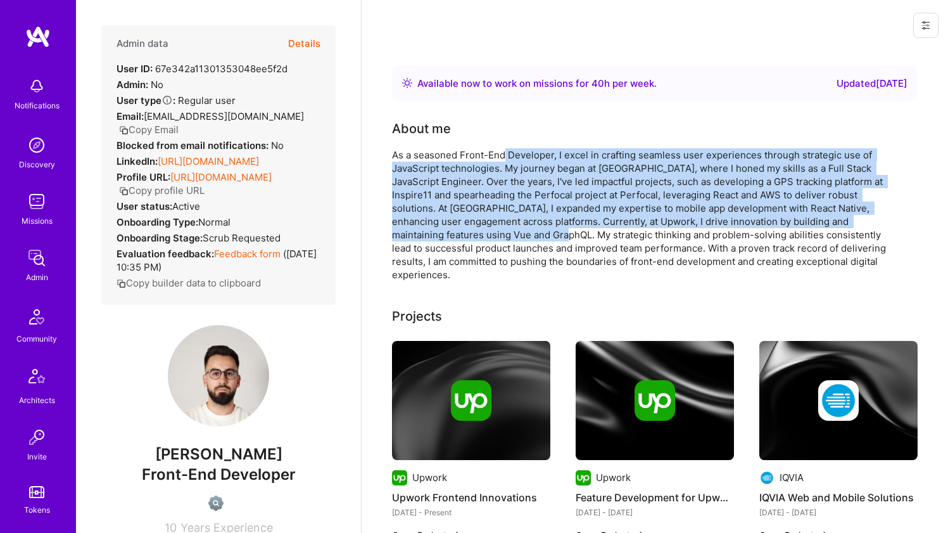
drag, startPoint x: 503, startPoint y: 230, endPoint x: 504, endPoint y: 150, distance: 79.8
click at [504, 150] on div "As a seasoned Front-End Developer, I excel in crafting seamless user experience…" at bounding box center [645, 214] width 507 height 133
drag, startPoint x: 504, startPoint y: 150, endPoint x: 486, endPoint y: 230, distance: 82.3
click at [486, 230] on div "As a seasoned Front-End Developer, I excel in crafting seamless user experience…" at bounding box center [645, 214] width 507 height 133
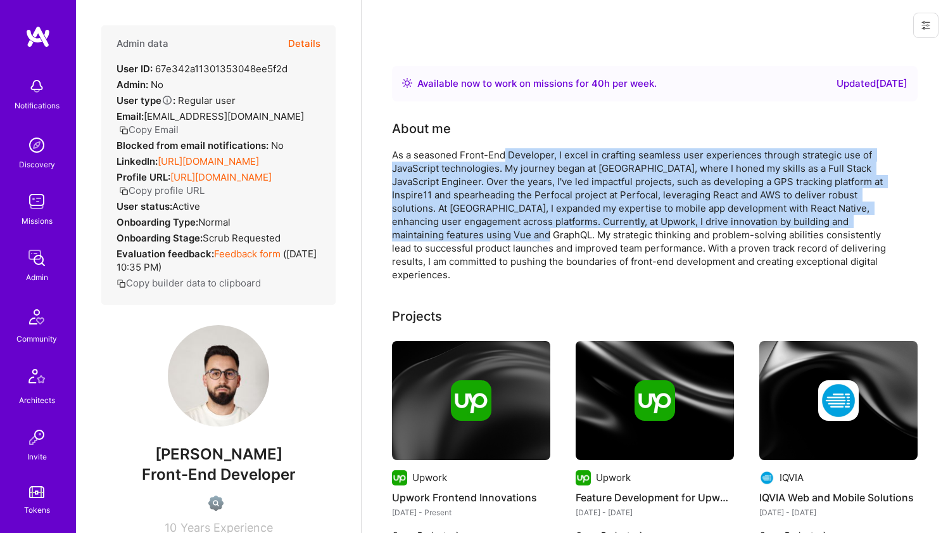
click at [486, 230] on div "As a seasoned Front-End Developer, I excel in crafting seamless user experience…" at bounding box center [645, 214] width 507 height 133
drag, startPoint x: 486, startPoint y: 230, endPoint x: 491, endPoint y: 156, distance: 73.6
click at [491, 156] on div "As a seasoned Front-End Developer, I excel in crafting seamless user experience…" at bounding box center [645, 214] width 507 height 133
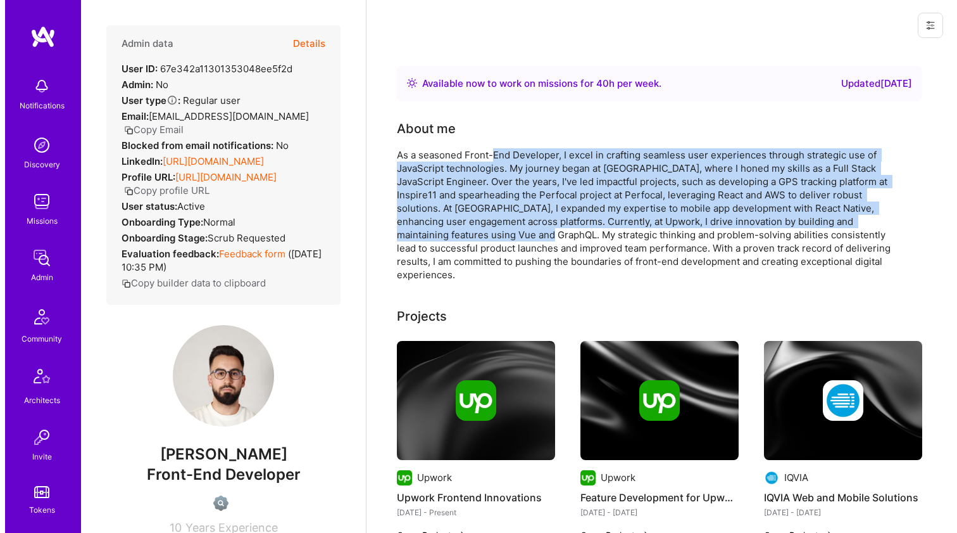
scroll to position [322, 0]
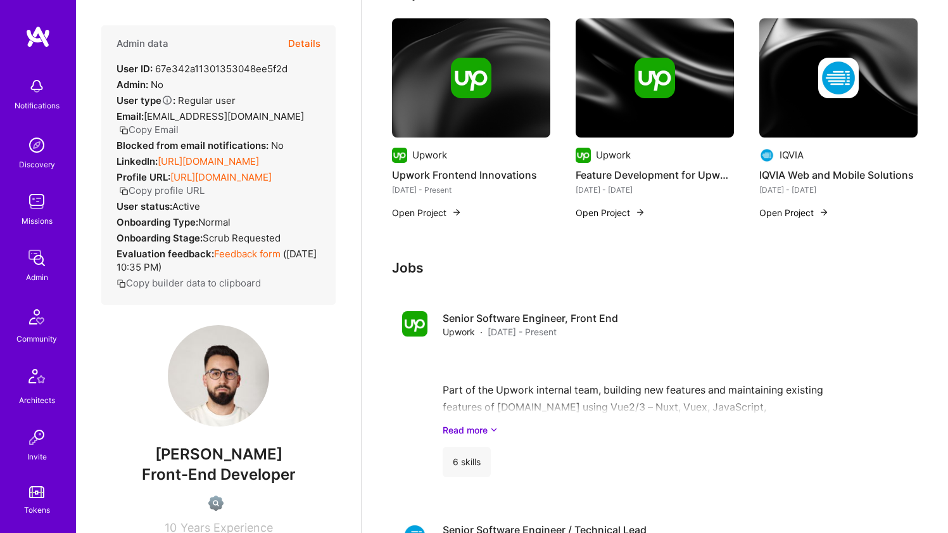
click at [490, 92] on img at bounding box center [471, 77] width 158 height 119
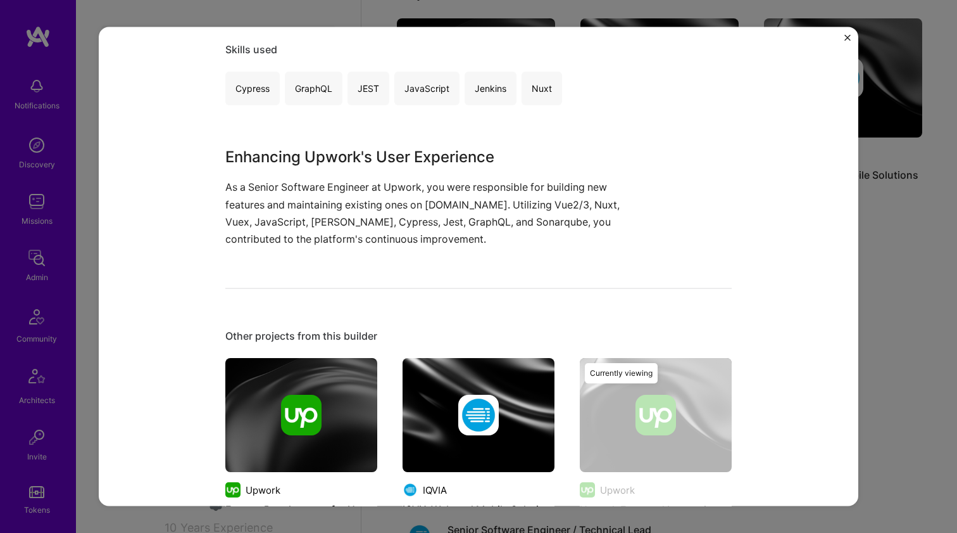
scroll to position [328, 0]
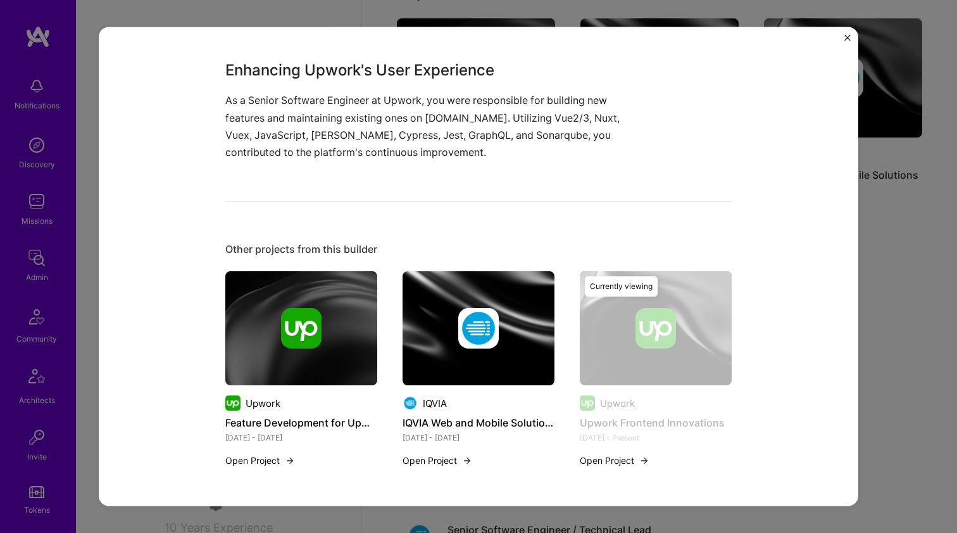
click at [455, 298] on img at bounding box center [479, 328] width 152 height 114
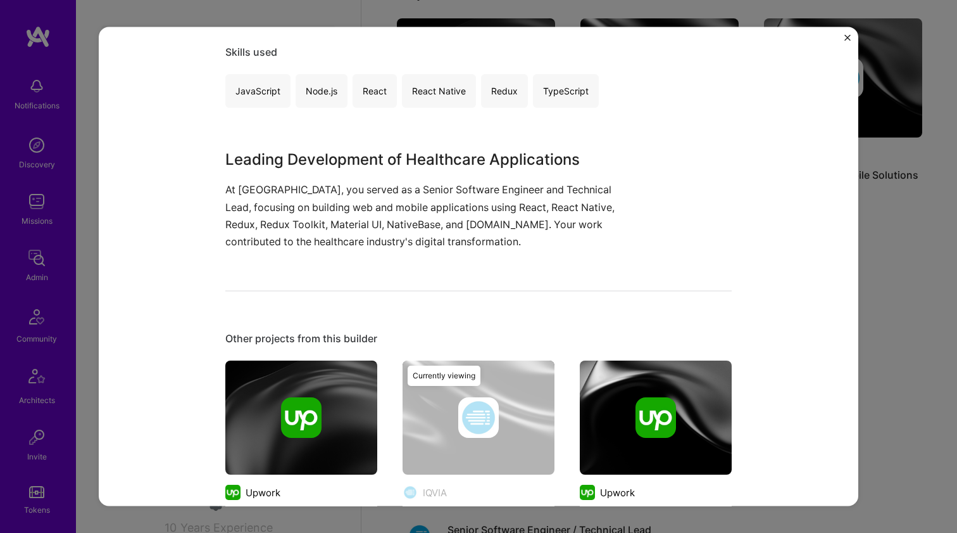
scroll to position [282, 0]
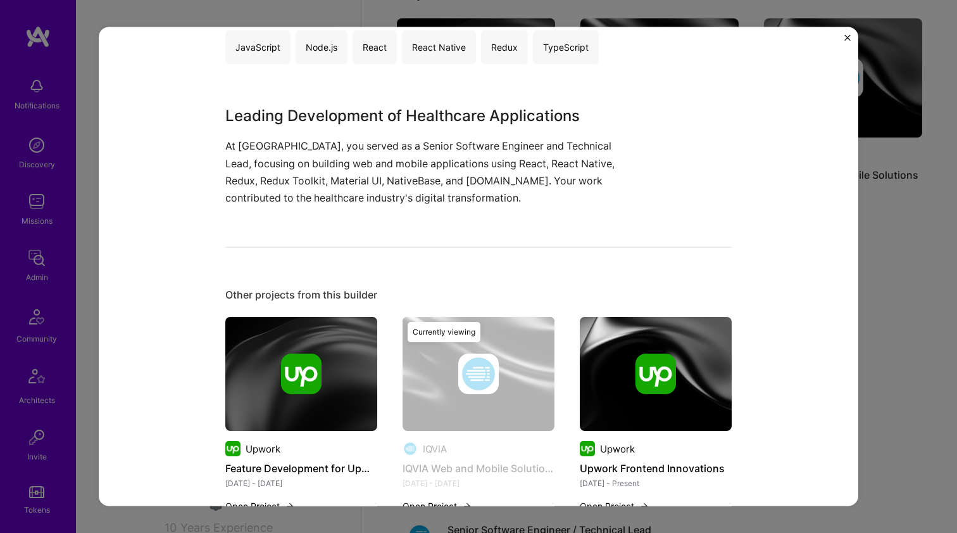
click at [296, 362] on img at bounding box center [301, 373] width 41 height 41
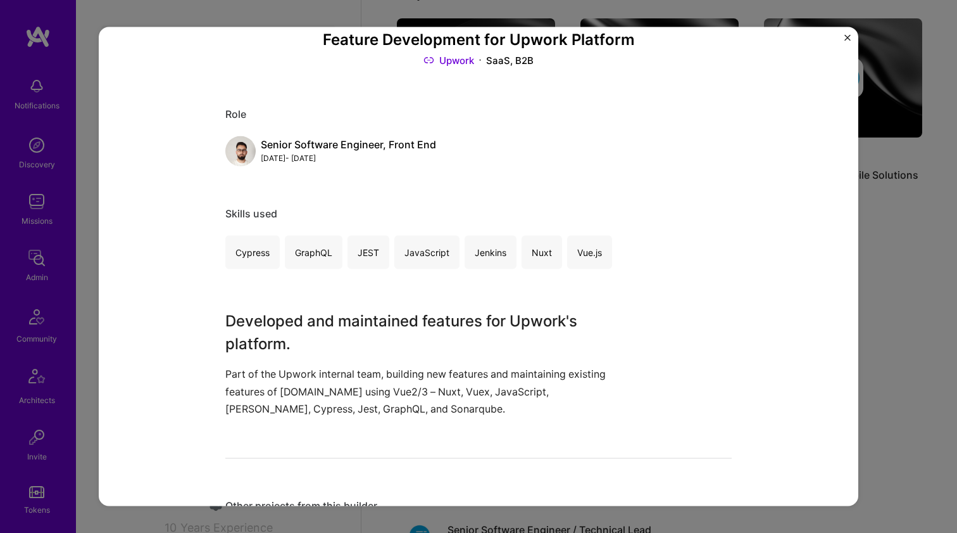
scroll to position [322, 0]
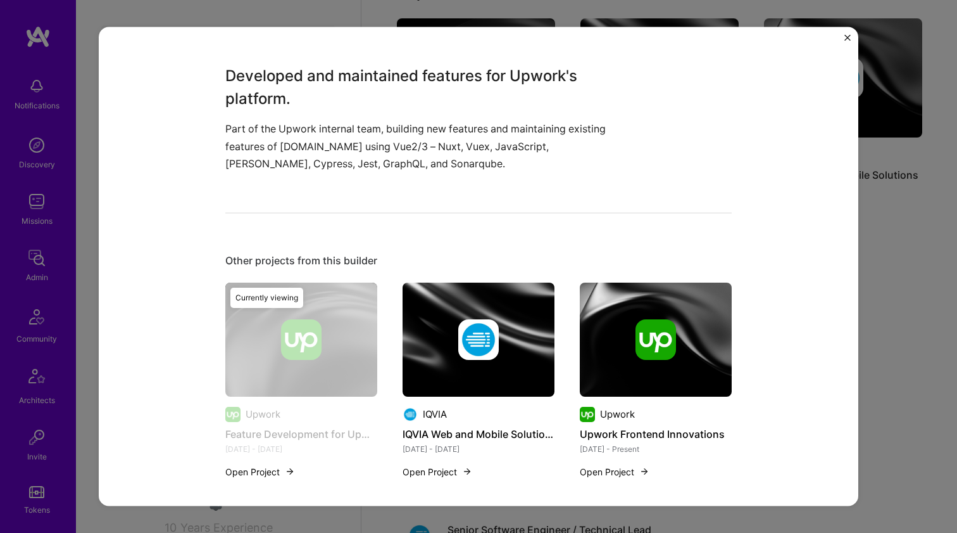
click at [488, 341] on img at bounding box center [478, 338] width 41 height 41
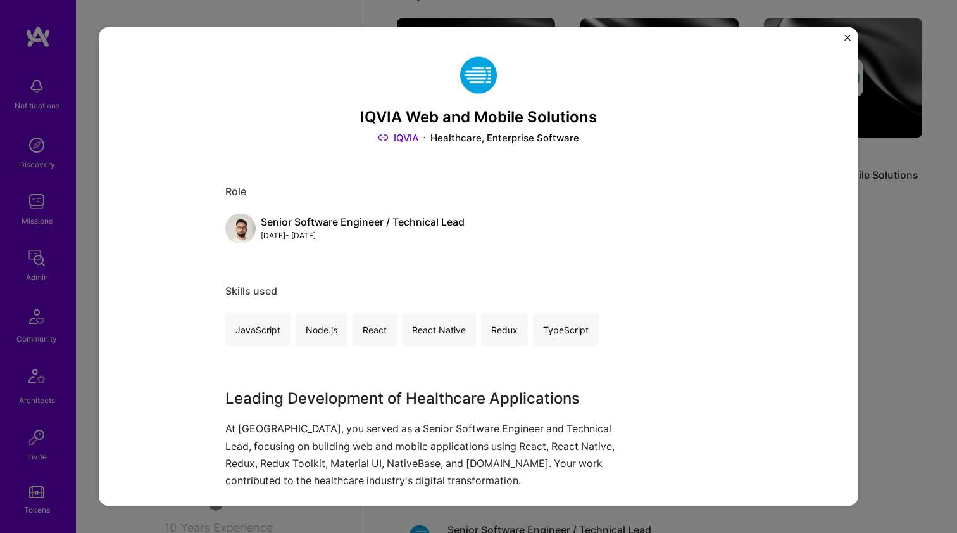
scroll to position [247, 0]
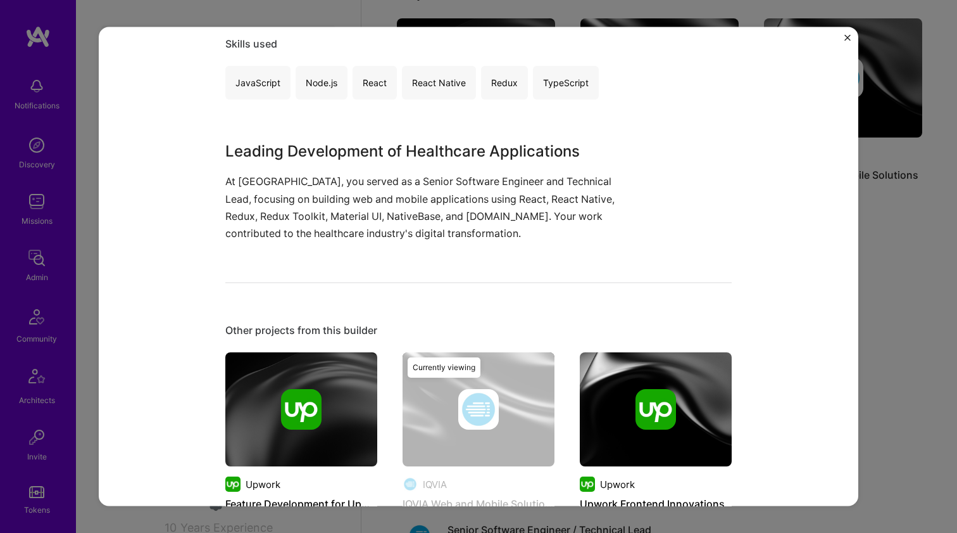
click at [611, 365] on img at bounding box center [656, 409] width 152 height 114
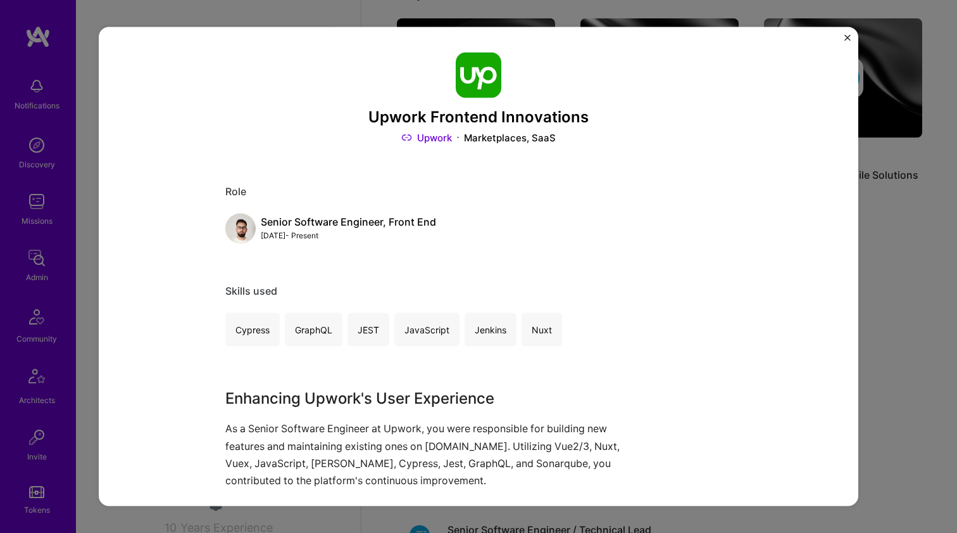
scroll to position [328, 0]
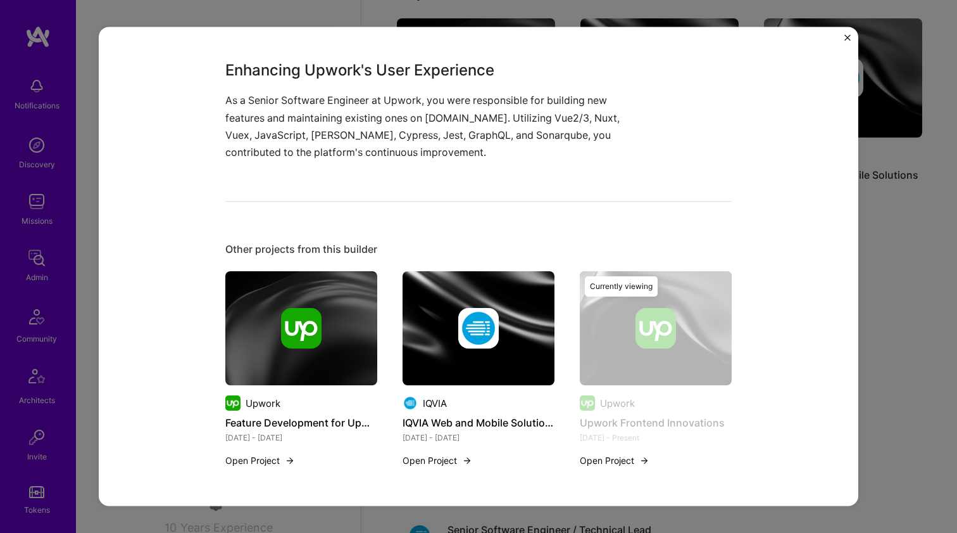
click at [570, 308] on div "Upwork Feature Development for Upwork Platform May 2024 - May 2025 Open Project…" at bounding box center [478, 376] width 507 height 211
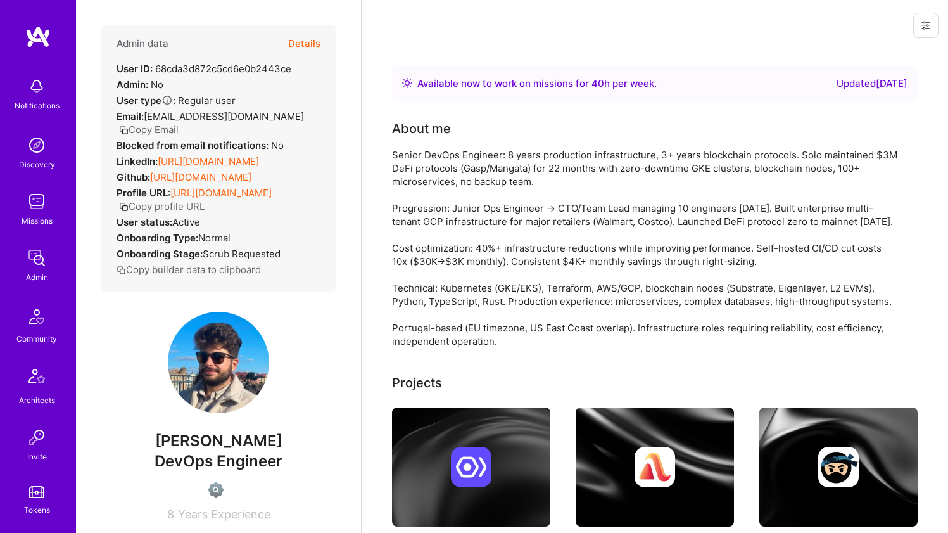
click at [199, 155] on link "[URL][DOMAIN_NAME]" at bounding box center [208, 161] width 101 height 12
click at [185, 171] on link "[URL][DOMAIN_NAME]" at bounding box center [200, 177] width 101 height 12
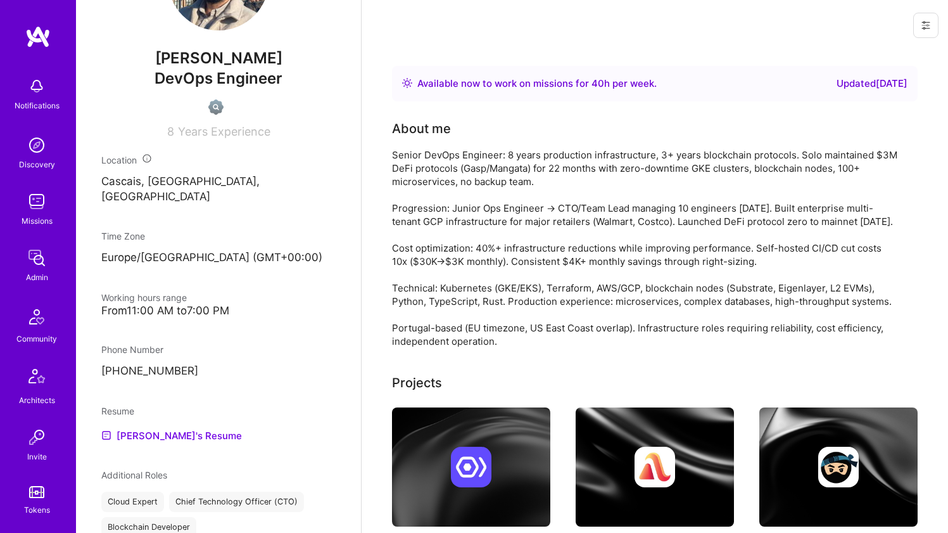
scroll to position [501, 0]
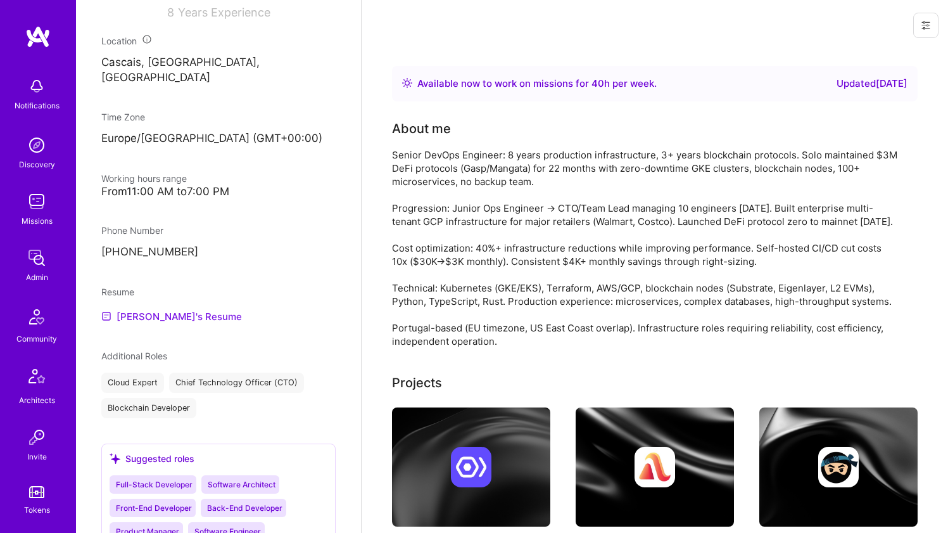
click at [137, 308] on link "[PERSON_NAME]'s Resume" at bounding box center [171, 315] width 141 height 15
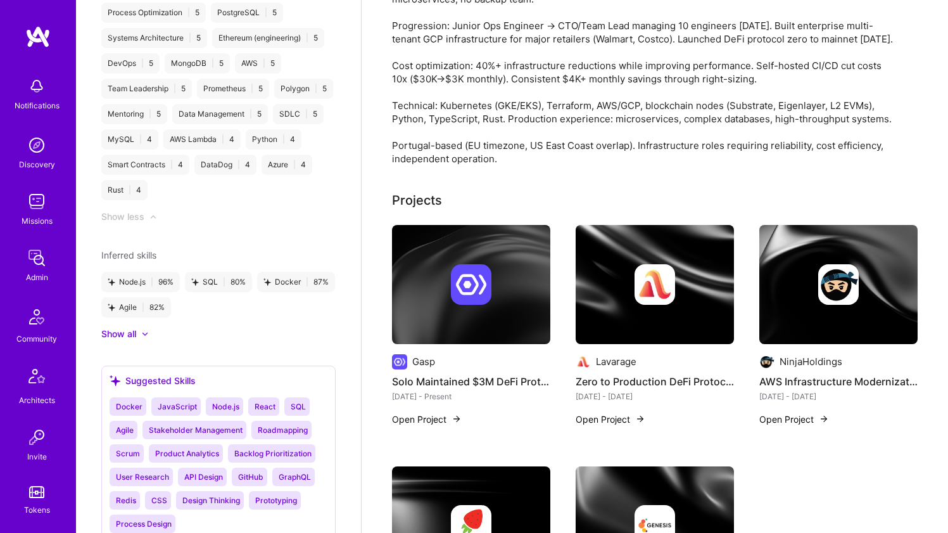
scroll to position [681, 0]
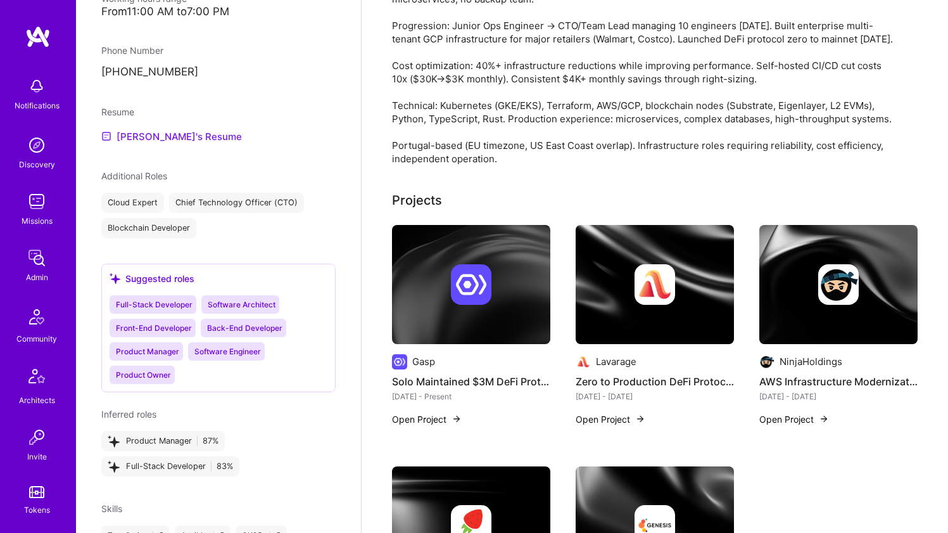
click at [176, 129] on link "[PERSON_NAME]'s Resume" at bounding box center [171, 136] width 141 height 15
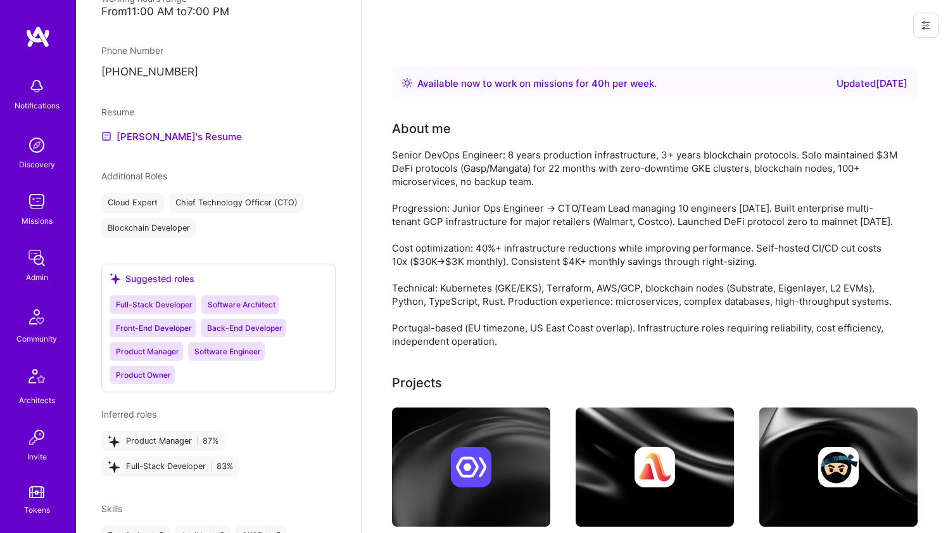
click at [455, 176] on div "Senior DevOps Engineer: 8 years production infrastructure, 3+ years blockchain …" at bounding box center [645, 247] width 507 height 199
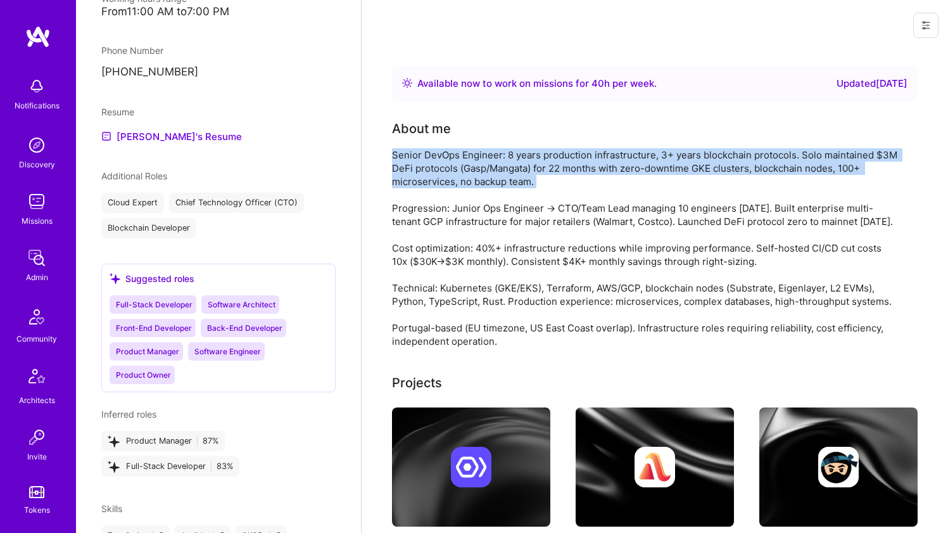
click at [455, 176] on div "Senior DevOps Engineer: 8 years production infrastructure, 3+ years blockchain …" at bounding box center [645, 247] width 507 height 199
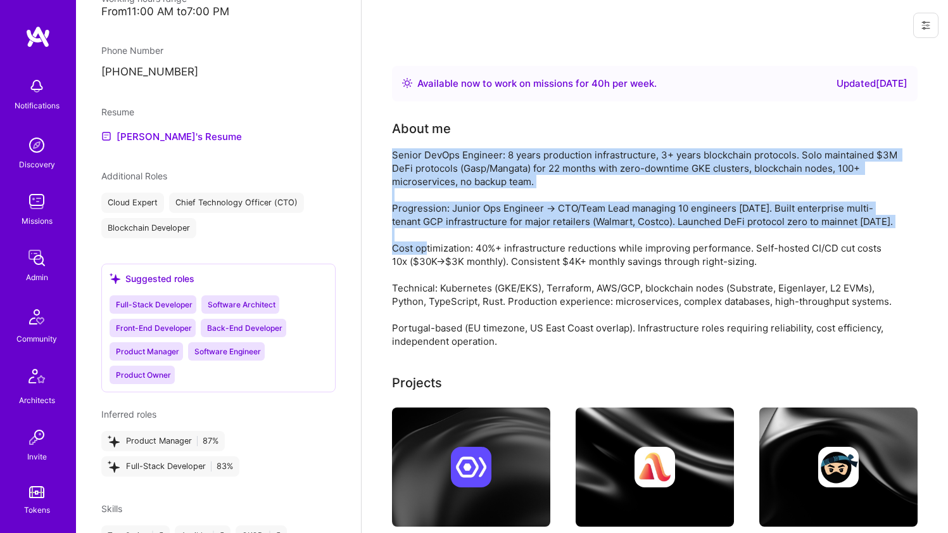
click at [453, 222] on div "Senior DevOps Engineer: 8 years production infrastructure, 3+ years blockchain …" at bounding box center [645, 247] width 507 height 199
click at [438, 243] on div "Senior DevOps Engineer: 8 years production infrastructure, 3+ years blockchain …" at bounding box center [645, 247] width 507 height 199
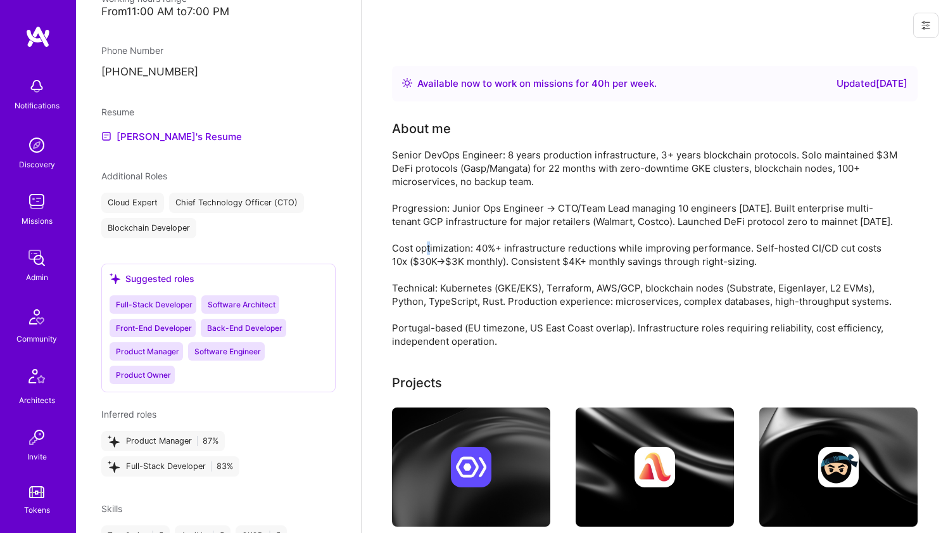
click at [438, 243] on div "Senior DevOps Engineer: 8 years production infrastructure, 3+ years blockchain …" at bounding box center [645, 247] width 507 height 199
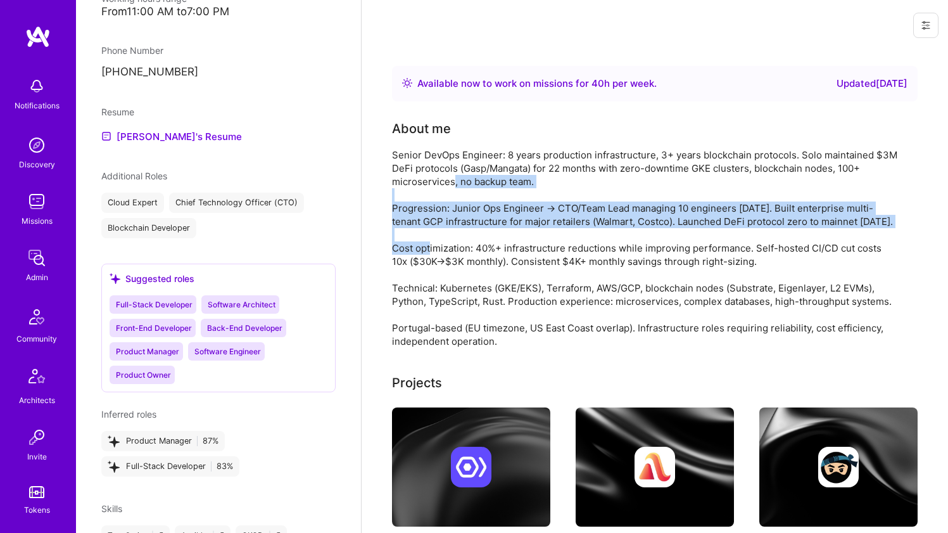
click at [453, 177] on div "Senior DevOps Engineer: 8 years production infrastructure, 3+ years blockchain …" at bounding box center [645, 247] width 507 height 199
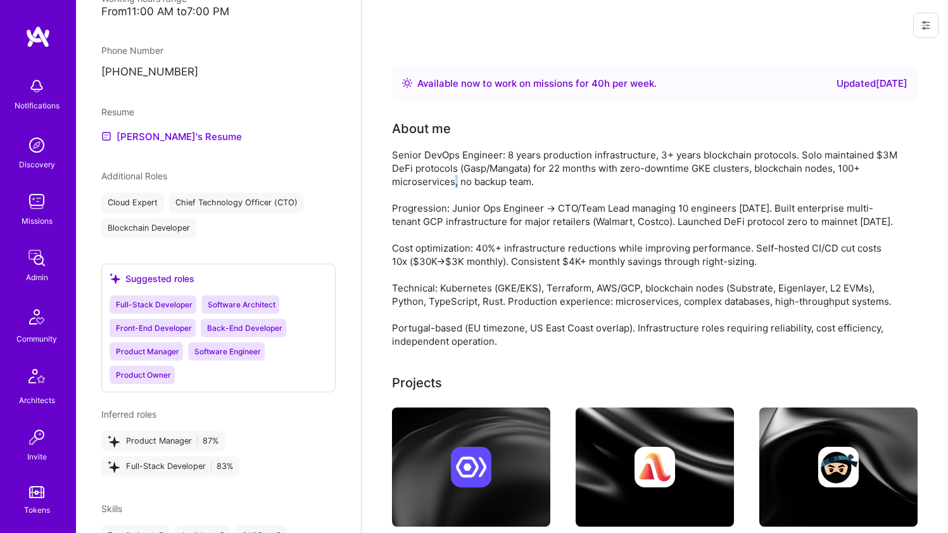
click at [453, 177] on div "Senior DevOps Engineer: 8 years production infrastructure, 3+ years blockchain …" at bounding box center [645, 247] width 507 height 199
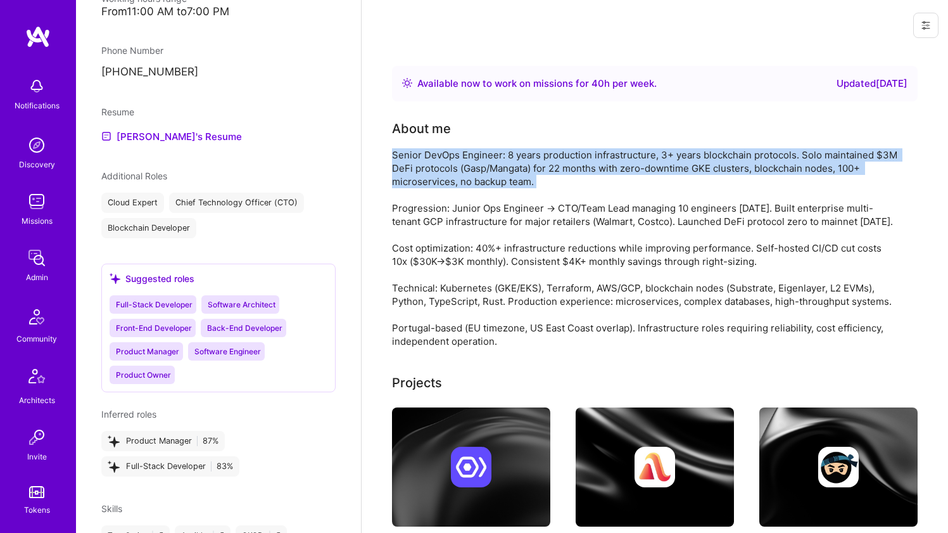
click at [453, 177] on div "Senior DevOps Engineer: 8 years production infrastructure, 3+ years blockchain …" at bounding box center [645, 247] width 507 height 199
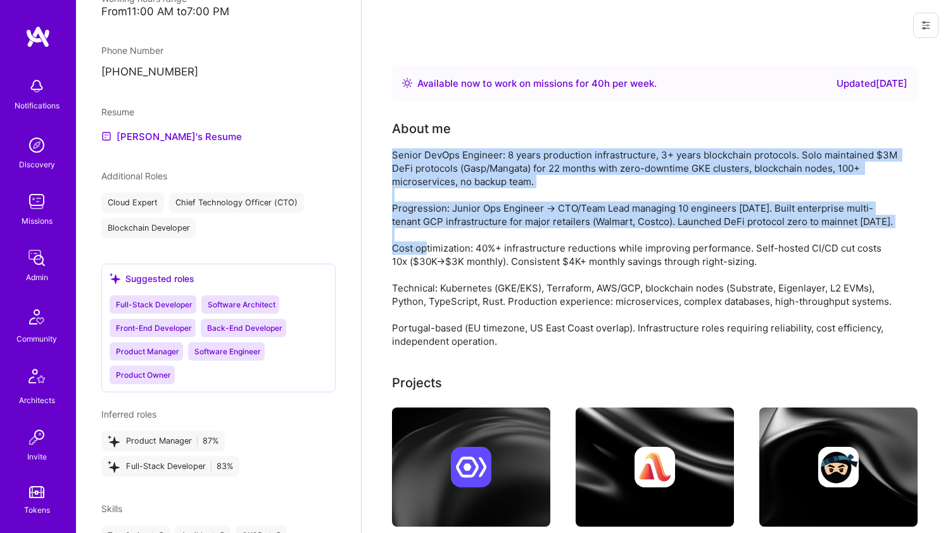
click at [441, 229] on div "Senior DevOps Engineer: 8 years production infrastructure, 3+ years blockchain …" at bounding box center [645, 247] width 507 height 199
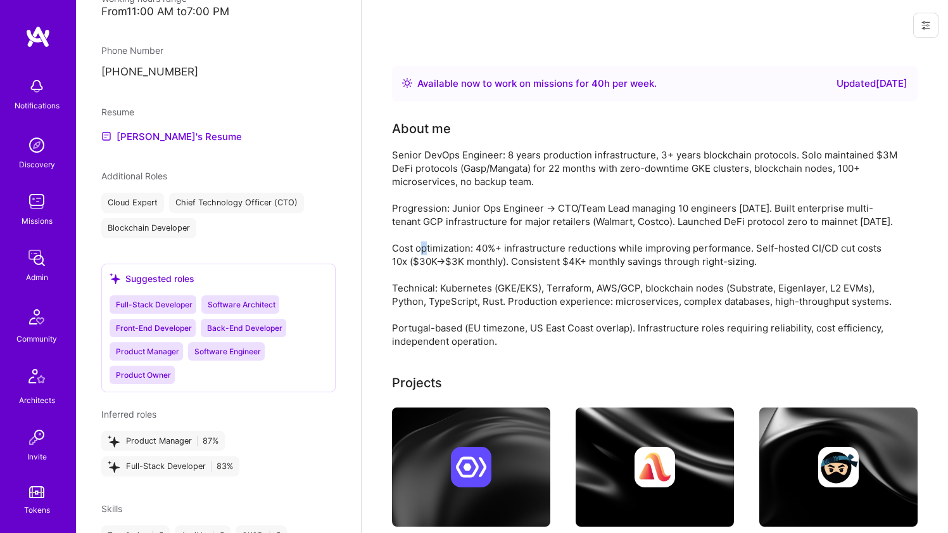
click at [441, 229] on div "Senior DevOps Engineer: 8 years production infrastructure, 3+ years blockchain …" at bounding box center [645, 247] width 507 height 199
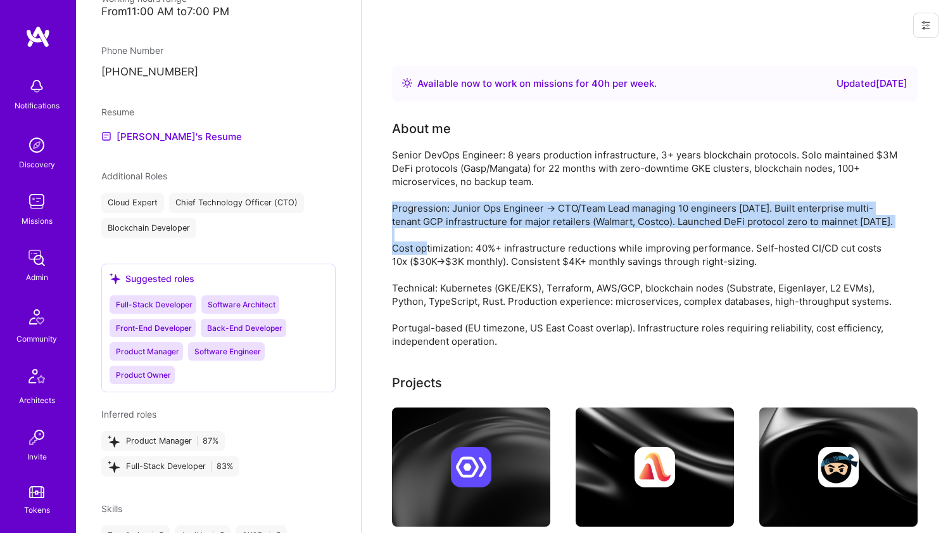
drag, startPoint x: 441, startPoint y: 229, endPoint x: 444, endPoint y: 218, distance: 11.1
click at [441, 229] on div "Senior DevOps Engineer: 8 years production infrastructure, 3+ years blockchain …" at bounding box center [645, 247] width 507 height 199
click at [450, 196] on div "Senior DevOps Engineer: 8 years production infrastructure, 3+ years blockchain …" at bounding box center [645, 247] width 507 height 199
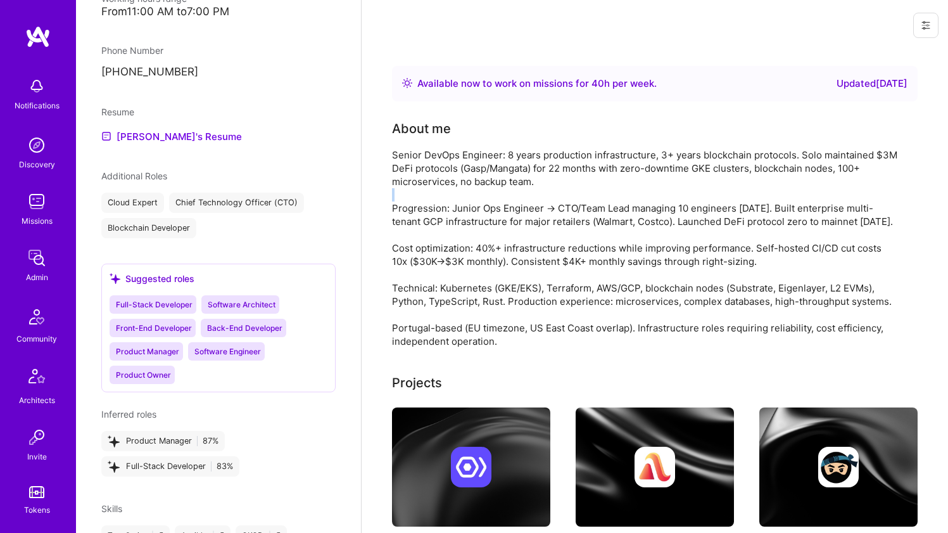
click at [450, 196] on div "Senior DevOps Engineer: 8 years production infrastructure, 3+ years blockchain …" at bounding box center [645, 247] width 507 height 199
click at [450, 195] on div "Senior DevOps Engineer: 8 years production infrastructure, 3+ years blockchain …" at bounding box center [645, 247] width 507 height 199
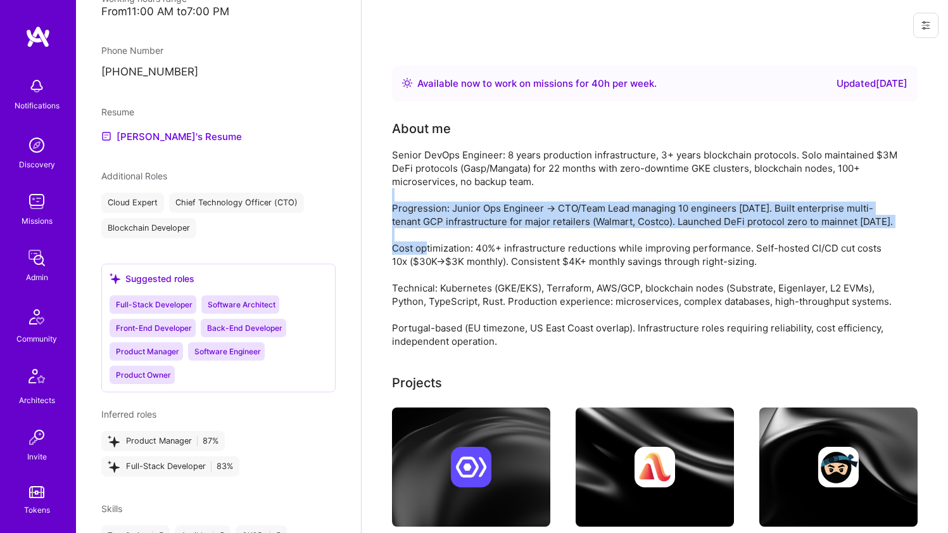
click at [437, 230] on div "Senior DevOps Engineer: 8 years production infrastructure, 3+ years blockchain …" at bounding box center [645, 247] width 507 height 199
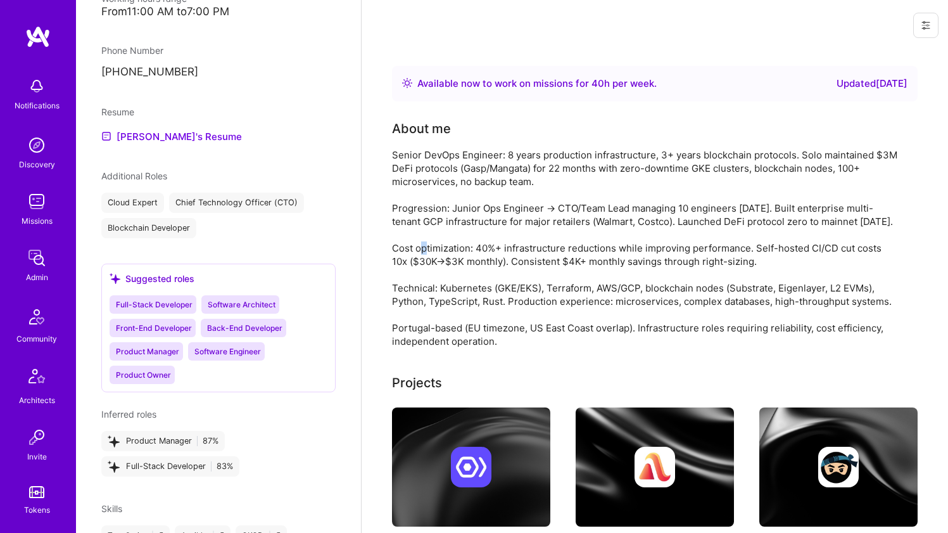
click at [437, 230] on div "Senior DevOps Engineer: 8 years production infrastructure, 3+ years blockchain …" at bounding box center [645, 247] width 507 height 199
click at [437, 229] on div "Senior DevOps Engineer: 8 years production infrastructure, 3+ years blockchain …" at bounding box center [645, 247] width 507 height 199
click at [437, 228] on div "Senior DevOps Engineer: 8 years production infrastructure, 3+ years blockchain …" at bounding box center [645, 247] width 507 height 199
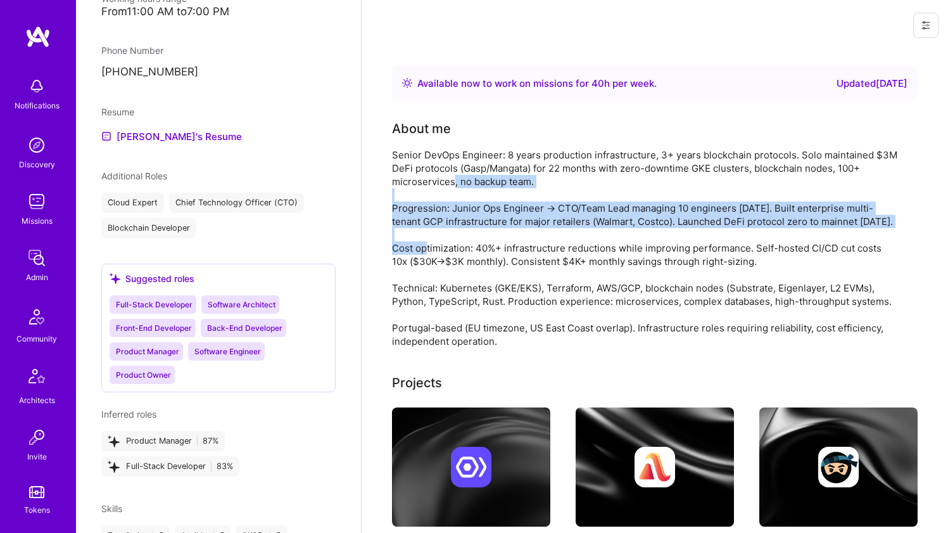
click at [453, 180] on div "Senior DevOps Engineer: 8 years production infrastructure, 3+ years blockchain …" at bounding box center [645, 247] width 507 height 199
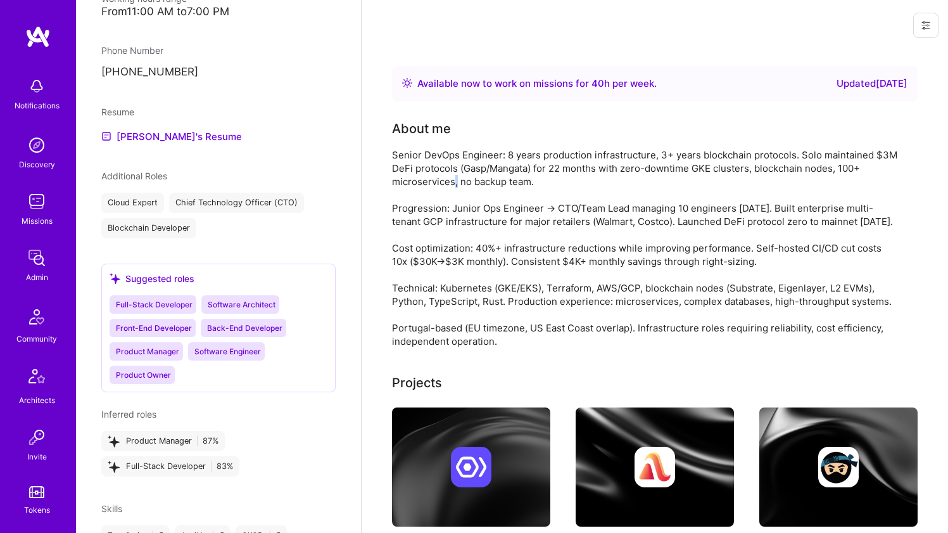
click at [453, 180] on div "Senior DevOps Engineer: 8 years production infrastructure, 3+ years blockchain …" at bounding box center [645, 247] width 507 height 199
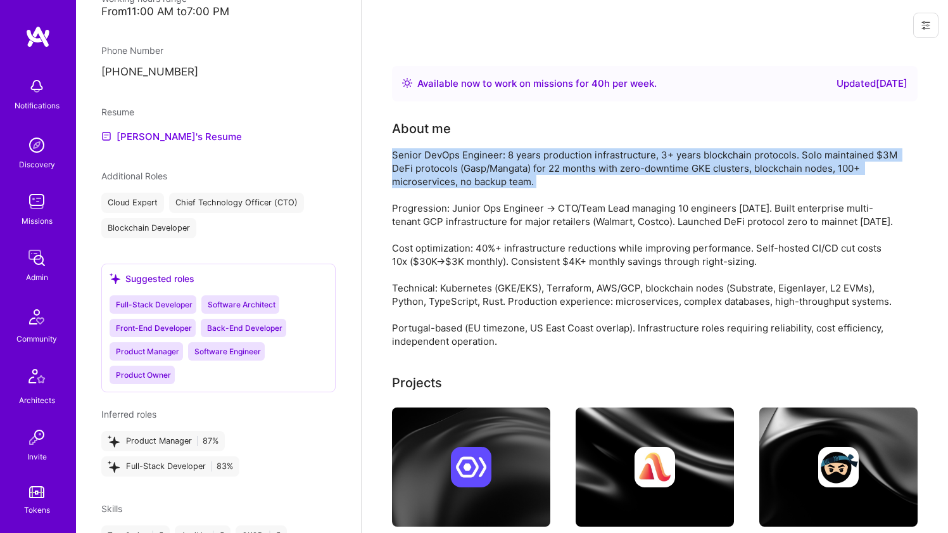
click at [453, 180] on div "Senior DevOps Engineer: 8 years production infrastructure, 3+ years blockchain …" at bounding box center [645, 247] width 507 height 199
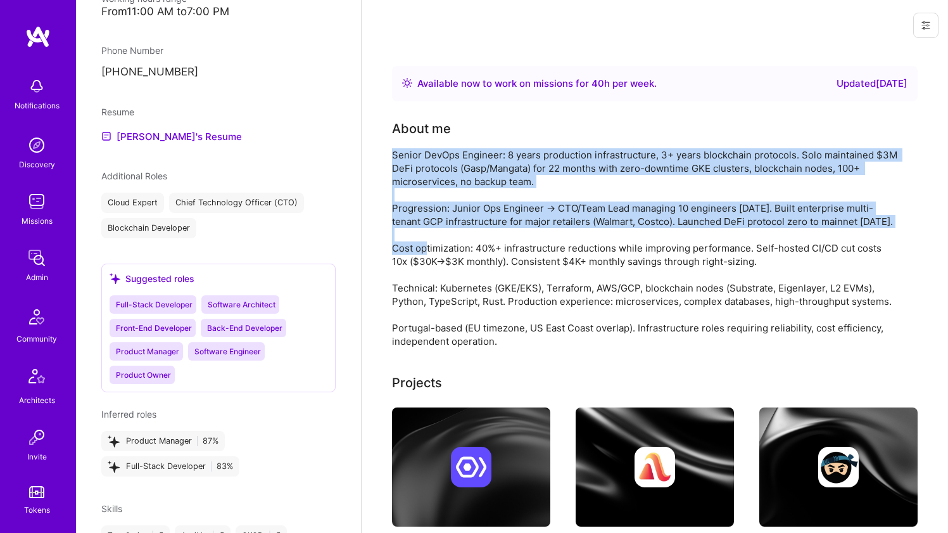
click at [447, 211] on div "Senior DevOps Engineer: 8 years production infrastructure, 3+ years blockchain …" at bounding box center [645, 247] width 507 height 199
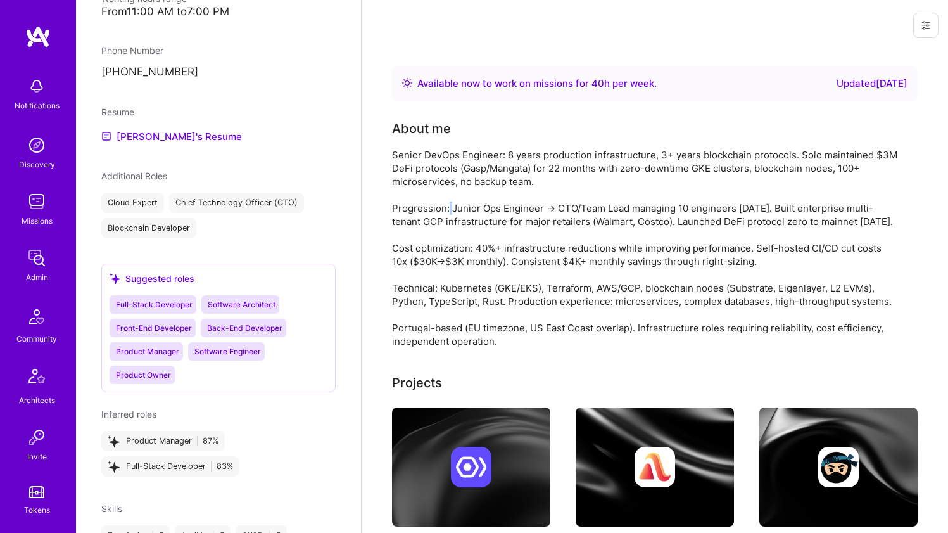
click at [447, 211] on div "Senior DevOps Engineer: 8 years production infrastructure, 3+ years blockchain …" at bounding box center [645, 247] width 507 height 199
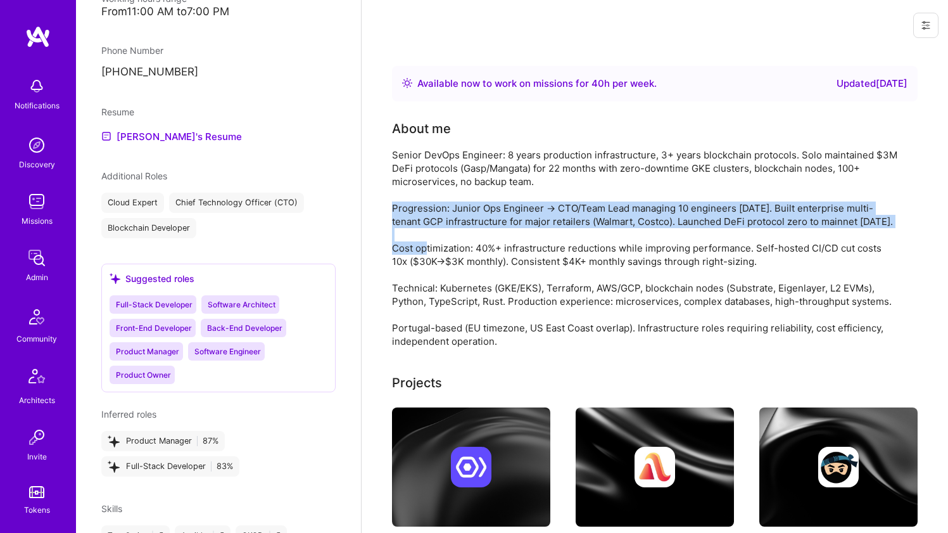
click at [447, 211] on div "Senior DevOps Engineer: 8 years production infrastructure, 3+ years blockchain …" at bounding box center [645, 247] width 507 height 199
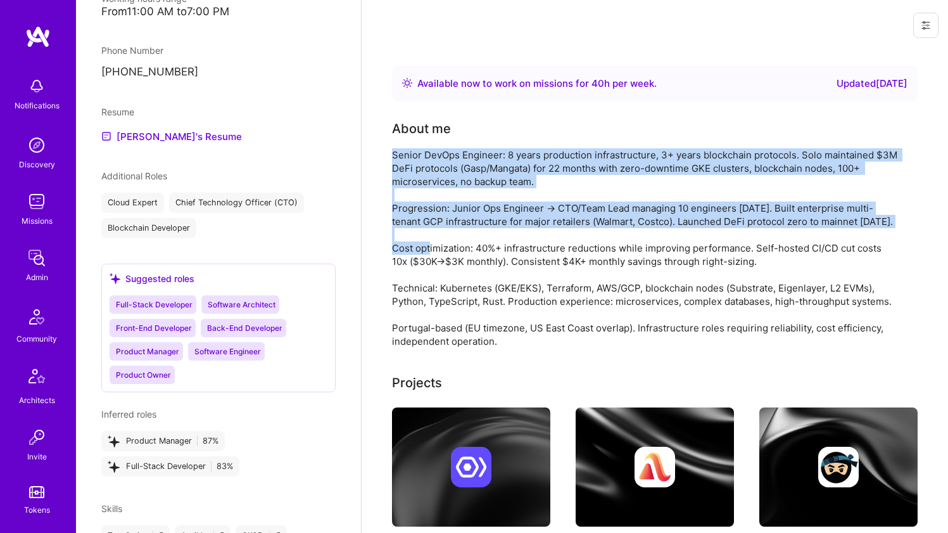
click at [455, 172] on div "Senior DevOps Engineer: 8 years production infrastructure, 3+ years blockchain …" at bounding box center [645, 247] width 507 height 199
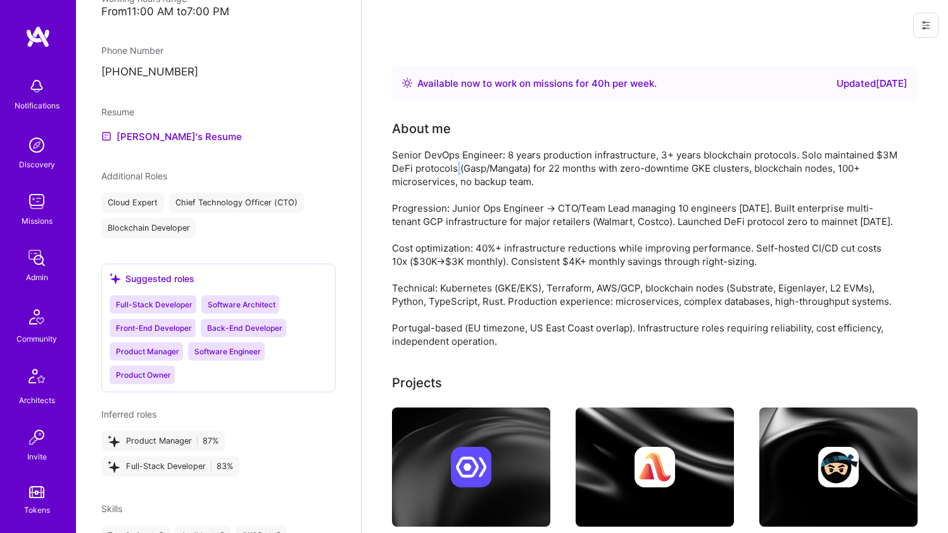
click at [455, 172] on div "Senior DevOps Engineer: 8 years production infrastructure, 3+ years blockchain …" at bounding box center [645, 247] width 507 height 199
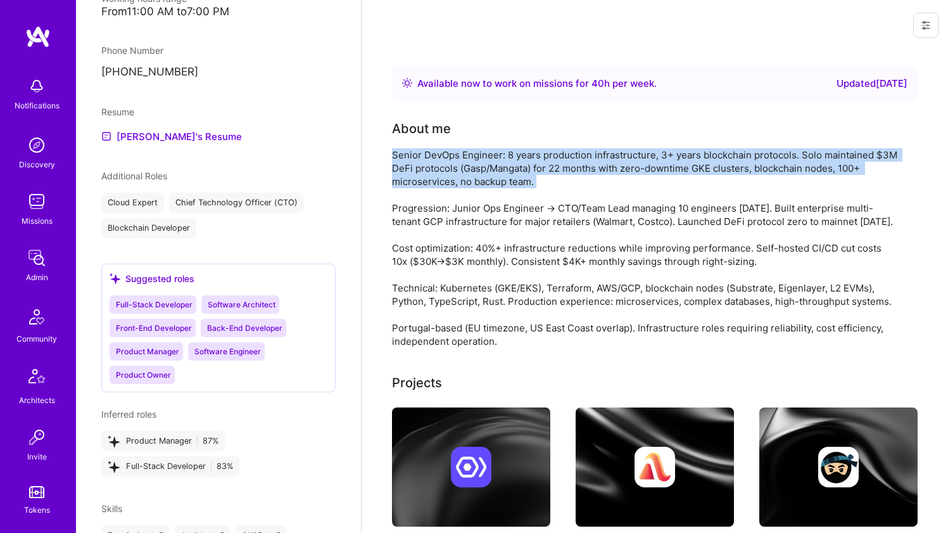
click at [455, 171] on div "Senior DevOps Engineer: 8 years production infrastructure, 3+ years blockchain …" at bounding box center [645, 247] width 507 height 199
click at [443, 199] on div "Senior DevOps Engineer: 8 years production infrastructure, 3+ years blockchain …" at bounding box center [645, 247] width 507 height 199
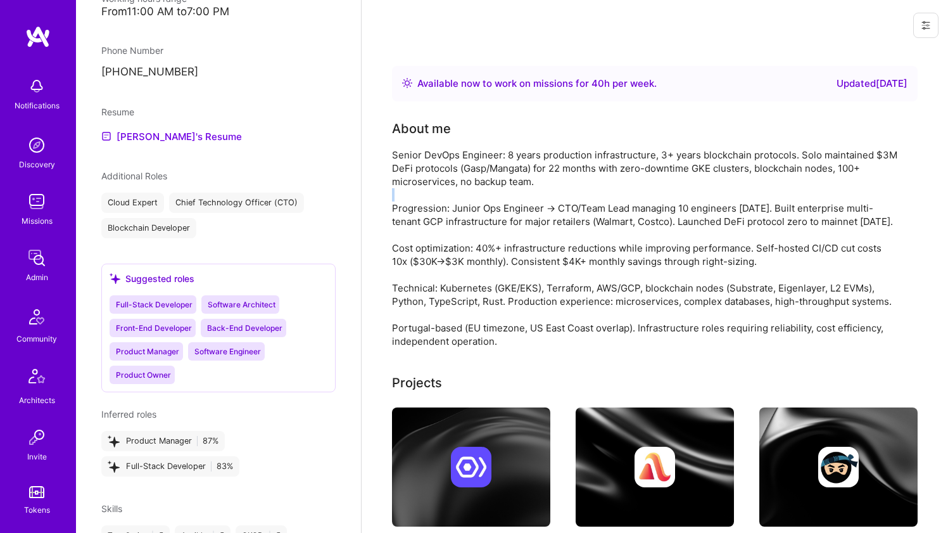
click at [443, 199] on div "Senior DevOps Engineer: 8 years production infrastructure, 3+ years blockchain …" at bounding box center [645, 247] width 507 height 199
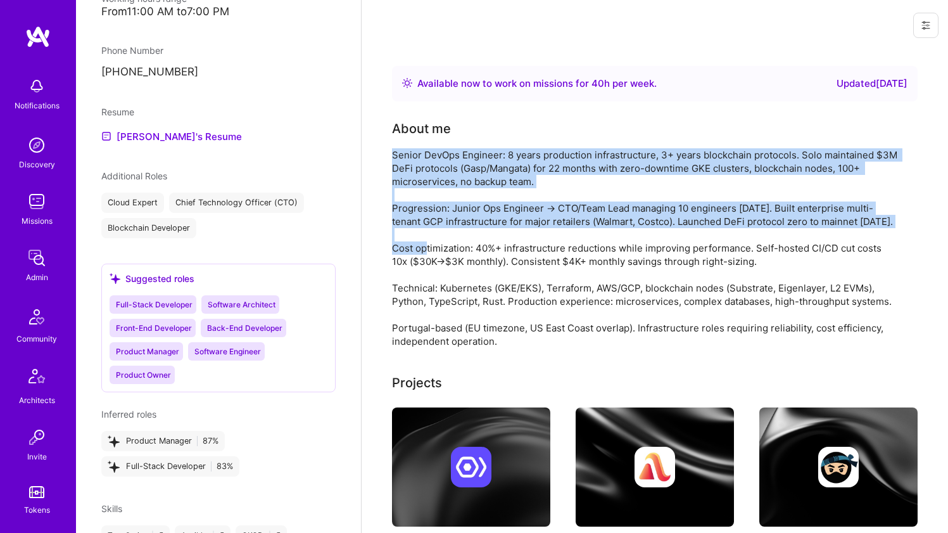
click at [449, 176] on div "Senior DevOps Engineer: 8 years production infrastructure, 3+ years blockchain …" at bounding box center [645, 247] width 507 height 199
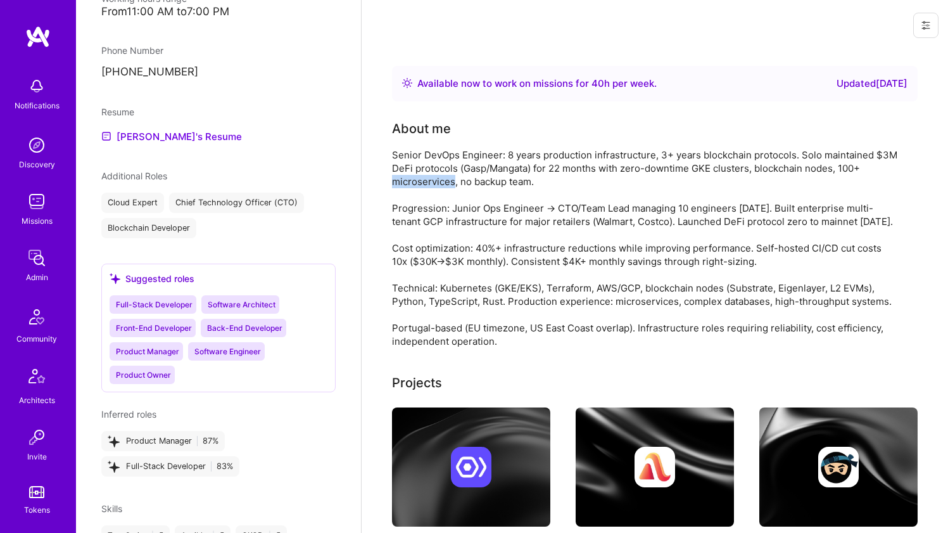
click at [449, 176] on div "Senior DevOps Engineer: 8 years production infrastructure, 3+ years blockchain …" at bounding box center [645, 247] width 507 height 199
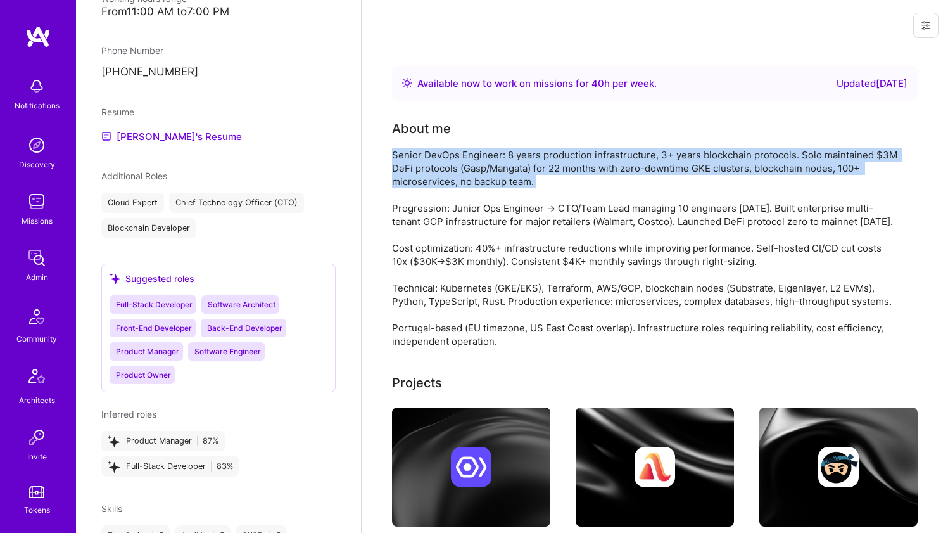
drag, startPoint x: 449, startPoint y: 176, endPoint x: 434, endPoint y: 224, distance: 49.7
click at [449, 177] on div "Senior DevOps Engineer: 8 years production infrastructure, 3+ years blockchain …" at bounding box center [645, 247] width 507 height 199
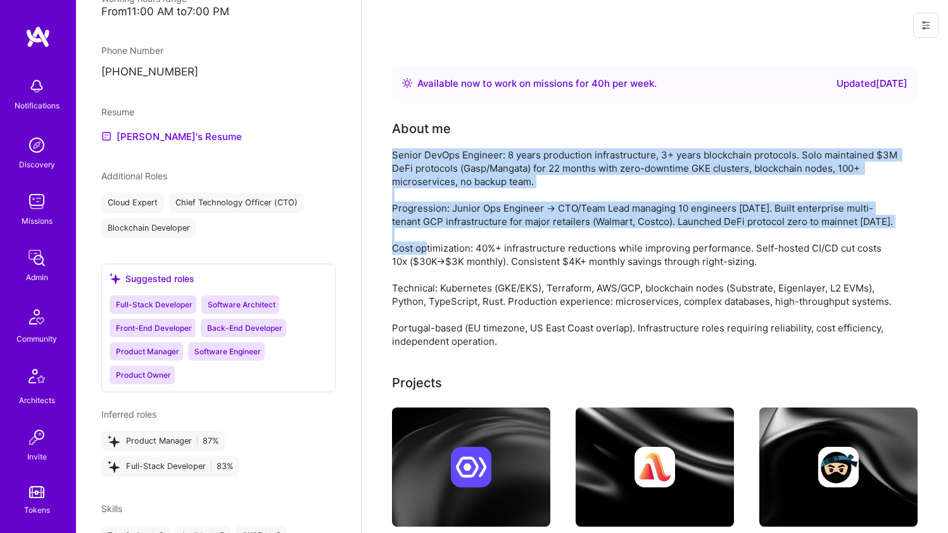
click at [432, 229] on div "Senior DevOps Engineer: 8 years production infrastructure, 3+ years blockchain …" at bounding box center [645, 247] width 507 height 199
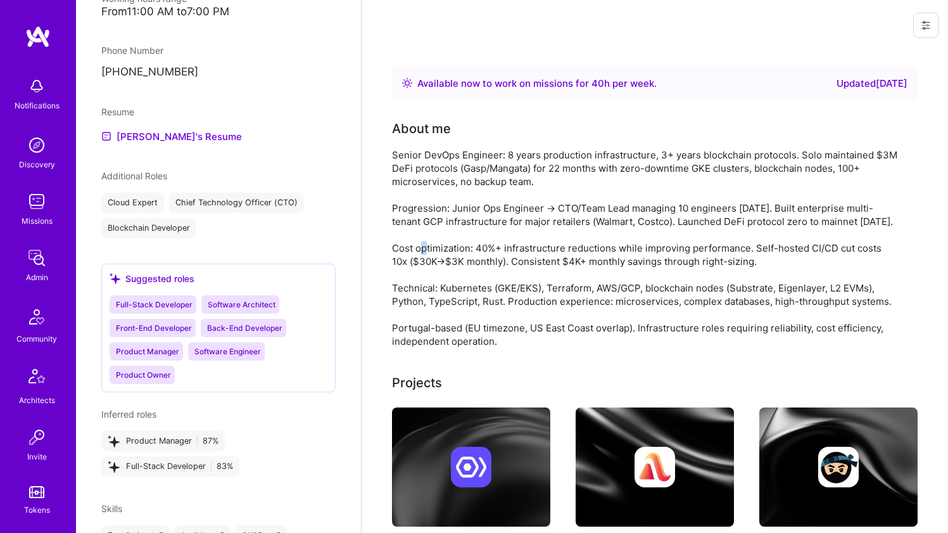
click at [432, 229] on div "Senior DevOps Engineer: 8 years production infrastructure, 3+ years blockchain …" at bounding box center [645, 247] width 507 height 199
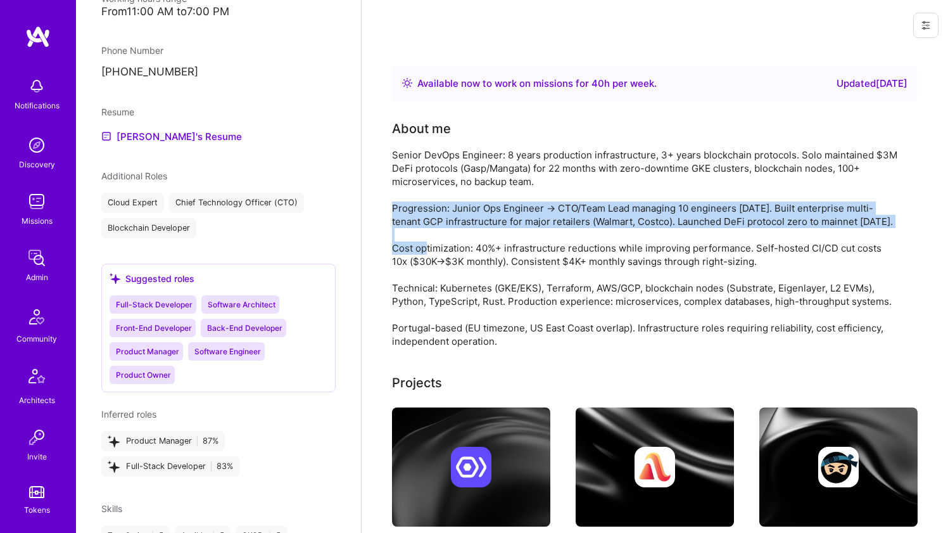
click at [432, 229] on div "Senior DevOps Engineer: 8 years production infrastructure, 3+ years blockchain …" at bounding box center [645, 247] width 507 height 199
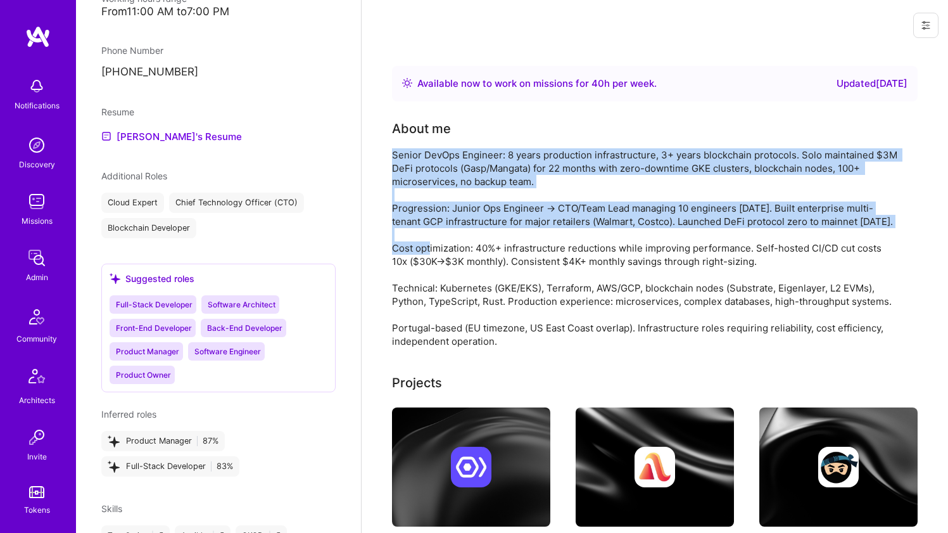
click at [448, 173] on div "Senior DevOps Engineer: 8 years production infrastructure, 3+ years blockchain …" at bounding box center [645, 247] width 507 height 199
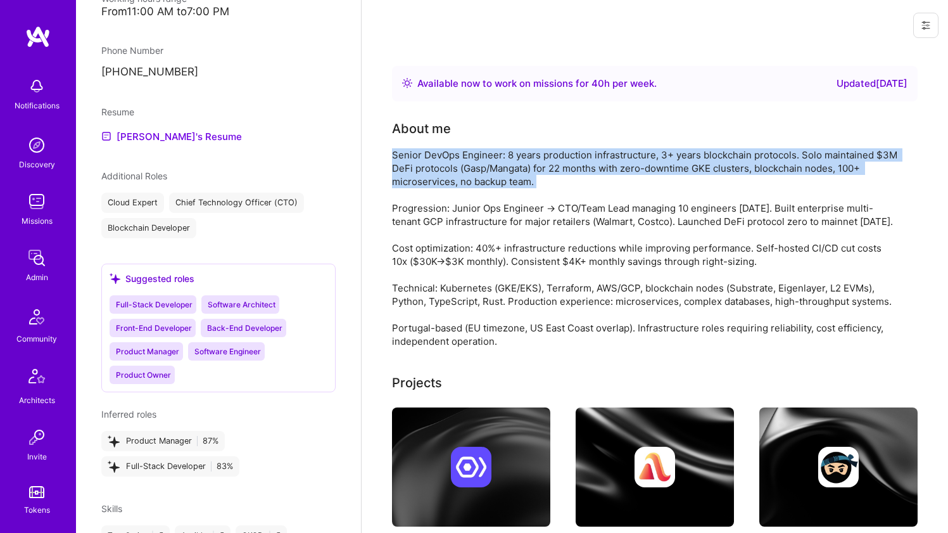
click at [448, 174] on div "Senior DevOps Engineer: 8 years production infrastructure, 3+ years blockchain …" at bounding box center [645, 247] width 507 height 199
drag, startPoint x: 448, startPoint y: 174, endPoint x: 434, endPoint y: 212, distance: 40.3
click at [448, 174] on div "Senior DevOps Engineer: 8 years production infrastructure, 3+ years blockchain …" at bounding box center [645, 247] width 507 height 199
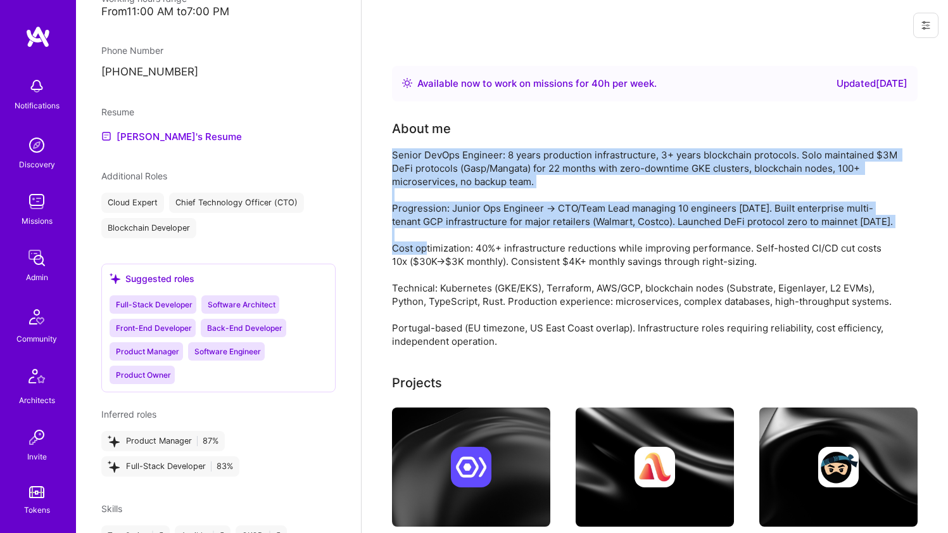
click at [432, 226] on div "Senior DevOps Engineer: 8 years production infrastructure, 3+ years blockchain …" at bounding box center [645, 247] width 507 height 199
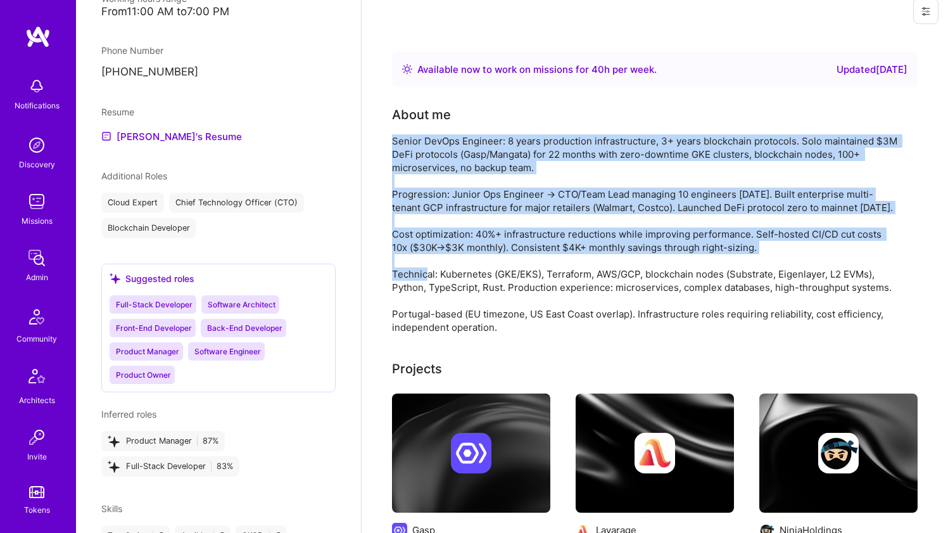
click at [428, 251] on div "Senior DevOps Engineer: 8 years production infrastructure, 3+ years blockchain …" at bounding box center [645, 233] width 507 height 199
click at [420, 272] on div "Senior DevOps Engineer: 8 years production infrastructure, 3+ years blockchain …" at bounding box center [645, 233] width 507 height 199
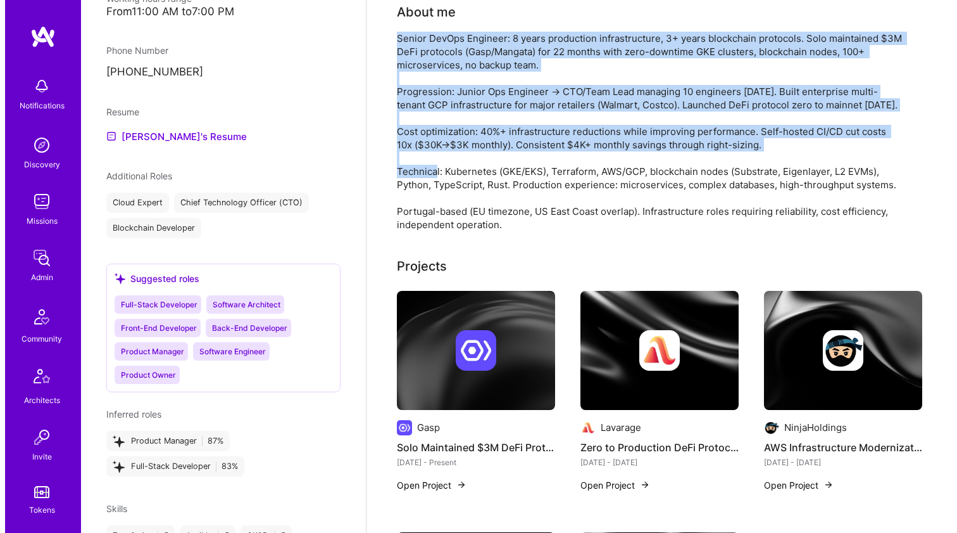
scroll to position [207, 0]
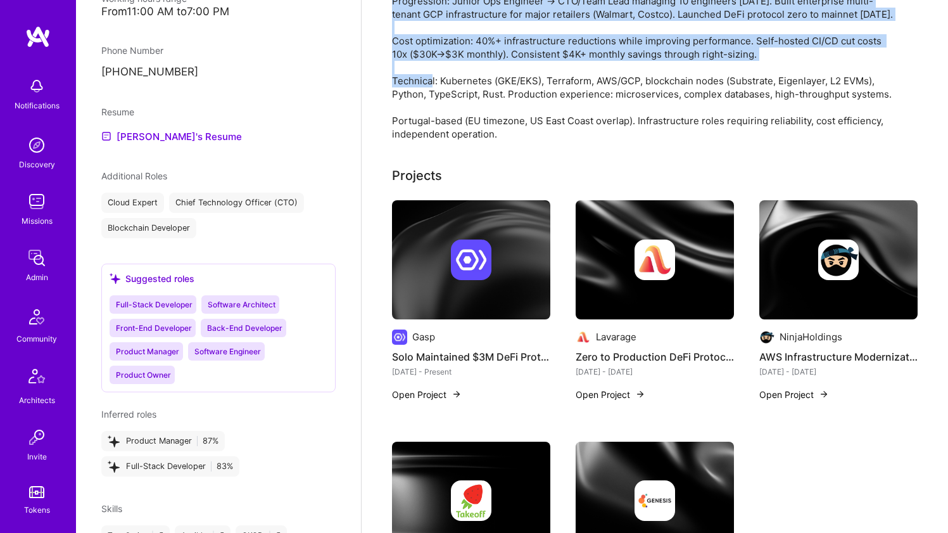
click at [425, 304] on img at bounding box center [471, 259] width 158 height 119
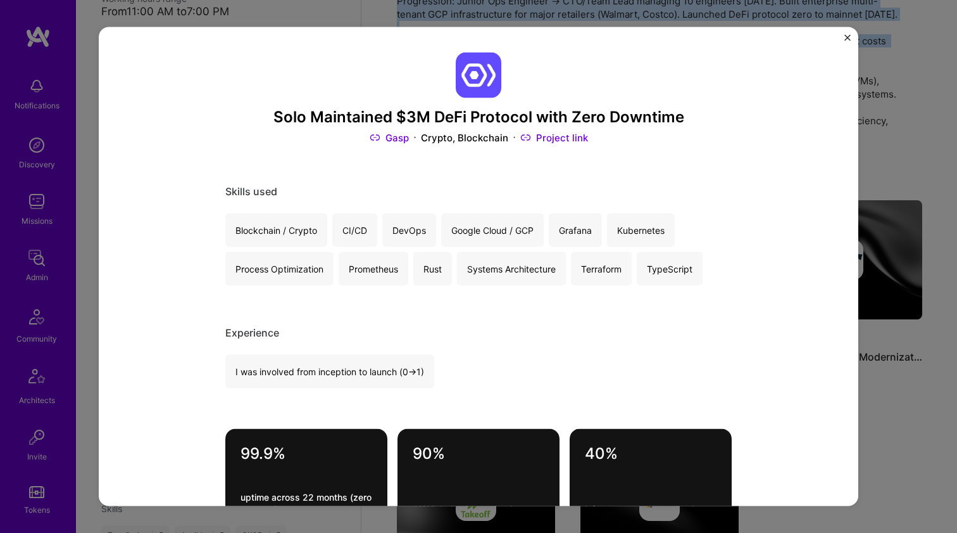
scroll to position [19, 0]
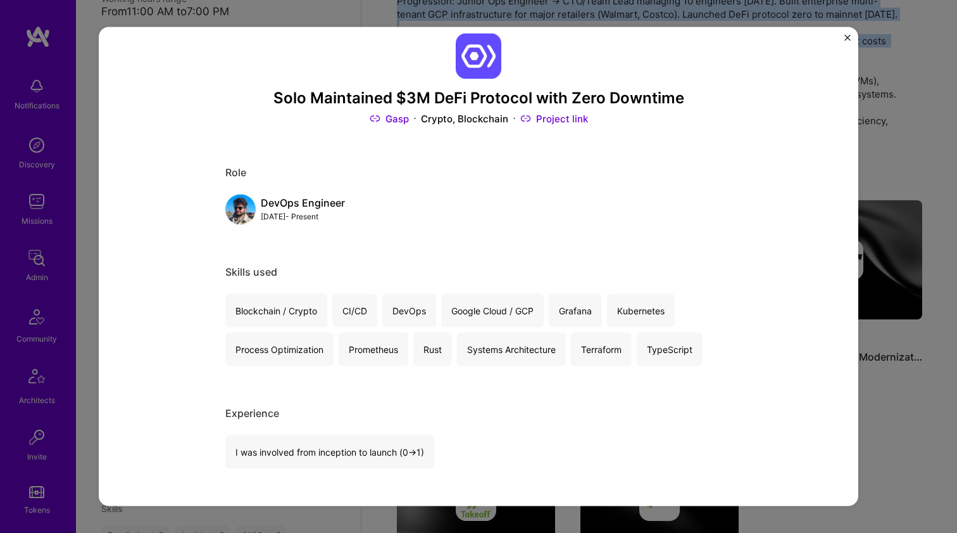
click at [393, 122] on link "Gasp" at bounding box center [389, 118] width 39 height 13
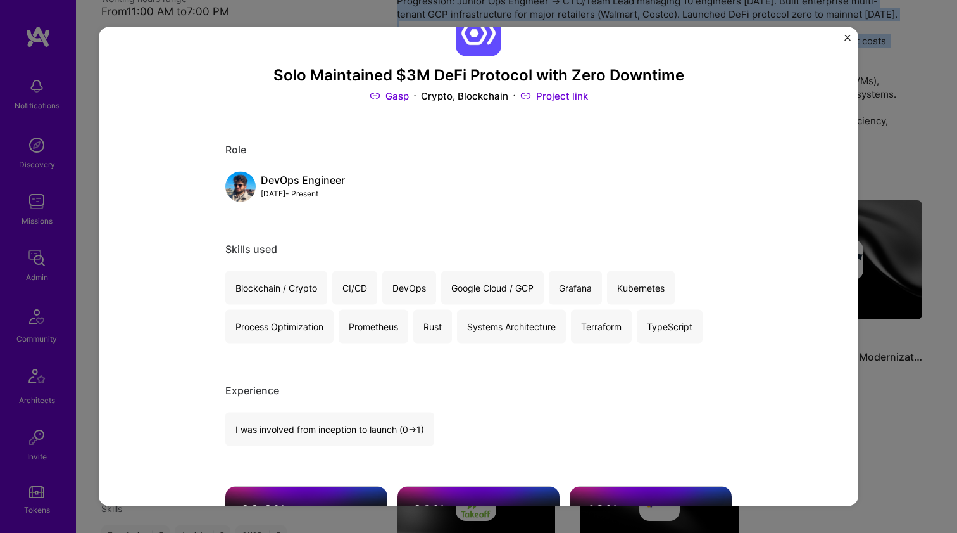
scroll to position [194, 0]
